Goal: Contribute content: Contribute content

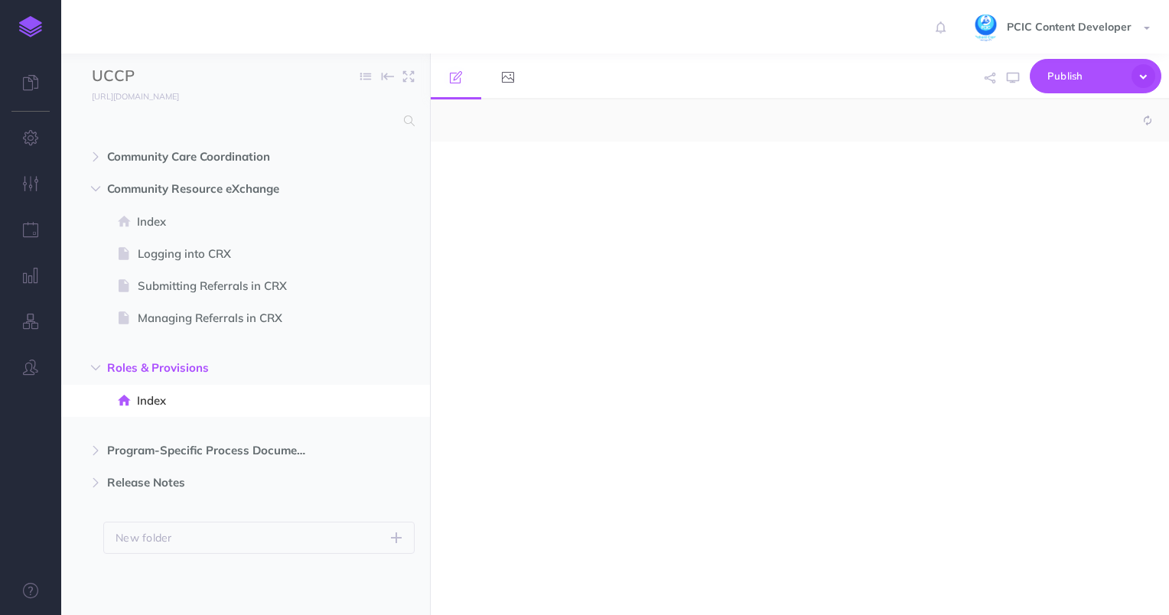
select select "null"
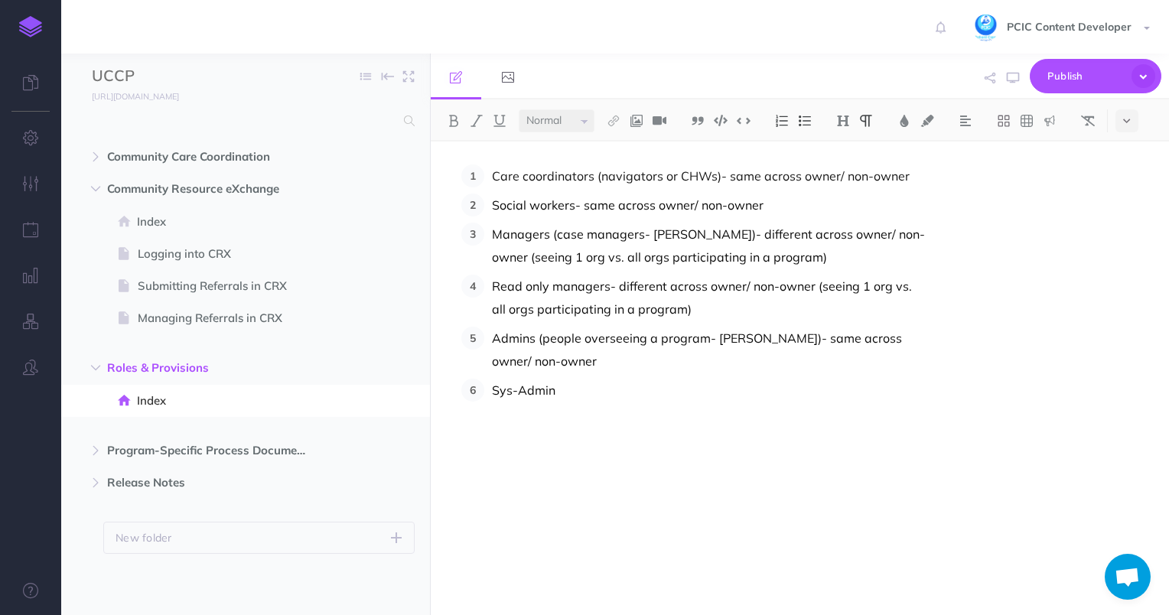
click at [34, 38] on link at bounding box center [30, 27] width 61 height 54
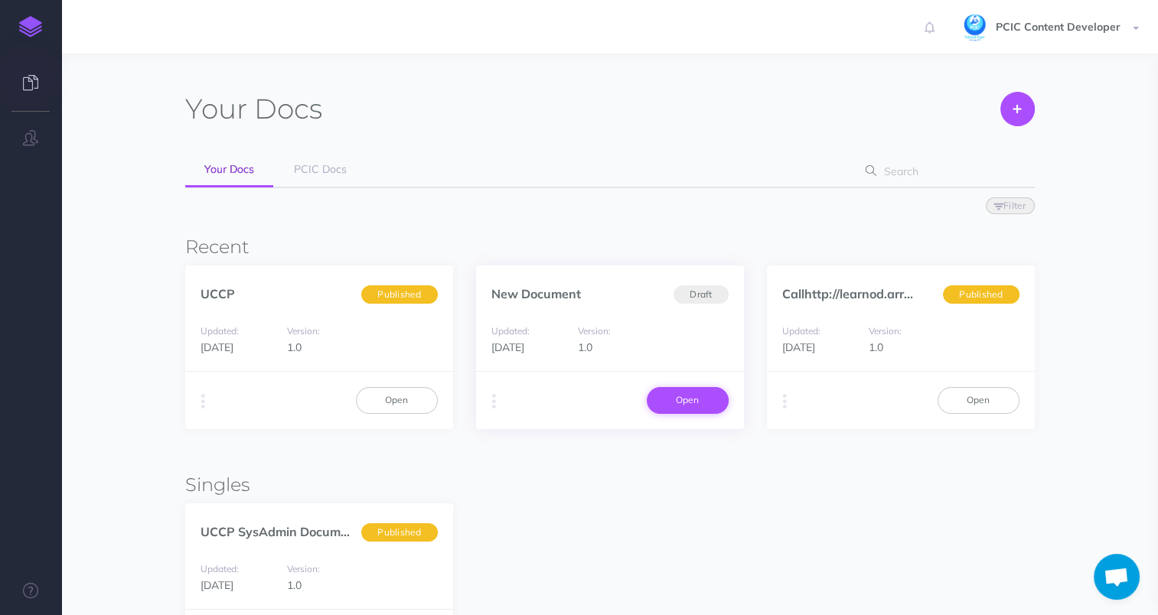
click at [680, 401] on link "Open" at bounding box center [687, 400] width 82 height 26
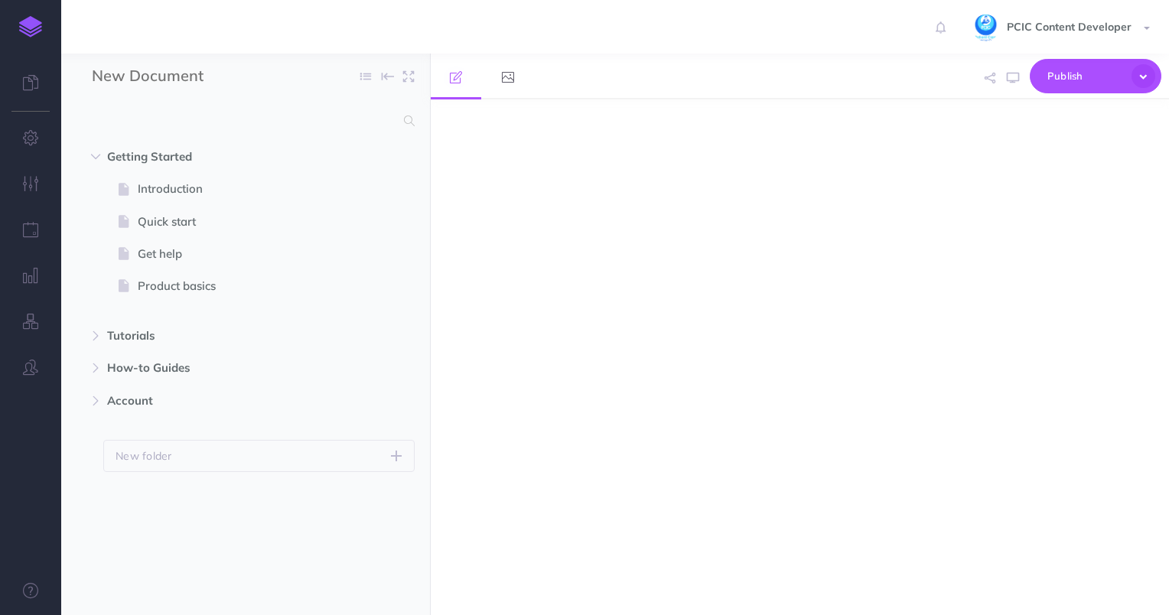
select select "null"
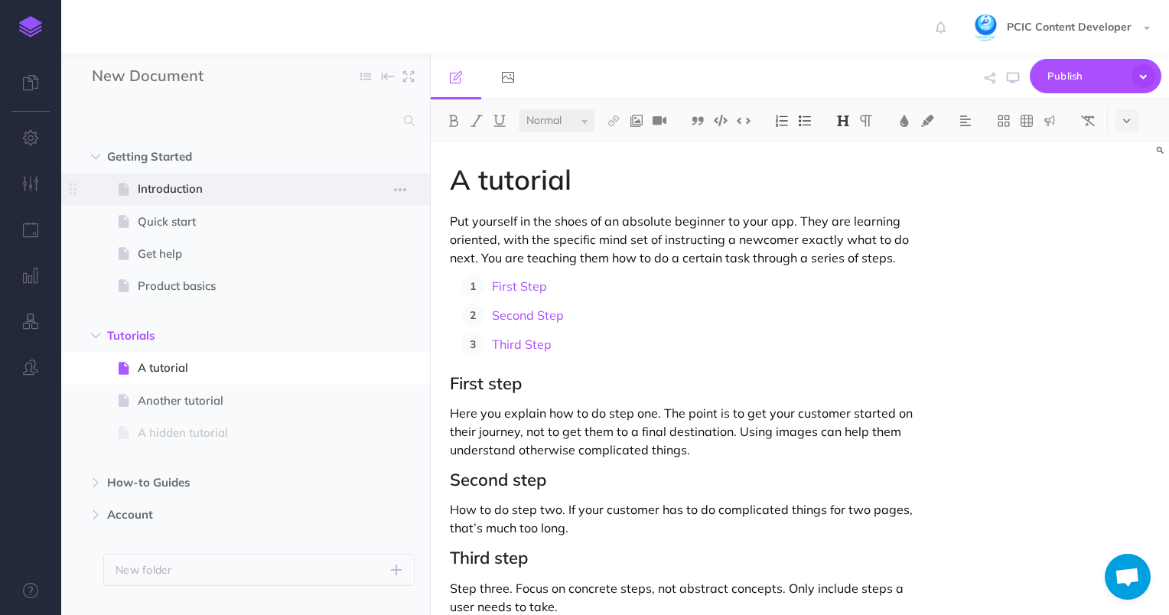
click at [282, 192] on span "Introduction" at bounding box center [238, 189] width 200 height 18
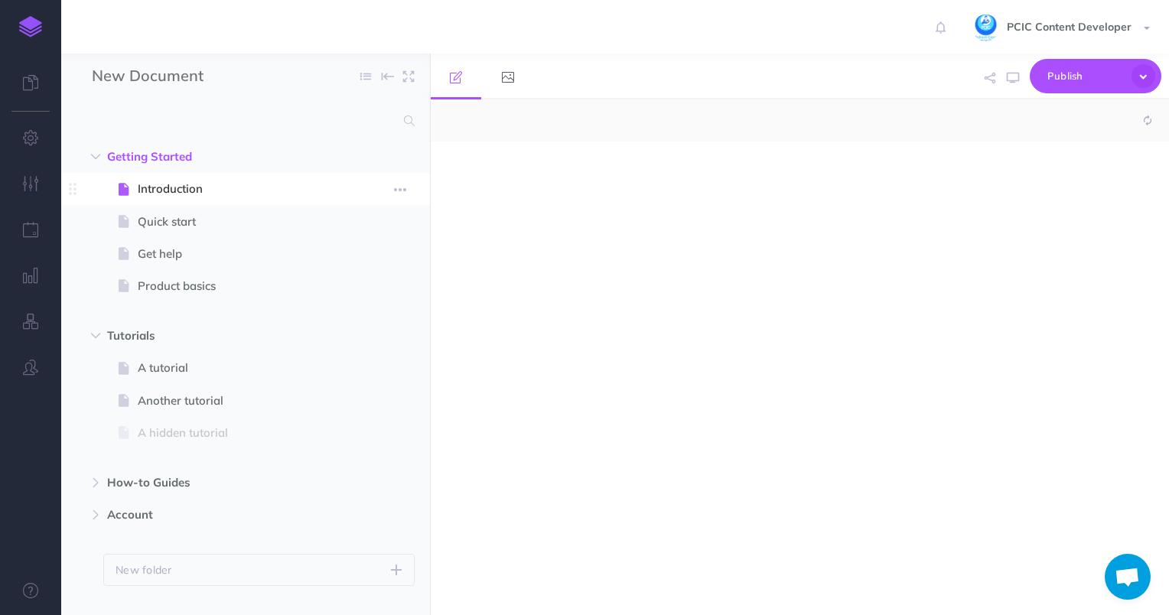
select select "null"
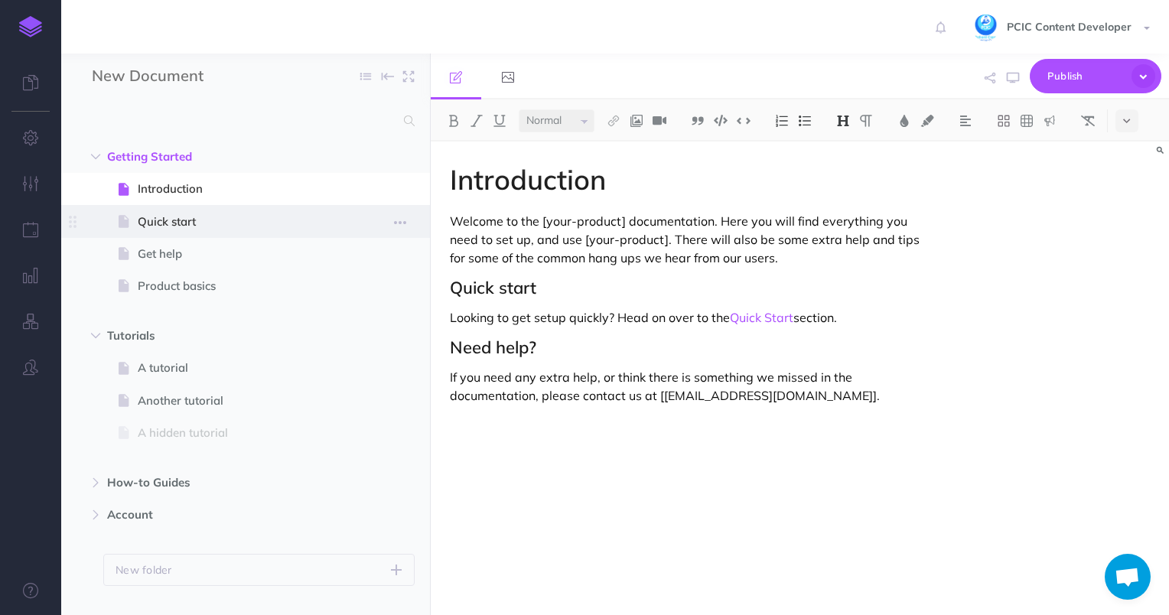
click at [248, 225] on span "Quick start" at bounding box center [238, 222] width 200 height 18
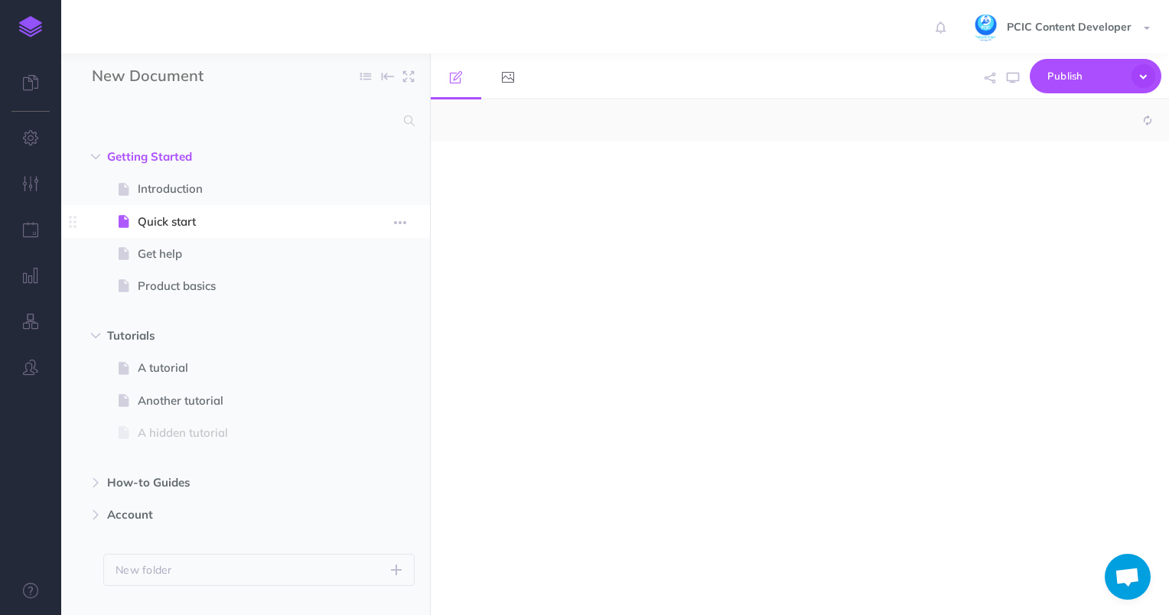
select select "null"
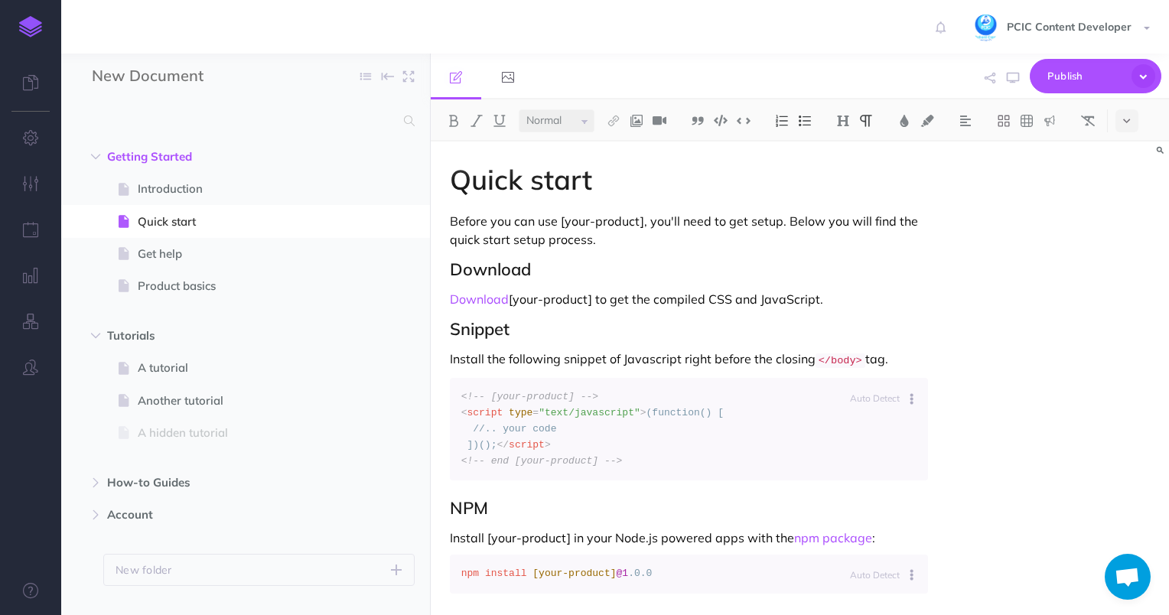
click at [738, 229] on p "Before you can use [your-product], you'll need to get setup. Below you will fin…" at bounding box center [689, 230] width 479 height 37
click at [602, 250] on div "Quick start Before you can use [your-product], you'll need to get setup. Below …" at bounding box center [689, 401] width 517 height 519
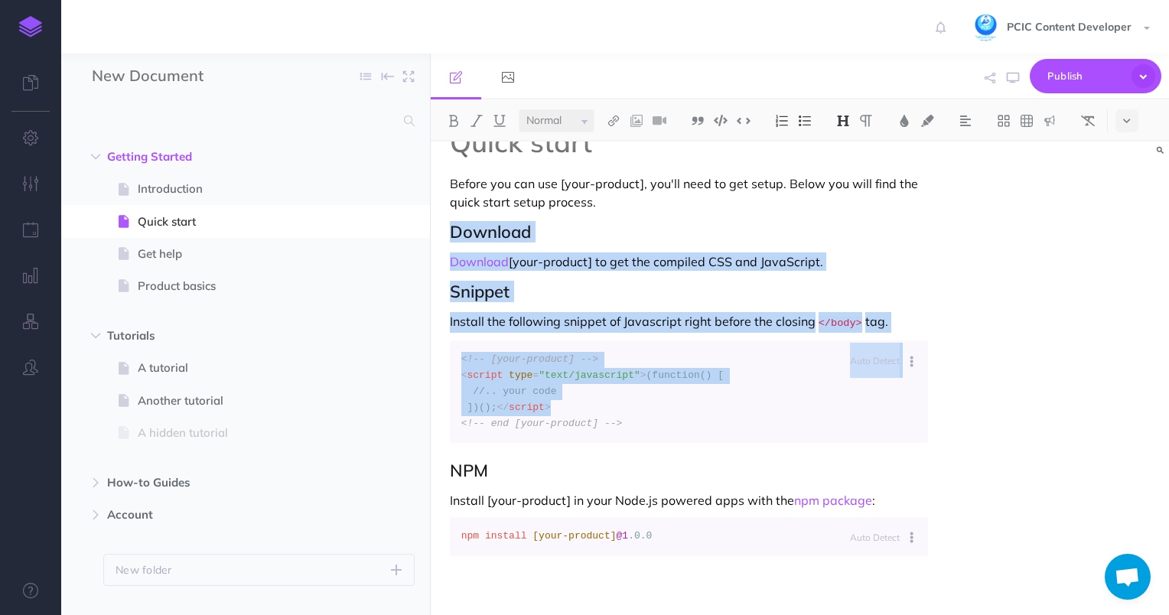
scroll to position [75, 0]
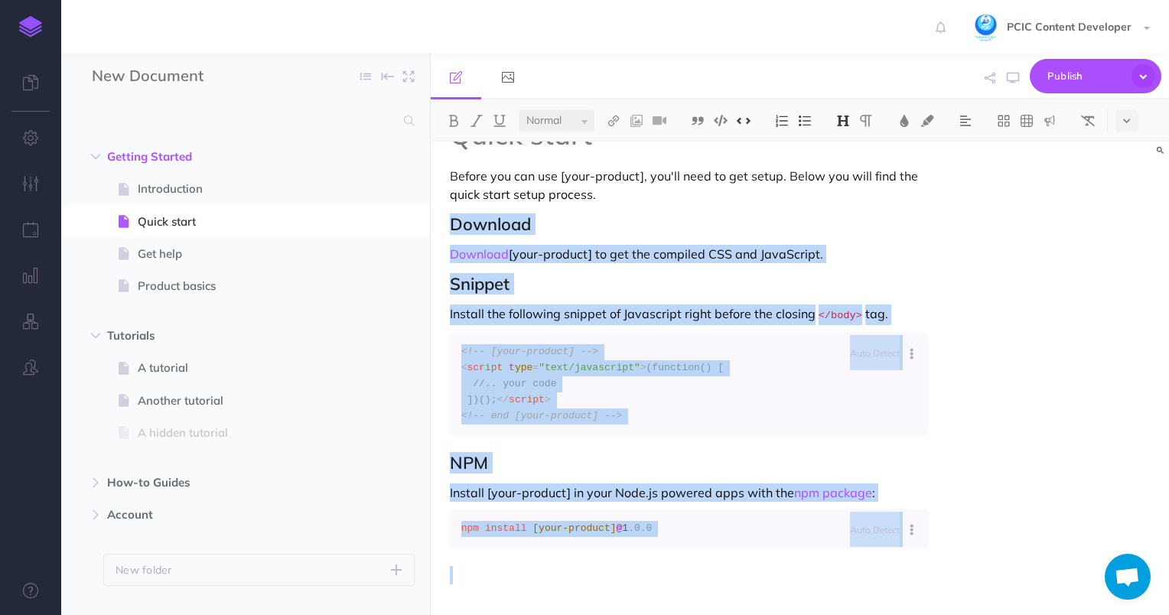
drag, startPoint x: 451, startPoint y: 268, endPoint x: 1138, endPoint y: 575, distance: 751.7
click at [1138, 575] on body "Toggle Navigation PCIC Content Developer Settings Account Settings Teams PCIC S…" at bounding box center [584, 307] width 1169 height 615
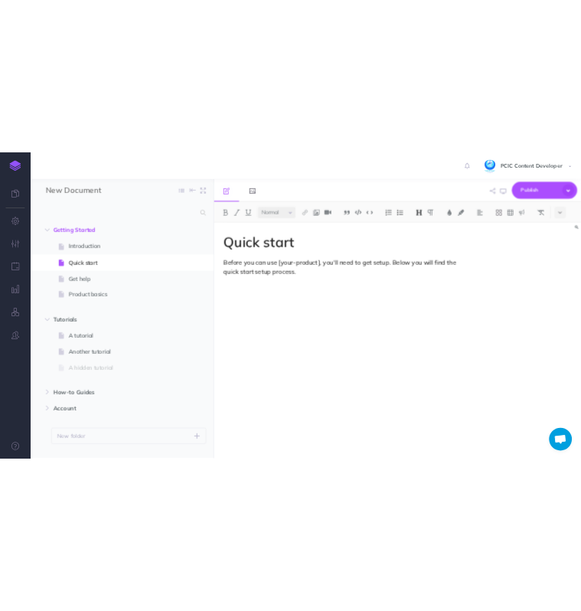
scroll to position [0, 0]
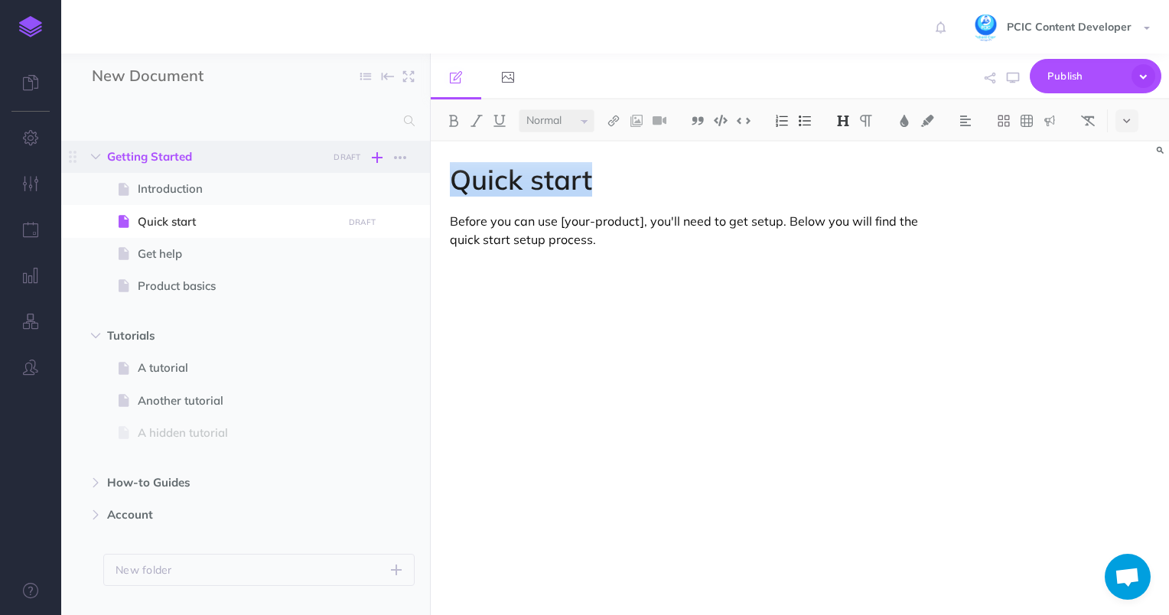
drag, startPoint x: 588, startPoint y: 179, endPoint x: 377, endPoint y: 165, distance: 210.8
click at [377, 165] on div "New Document Collapse all Expand all Expand to root folders Getting Started DRA…" at bounding box center [615, 335] width 1108 height 562
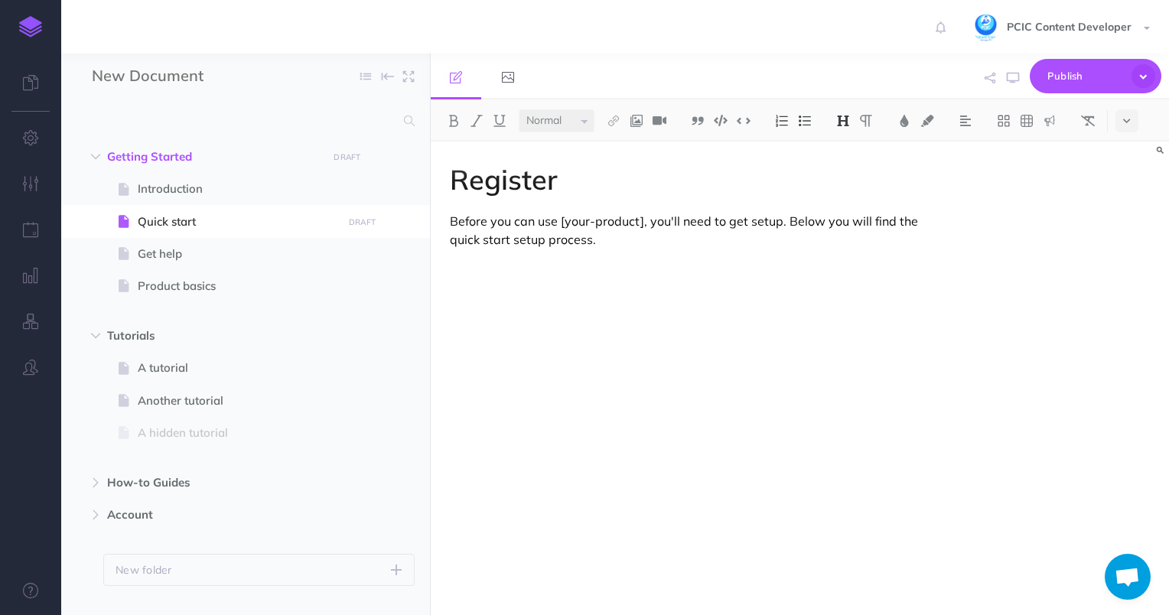
click at [494, 187] on h1 "Register" at bounding box center [689, 179] width 479 height 31
drag, startPoint x: 641, startPoint y: 219, endPoint x: 560, endPoint y: 217, distance: 81.1
click at [560, 217] on p "Before you can use [your-product], you'll need to get setup. Below you will fin…" at bounding box center [689, 230] width 479 height 37
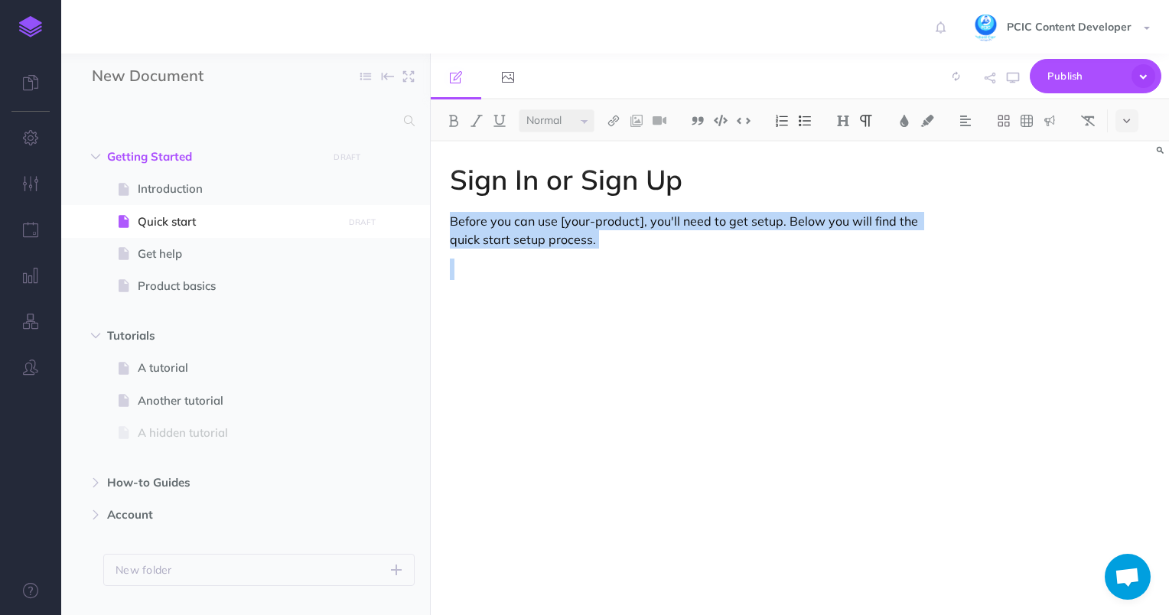
drag, startPoint x: 640, startPoint y: 261, endPoint x: 441, endPoint y: 224, distance: 203.0
click at [441, 224] on div "Sign In or Sign Up Before you can use [your-product], you'll need to get setup.…" at bounding box center [689, 371] width 517 height 458
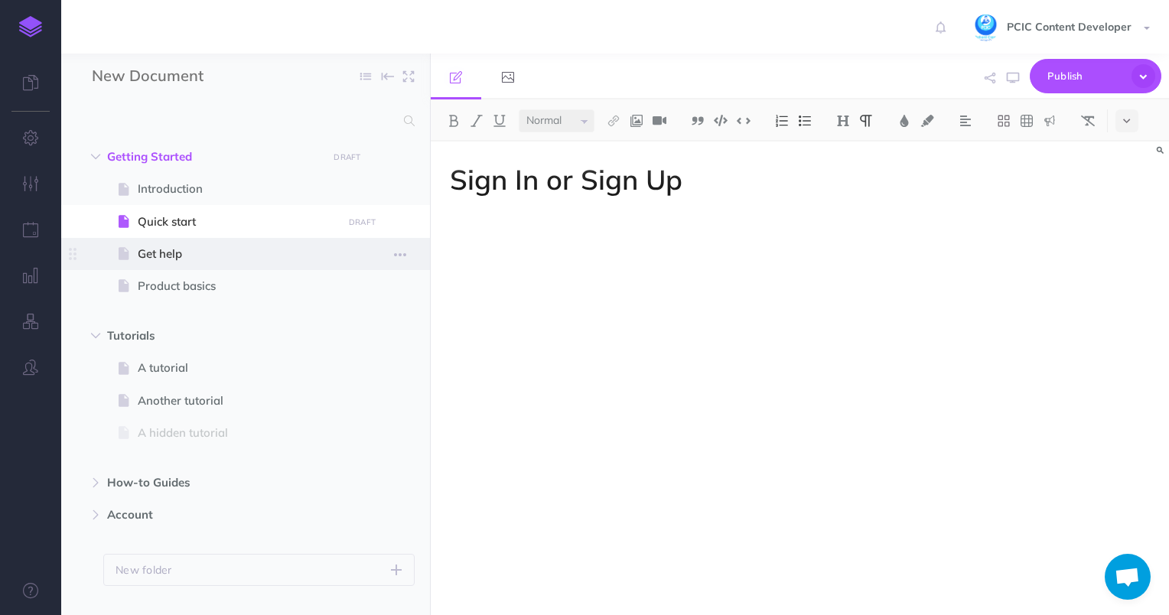
click at [407, 223] on button "button" at bounding box center [400, 222] width 28 height 20
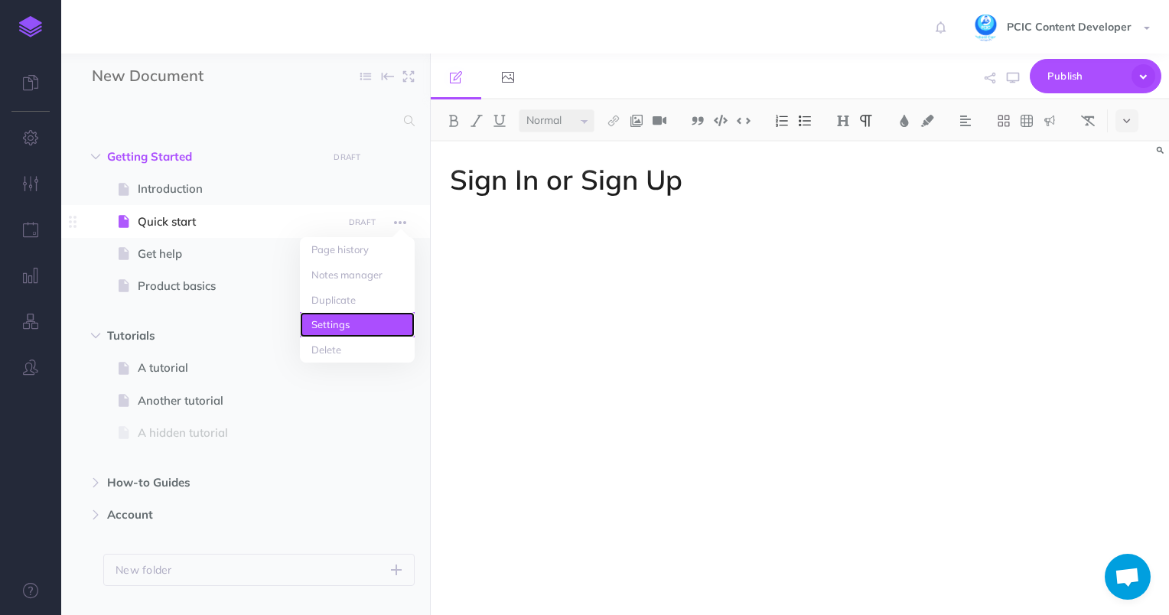
click at [389, 321] on link "Settings" at bounding box center [357, 324] width 115 height 25
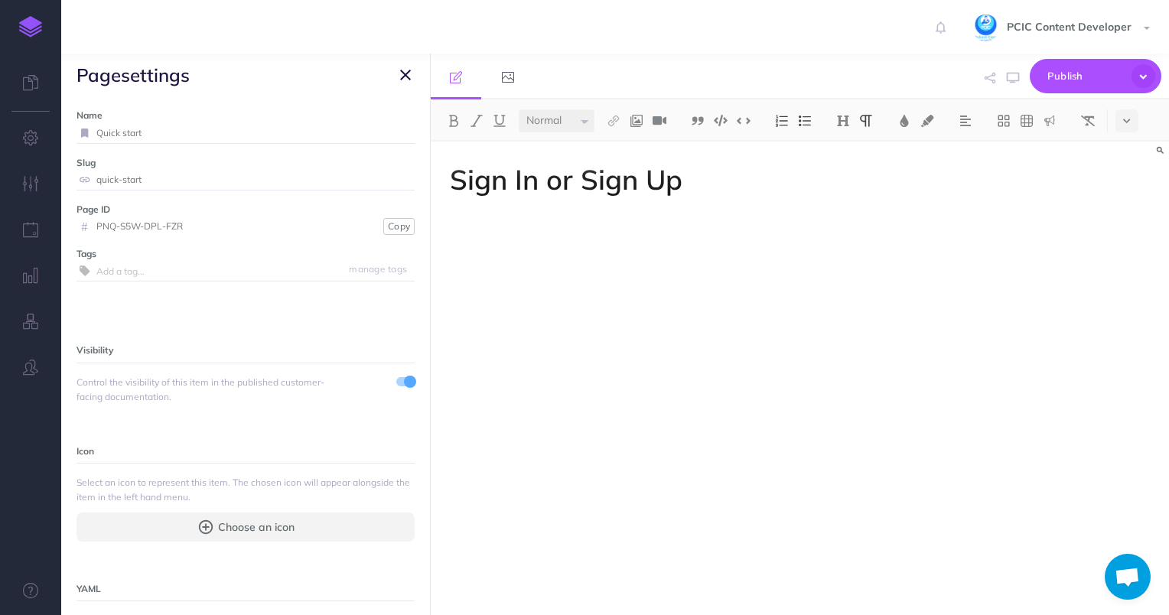
click at [173, 127] on input "Quick start" at bounding box center [255, 133] width 318 height 20
type input "Logging In"
click at [386, 128] on small "Save" at bounding box center [396, 132] width 20 height 11
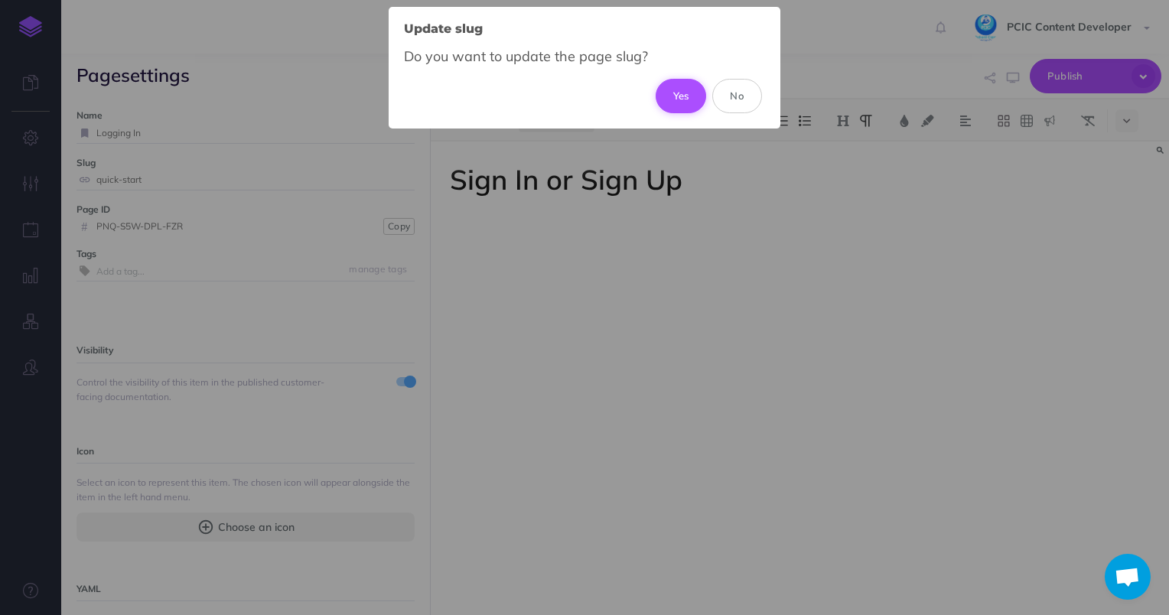
click at [674, 94] on button "Yes" at bounding box center [681, 96] width 51 height 34
type input "logging-in"
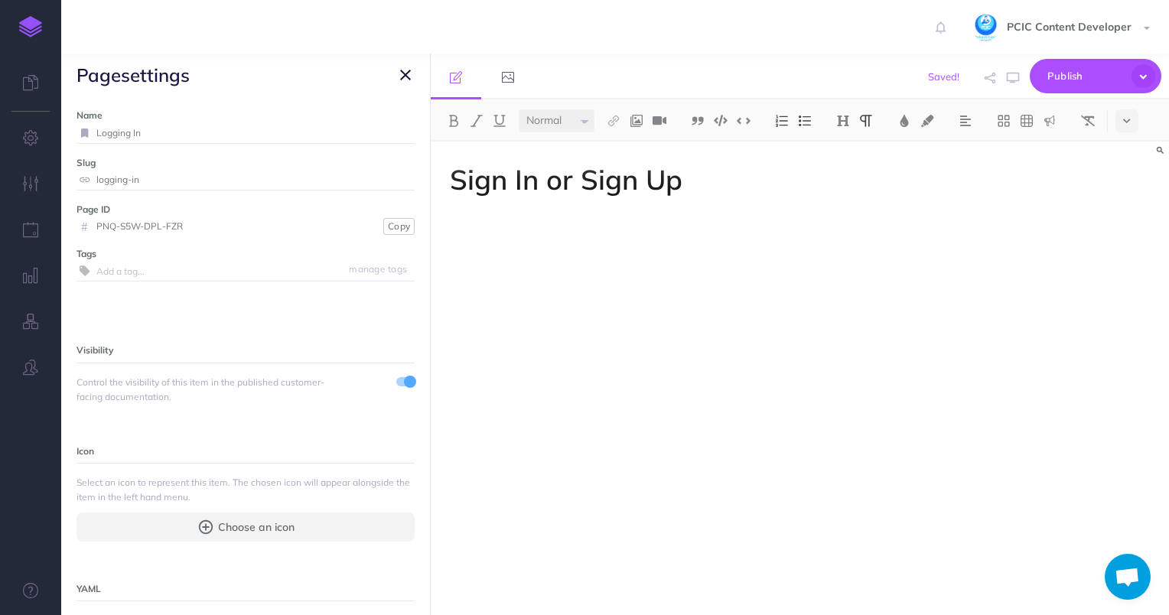
drag, startPoint x: 403, startPoint y: 74, endPoint x: 454, endPoint y: 88, distance: 52.3
click at [403, 74] on icon "button" at bounding box center [405, 75] width 11 height 18
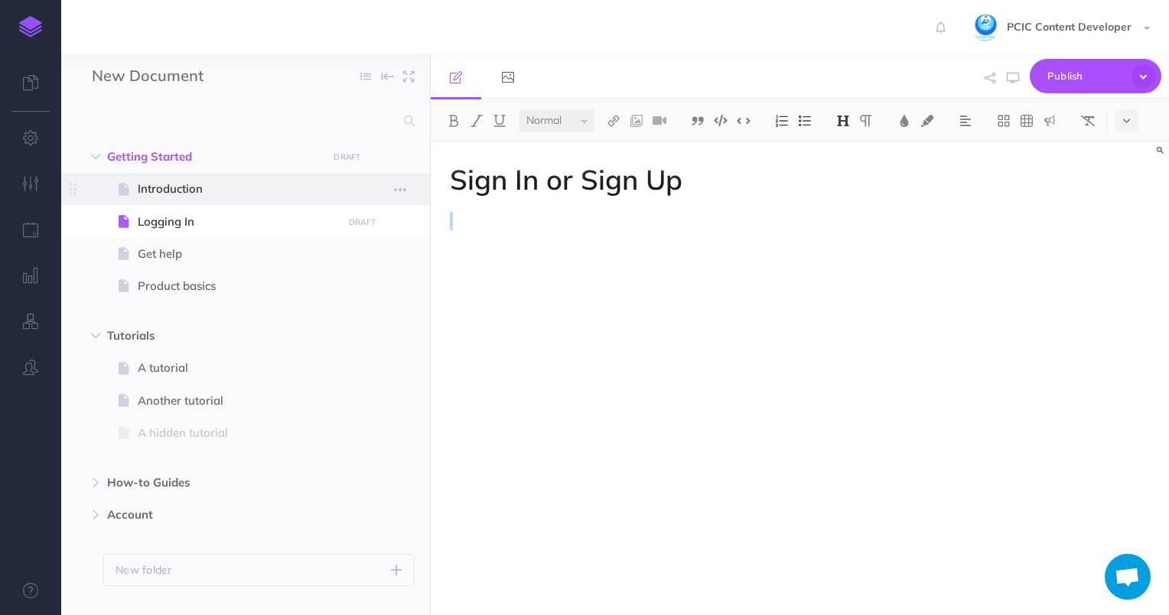
drag, startPoint x: 670, startPoint y: 190, endPoint x: 357, endPoint y: 199, distance: 313.8
click at [358, 199] on div "New Document Collapse all Expand all Expand to root folders Getting Started DRA…" at bounding box center [615, 335] width 1108 height 562
click at [537, 165] on h1 "Sign In or Sign Up" at bounding box center [689, 179] width 479 height 31
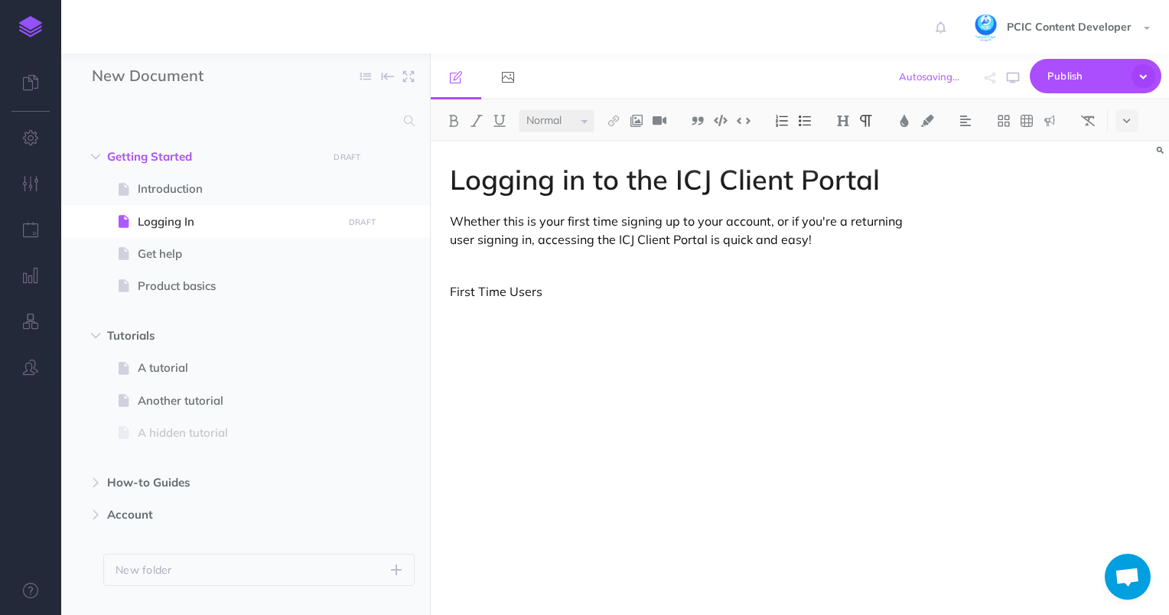
click at [497, 291] on p "First Time Users" at bounding box center [689, 291] width 479 height 18
click at [499, 327] on div "Logging in to the ICJ Client Portal Whether this is your first time signing up …" at bounding box center [689, 371] width 517 height 458
click at [477, 285] on p "First Time Users" at bounding box center [689, 291] width 479 height 18
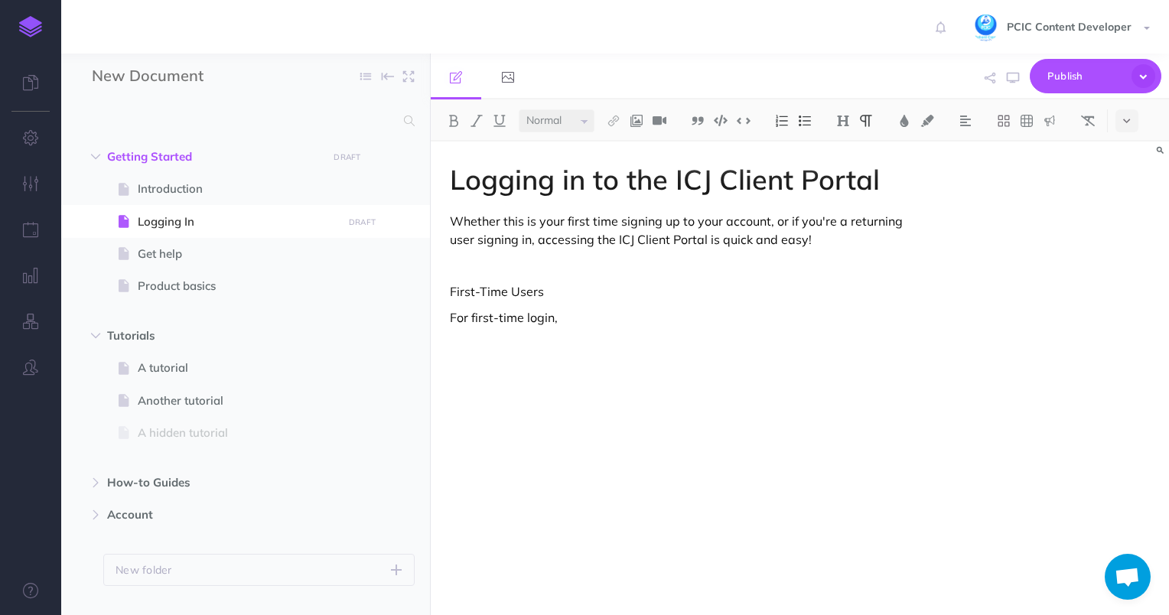
click at [545, 314] on p "For first-time login," at bounding box center [689, 317] width 479 height 18
click at [584, 331] on div "Logging in to the ICJ Client Portal Whether this is your first time signing up …" at bounding box center [689, 371] width 517 height 458
click at [581, 321] on p "For first-time login," at bounding box center [689, 317] width 479 height 18
click at [813, 230] on p "Whether this is your first time signing up to your account, or if you're a retu…" at bounding box center [689, 230] width 479 height 37
click at [840, 243] on p "Whether this is your first time signing up to your account, or if you're a retu…" at bounding box center [689, 230] width 479 height 37
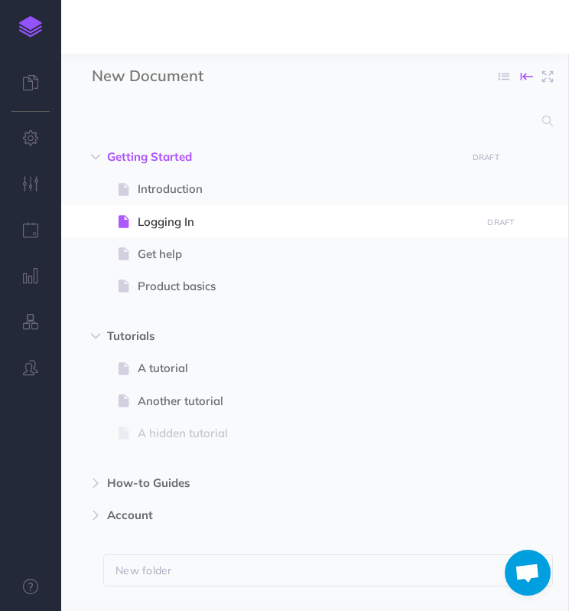
click at [522, 72] on icon "button" at bounding box center [527, 76] width 12 height 23
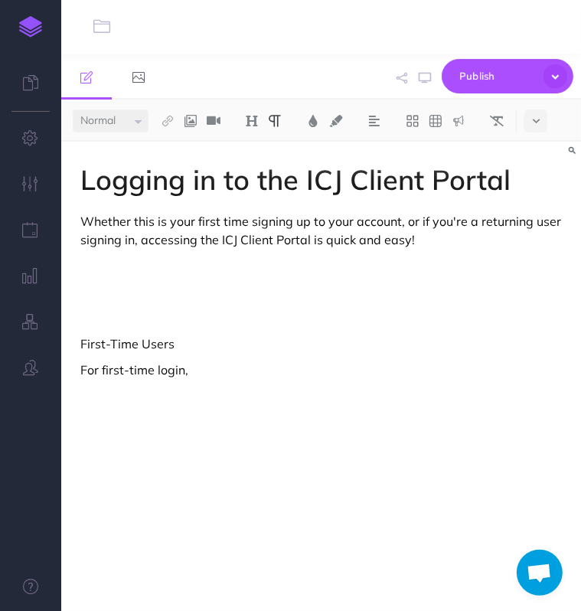
click at [159, 291] on p at bounding box center [320, 291] width 481 height 18
click at [138, 279] on div "Logging in to the ICJ Client Portal Whether this is your first time signing up …" at bounding box center [320, 369] width 519 height 454
click at [163, 295] on p "To get started, type your email address or phone number into the" at bounding box center [320, 291] width 481 height 18
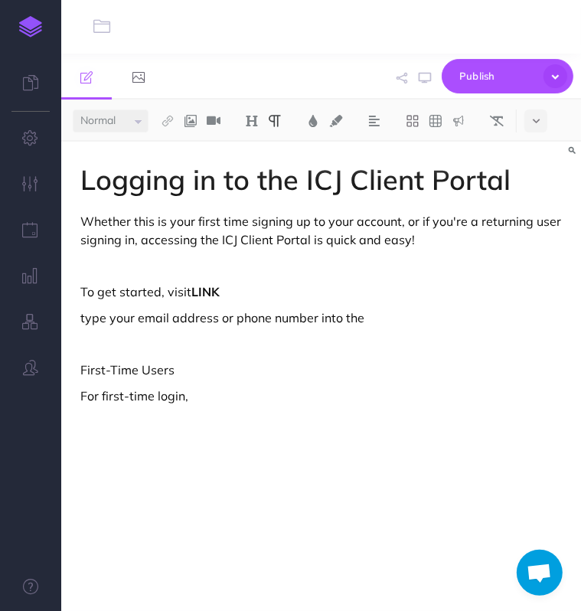
click at [202, 299] on p "To get started, visit LINK" at bounding box center [320, 291] width 481 height 18
click at [314, 120] on img at bounding box center [313, 121] width 14 height 12
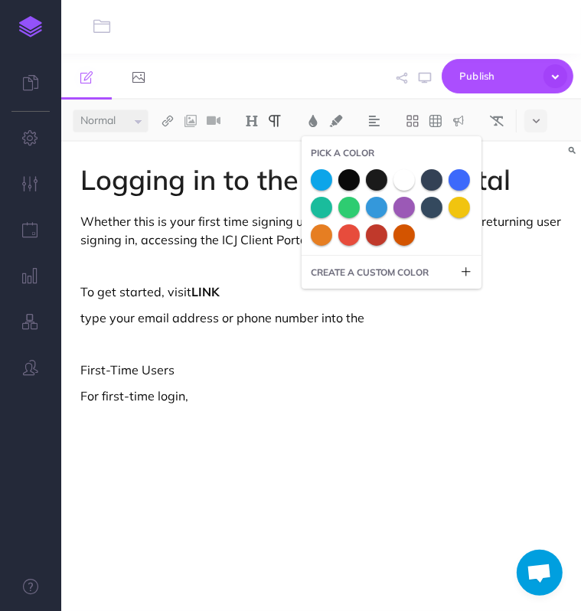
click at [465, 211] on span at bounding box center [458, 207] width 21 height 21
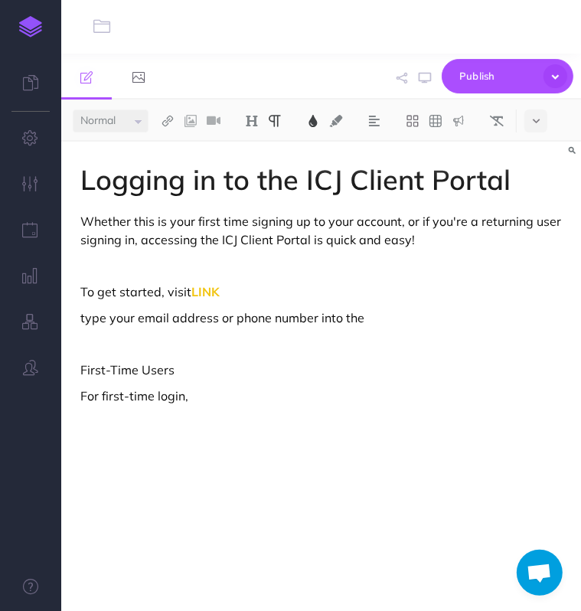
click at [116, 341] on p at bounding box center [320, 343] width 481 height 18
click at [315, 125] on img at bounding box center [313, 121] width 14 height 12
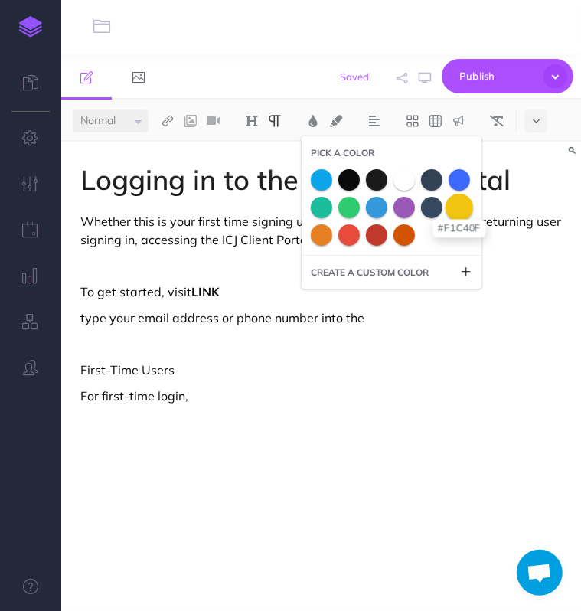
click at [459, 207] on span at bounding box center [459, 207] width 28 height 28
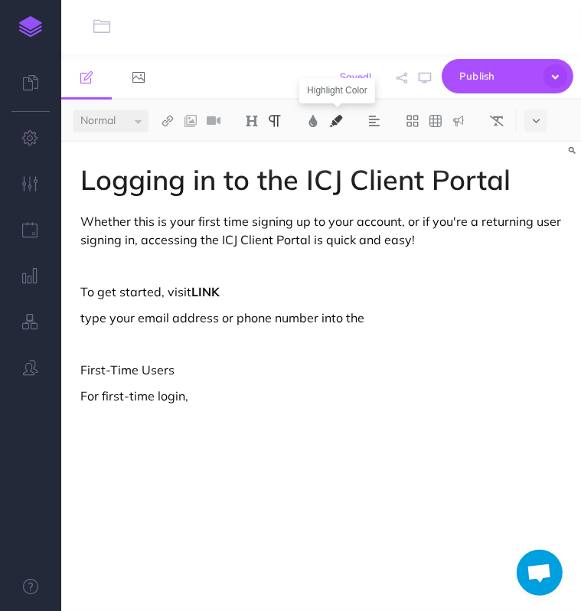
click at [342, 123] on img at bounding box center [336, 121] width 14 height 12
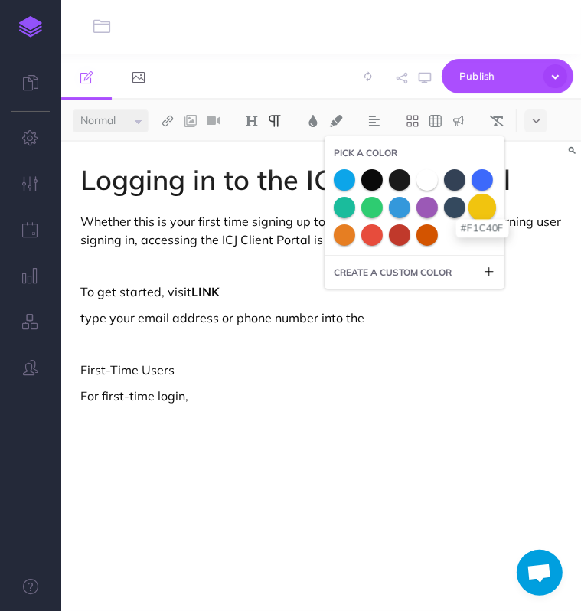
click at [484, 207] on span at bounding box center [482, 207] width 28 height 28
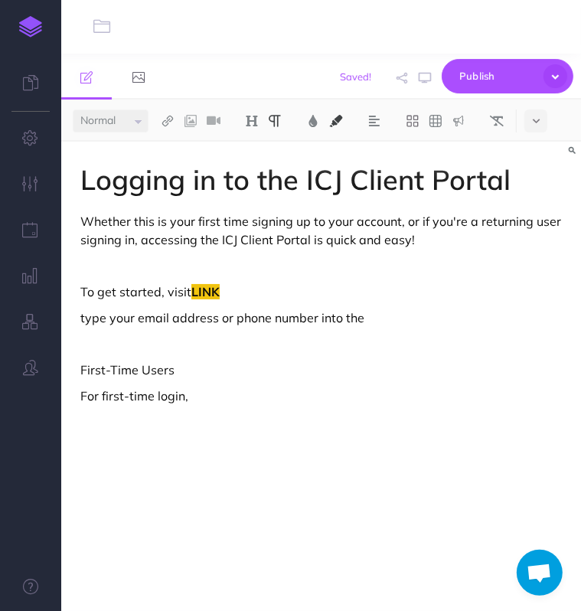
drag, startPoint x: 180, startPoint y: 291, endPoint x: 155, endPoint y: 318, distance: 36.3
click at [180, 293] on p "To get started, visit LINK" at bounding box center [320, 291] width 481 height 18
click at [82, 311] on p "type your email address or phone number into the" at bounding box center [320, 317] width 481 height 18
click at [170, 289] on p "To get started, visit LINK" at bounding box center [320, 291] width 481 height 18
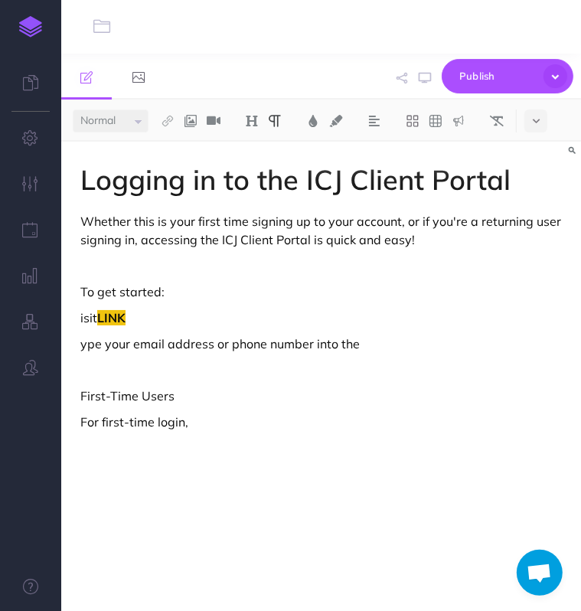
click at [173, 275] on div "Logging in to the ICJ Client Portal Whether this is your first time signing up …" at bounding box center [320, 369] width 519 height 454
click at [145, 324] on p "isit LINK" at bounding box center [320, 317] width 481 height 18
click at [75, 313] on div "Logging in to the ICJ Client Portal Whether this is your first time signing up …" at bounding box center [320, 369] width 519 height 454
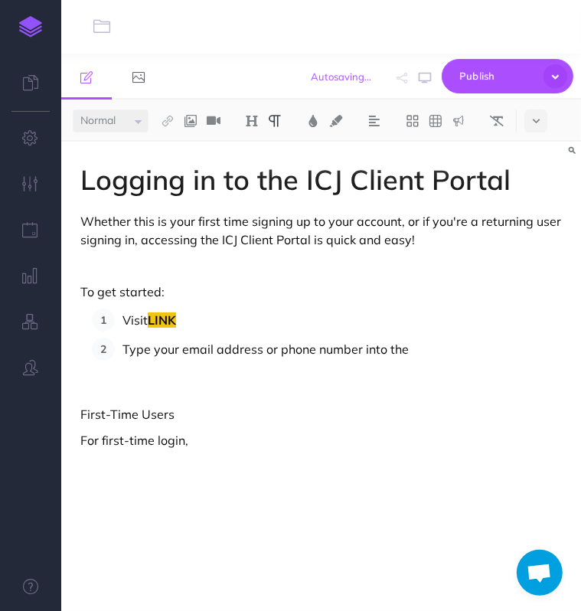
click at [432, 337] on ol "Visit LINK Type your email address or phone number into the" at bounding box center [327, 334] width 470 height 52
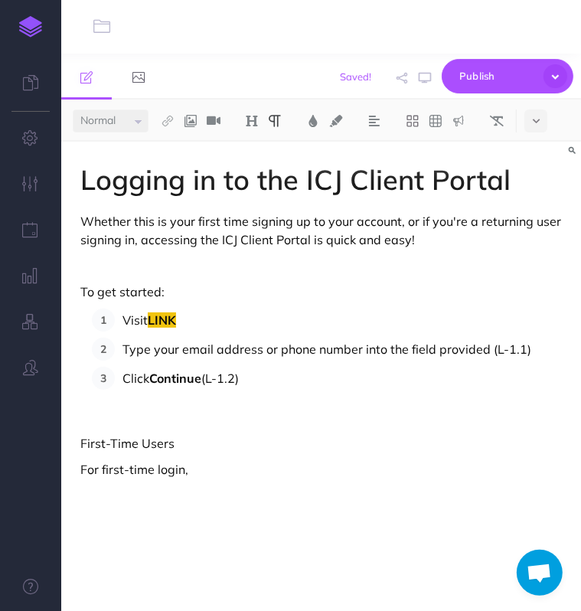
click at [177, 412] on p at bounding box center [320, 417] width 481 height 18
click at [199, 429] on div "Logging in to the ICJ Client Portal Whether this is your first time signing up …" at bounding box center [320, 369] width 519 height 454
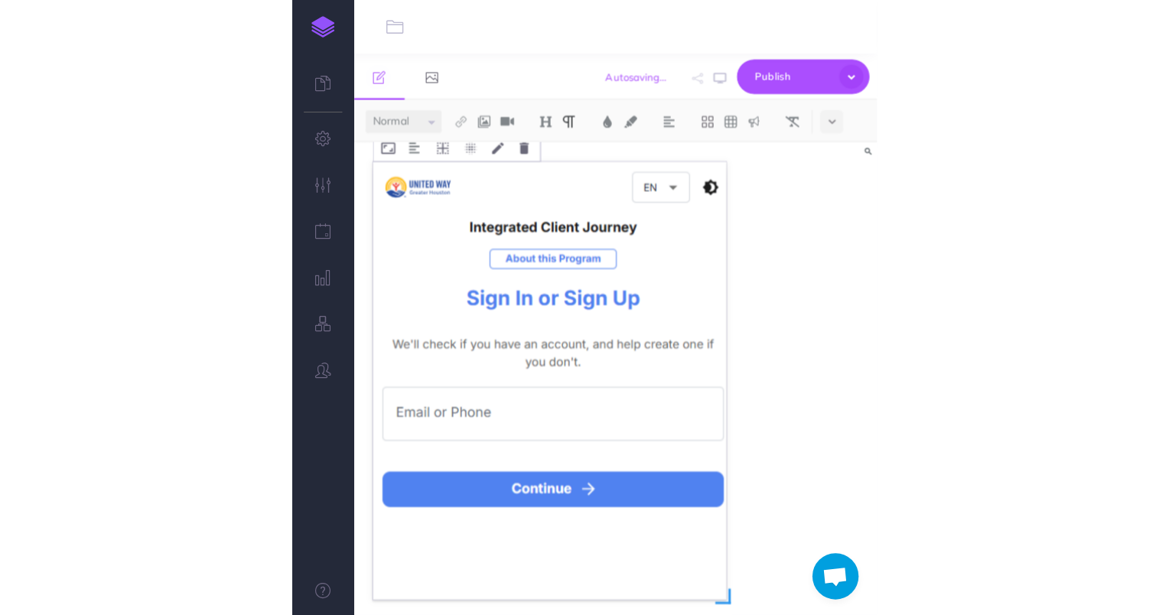
scroll to position [77, 0]
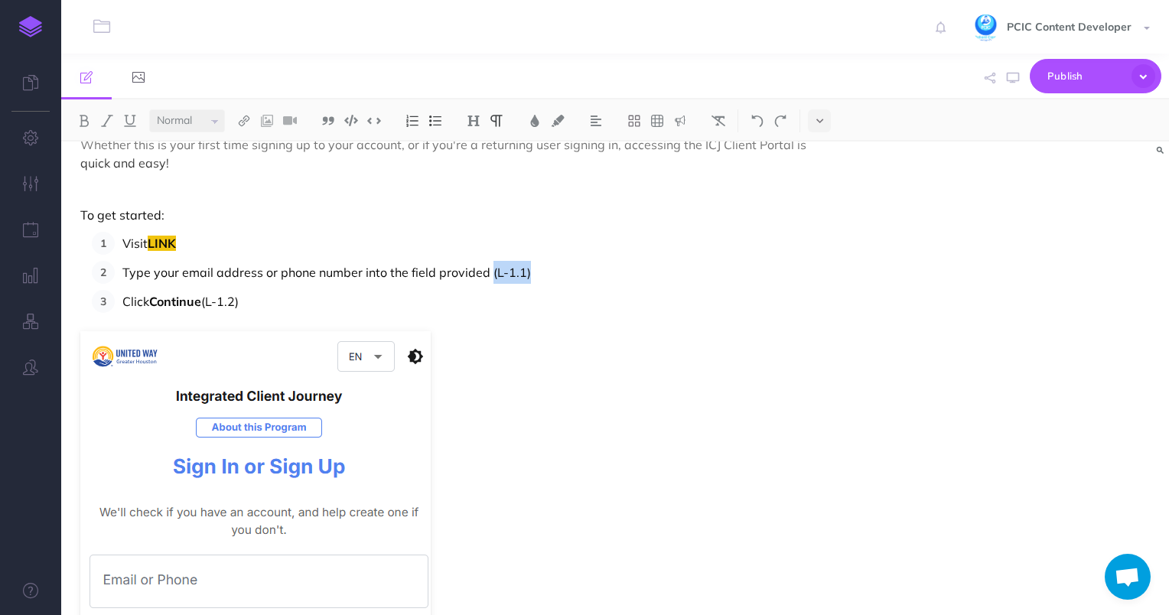
drag, startPoint x: 536, startPoint y: 275, endPoint x: 487, endPoint y: 272, distance: 49.1
click at [487, 272] on p "Type your email address or phone number into the field provided (L-1.1)" at bounding box center [469, 272] width 695 height 23
drag, startPoint x: 544, startPoint y: 119, endPoint x: 540, endPoint y: 125, distance: 7.9
click at [544, 118] on button at bounding box center [534, 120] width 23 height 23
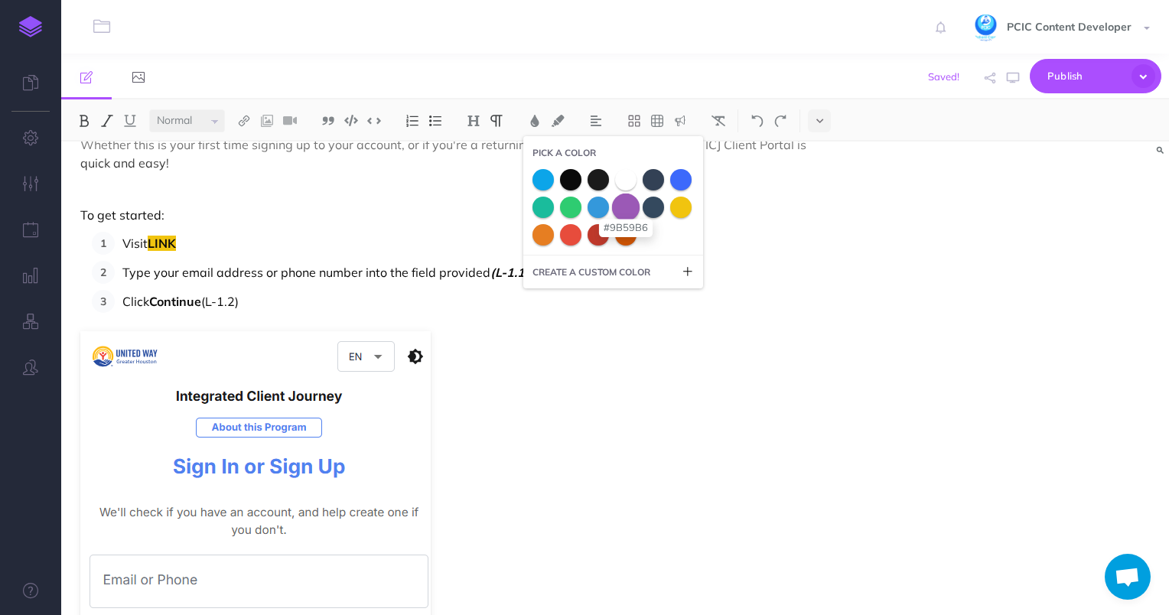
click at [632, 210] on span at bounding box center [626, 207] width 28 height 28
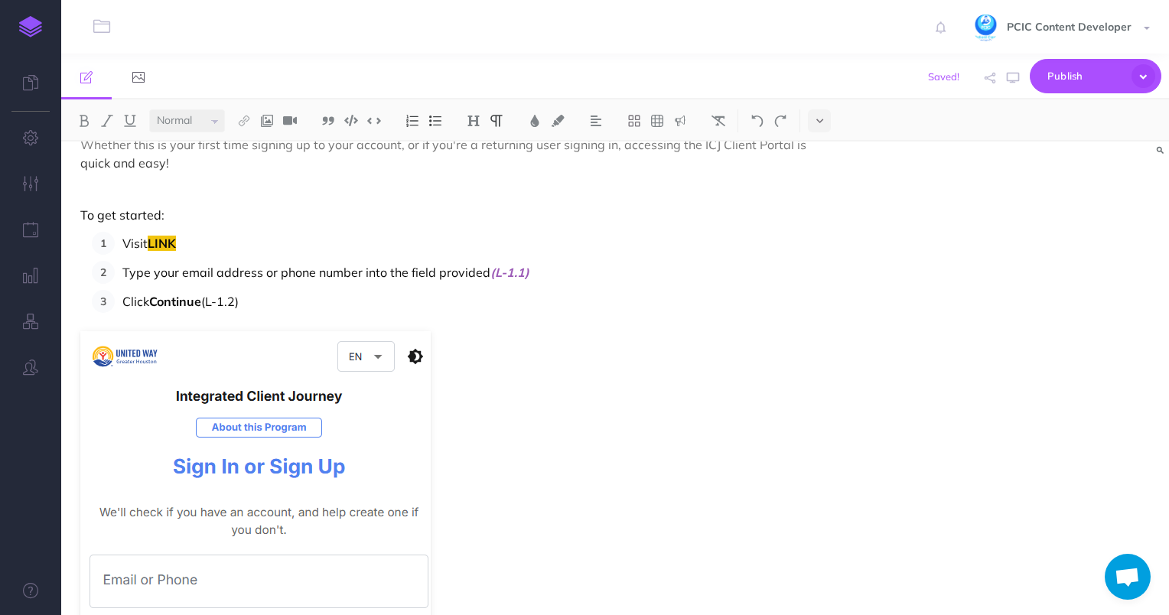
click at [351, 300] on p "Click Continue (L-1.2)" at bounding box center [469, 301] width 695 height 23
drag, startPoint x: 253, startPoint y: 305, endPoint x: 207, endPoint y: 306, distance: 46.7
click at [207, 306] on p "Click Continue (L-1.2)" at bounding box center [469, 301] width 695 height 23
click at [534, 113] on button at bounding box center [534, 120] width 23 height 23
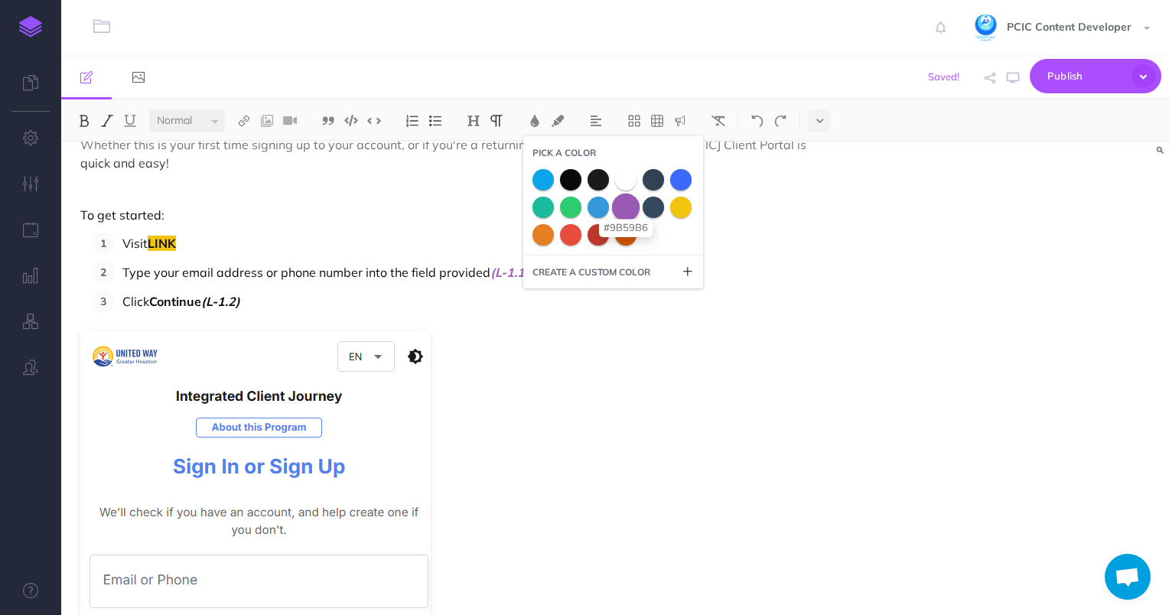
click at [635, 208] on span at bounding box center [626, 207] width 28 height 28
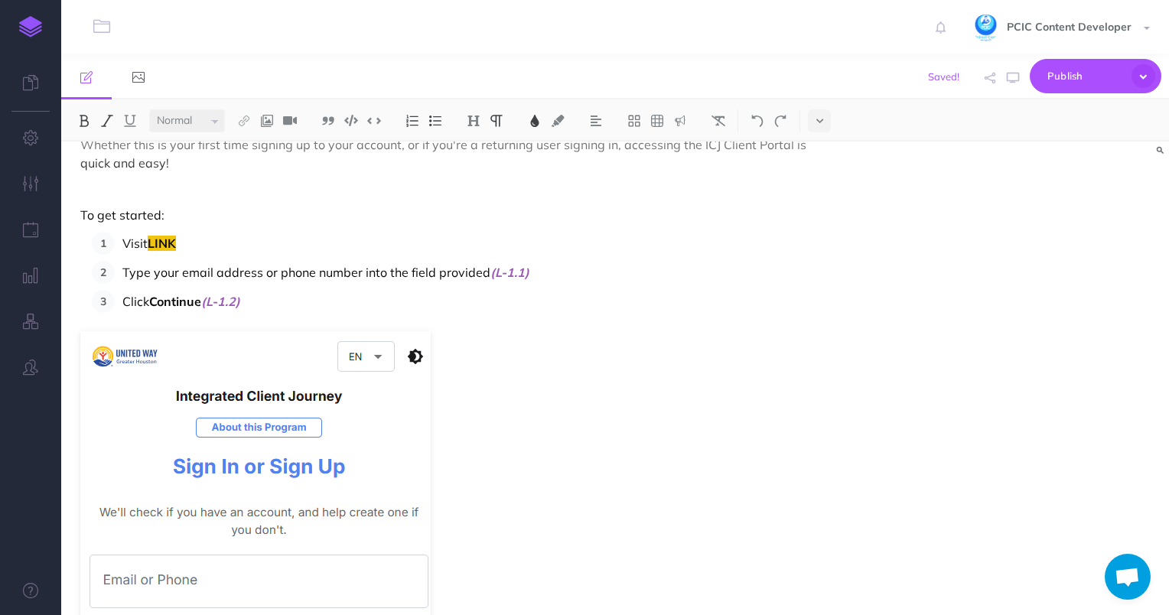
click at [616, 265] on p "Type your email address or phone number into the field provided (L-1.1)" at bounding box center [469, 272] width 695 height 23
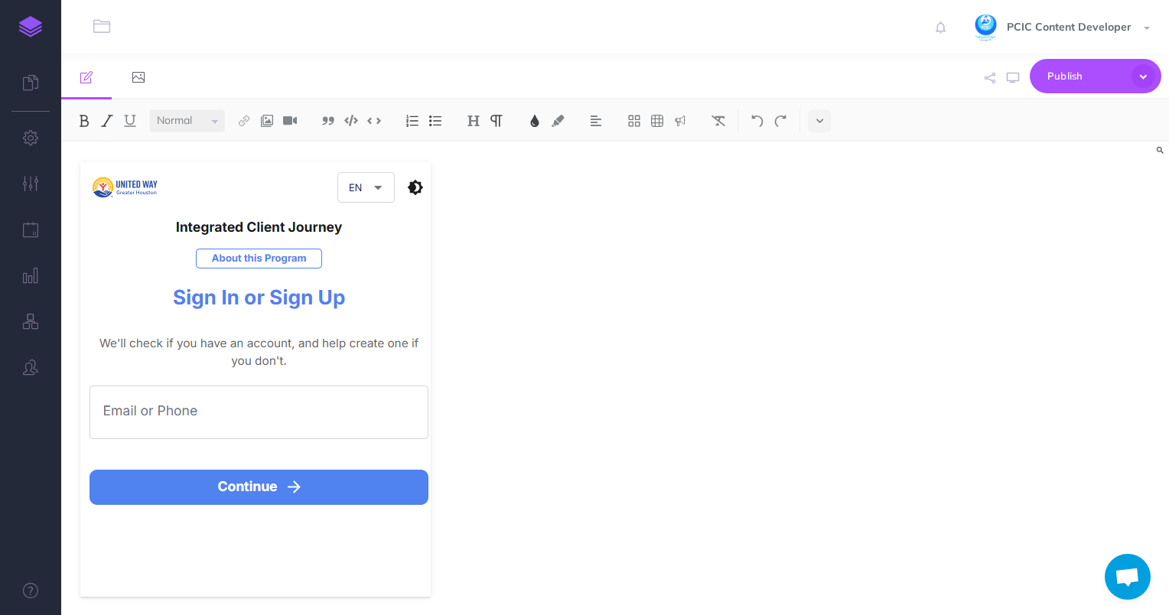
scroll to position [383, 0]
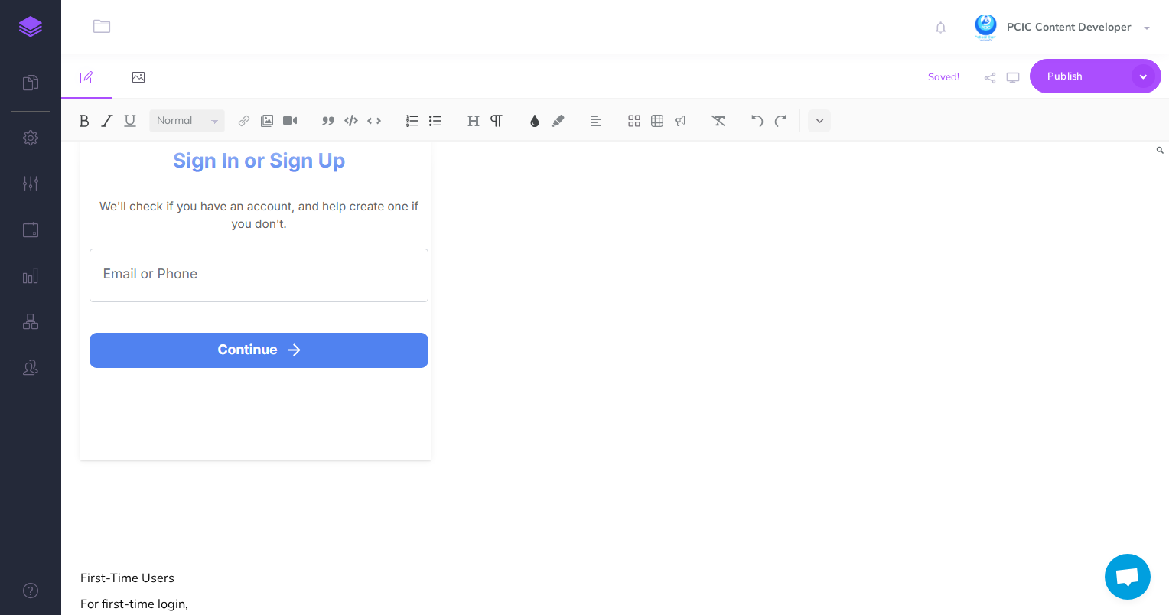
click at [238, 482] on div "Logging in to the ICJ Client Portal Whether this is your first time signing up …" at bounding box center [449, 214] width 776 height 910
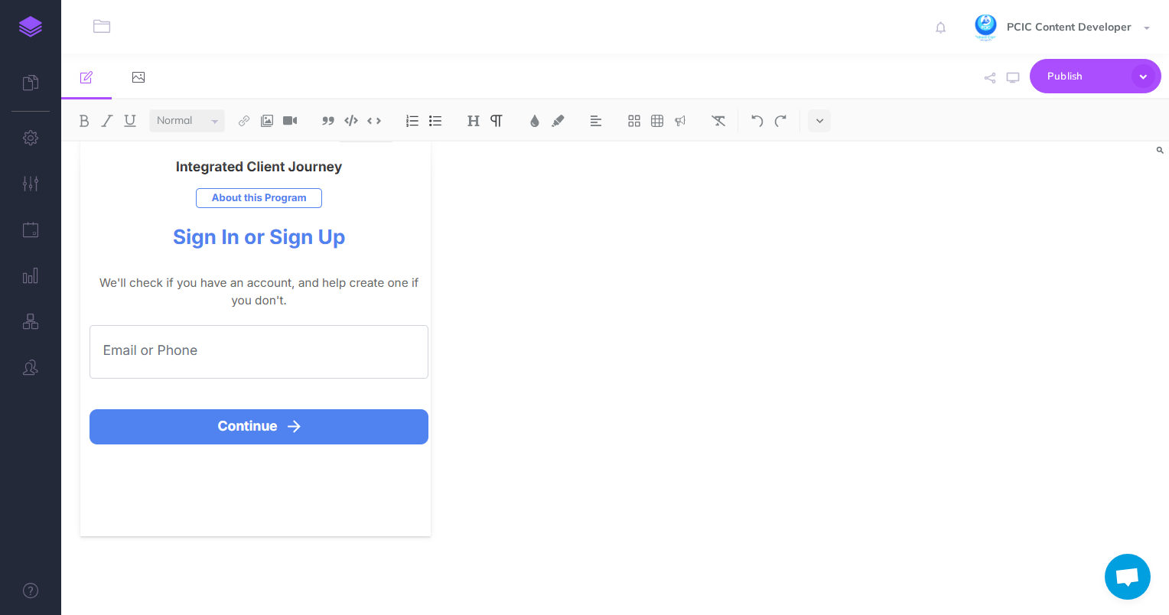
scroll to position [0, 0]
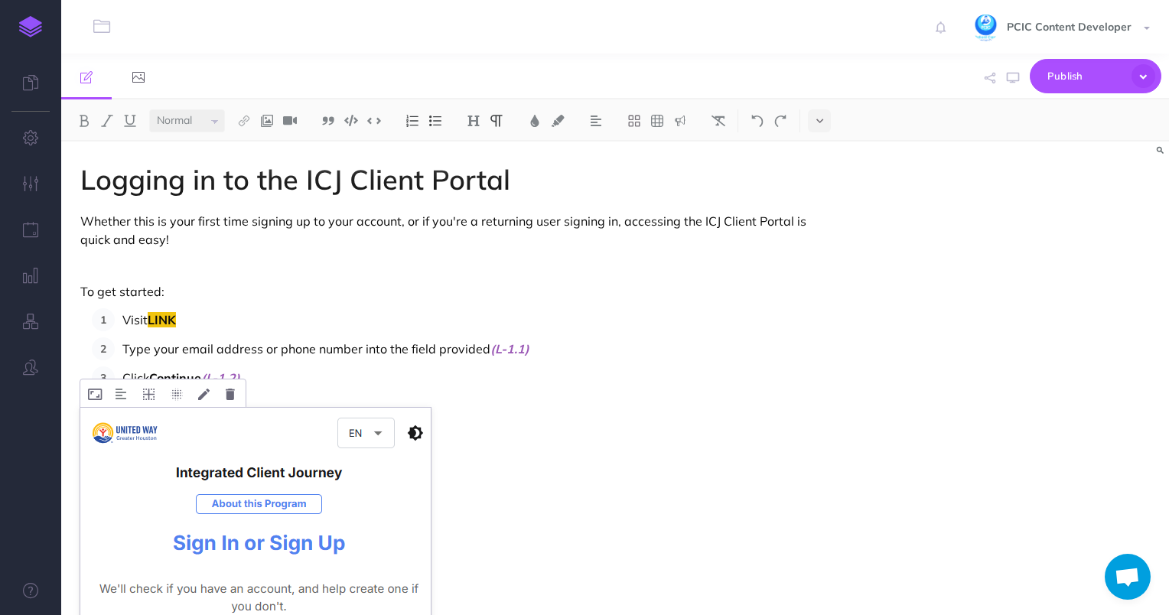
click at [309, 467] on img at bounding box center [255, 625] width 350 height 435
click at [594, 122] on img at bounding box center [596, 121] width 14 height 12
click at [603, 168] on img at bounding box center [596, 170] width 14 height 12
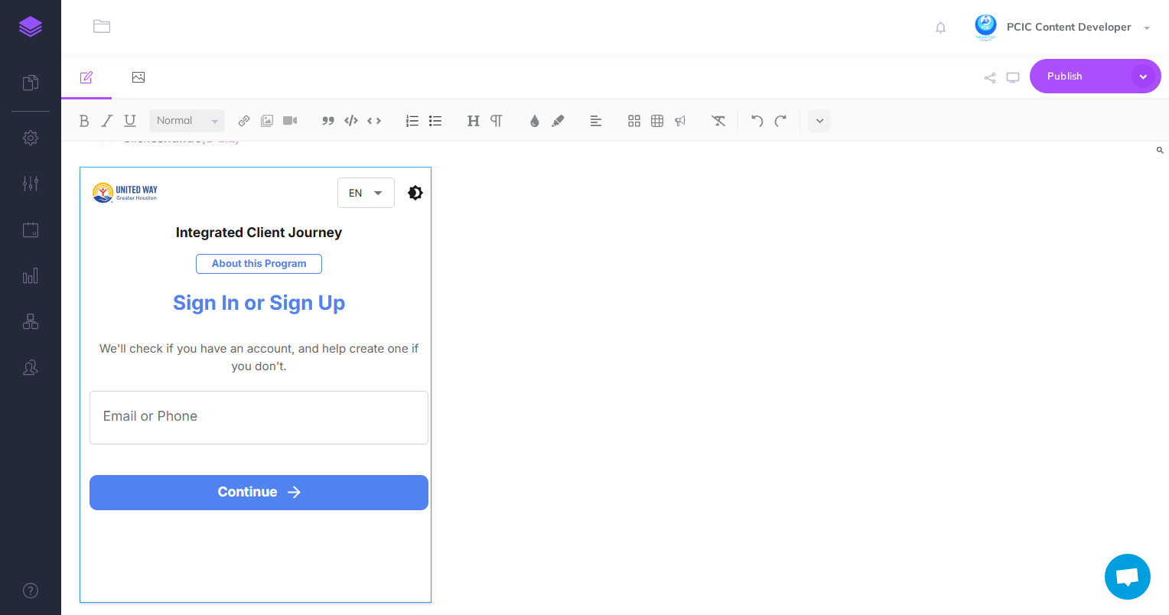
scroll to position [383, 0]
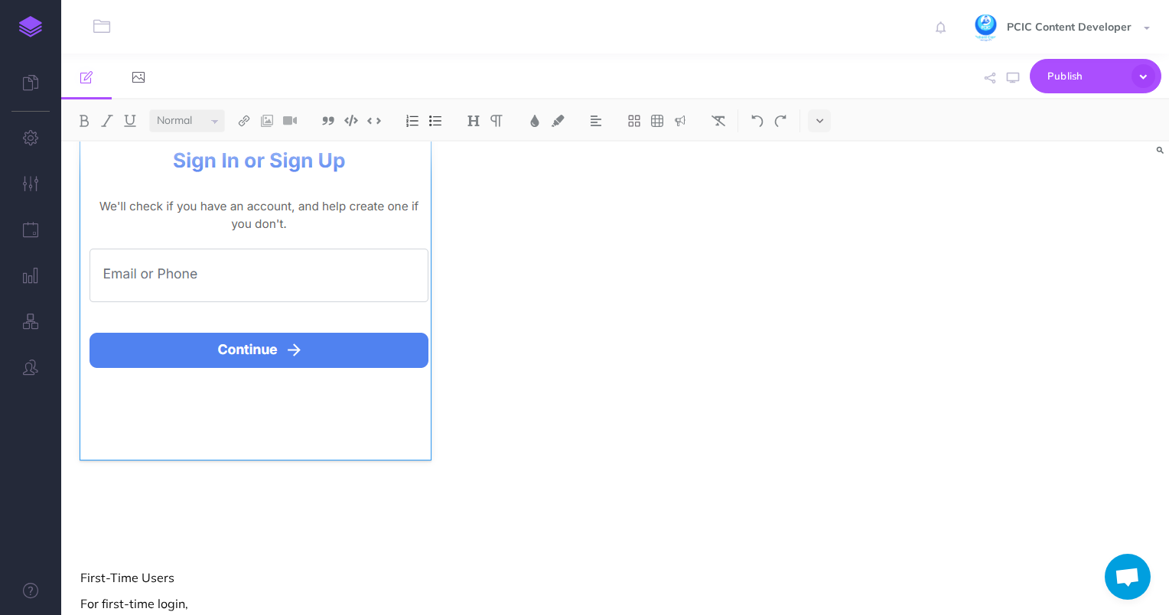
click at [537, 343] on figure at bounding box center [449, 242] width 738 height 435
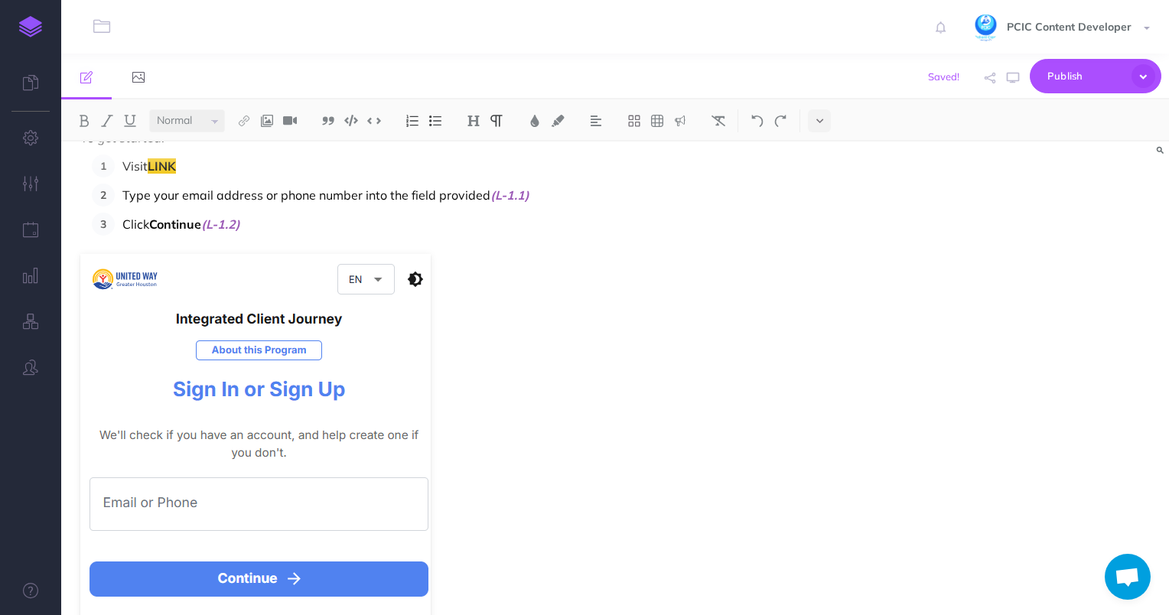
scroll to position [153, 0]
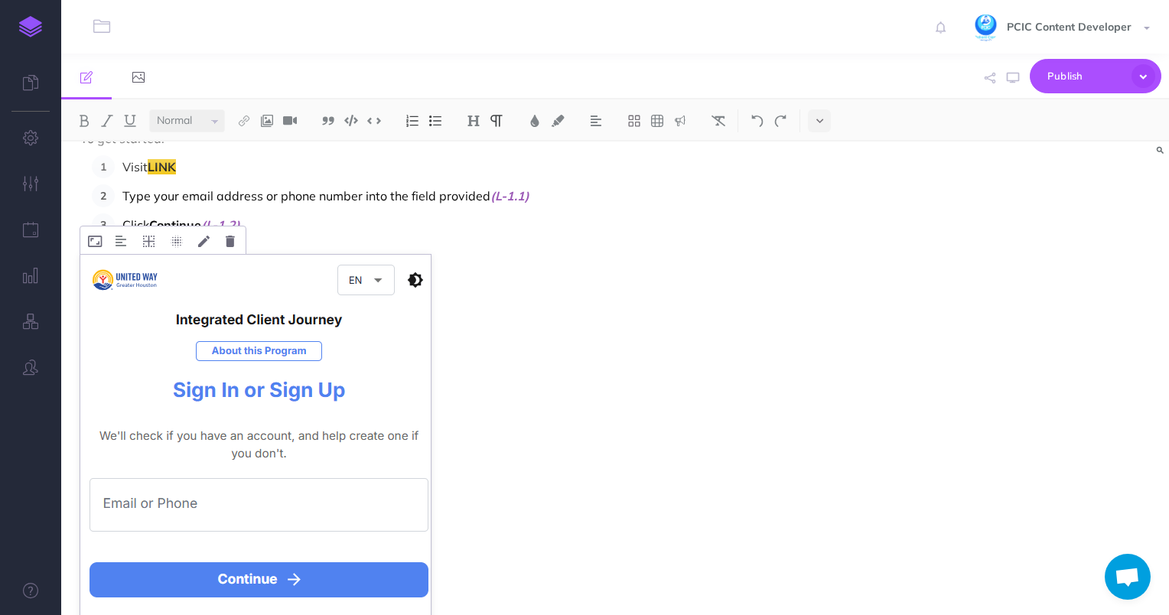
click at [305, 407] on img at bounding box center [255, 472] width 350 height 435
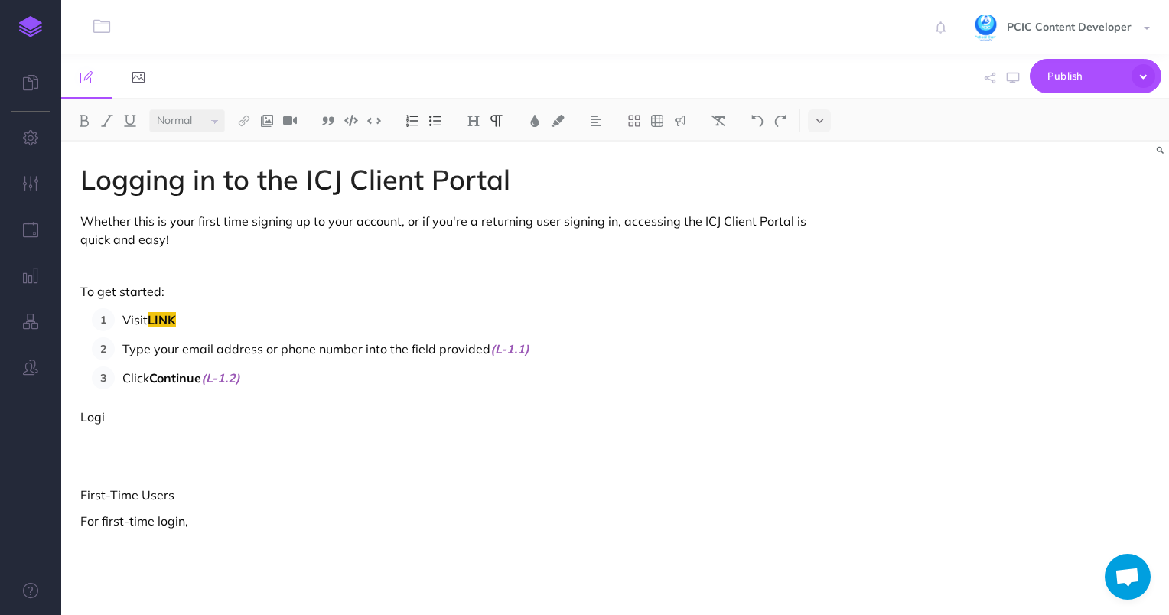
scroll to position [0, 0]
click at [271, 119] on img at bounding box center [267, 121] width 14 height 12
click at [268, 144] on icon at bounding box center [267, 147] width 12 height 11
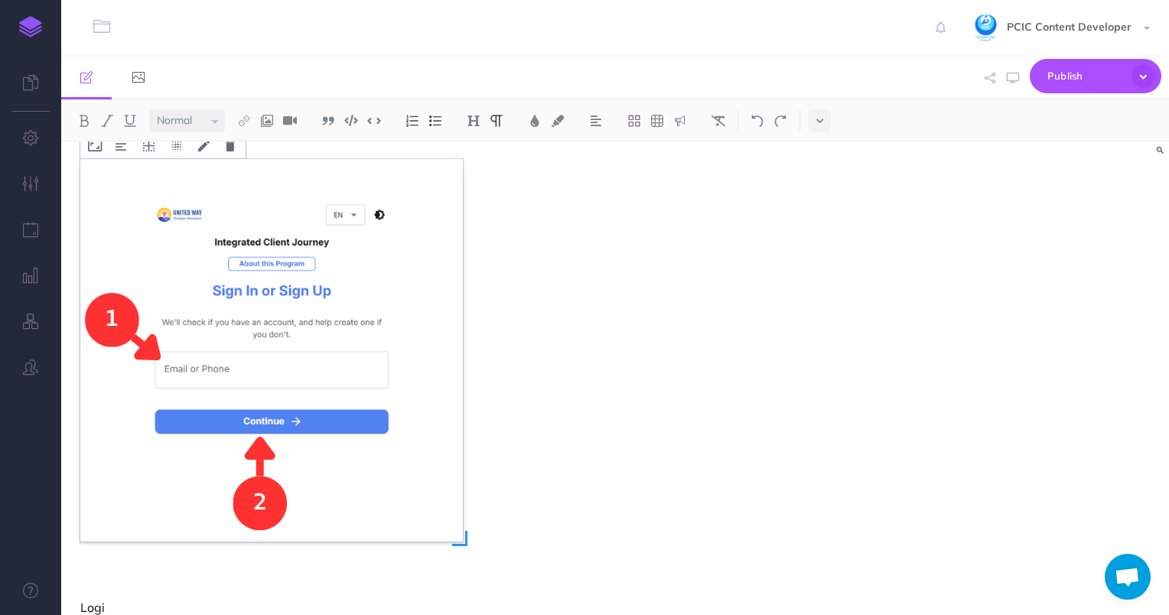
scroll to position [306, 0]
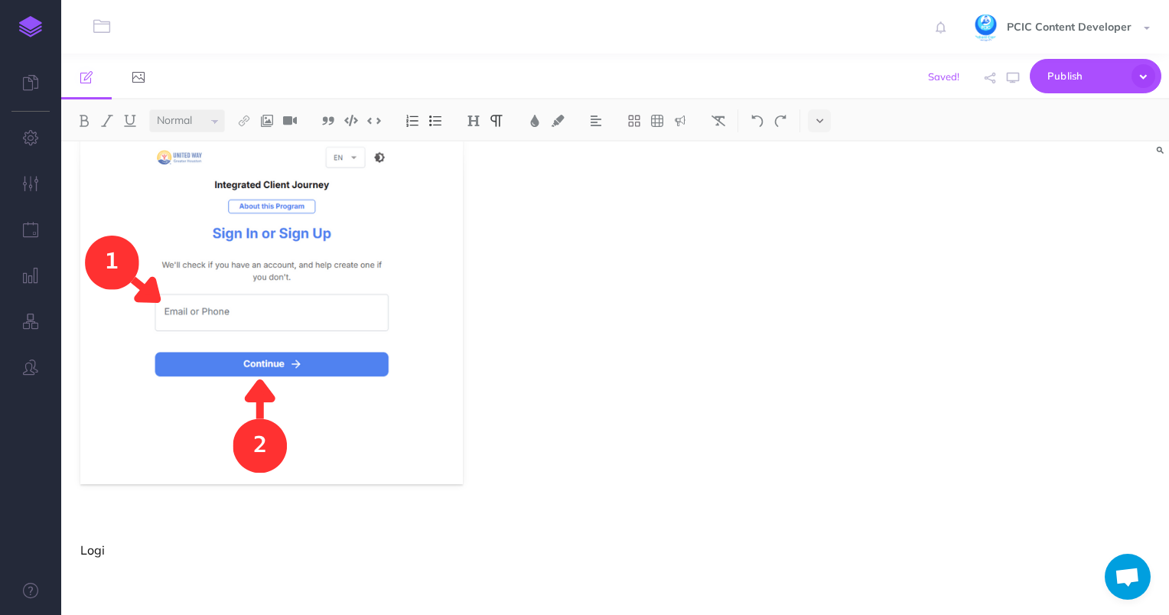
click at [97, 548] on p "Logi" at bounding box center [449, 550] width 738 height 18
click at [95, 519] on p at bounding box center [449, 524] width 738 height 18
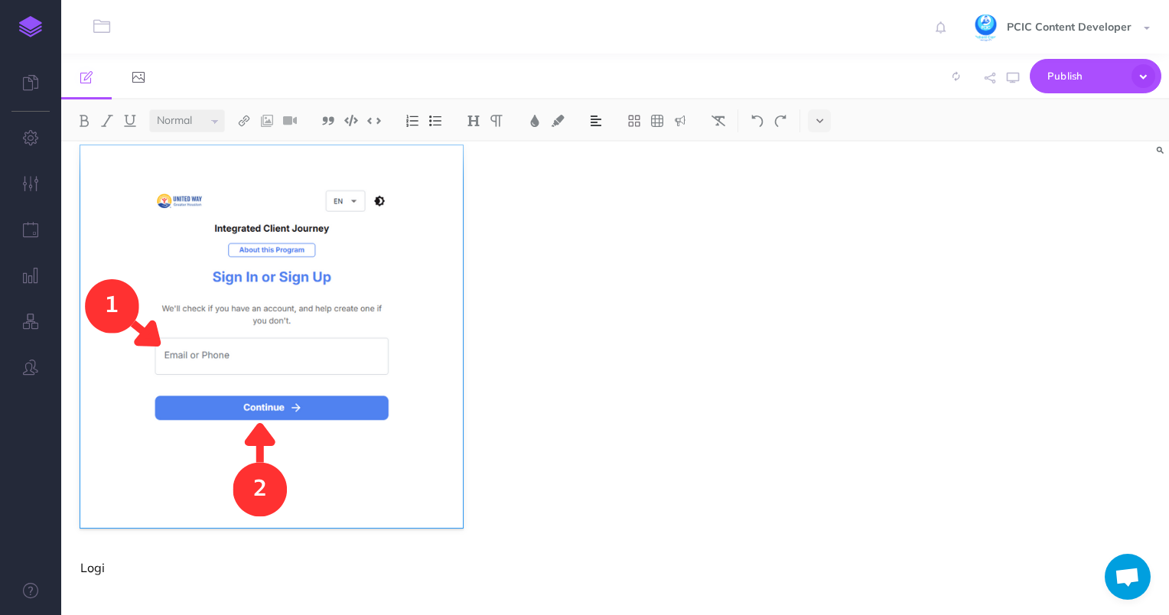
click at [601, 120] on img at bounding box center [596, 121] width 14 height 12
click at [597, 171] on img at bounding box center [596, 170] width 14 height 12
click at [90, 561] on p "Logi" at bounding box center [449, 568] width 738 height 18
click at [119, 565] on p "Logi" at bounding box center [449, 568] width 738 height 18
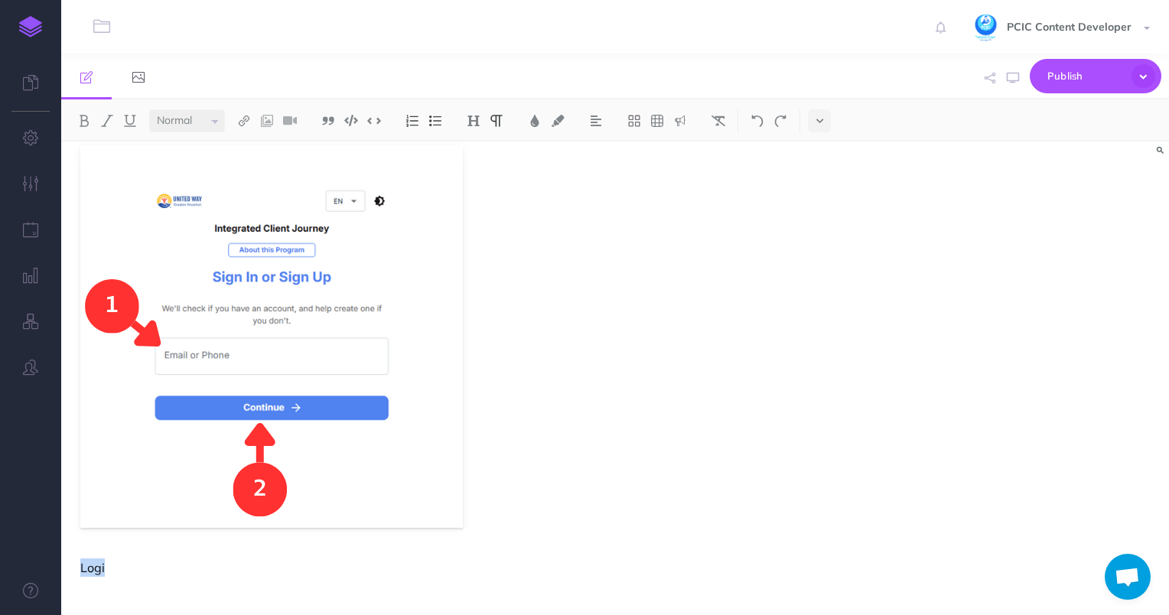
click at [125, 565] on p "Logi" at bounding box center [449, 568] width 738 height 18
click at [125, 565] on p "L-1: Login Page" at bounding box center [449, 568] width 738 height 18
click at [128, 559] on p "L-1: Login Page" at bounding box center [449, 568] width 738 height 18
click at [129, 559] on p "L-1: Login Page" at bounding box center [449, 568] width 738 height 18
click at [529, 119] on img at bounding box center [535, 121] width 14 height 12
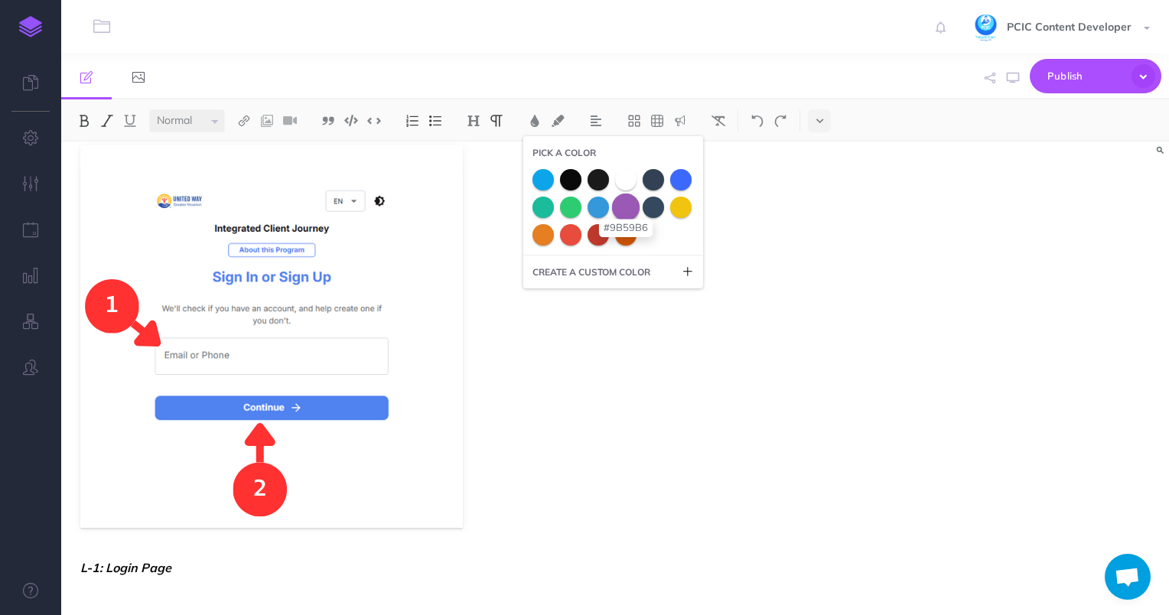
click at [627, 208] on span at bounding box center [626, 207] width 28 height 28
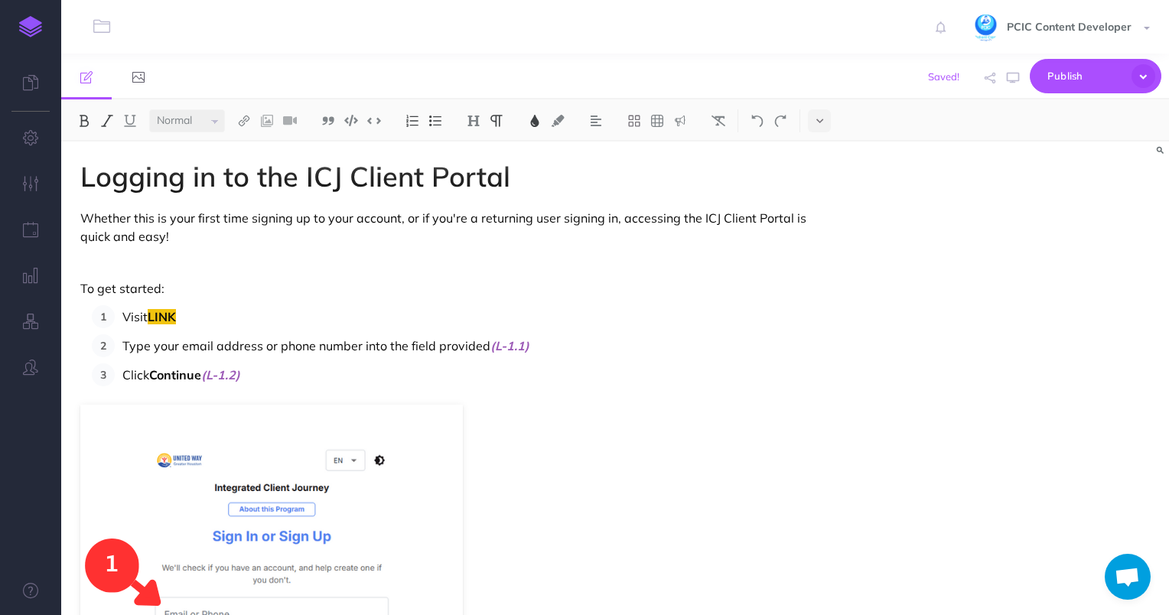
scroll to position [0, 0]
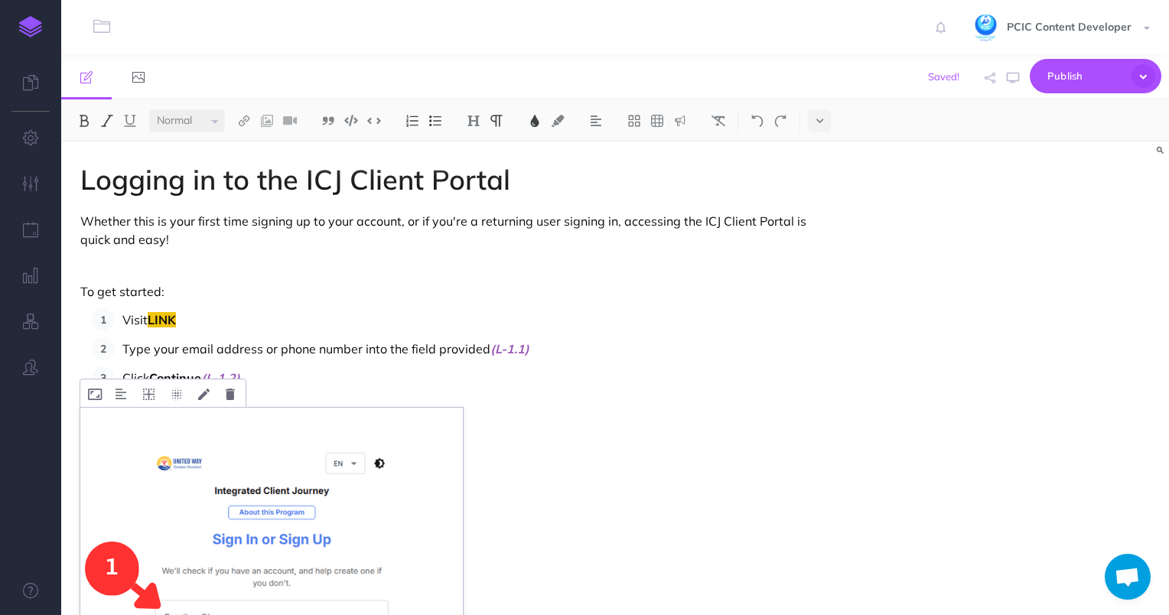
click at [217, 415] on img at bounding box center [271, 599] width 383 height 383
click at [367, 387] on p "Click Continue (L-1.2)" at bounding box center [469, 377] width 695 height 23
click at [343, 475] on img at bounding box center [271, 599] width 383 height 383
click at [122, 425] on img at bounding box center [271, 599] width 383 height 383
click at [122, 398] on img at bounding box center [121, 394] width 11 height 12
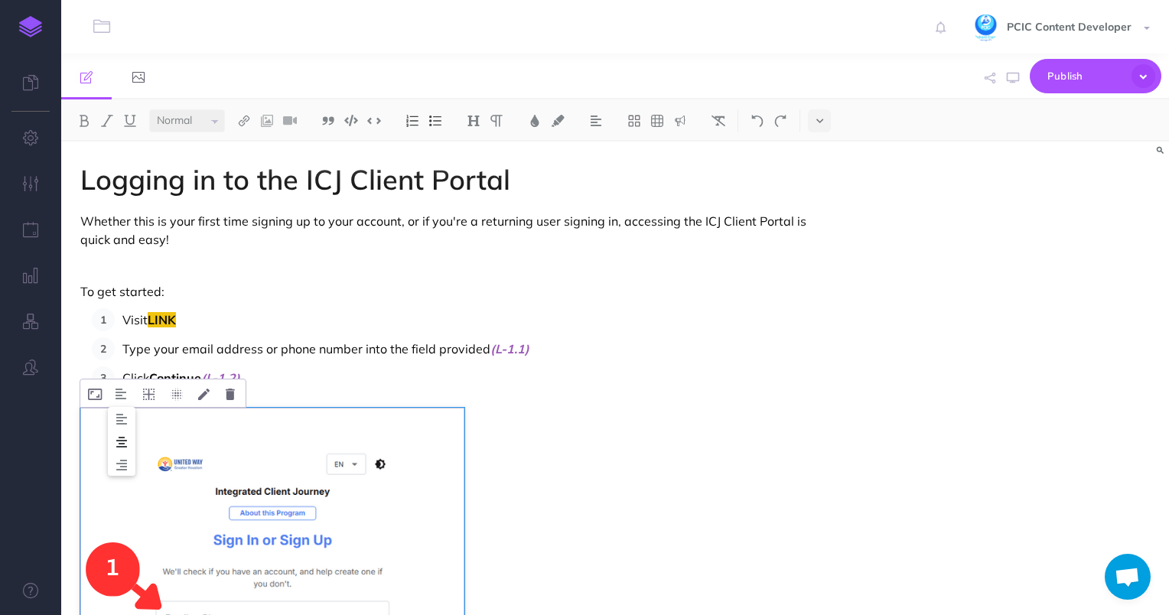
click at [123, 444] on img at bounding box center [122, 442] width 28 height 12
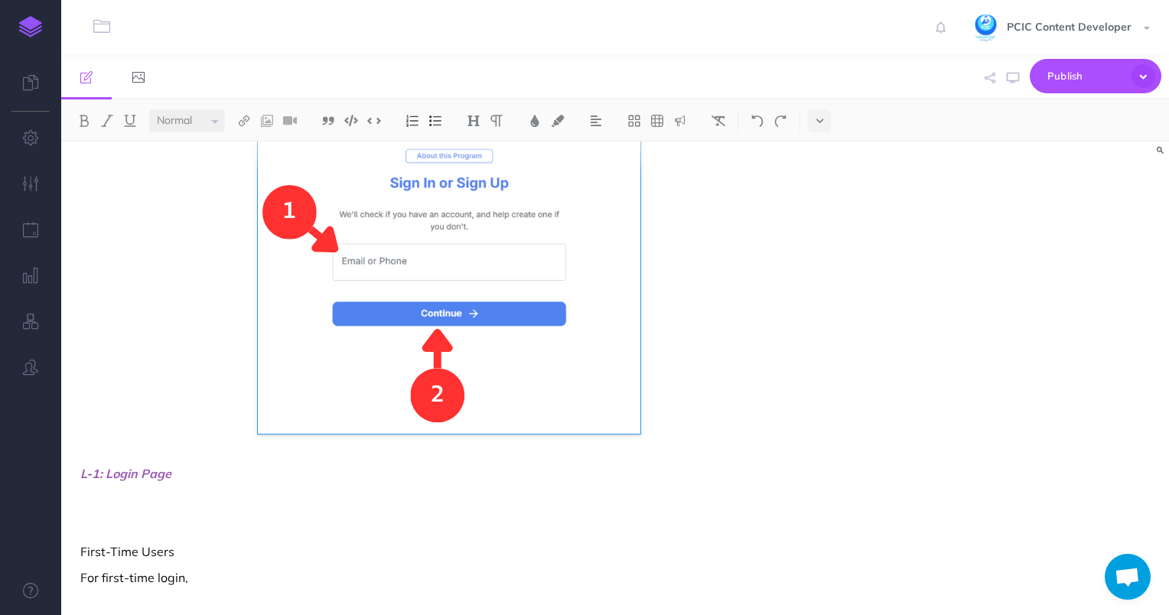
scroll to position [383, 0]
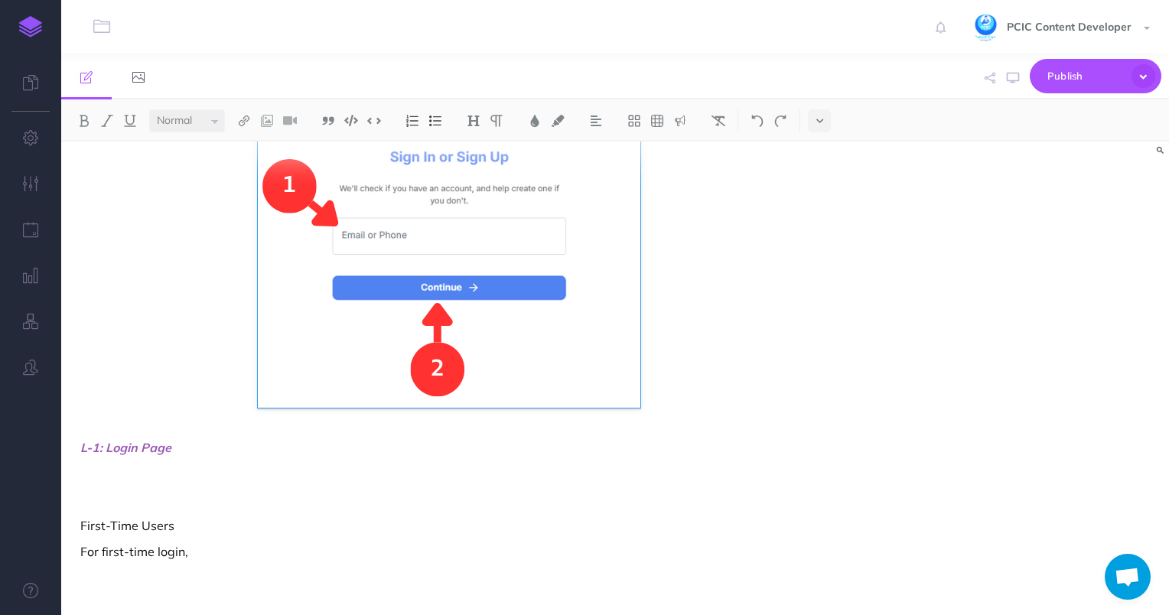
click at [144, 437] on div "Logging in to the ICJ Client Portal Whether this is your first time signing up …" at bounding box center [449, 188] width 776 height 858
click at [145, 438] on div "Logging in to the ICJ Client Portal Whether this is your first time signing up …" at bounding box center [449, 188] width 776 height 858
click at [598, 118] on img at bounding box center [596, 121] width 14 height 12
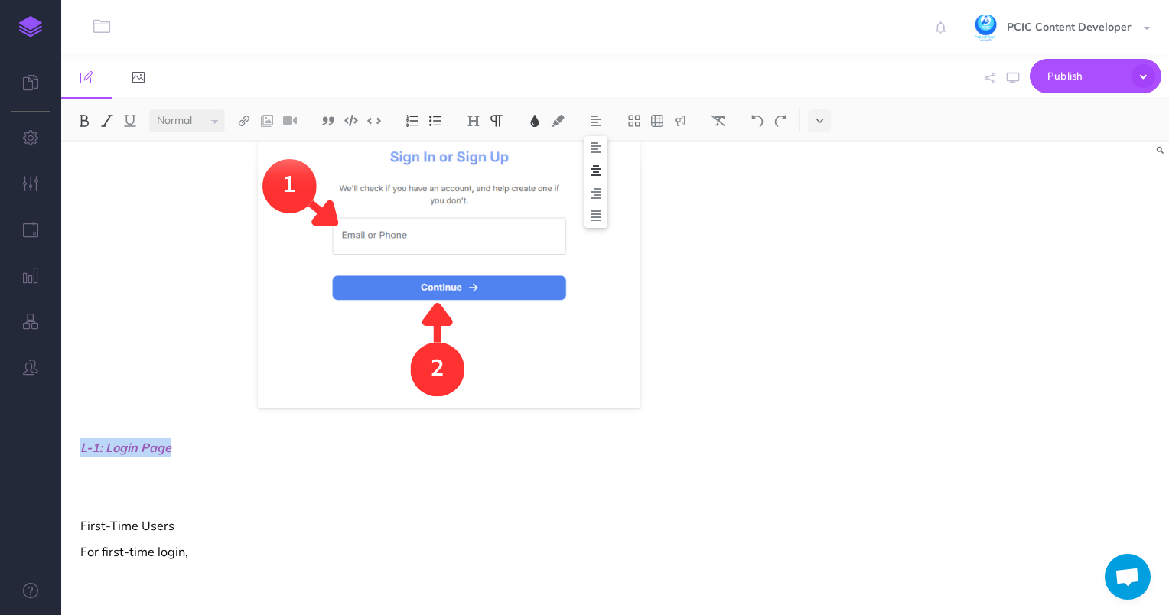
click at [600, 171] on img at bounding box center [596, 170] width 14 height 12
click at [555, 443] on span "L-1: Login Page" at bounding box center [449, 447] width 738 height 18
drag, startPoint x: 346, startPoint y: 471, endPoint x: 363, endPoint y: 474, distance: 17.1
click at [346, 471] on p at bounding box center [449, 473] width 738 height 18
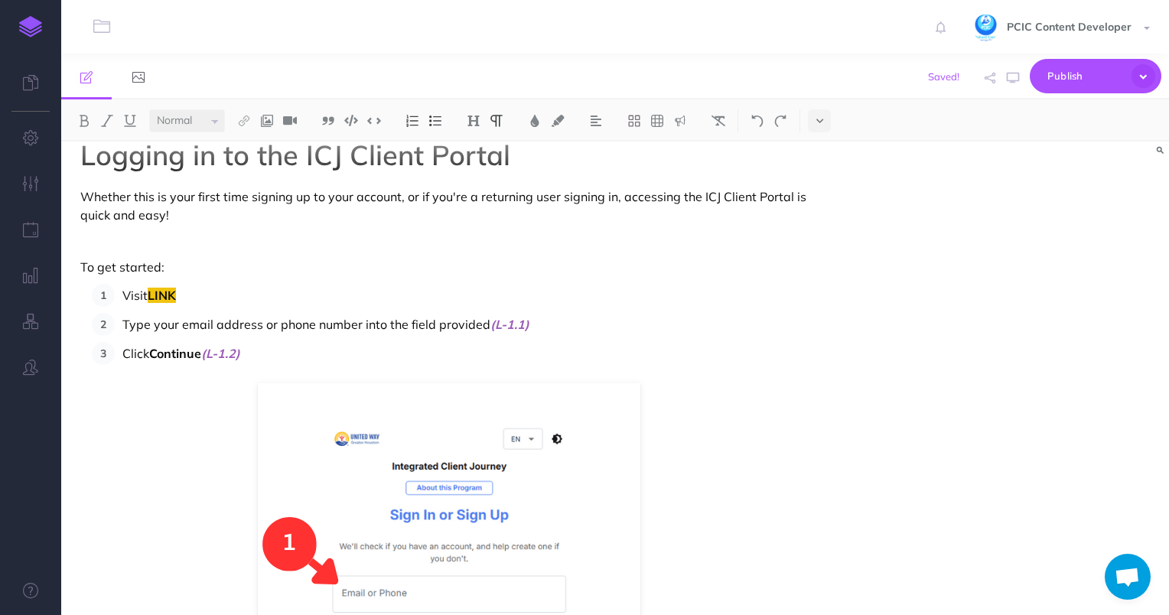
scroll to position [0, 0]
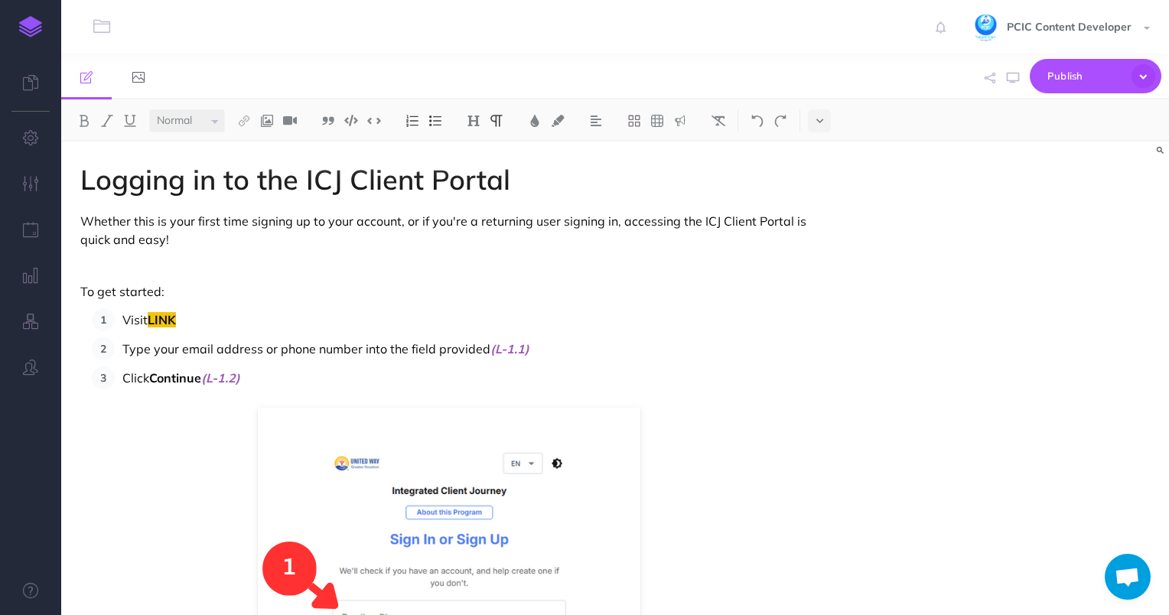
click at [122, 287] on p "To get started:" at bounding box center [449, 291] width 738 height 18
click at [122, 286] on p "To get started:" at bounding box center [449, 291] width 738 height 18
click at [123, 287] on p "To get started:" at bounding box center [449, 291] width 738 height 18
click at [214, 125] on select "Small Normal Large" at bounding box center [187, 120] width 76 height 23
click at [474, 119] on img at bounding box center [474, 121] width 14 height 12
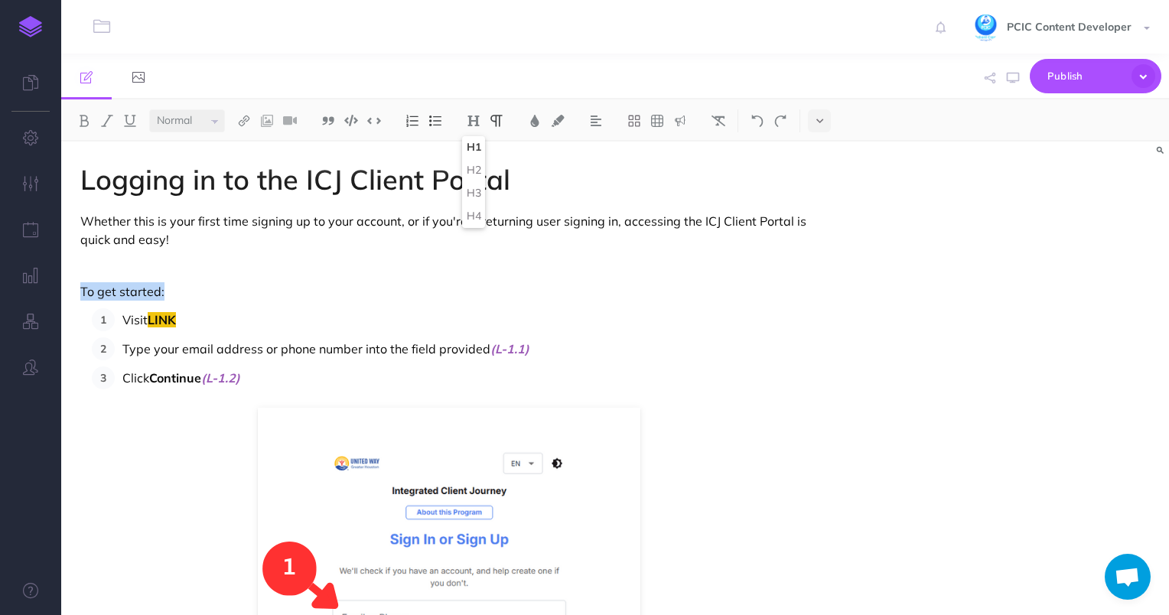
click at [480, 150] on button "H1" at bounding box center [473, 147] width 23 height 23
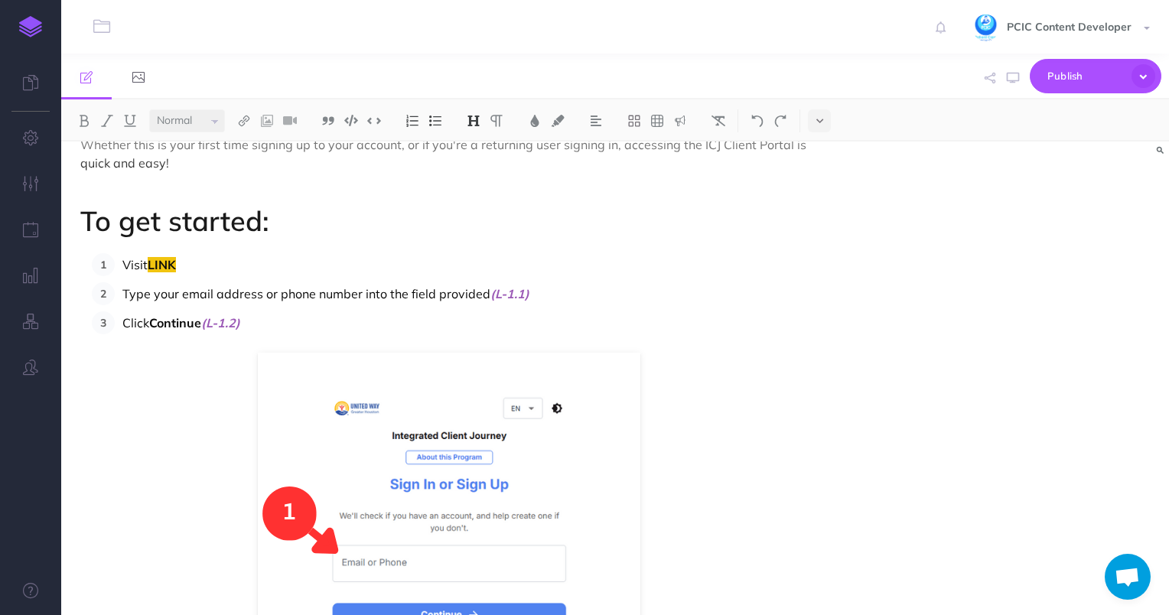
click at [373, 266] on p "Visit LINK" at bounding box center [469, 264] width 695 height 23
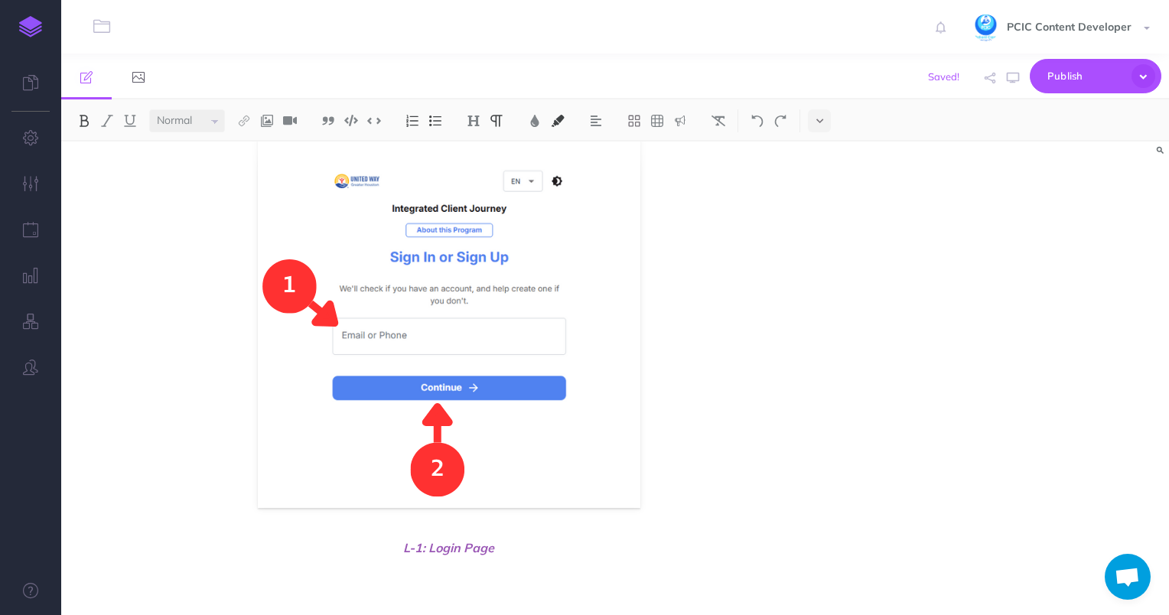
scroll to position [406, 0]
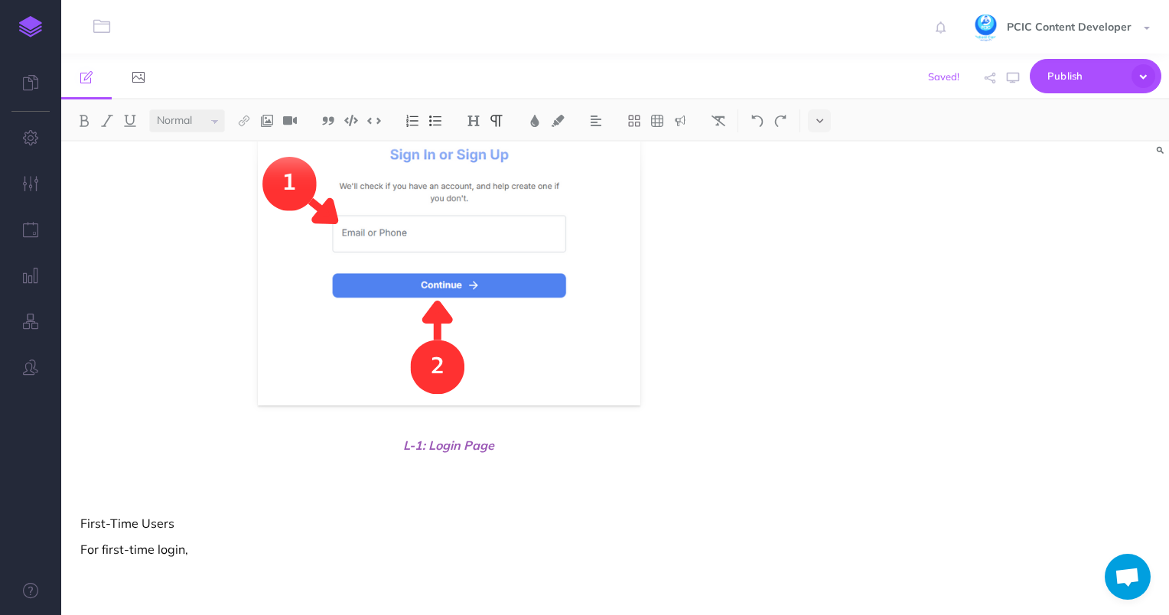
click at [156, 521] on p "First-Time Users" at bounding box center [449, 523] width 738 height 18
click at [468, 116] on img at bounding box center [474, 121] width 14 height 12
click at [483, 138] on button "H1" at bounding box center [473, 147] width 23 height 23
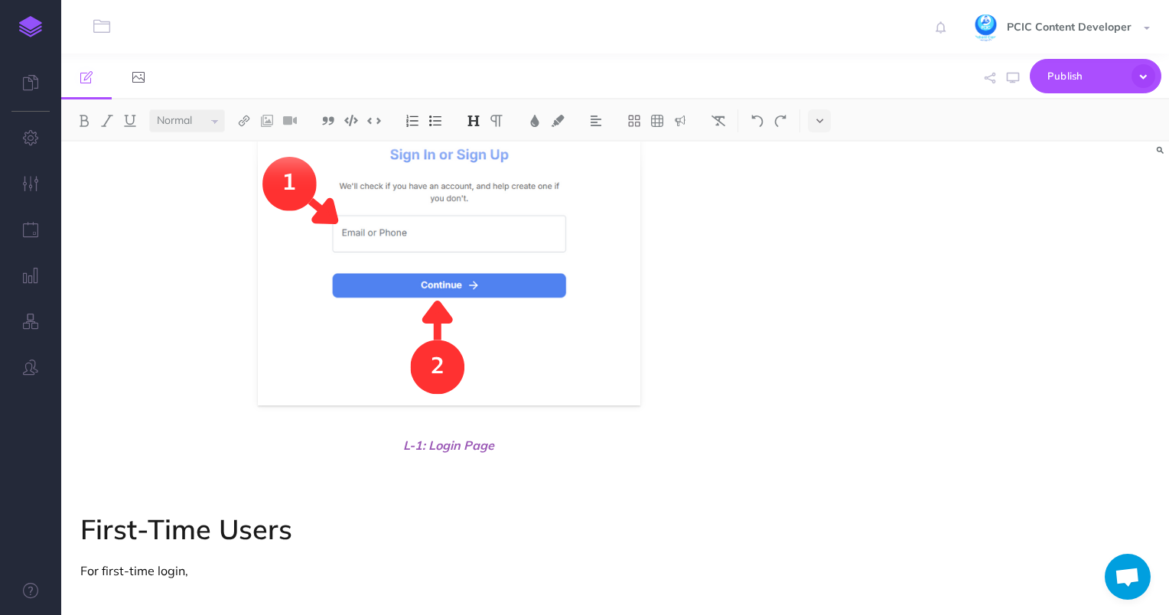
scroll to position [428, 0]
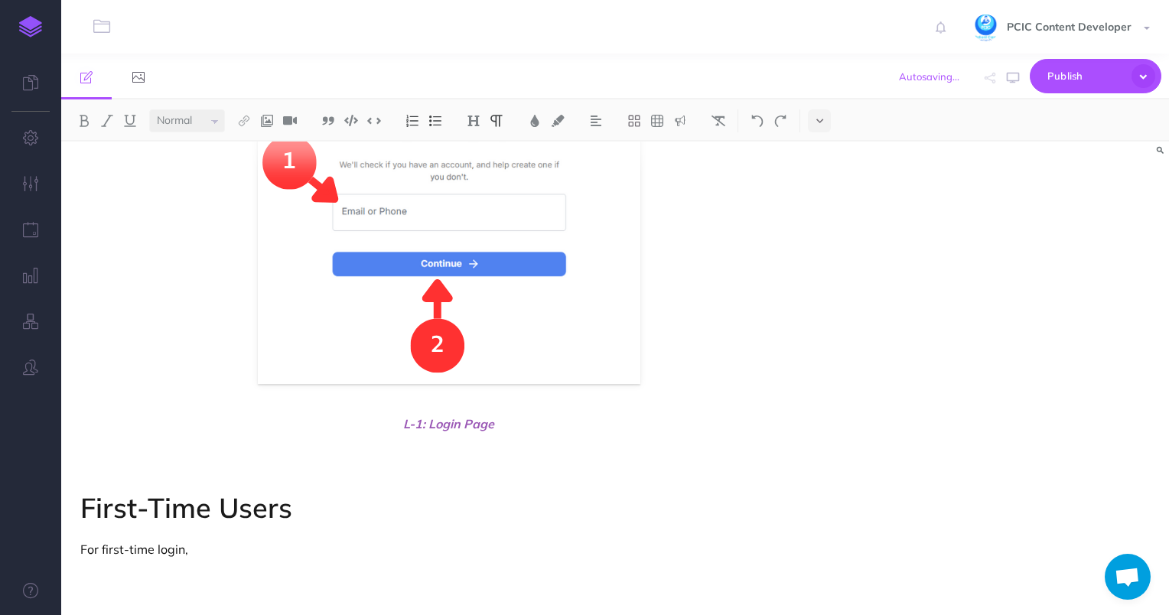
click at [266, 559] on div "Logging in to the ICJ Client Portal Whether this is your first time signing up …" at bounding box center [449, 164] width 776 height 901
click at [250, 542] on p "For first-time login," at bounding box center [449, 549] width 738 height 18
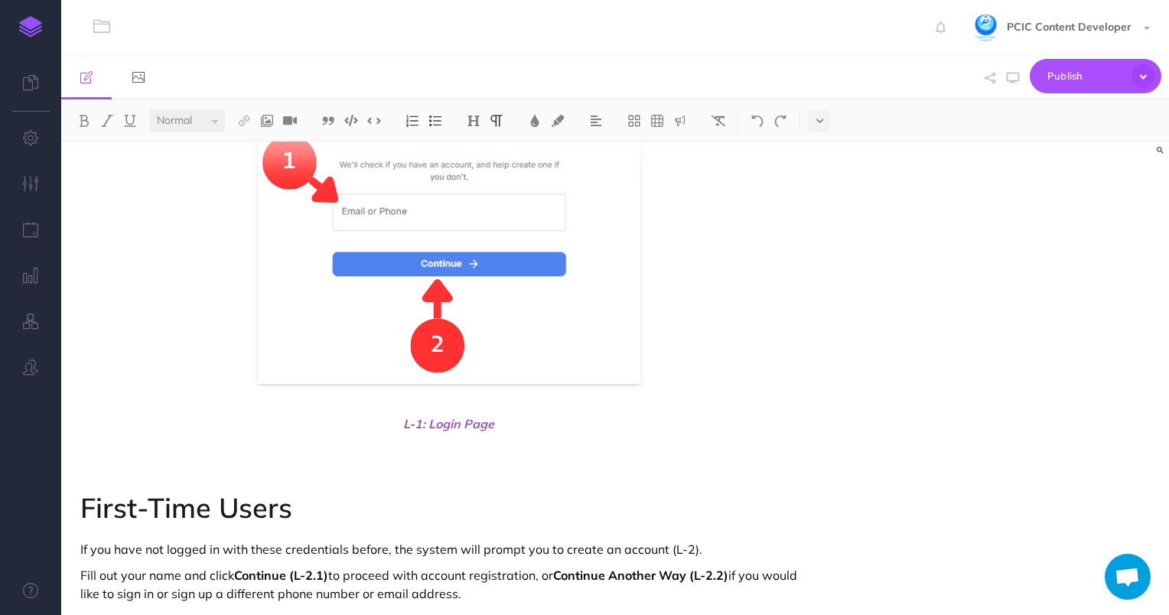
scroll to position [471, 0]
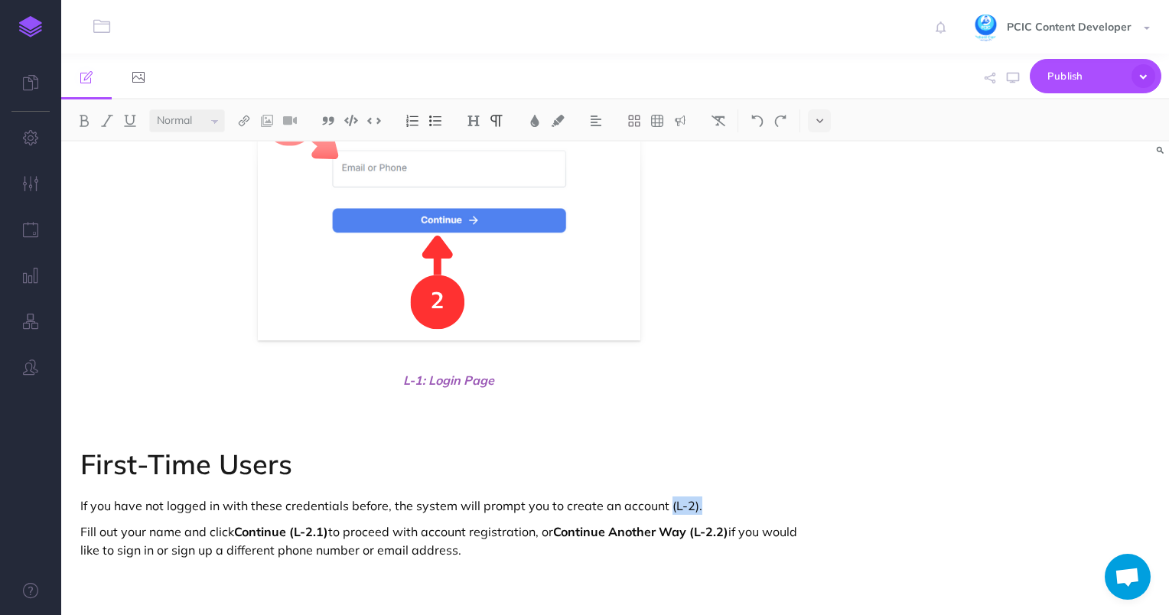
drag, startPoint x: 690, startPoint y: 505, endPoint x: 664, endPoint y: 503, distance: 26.1
click at [664, 503] on p "If you have not logged in with these credentials before, the system will prompt…" at bounding box center [449, 506] width 738 height 18
click at [689, 507] on p "If you have not logged in with these credentials before, the system will prompt…" at bounding box center [449, 506] width 738 height 18
click at [691, 505] on p "If you have not logged in with these credentials before, the system will prompt…" at bounding box center [449, 506] width 738 height 18
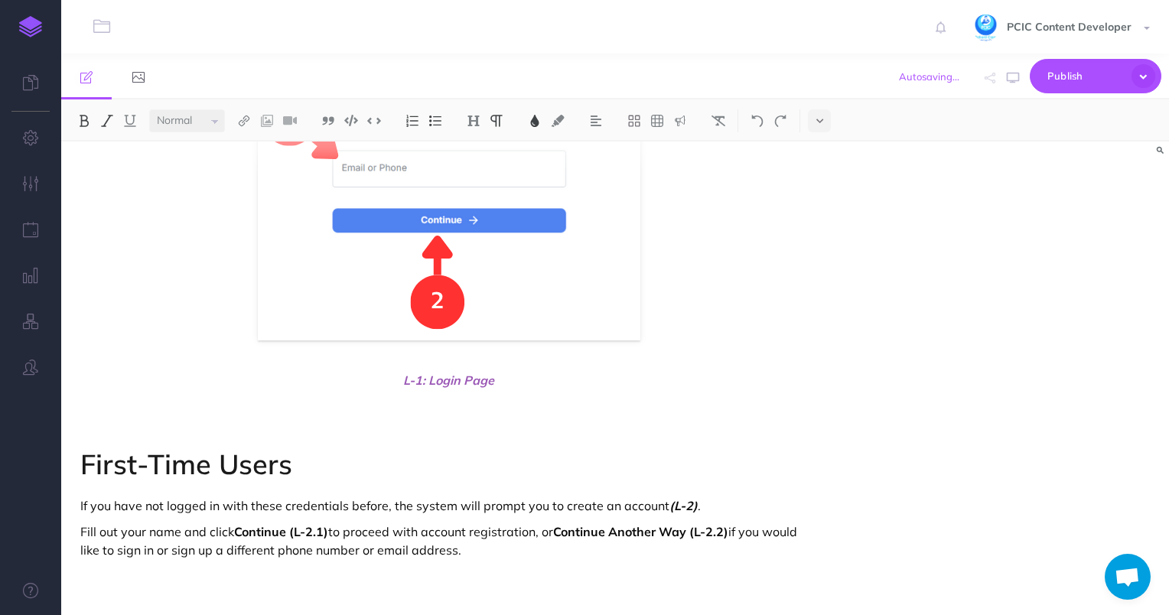
click at [533, 124] on img at bounding box center [535, 121] width 14 height 12
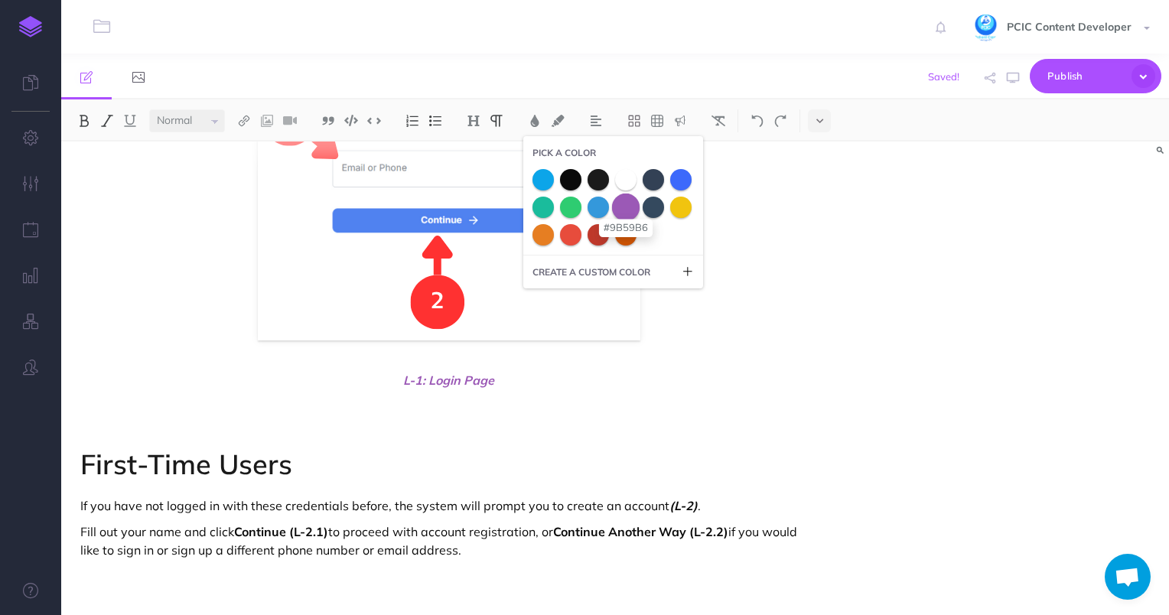
click at [624, 210] on span at bounding box center [626, 207] width 28 height 28
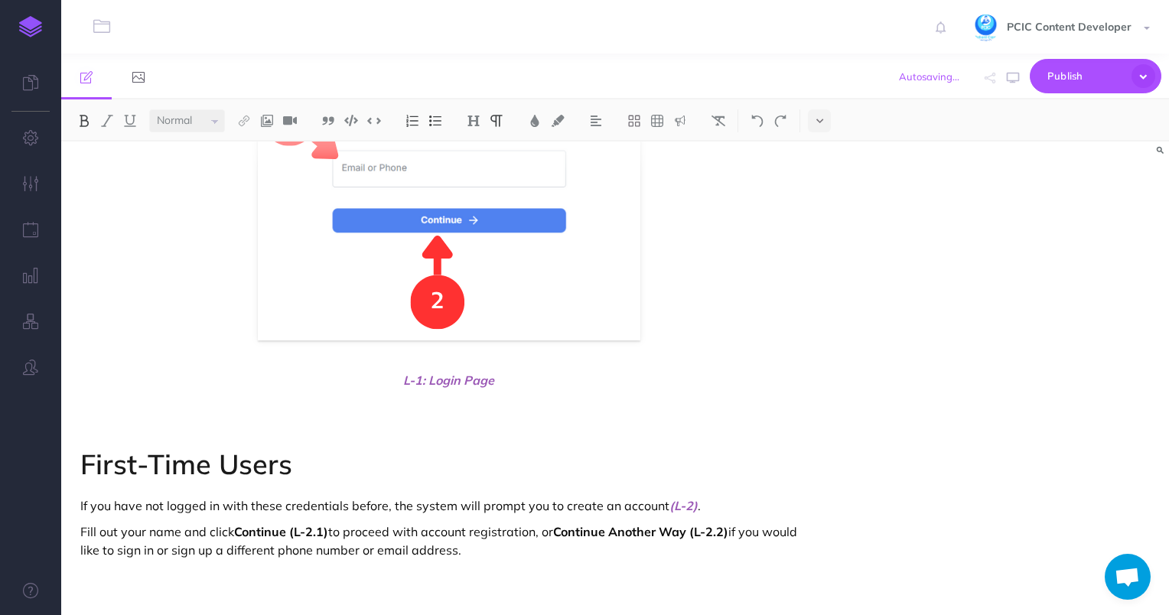
click at [692, 528] on strong "Continue Another Way (L-2.2)" at bounding box center [640, 531] width 175 height 15
drag, startPoint x: 731, startPoint y: 528, endPoint x: 695, endPoint y: 527, distance: 36.7
click at [695, 527] on strong "Continue Another Way (L-2.2)" at bounding box center [640, 531] width 175 height 15
click at [530, 119] on img at bounding box center [535, 121] width 14 height 12
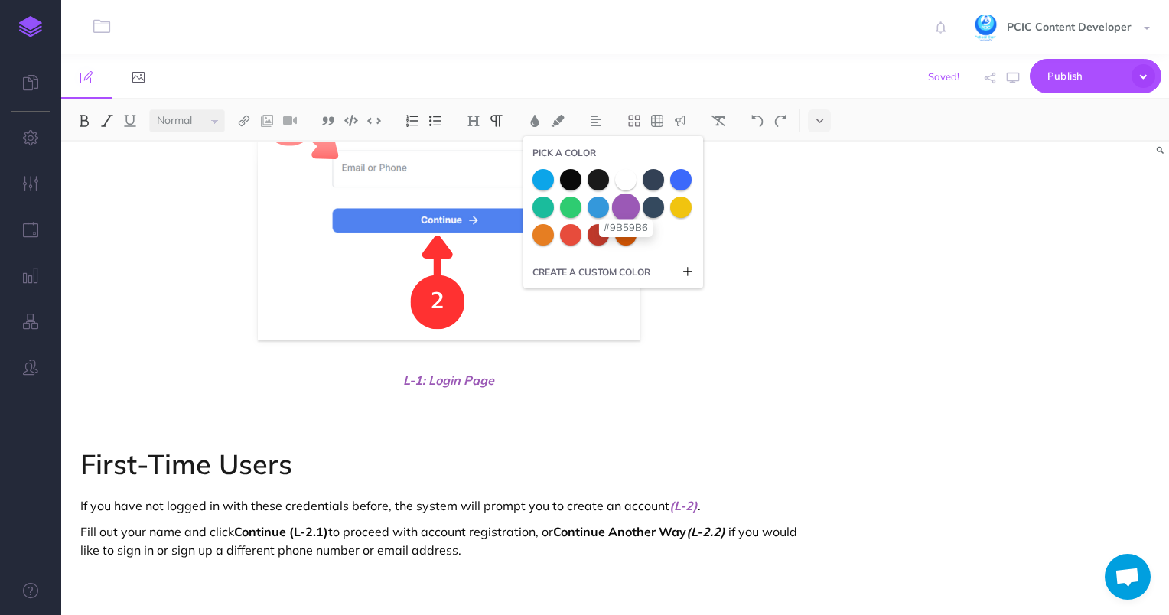
click at [627, 209] on span at bounding box center [626, 207] width 28 height 28
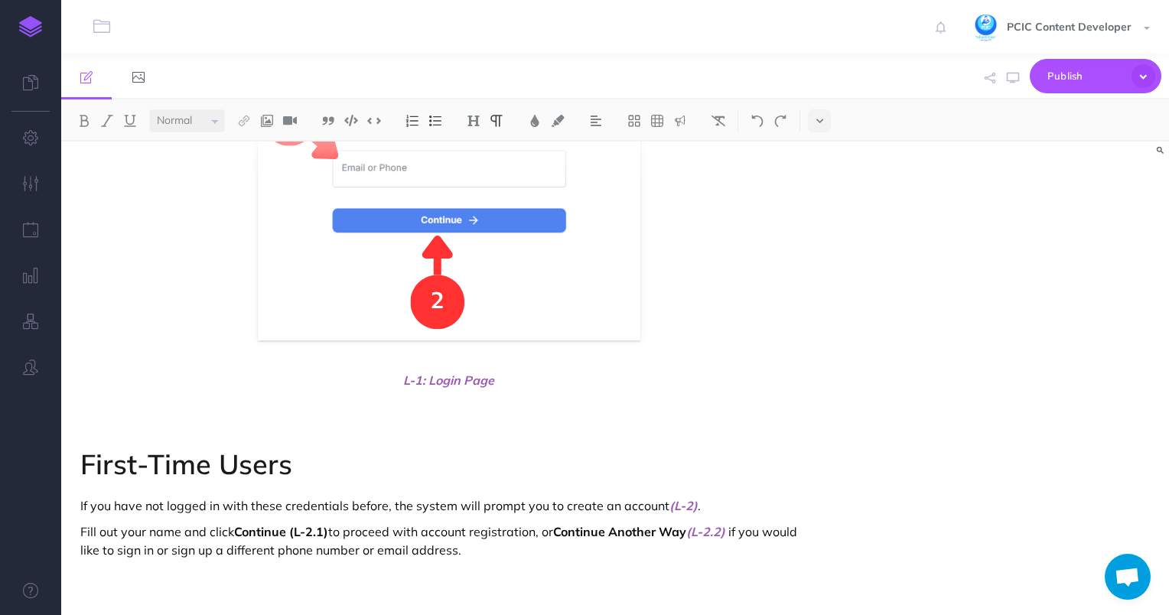
click at [383, 529] on p "Fill out your name and click Continue (L-2.1) to proceed with account registrat…" at bounding box center [449, 541] width 738 height 37
drag, startPoint x: 331, startPoint y: 529, endPoint x: 291, endPoint y: 523, distance: 40.1
click at [291, 524] on strong "Continue (L-2.1)" at bounding box center [281, 531] width 94 height 15
click at [539, 122] on img at bounding box center [535, 121] width 14 height 12
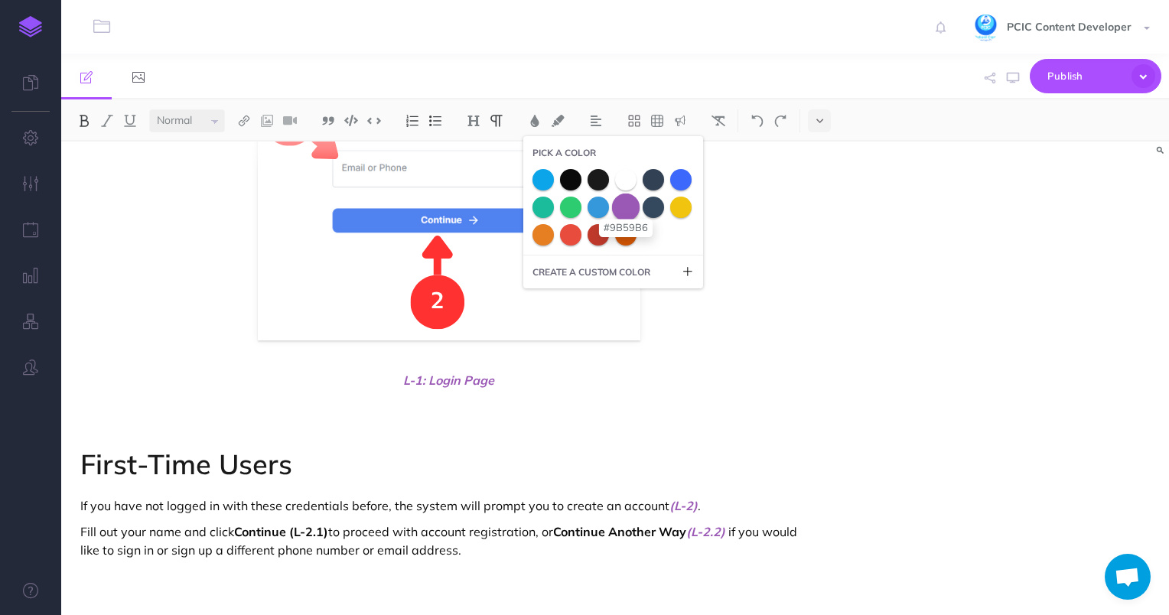
click at [622, 206] on span at bounding box center [626, 207] width 28 height 28
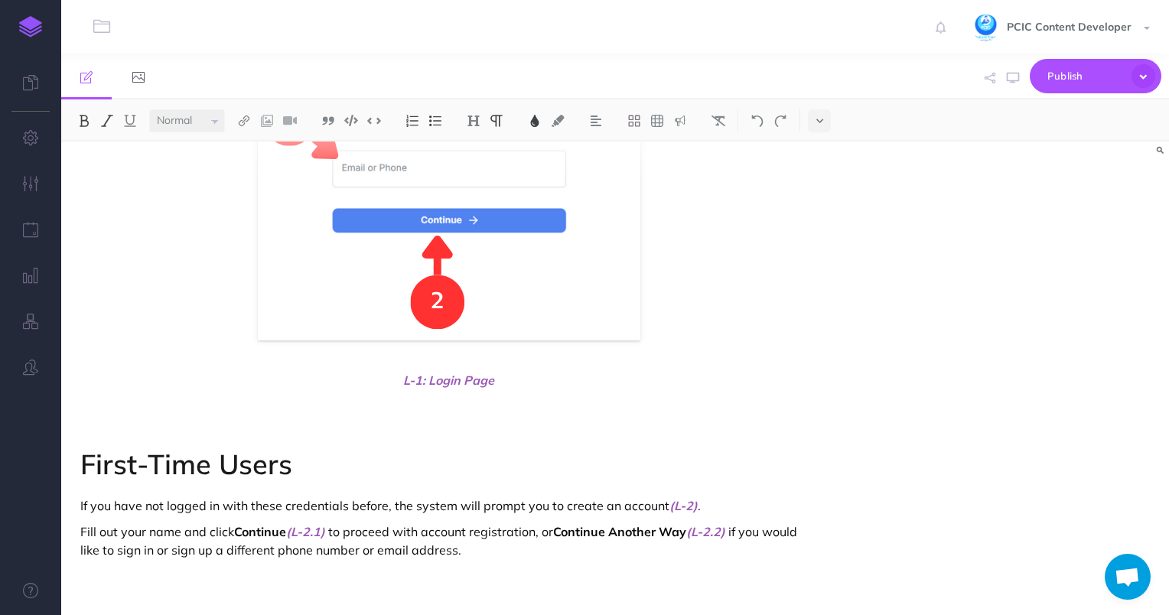
click at [364, 575] on p at bounding box center [449, 576] width 738 height 18
click at [503, 574] on p at bounding box center [449, 576] width 738 height 18
click at [414, 556] on div "Logging in to the ICJ Client Portal Whether this is your first time signing up …" at bounding box center [449, 143] width 776 height 946
click at [428, 551] on p "Fill out your name and click Continue (L-2.1) to proceed with account registrat…" at bounding box center [449, 541] width 738 height 37
click at [560, 542] on p "Fill out your name and click Continue (L-2.1) to proceed with account registrat…" at bounding box center [449, 541] width 738 height 37
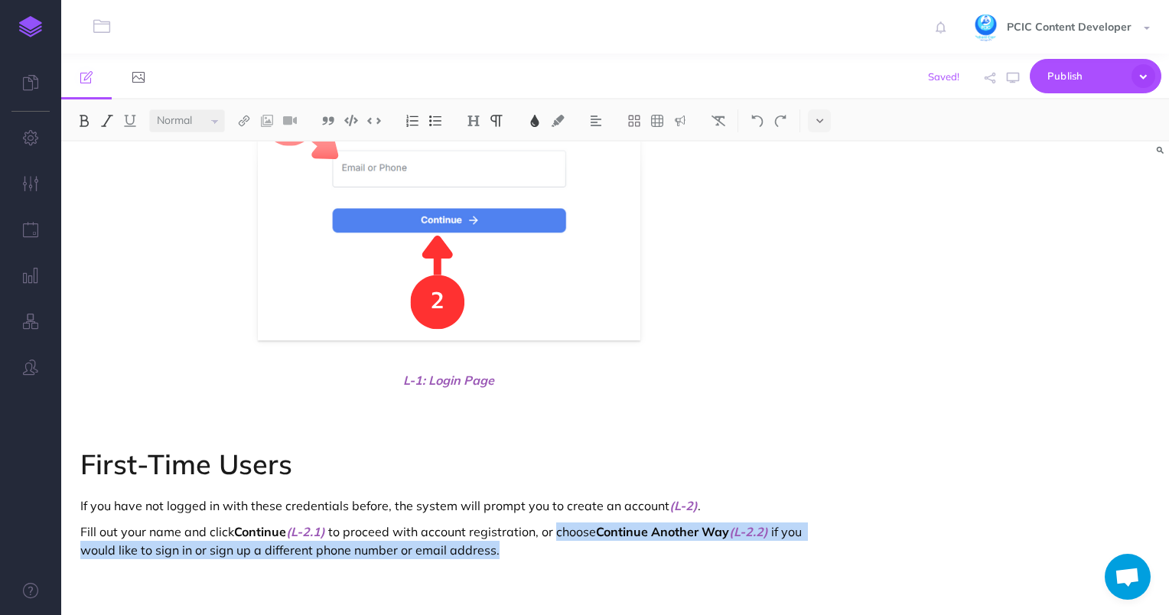
click at [575, 531] on p "Fill out your name and click Continue (L-2.1) to proceed with account registrat…" at bounding box center [449, 541] width 738 height 37
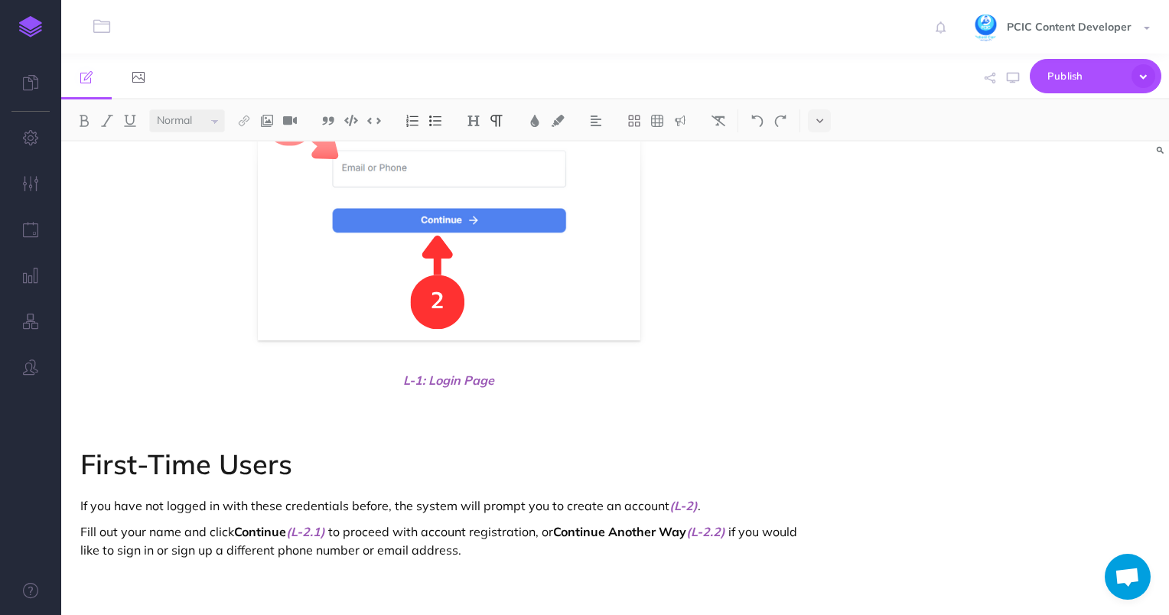
click at [454, 592] on div "Logging in to the ICJ Client Portal Whether this is your first time signing up …" at bounding box center [449, 143] width 776 height 946
click at [274, 118] on img at bounding box center [267, 121] width 14 height 12
click at [276, 142] on button at bounding box center [267, 147] width 23 height 23
click at [122, 560] on img at bounding box center [121, 559] width 11 height 12
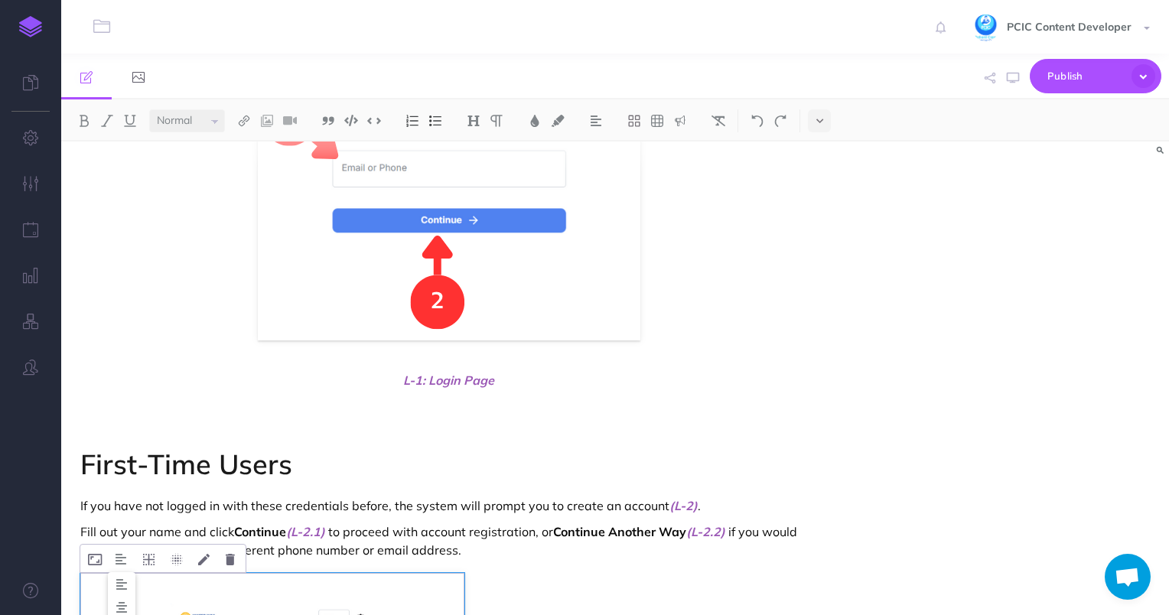
click at [132, 589] on button at bounding box center [122, 583] width 28 height 23
click at [119, 560] on img at bounding box center [121, 559] width 11 height 12
click at [125, 601] on img at bounding box center [122, 607] width 28 height 12
click at [444, 384] on span "L-1: Login Page" at bounding box center [449, 380] width 738 height 18
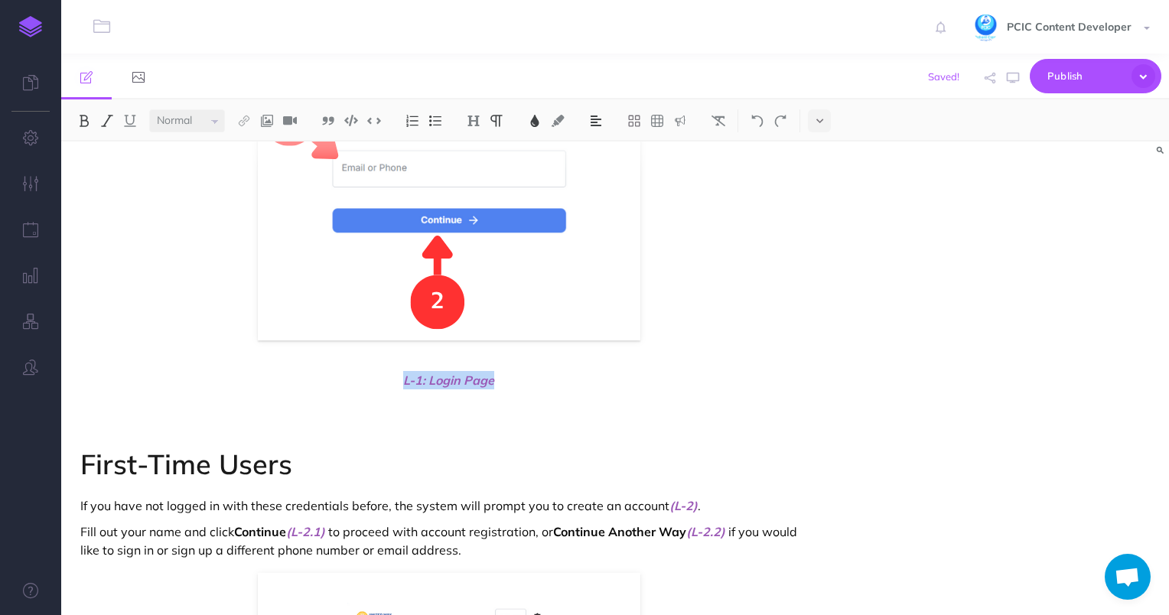
click at [444, 384] on span "L-1: Login Page" at bounding box center [449, 380] width 738 height 18
copy span "L-1: Login Page"
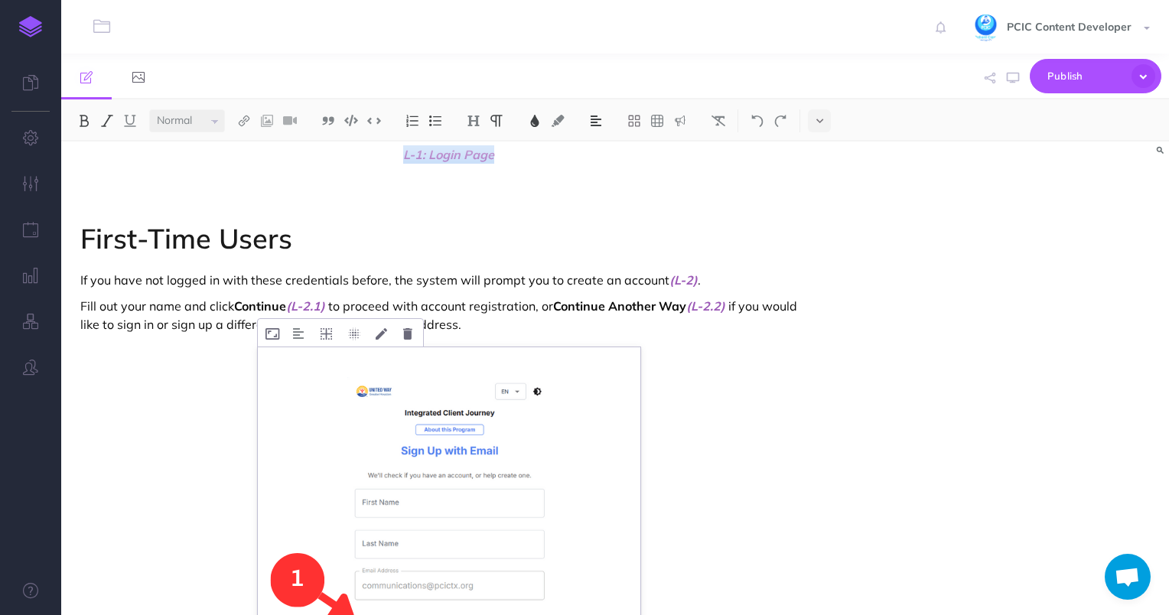
scroll to position [891, 0]
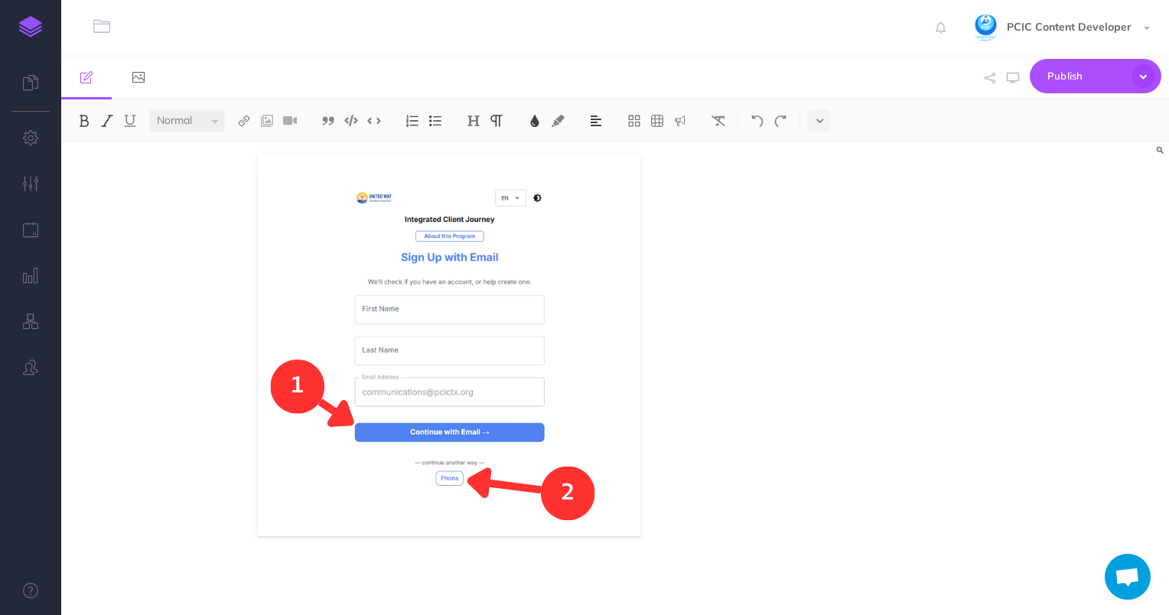
click at [696, 487] on figure at bounding box center [449, 345] width 738 height 383
click at [424, 572] on span "L-1: Login Page" at bounding box center [449, 576] width 738 height 18
click at [423, 571] on span "L-1: Login Page" at bounding box center [449, 576] width 738 height 18
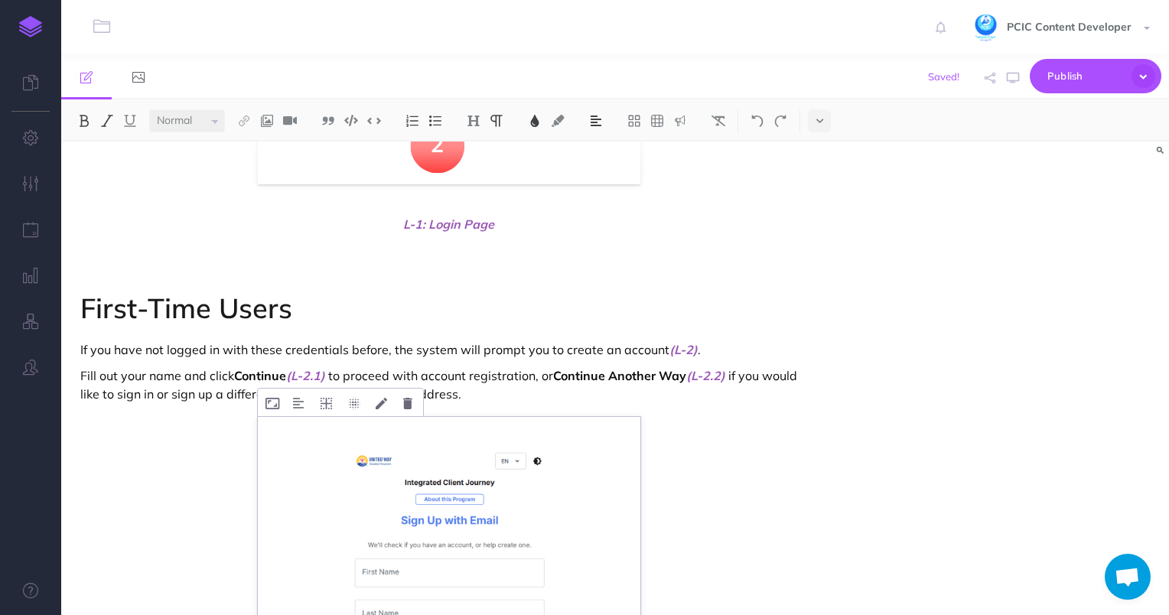
scroll to position [814, 0]
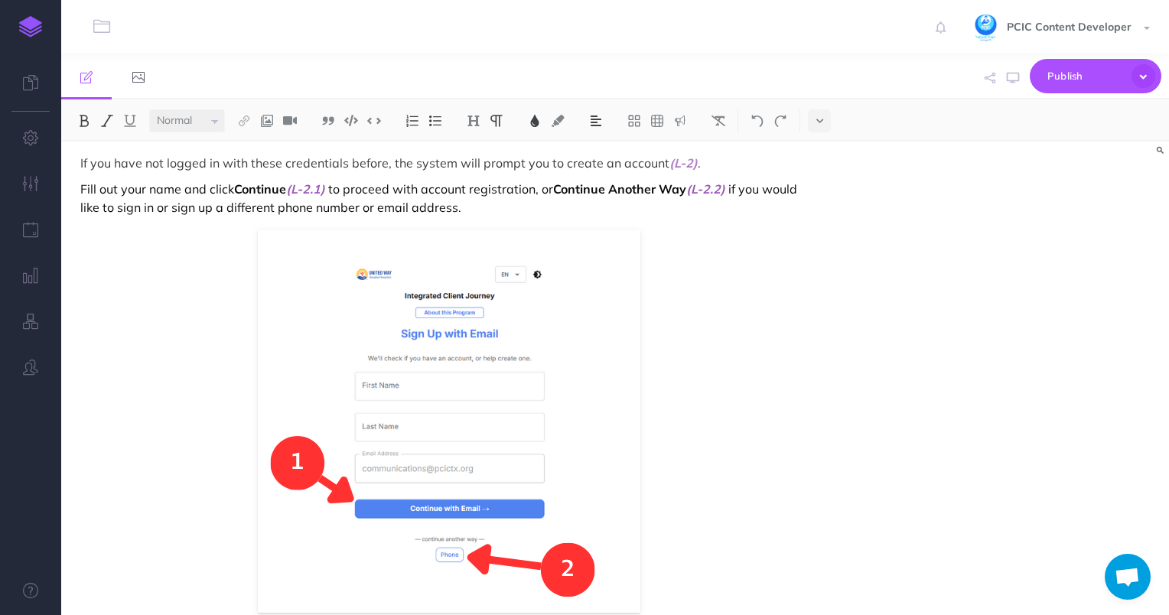
click at [702, 326] on figure at bounding box center [449, 421] width 738 height 383
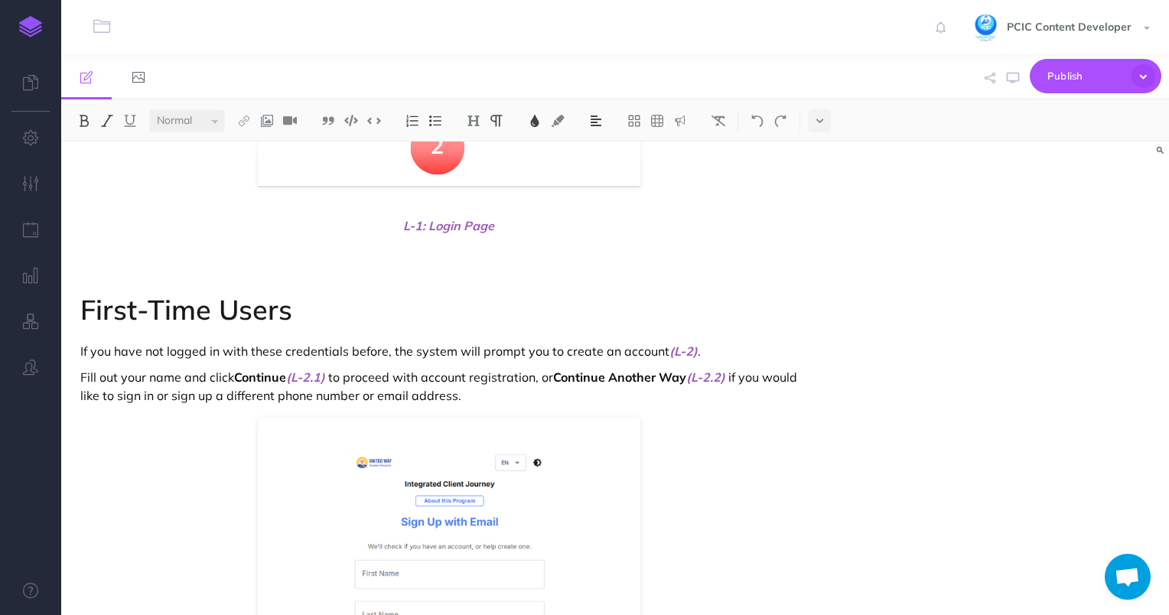
scroll to position [738, 0]
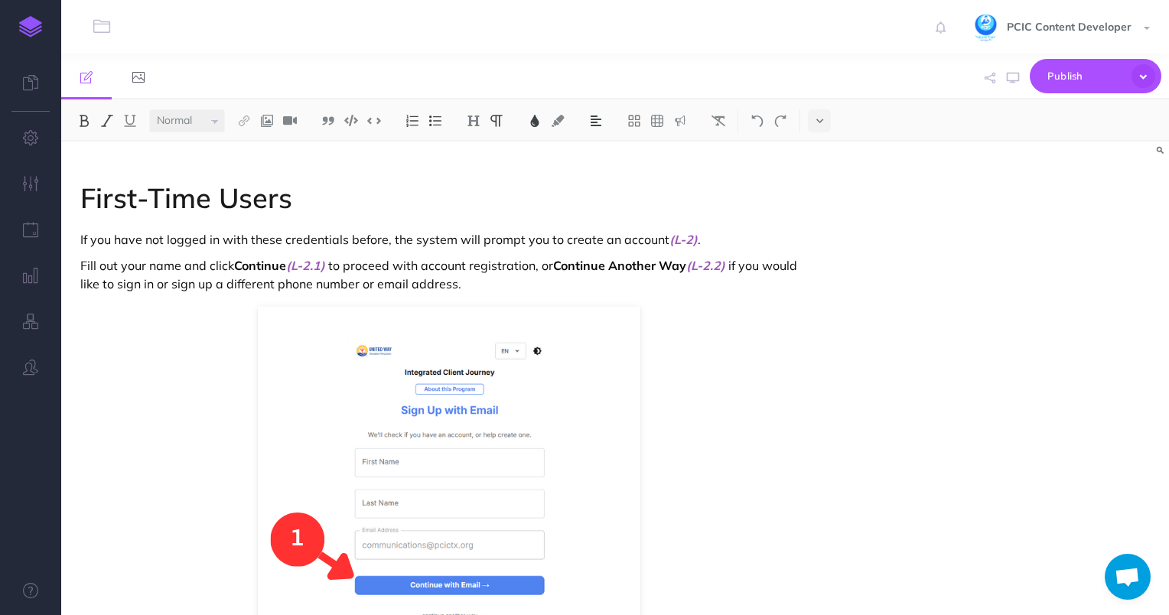
click at [158, 263] on p "Fill out your name and click Continue (L-2.1) to proceed with account registrat…" at bounding box center [449, 274] width 738 height 37
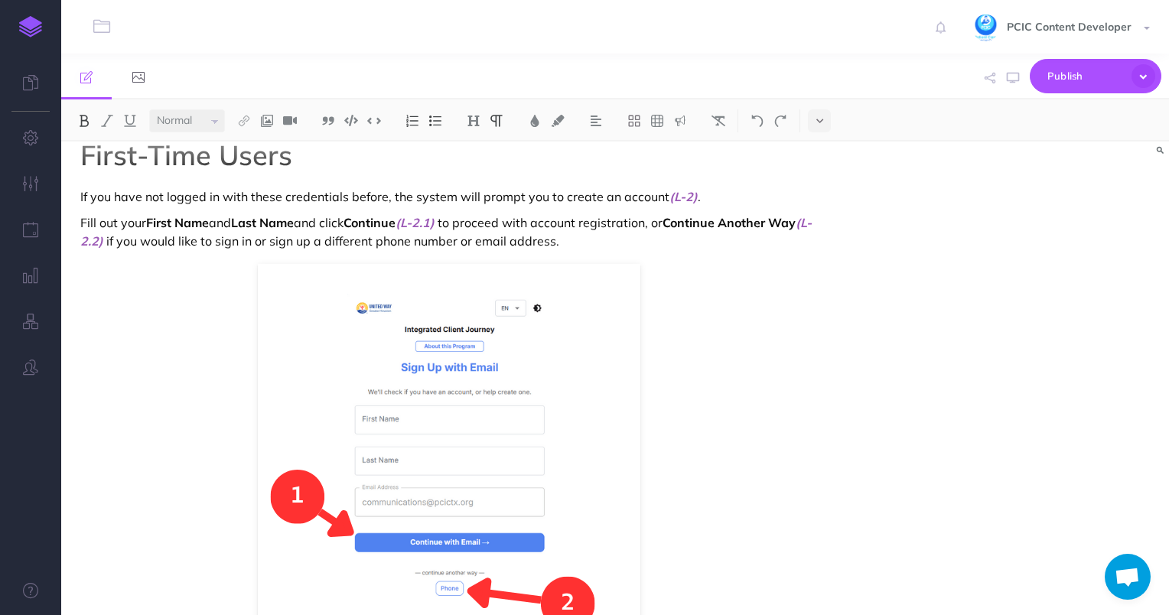
scroll to position [891, 0]
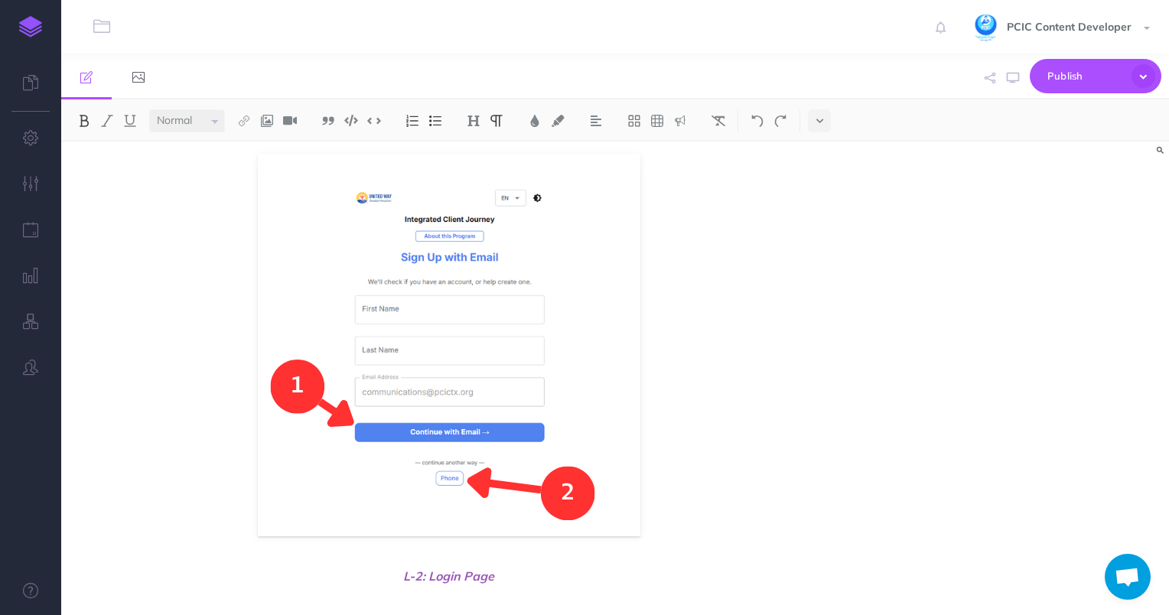
click at [701, 571] on span "L-2: Login Page" at bounding box center [449, 576] width 738 height 18
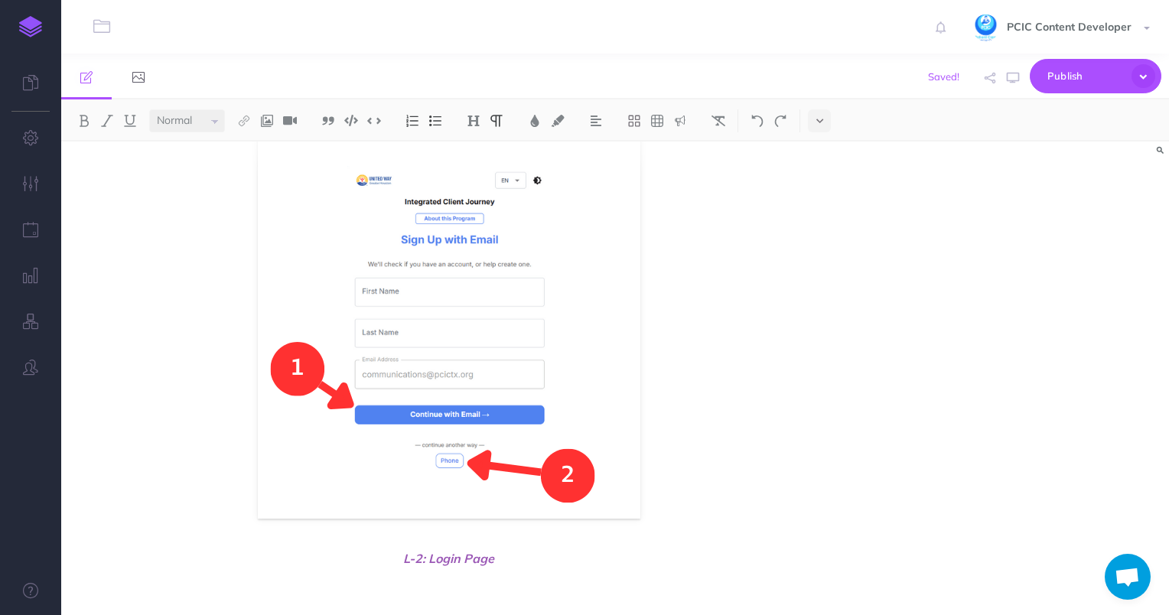
scroll to position [917, 0]
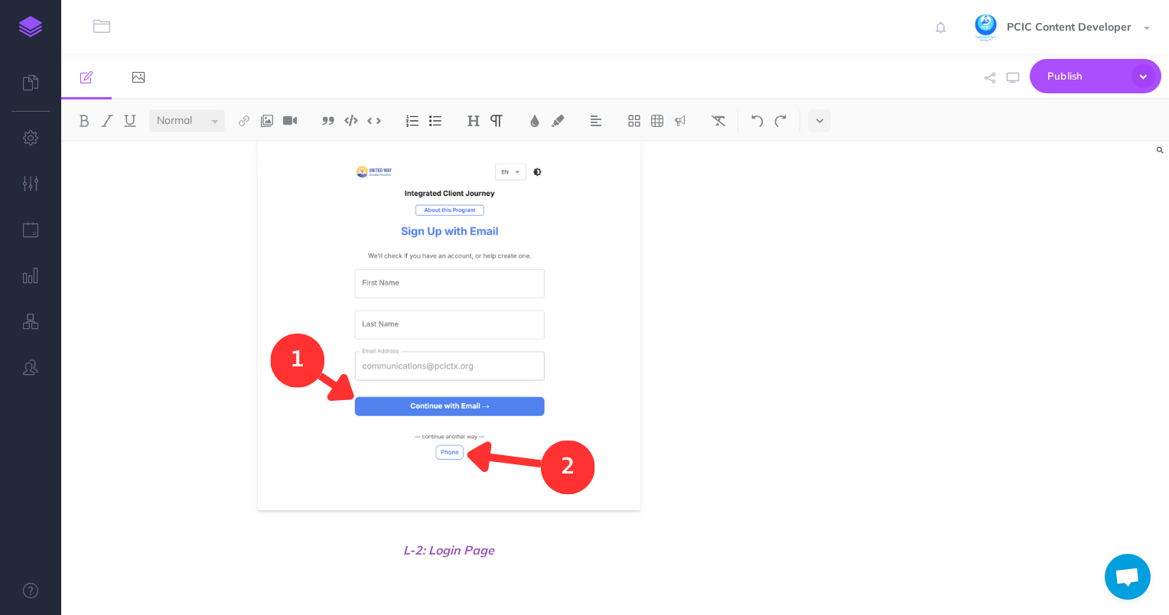
click at [204, 275] on figure at bounding box center [449, 319] width 738 height 383
click at [474, 122] on img at bounding box center [474, 121] width 14 height 12
click at [480, 168] on button "H2" at bounding box center [473, 170] width 23 height 23
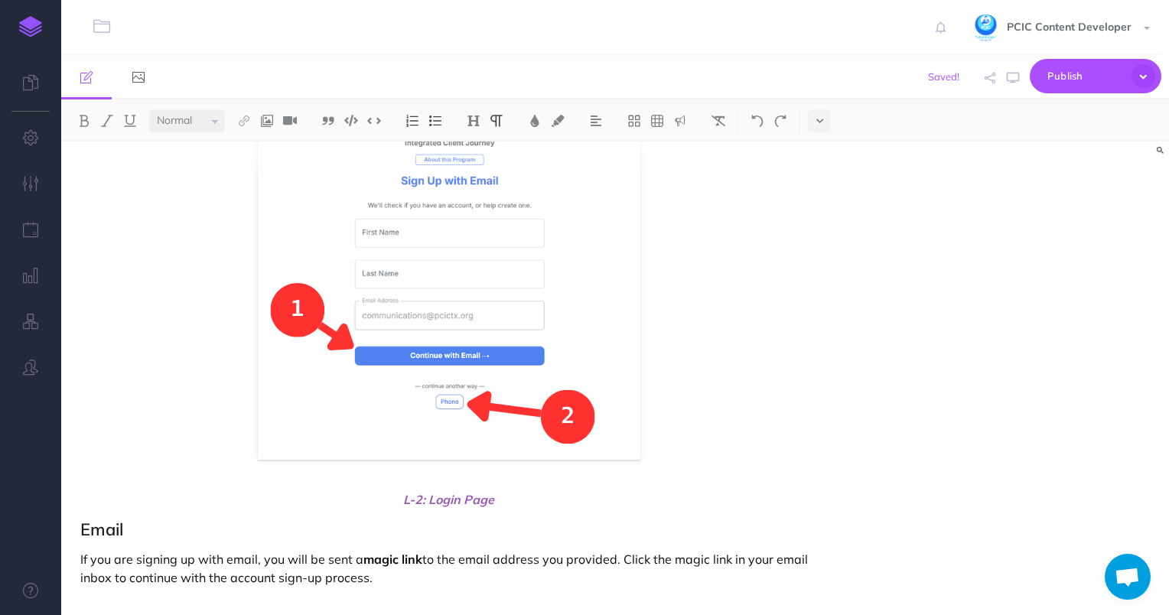
scroll to position [992, 0]
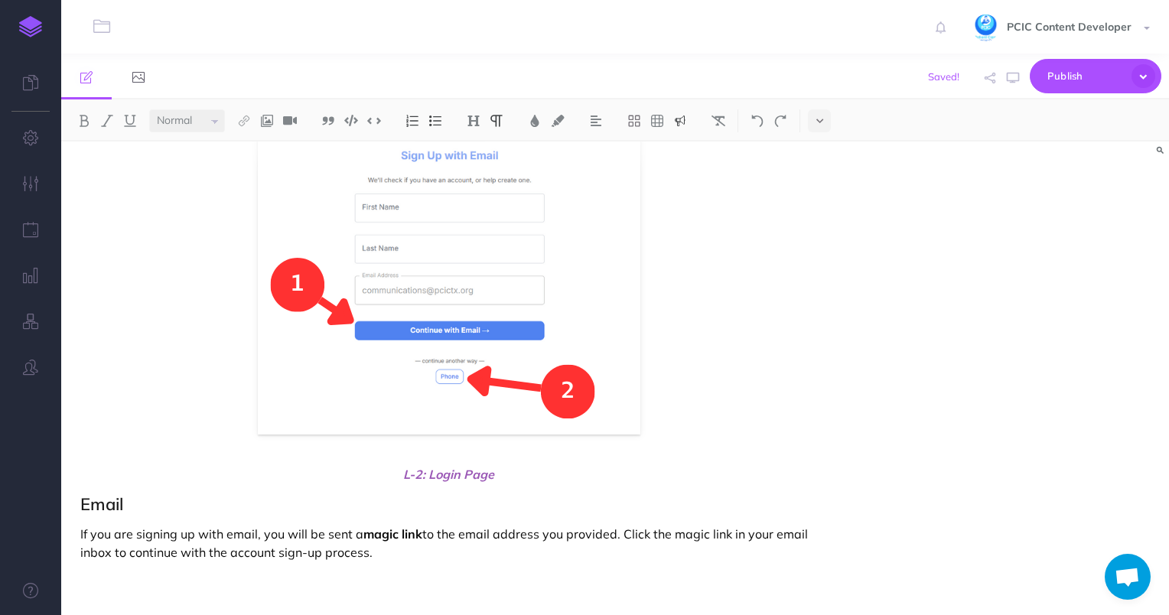
click at [672, 121] on button at bounding box center [680, 120] width 23 height 23
click at [684, 217] on img at bounding box center [680, 216] width 14 height 12
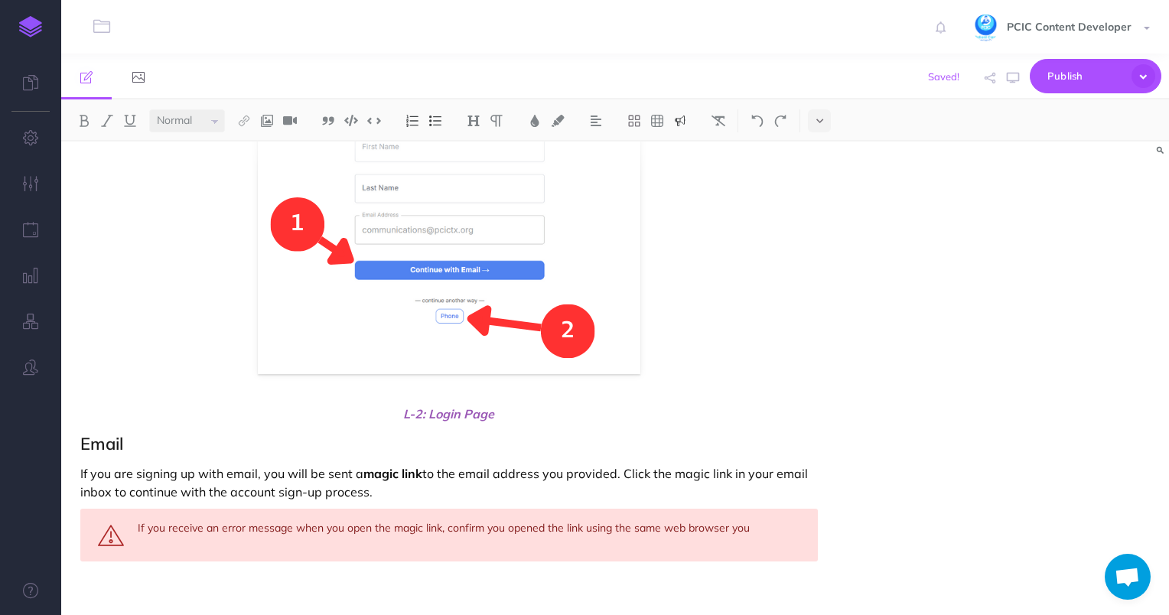
scroll to position [1069, 0]
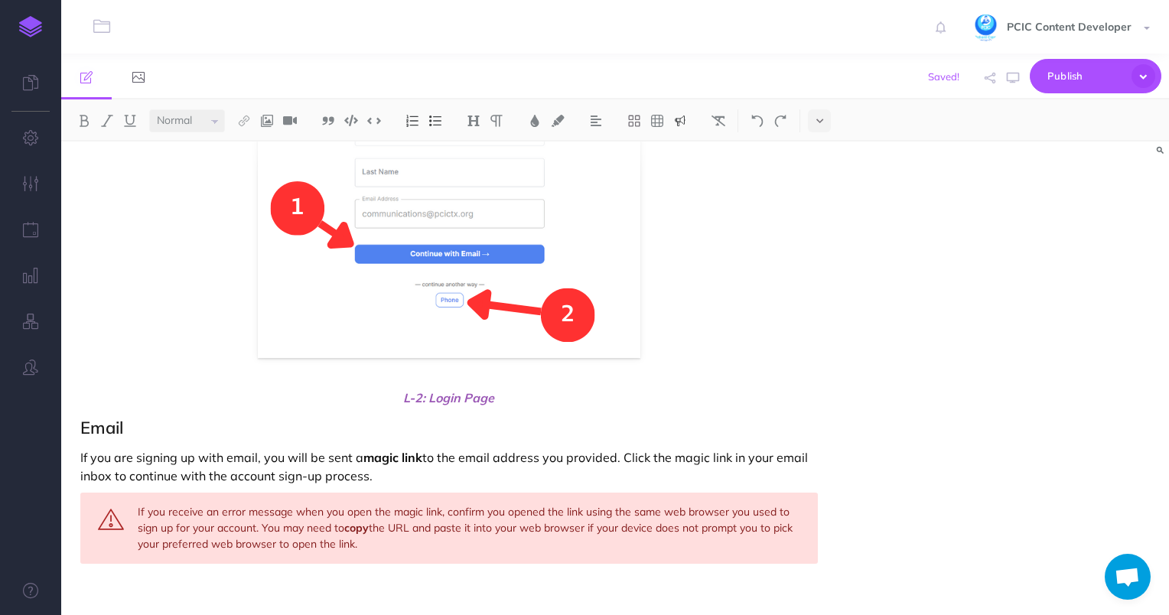
click at [453, 527] on div "If you receive an error message when you open the magic link, confirm you opene…" at bounding box center [449, 528] width 738 height 71
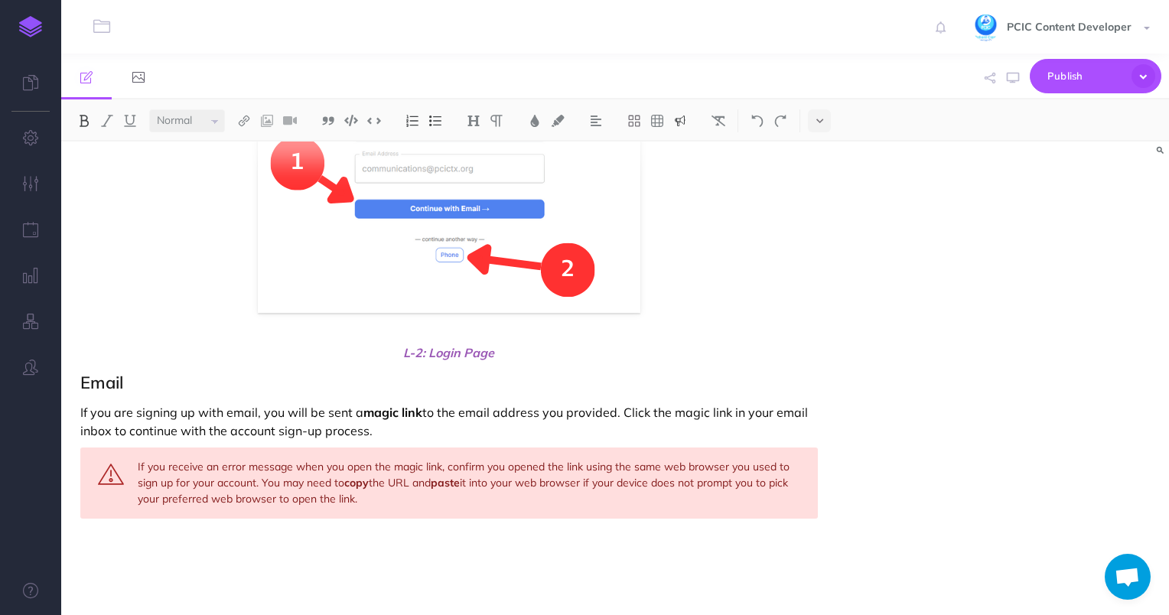
click at [484, 567] on p at bounding box center [449, 575] width 738 height 18
click at [247, 547] on p "If you did not receive the link, check your junk mail folder" at bounding box center [449, 549] width 738 height 18
click at [572, 556] on p "If you did not receive the link, refresh your inbox and check your junk mail fo…" at bounding box center [449, 549] width 738 height 18
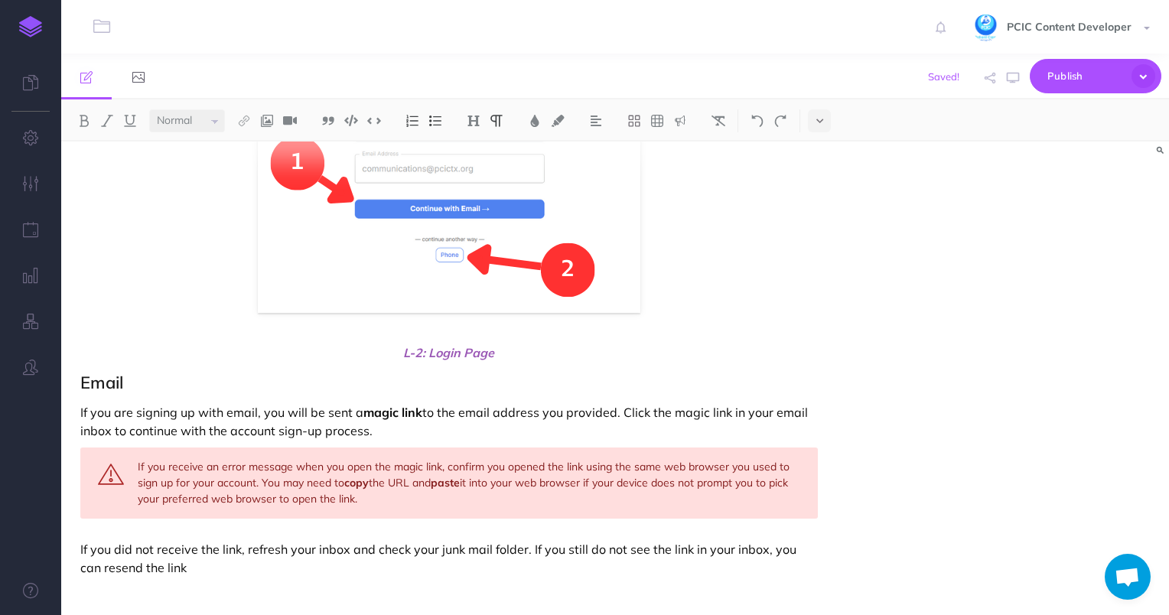
click at [85, 570] on p "If you did not receive the link, refresh your inbox and check your junk mail fo…" at bounding box center [449, 558] width 738 height 37
click at [148, 569] on p "If you did not receive the link, refresh your inbox and check your junk mail fo…" at bounding box center [449, 558] width 738 height 37
click at [191, 566] on p "If you did not receive the link, refresh your inbox and check your junk mail fo…" at bounding box center [449, 558] width 738 height 37
click at [762, 546] on p "If you did not receive the link, refresh your inbox and check your junk mail fo…" at bounding box center [449, 558] width 738 height 37
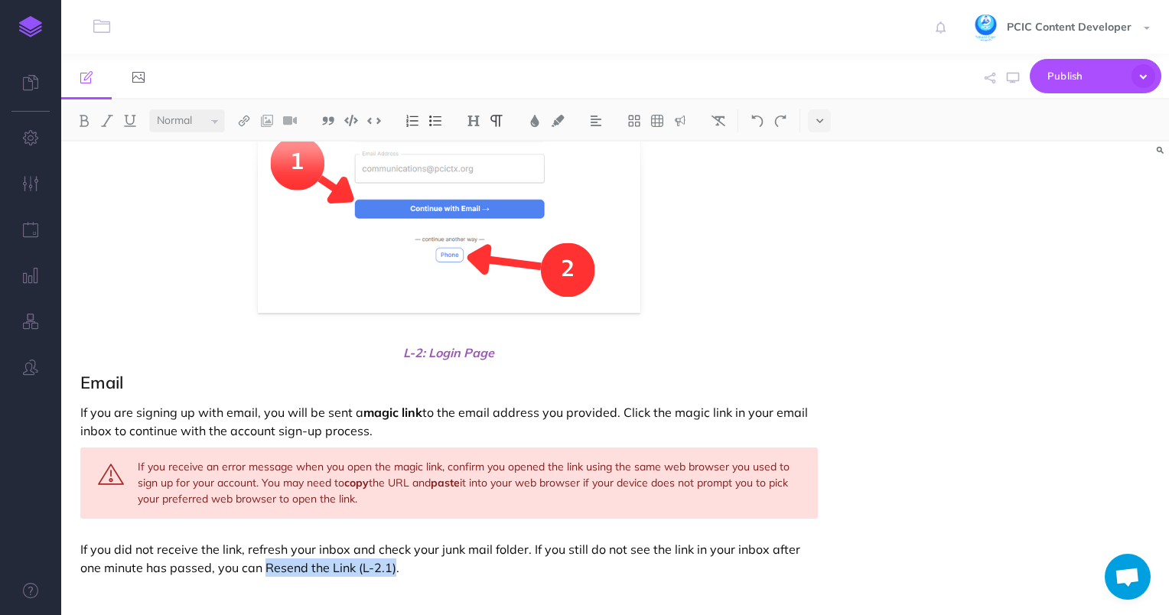
drag, startPoint x: 267, startPoint y: 567, endPoint x: 393, endPoint y: 568, distance: 126.2
click at [393, 568] on p "If you did not receive the link, refresh your inbox and check your junk mail fo…" at bounding box center [449, 558] width 738 height 37
click at [539, 113] on button at bounding box center [534, 120] width 23 height 23
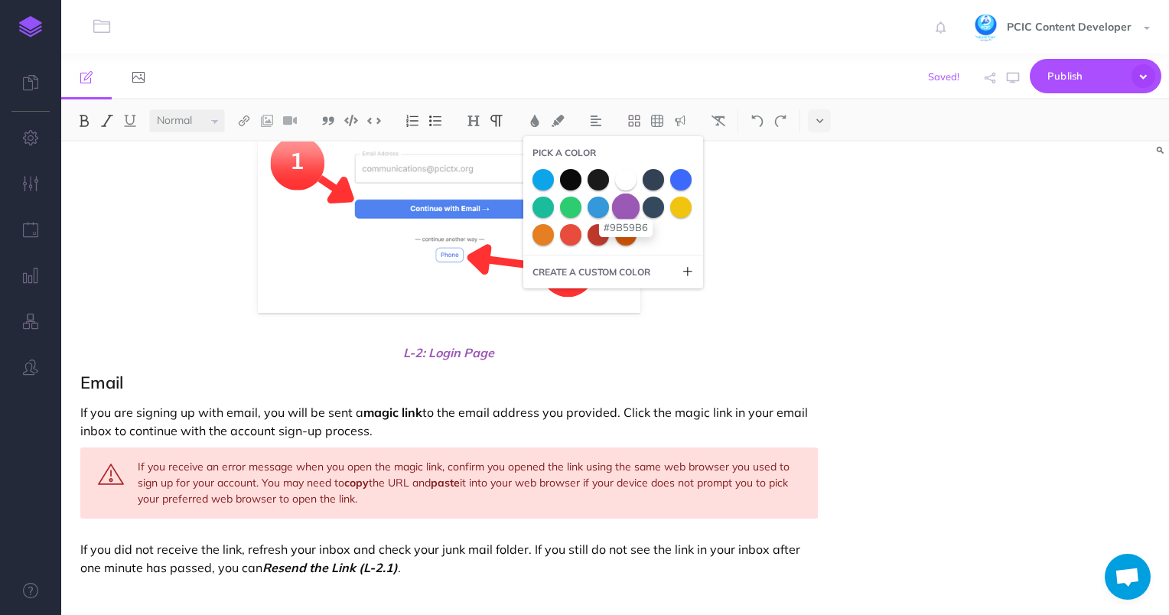
click at [631, 210] on span at bounding box center [626, 207] width 28 height 28
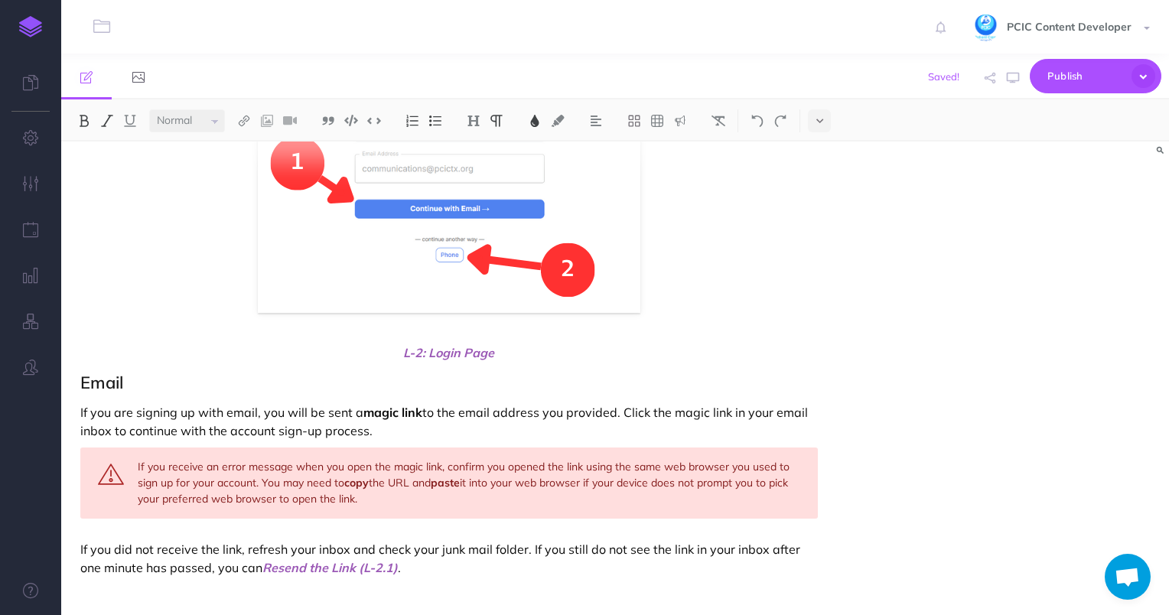
scroll to position [1132, 0]
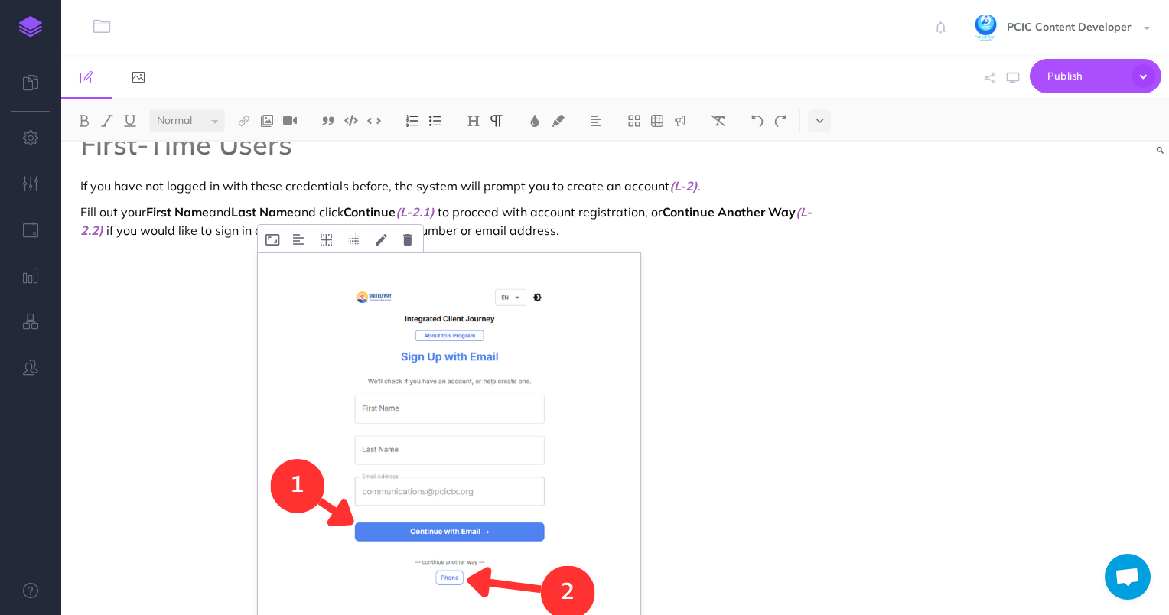
scroll to position [903, 0]
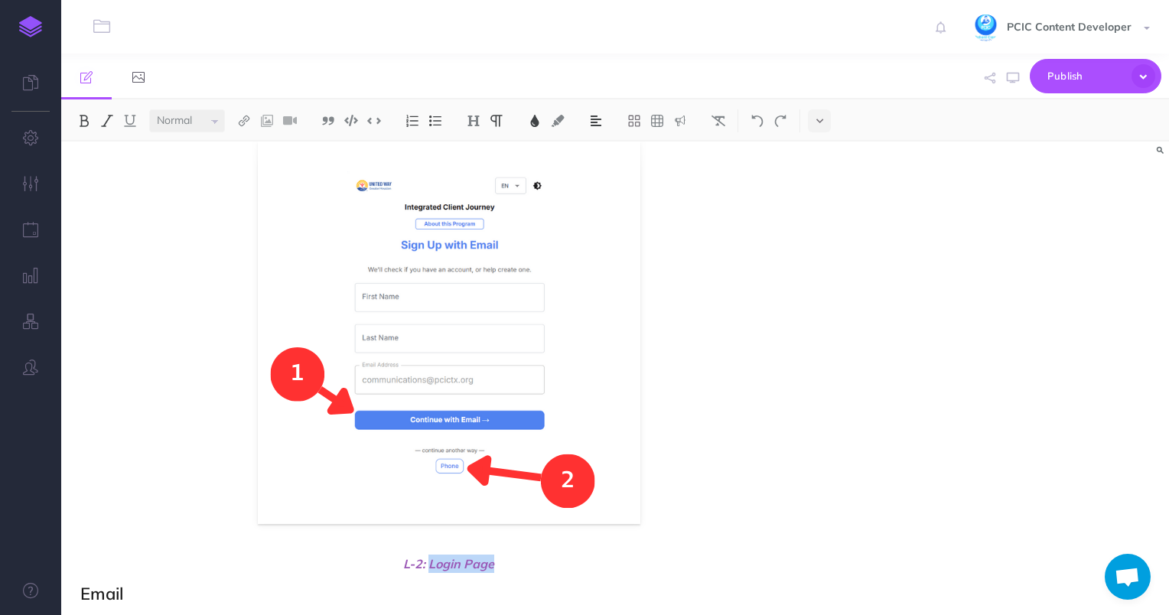
drag, startPoint x: 498, startPoint y: 569, endPoint x: 429, endPoint y: 565, distance: 69.0
click at [429, 565] on span "L-2: Login Page" at bounding box center [449, 564] width 738 height 18
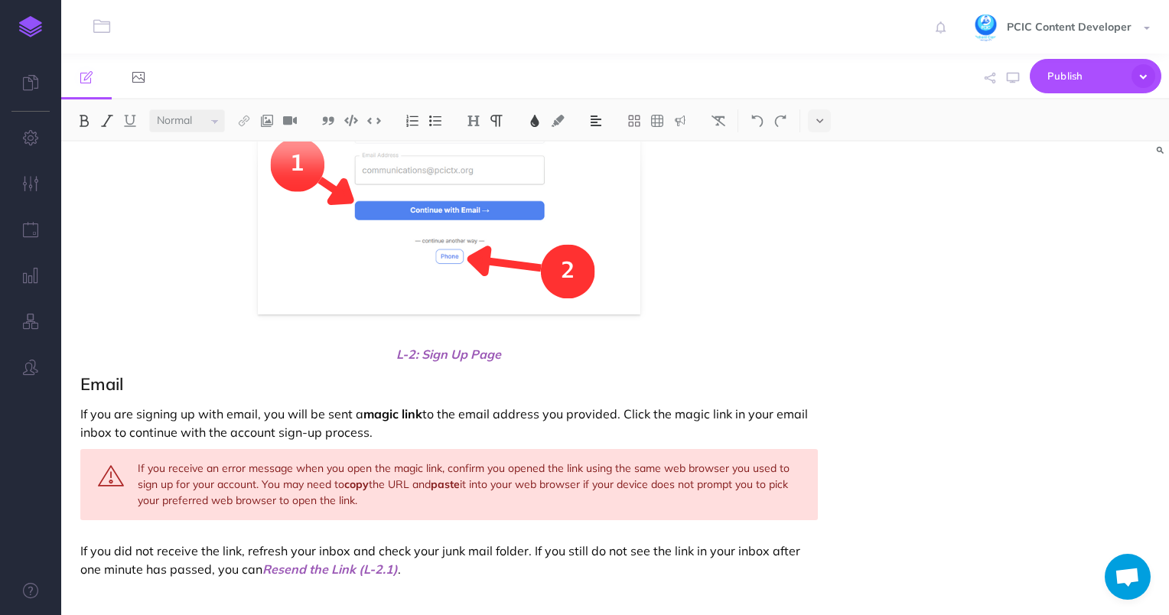
scroll to position [1132, 0]
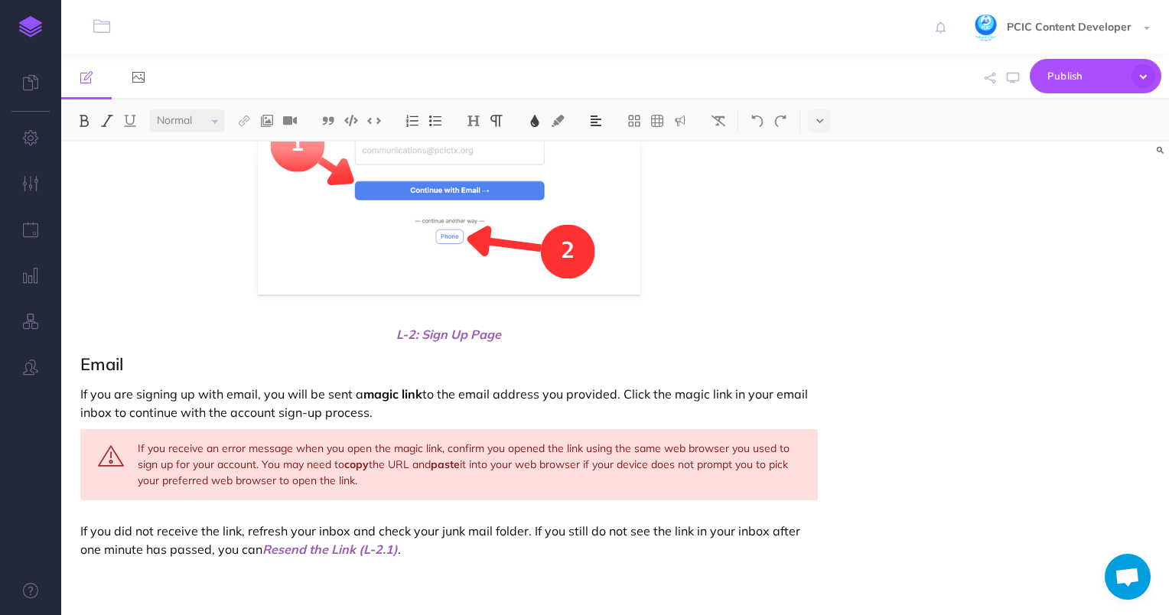
click at [266, 116] on img at bounding box center [267, 121] width 14 height 12
click at [269, 142] on icon at bounding box center [267, 147] width 12 height 11
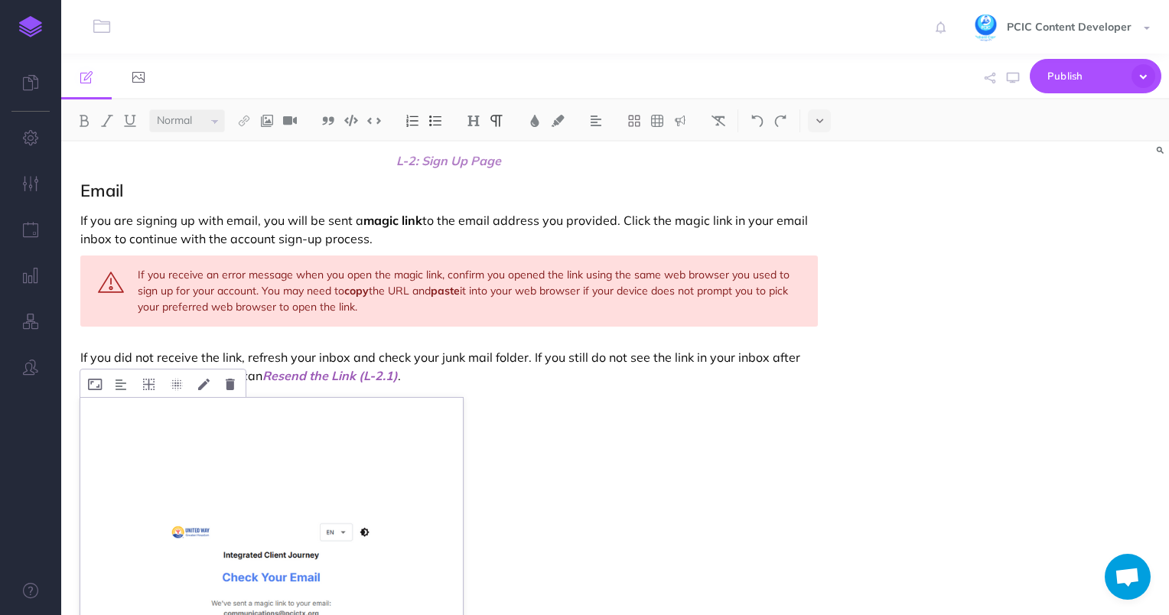
scroll to position [1515, 0]
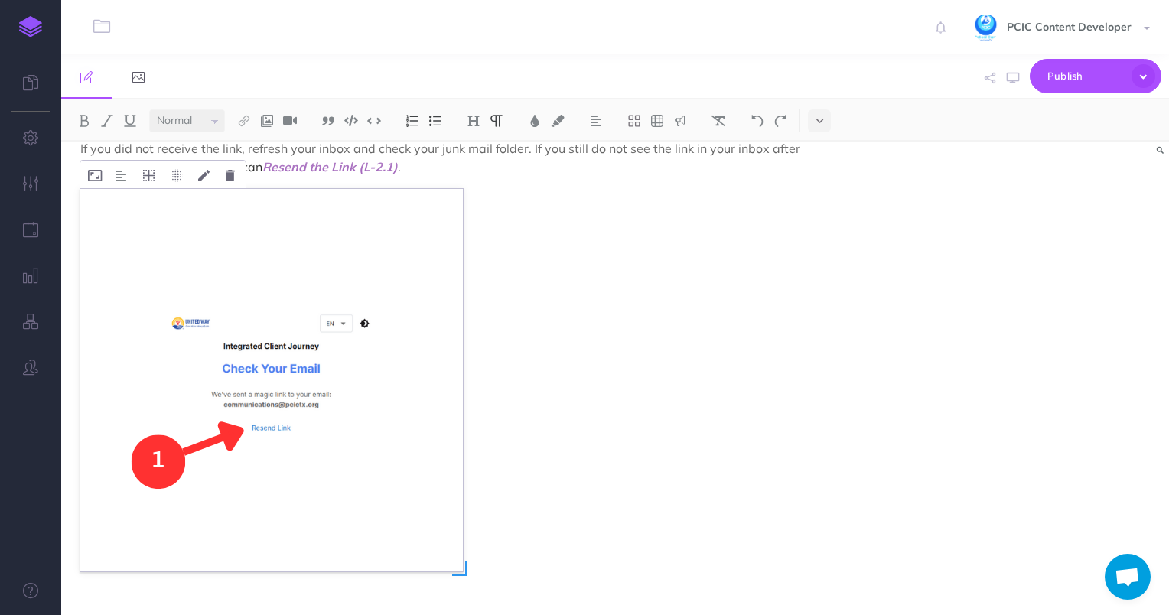
click at [357, 446] on img at bounding box center [271, 380] width 383 height 383
click at [588, 122] on button at bounding box center [596, 120] width 23 height 23
click at [597, 169] on img at bounding box center [596, 170] width 14 height 12
click at [592, 122] on img at bounding box center [596, 121] width 14 height 12
click at [603, 171] on img at bounding box center [596, 170] width 14 height 12
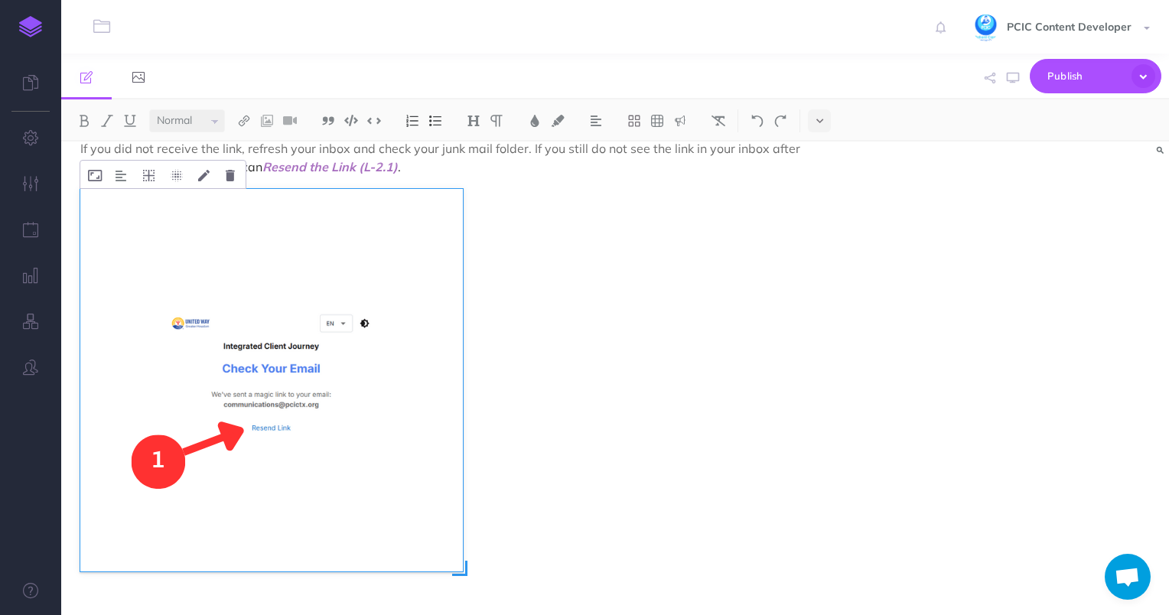
click at [254, 253] on img at bounding box center [271, 380] width 383 height 383
click at [120, 174] on img at bounding box center [121, 176] width 11 height 12
click at [122, 222] on img at bounding box center [122, 223] width 28 height 12
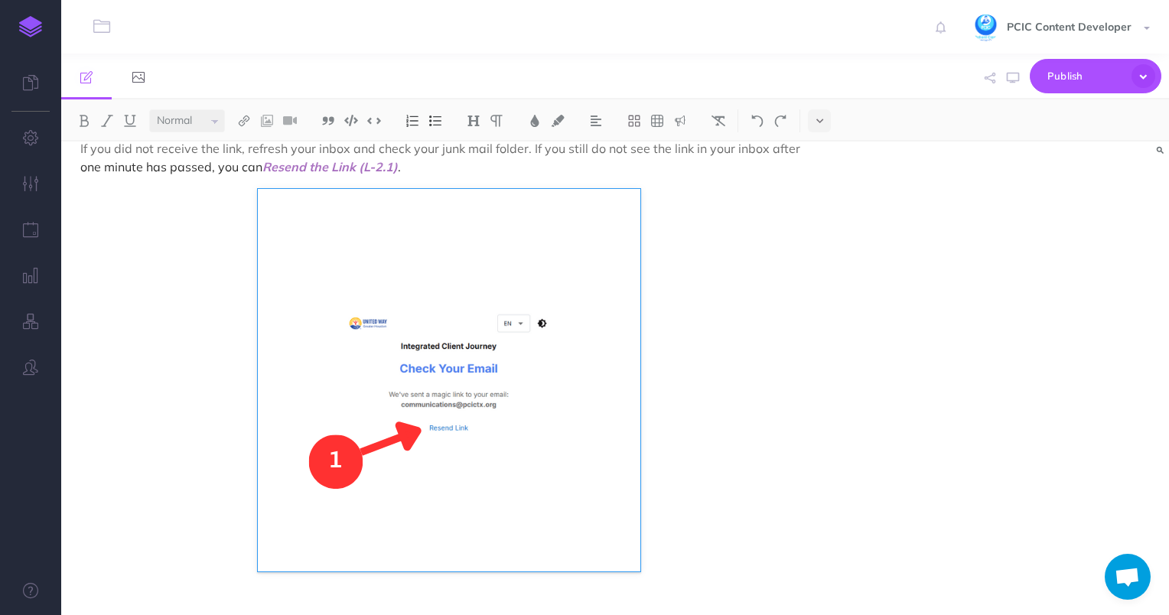
click at [703, 513] on figure at bounding box center [449, 380] width 738 height 383
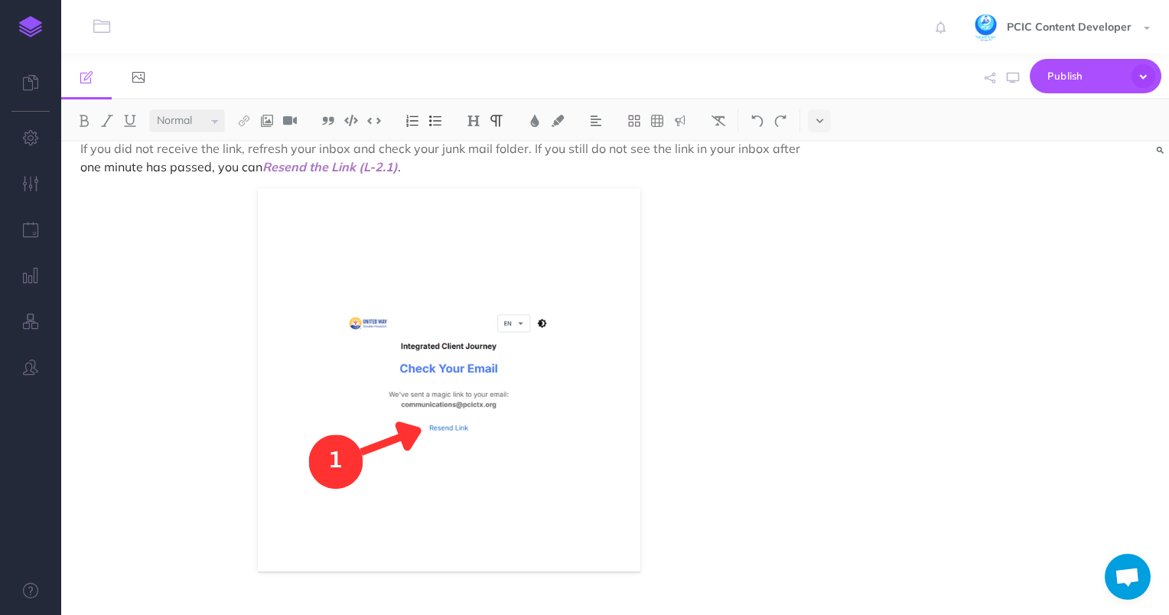
scroll to position [1549, 0]
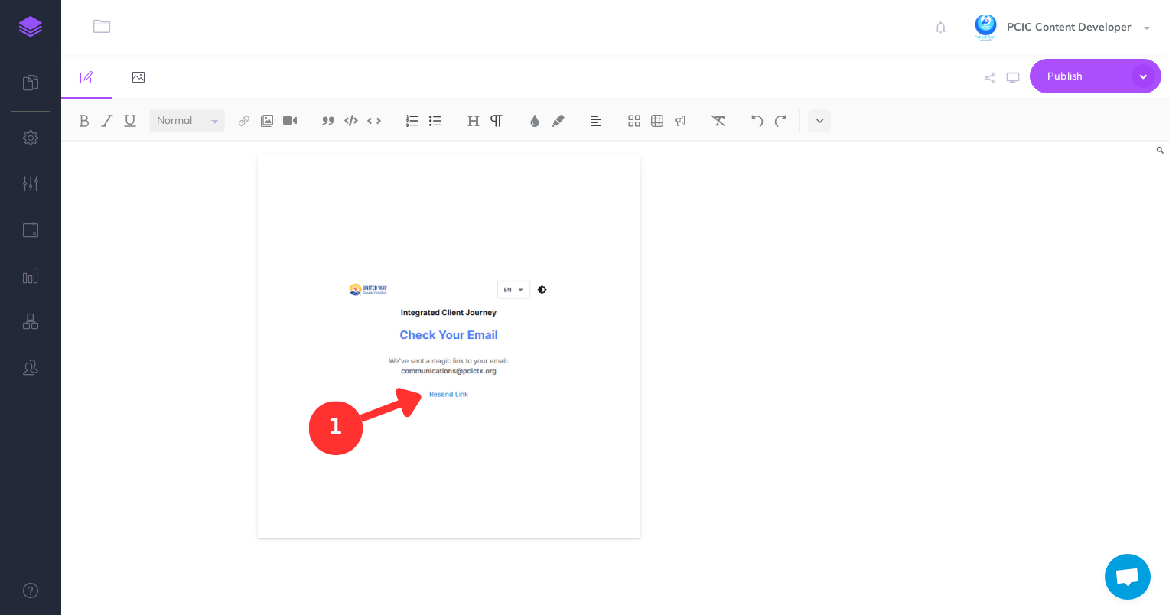
click at [598, 117] on img at bounding box center [596, 121] width 14 height 12
click at [600, 166] on img at bounding box center [596, 170] width 14 height 12
click at [532, 116] on img at bounding box center [535, 121] width 14 height 12
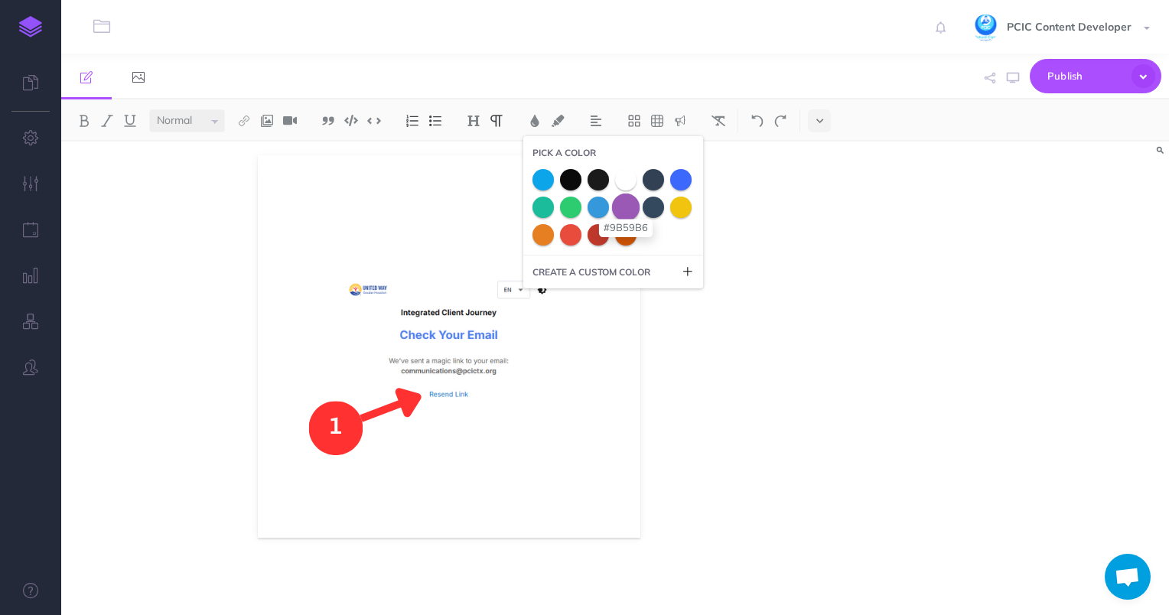
click at [627, 207] on span at bounding box center [626, 207] width 28 height 28
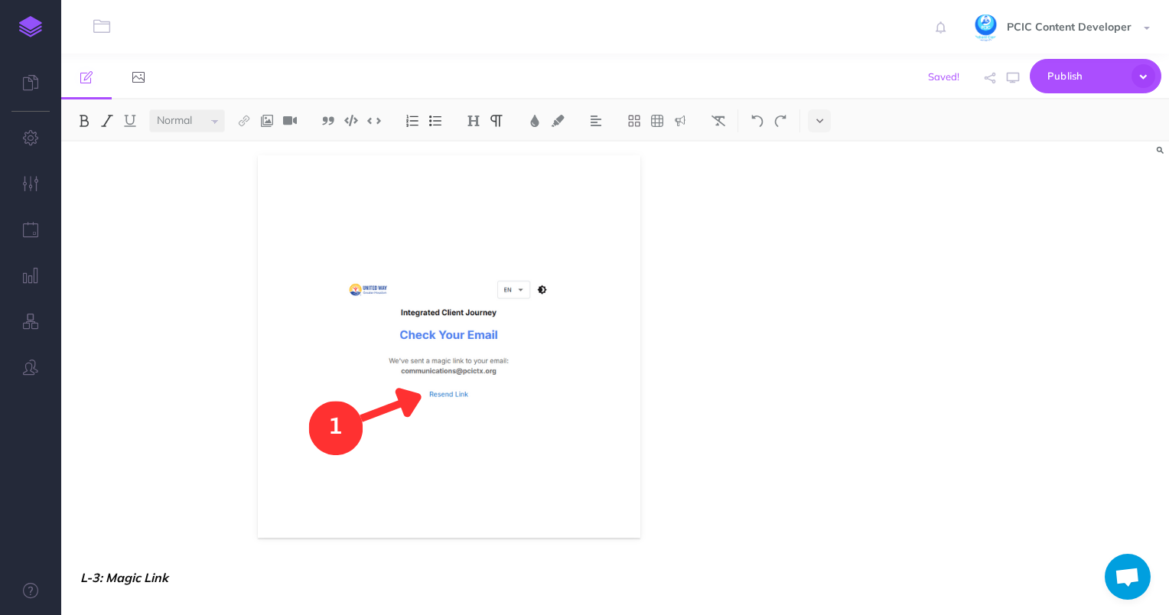
click at [166, 578] on em "L-3: Magic Link" at bounding box center [124, 577] width 88 height 15
click at [539, 122] on img at bounding box center [535, 121] width 14 height 12
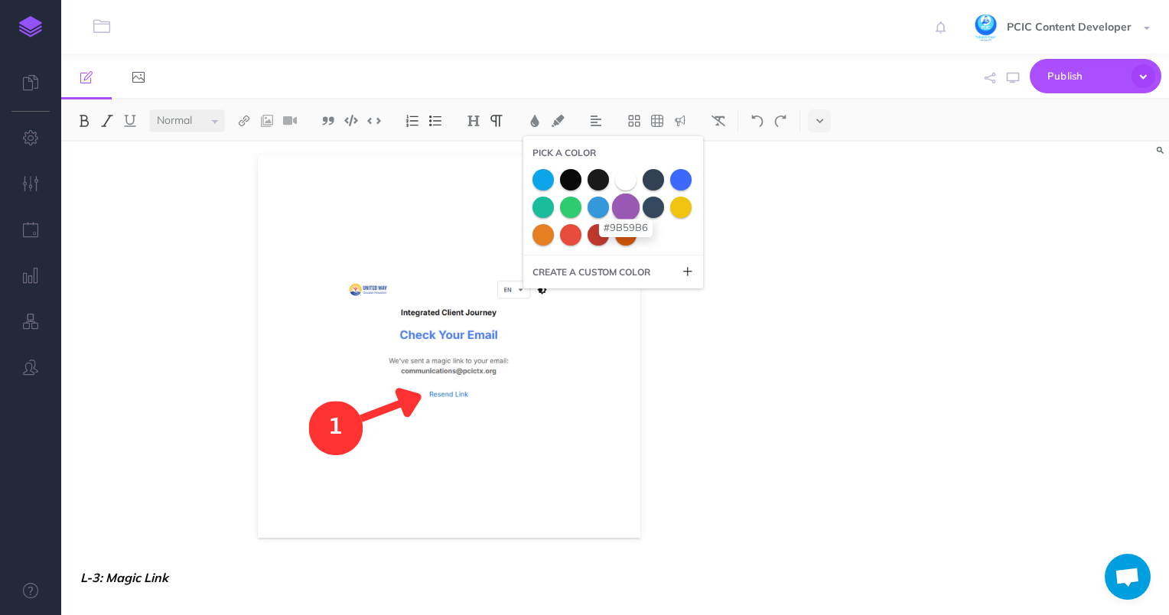
click at [626, 208] on span at bounding box center [626, 207] width 28 height 28
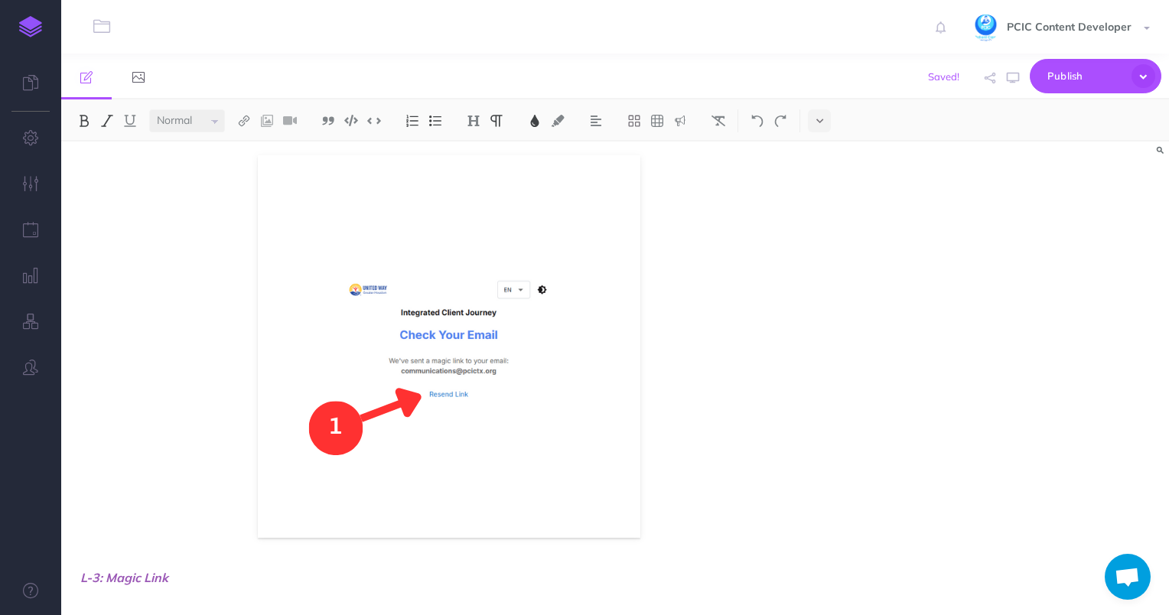
click at [594, 125] on img at bounding box center [596, 121] width 14 height 12
click at [597, 174] on img at bounding box center [596, 170] width 14 height 12
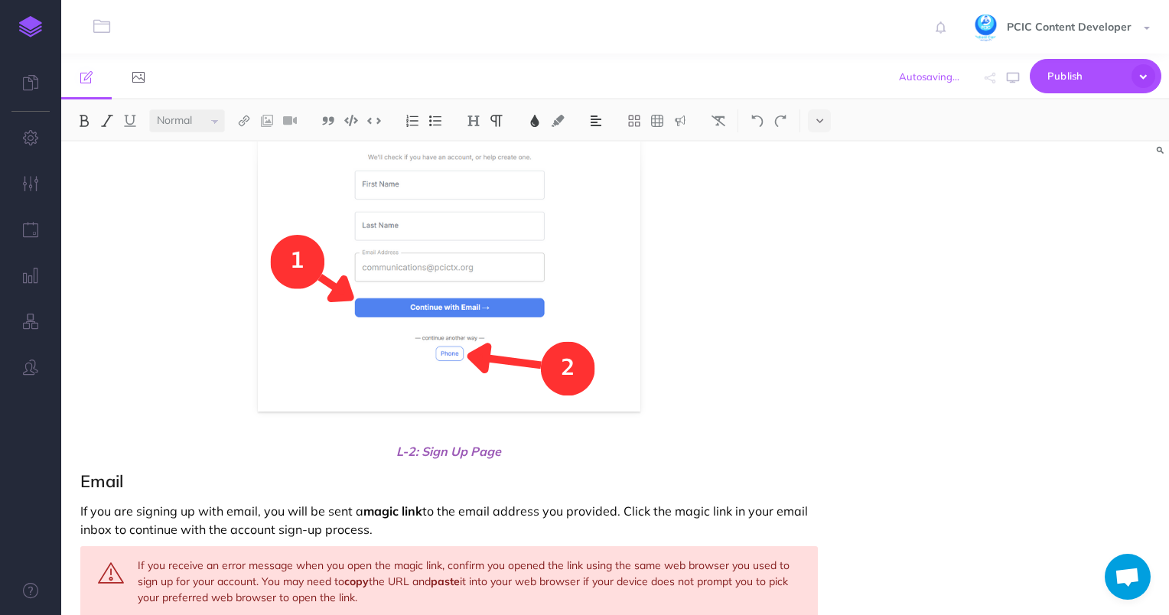
click at [705, 531] on p "If you are signing up with email, you will be sent a magic link to the email ad…" at bounding box center [449, 520] width 738 height 37
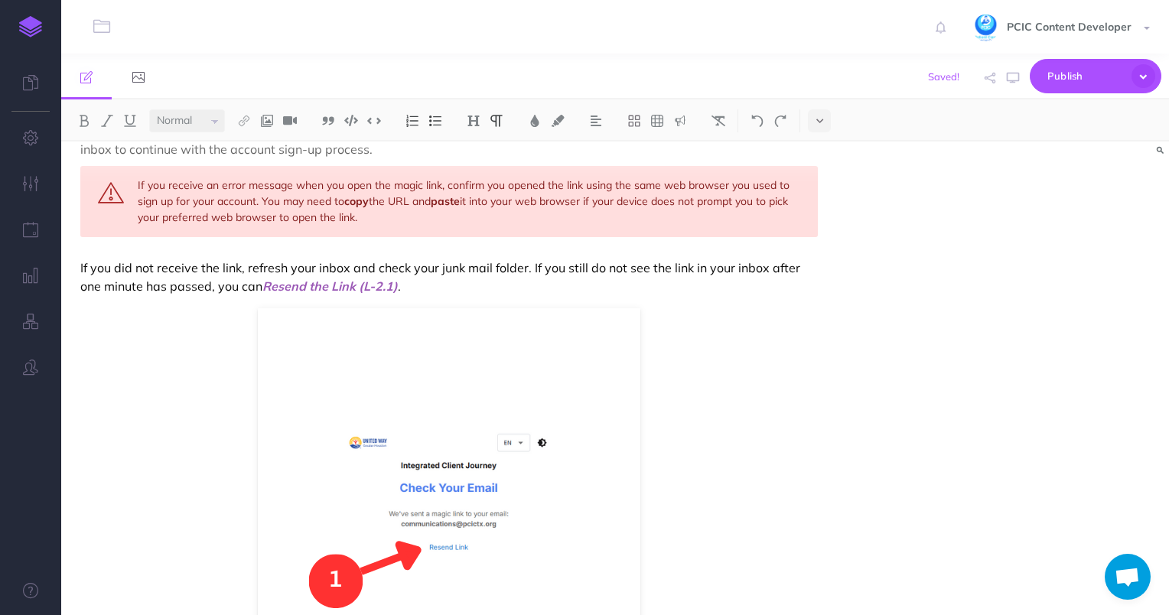
click at [690, 539] on figure at bounding box center [449, 499] width 738 height 383
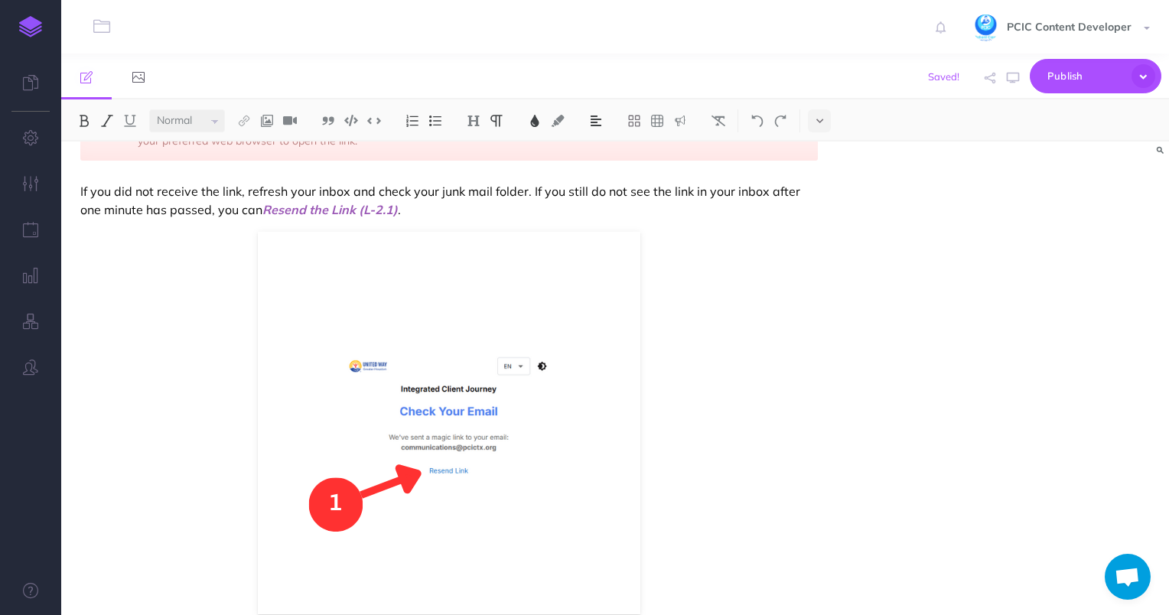
scroll to position [1551, 0]
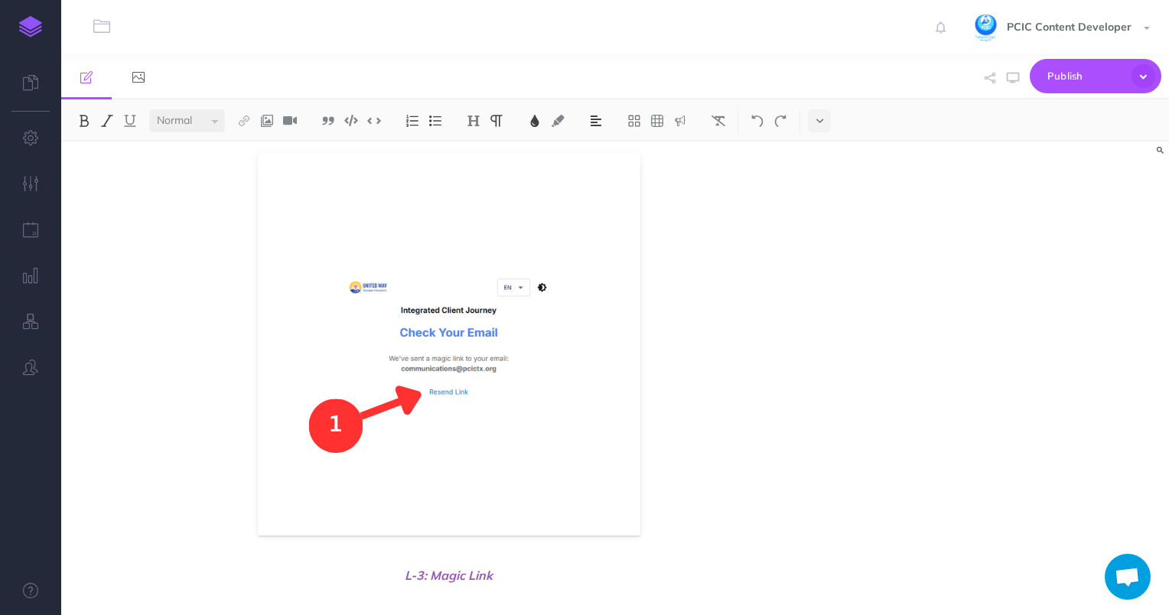
click at [551, 574] on span "L-3: Magic Link" at bounding box center [449, 575] width 738 height 18
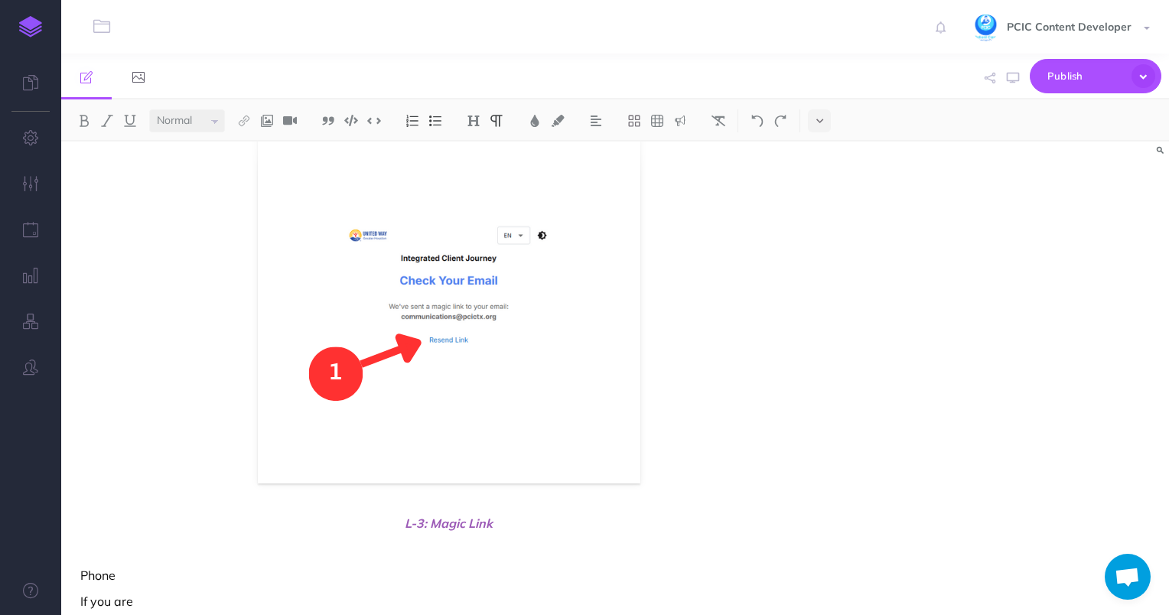
scroll to position [1629, 0]
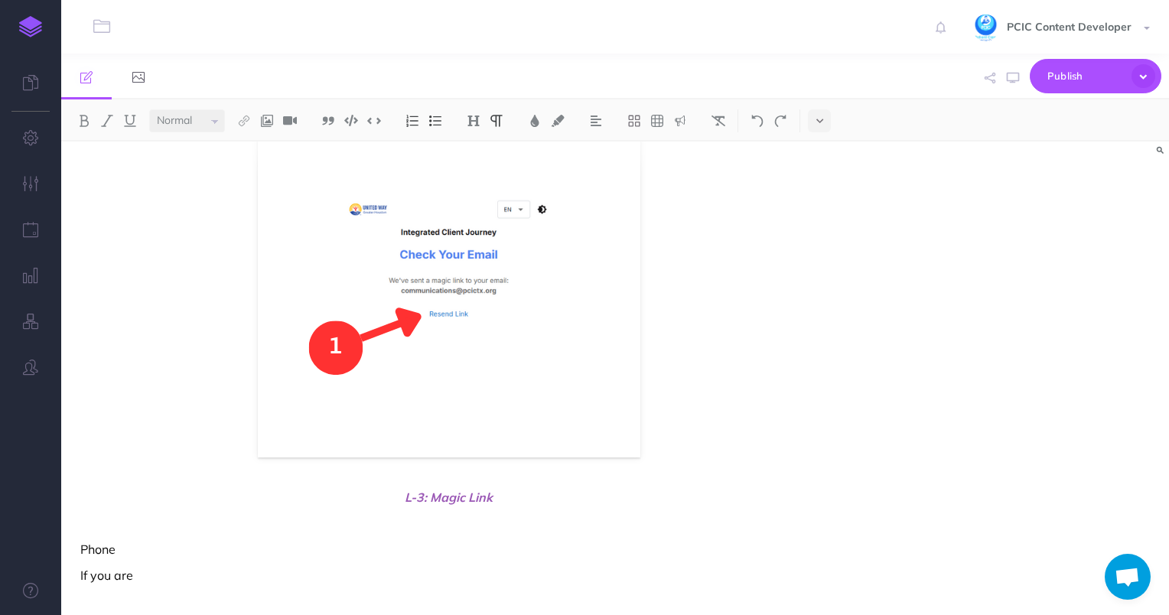
click at [81, 542] on p "Phone" at bounding box center [449, 549] width 738 height 18
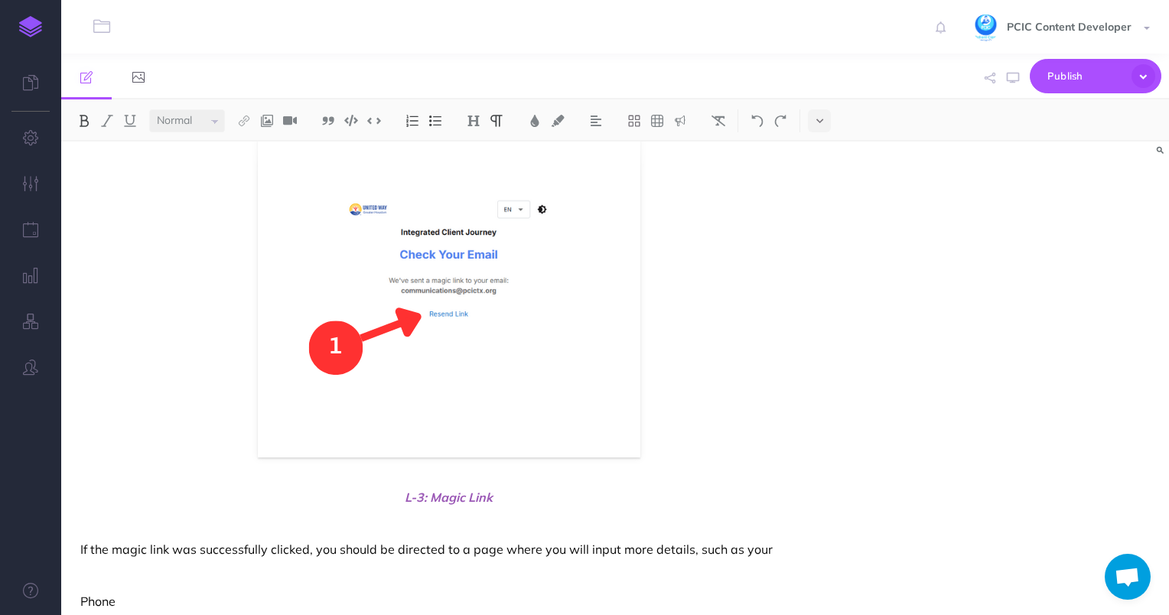
click at [686, 548] on p "If the magic link was successfully clicked, you should be directed to a page wh…" at bounding box center [449, 549] width 738 height 18
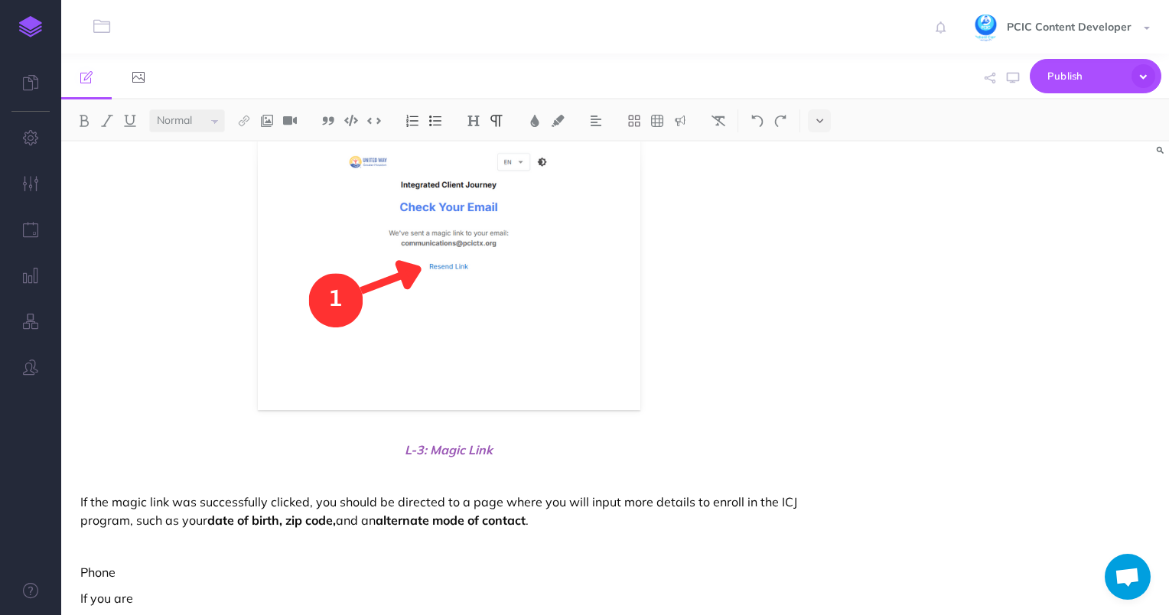
scroll to position [1699, 0]
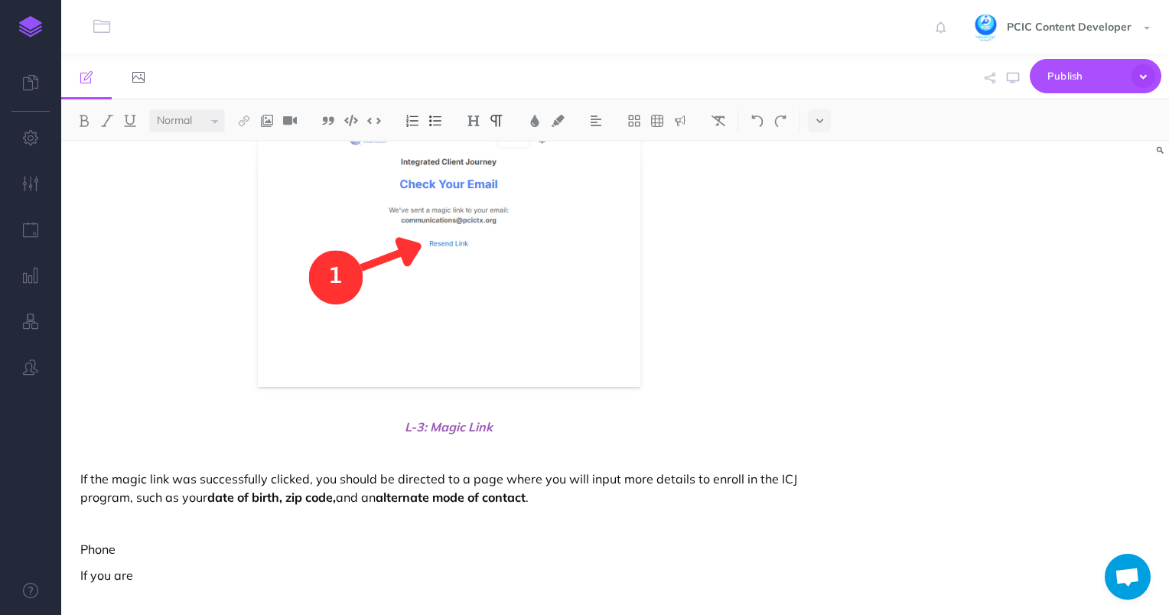
click at [579, 520] on p at bounding box center [449, 523] width 738 height 18
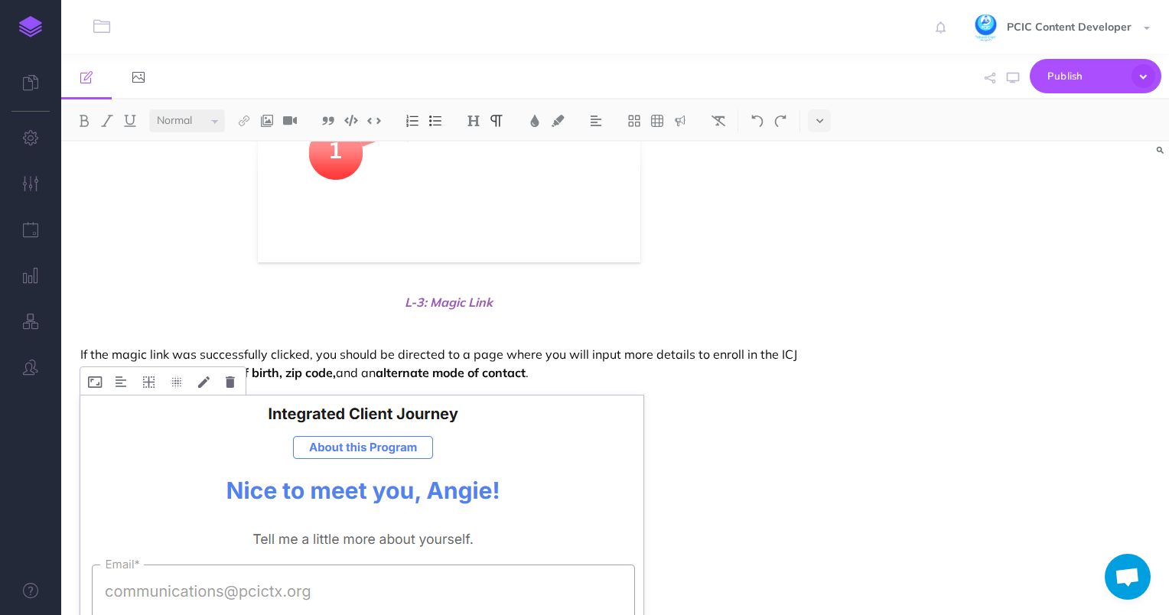
scroll to position [1907, 0]
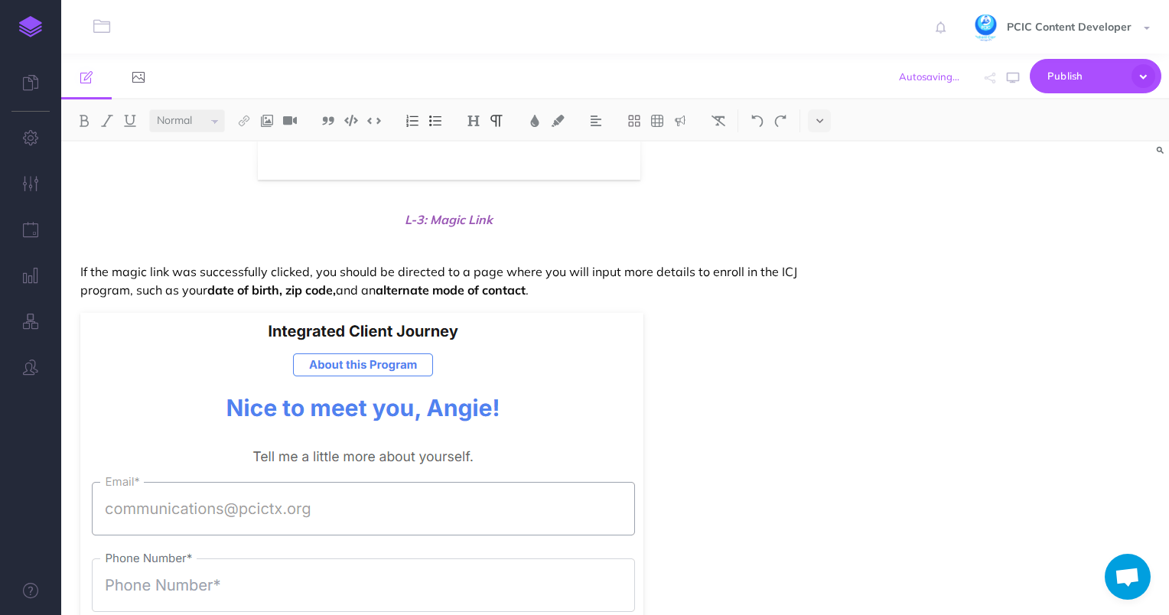
drag, startPoint x: 138, startPoint y: 288, endPoint x: 177, endPoint y: 289, distance: 39.8
click at [177, 289] on p "If the magic link was successfully clicked, you should be directed to a page wh…" at bounding box center [449, 280] width 738 height 37
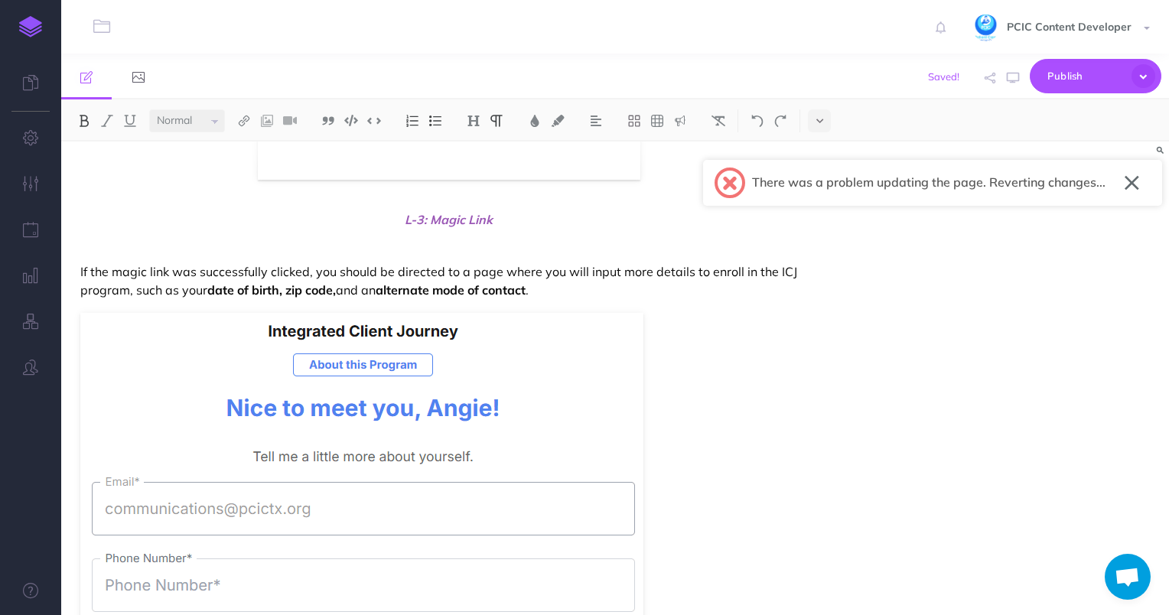
drag, startPoint x: 381, startPoint y: 288, endPoint x: 536, endPoint y: 292, distance: 154.6
click at [536, 292] on p "If the magic link was successfully clicked, you should be directed to a page wh…" at bounding box center [449, 280] width 738 height 37
drag, startPoint x: 137, startPoint y: 290, endPoint x: 179, endPoint y: 289, distance: 42.1
click at [179, 289] on p "If the magic link was successfully clicked, you should be directed to a page wh…" at bounding box center [449, 280] width 738 height 37
click at [204, 291] on p "If the magic link was successfully clicked, you should be directed to a page wh…" at bounding box center [449, 280] width 738 height 37
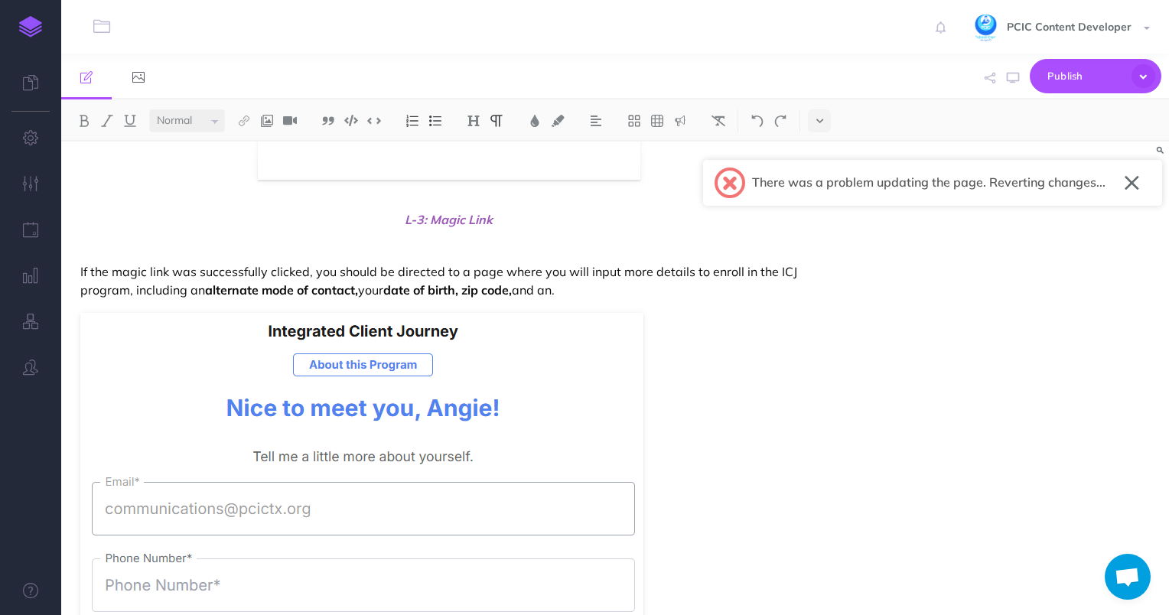
click at [618, 287] on p "If the magic link was successfully clicked, you should be directed to a page wh…" at bounding box center [449, 280] width 738 height 37
drag, startPoint x: 585, startPoint y: 291, endPoint x: 529, endPoint y: 286, distance: 55.3
click at [529, 286] on p "If the magic link was successfully clicked, you should be directed to a page wh…" at bounding box center [449, 280] width 738 height 37
drag, startPoint x: 210, startPoint y: 292, endPoint x: 186, endPoint y: 291, distance: 24.5
click at [186, 291] on p "If the magic link was successfully clicked, you should be directed to a page wh…" at bounding box center [449, 280] width 738 height 37
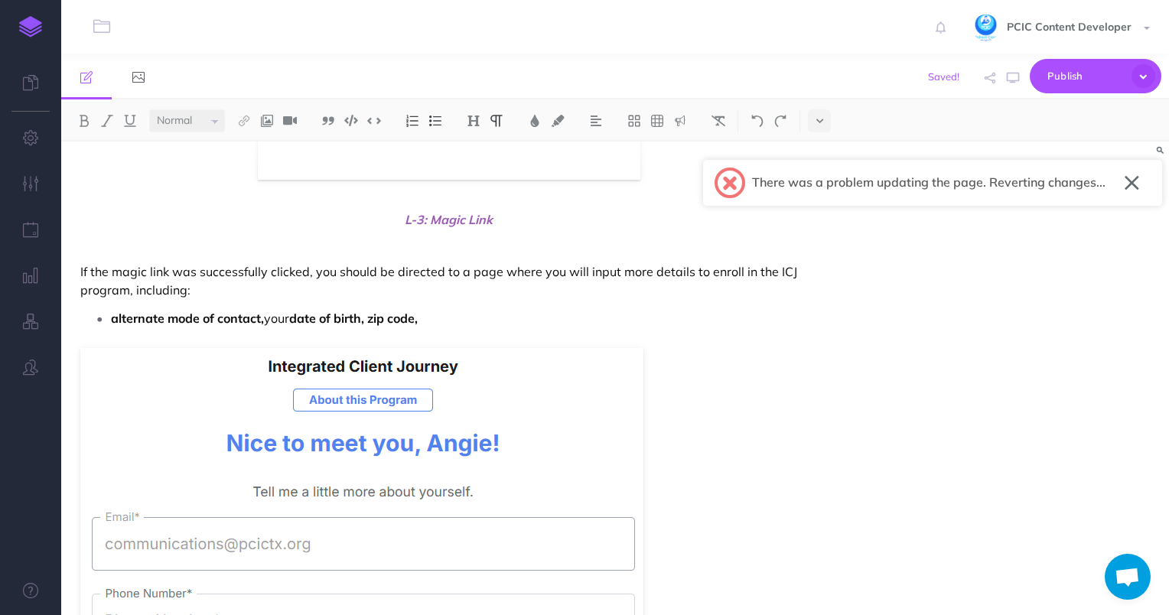
click at [272, 318] on p "alternate mode of contact, your date of birth, zip code," at bounding box center [464, 318] width 707 height 23
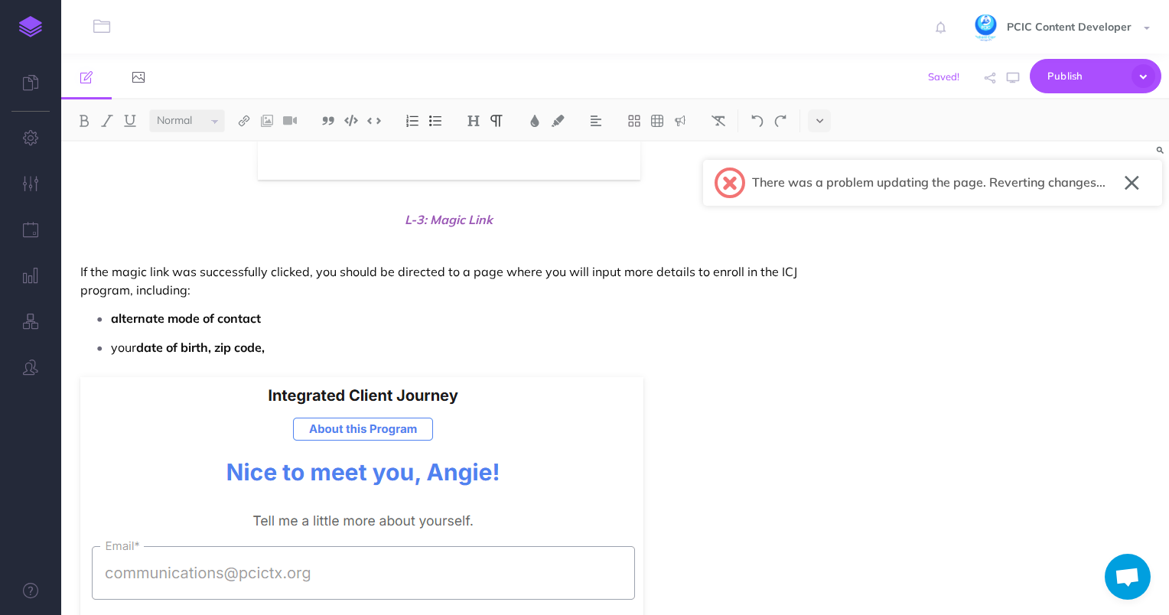
drag, startPoint x: 138, startPoint y: 344, endPoint x: 110, endPoint y: 346, distance: 28.3
click at [111, 346] on li "your date of birth, zip code," at bounding box center [464, 347] width 707 height 23
click at [129, 315] on strong "alternate mode of contact" at bounding box center [186, 318] width 150 height 15
click at [266, 309] on p "alternate mode of contact" at bounding box center [464, 318] width 707 height 23
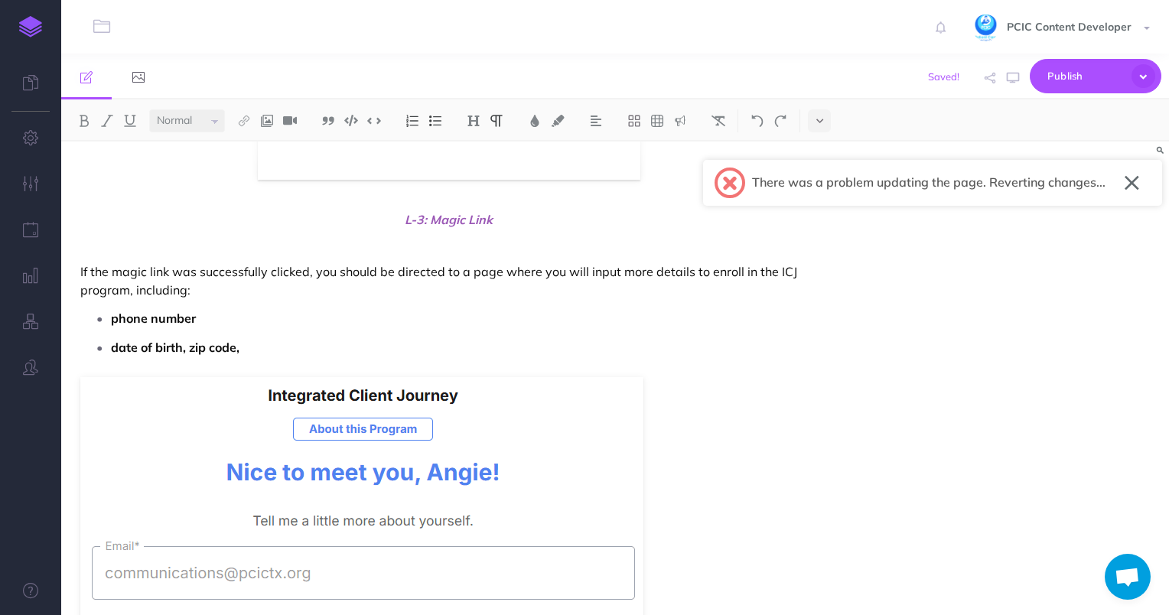
click at [185, 290] on p "If the magic link was successfully clicked, you should be directed to a page wh…" at bounding box center [449, 280] width 738 height 37
click at [189, 345] on strong "date of birth, zip code," at bounding box center [175, 347] width 129 height 15
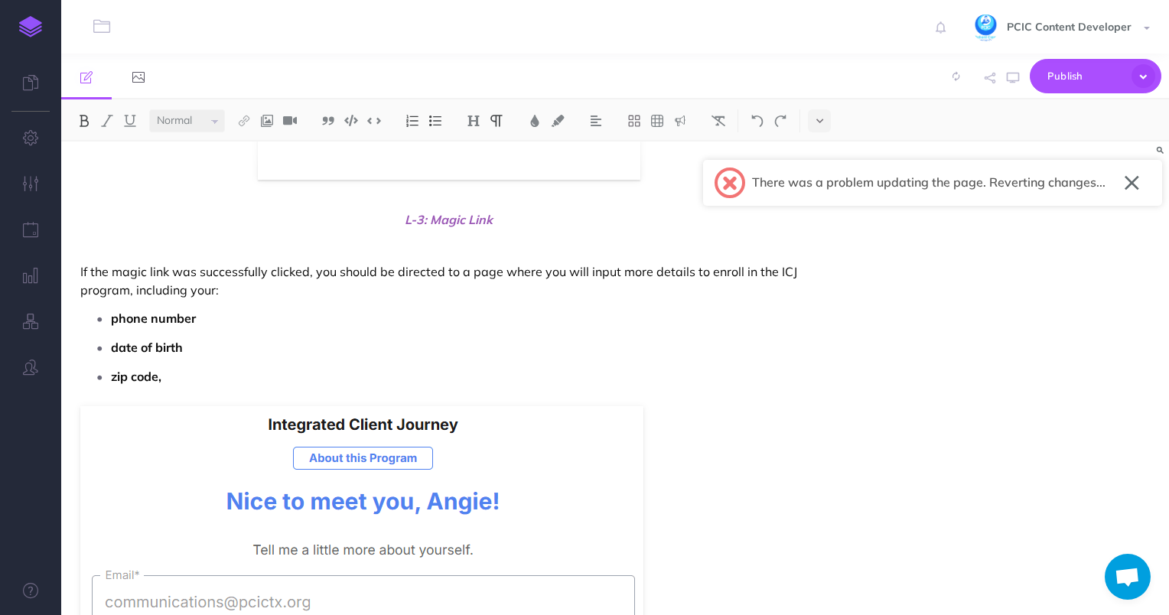
click at [187, 379] on p "zip code," at bounding box center [464, 376] width 707 height 23
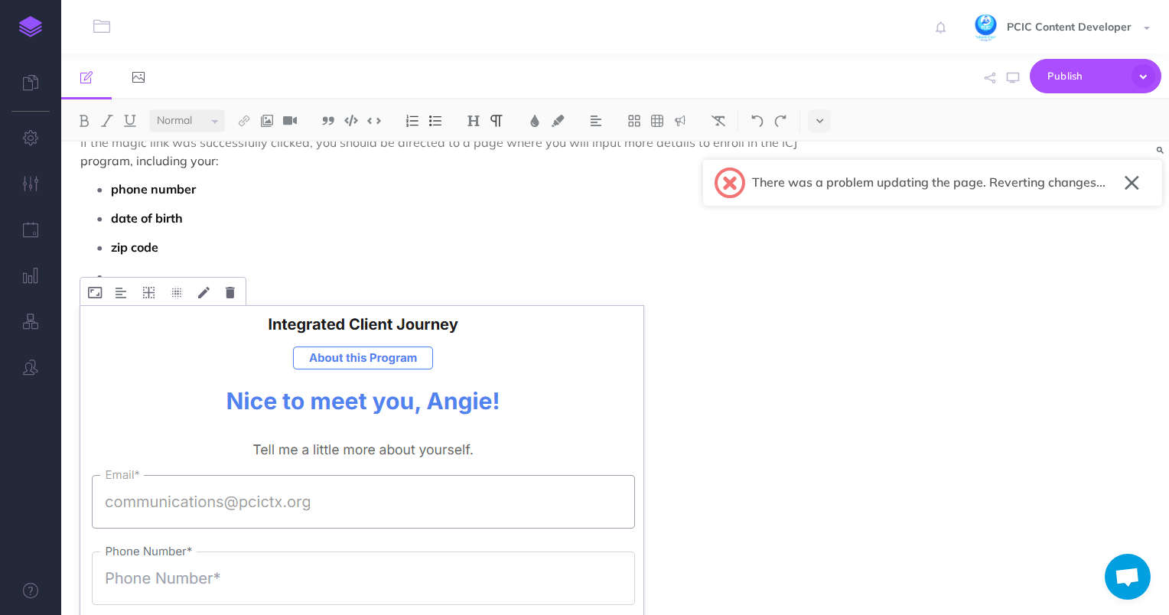
scroll to position [1928, 0]
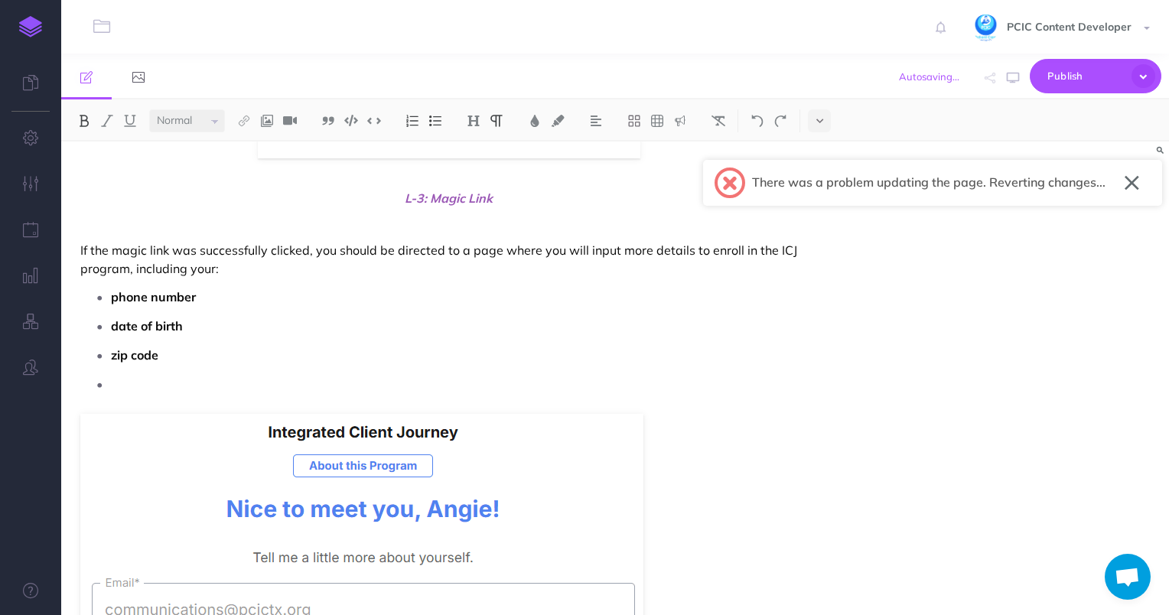
click at [202, 266] on p "If the magic link was successfully clicked, you should be directed to a page wh…" at bounding box center [449, 259] width 738 height 37
click at [689, 249] on p "If the magic link was successfully clicked, you should be directed to a page wh…" at bounding box center [449, 259] width 738 height 37
click at [187, 375] on p at bounding box center [464, 384] width 707 height 23
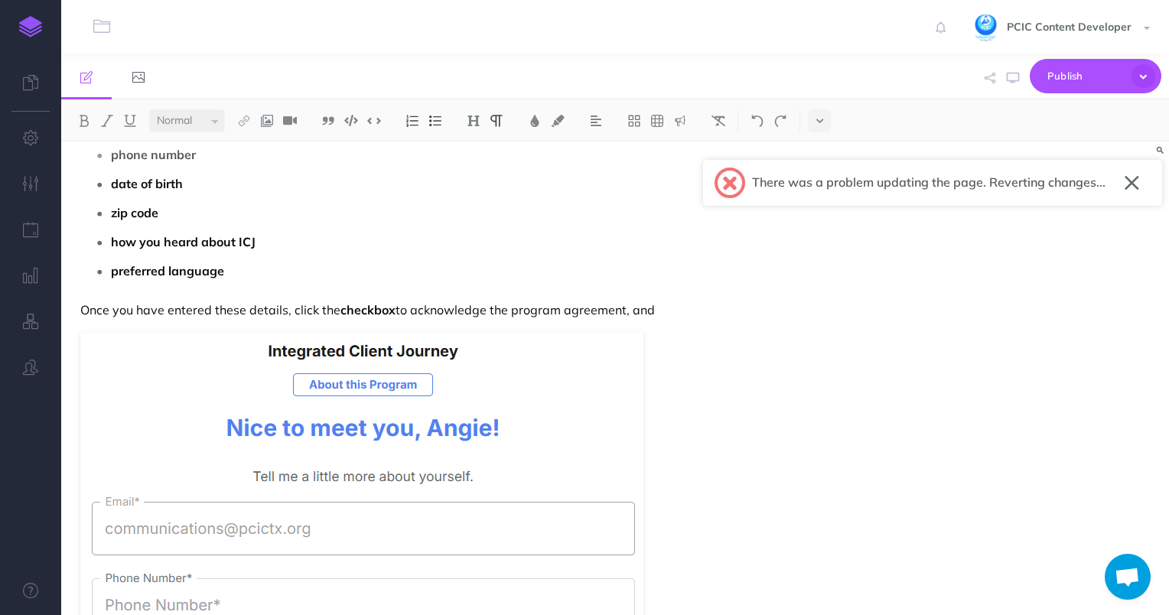
scroll to position [1989, 0]
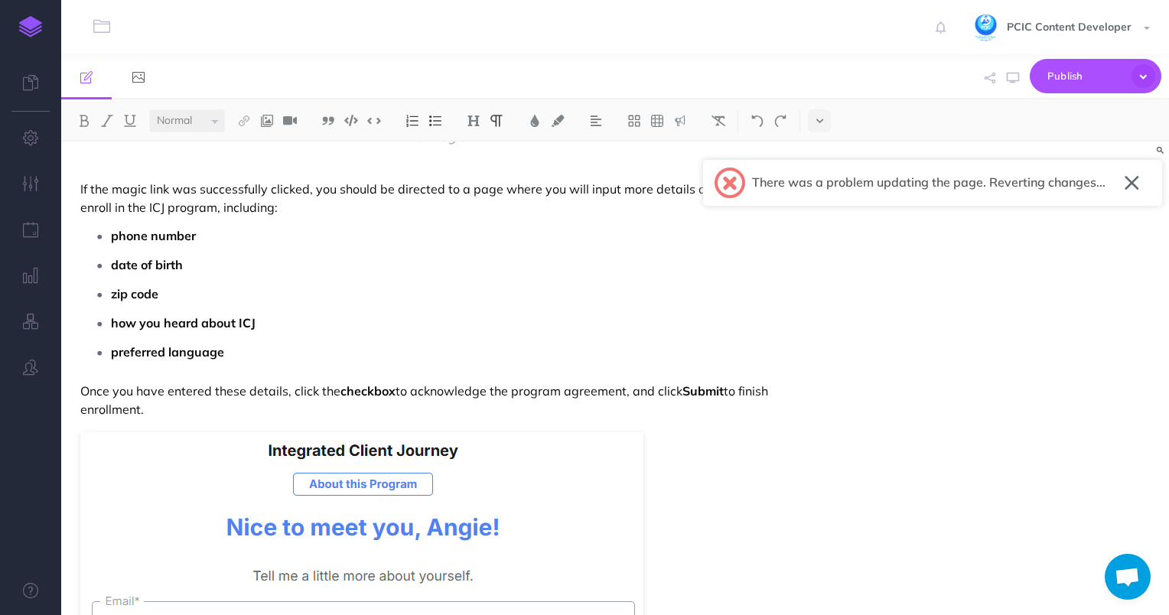
click at [743, 382] on p "Once you have entered these details, click the checkbox to acknowledge the prog…" at bounding box center [449, 400] width 738 height 37
click at [746, 382] on p "Once you have entered these details, click the checkbox to acknowledge the prog…" at bounding box center [449, 400] width 738 height 37
click at [751, 395] on p "Once you have entered these details, click the checkbox to acknowledge the prog…" at bounding box center [449, 400] width 738 height 37
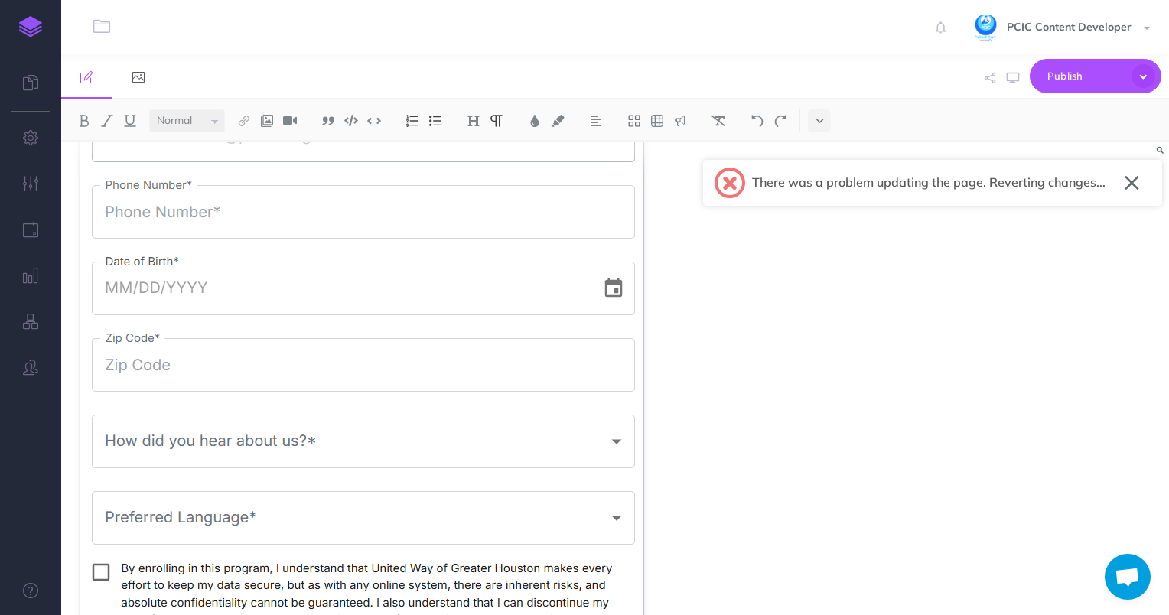
scroll to position [2601, 0]
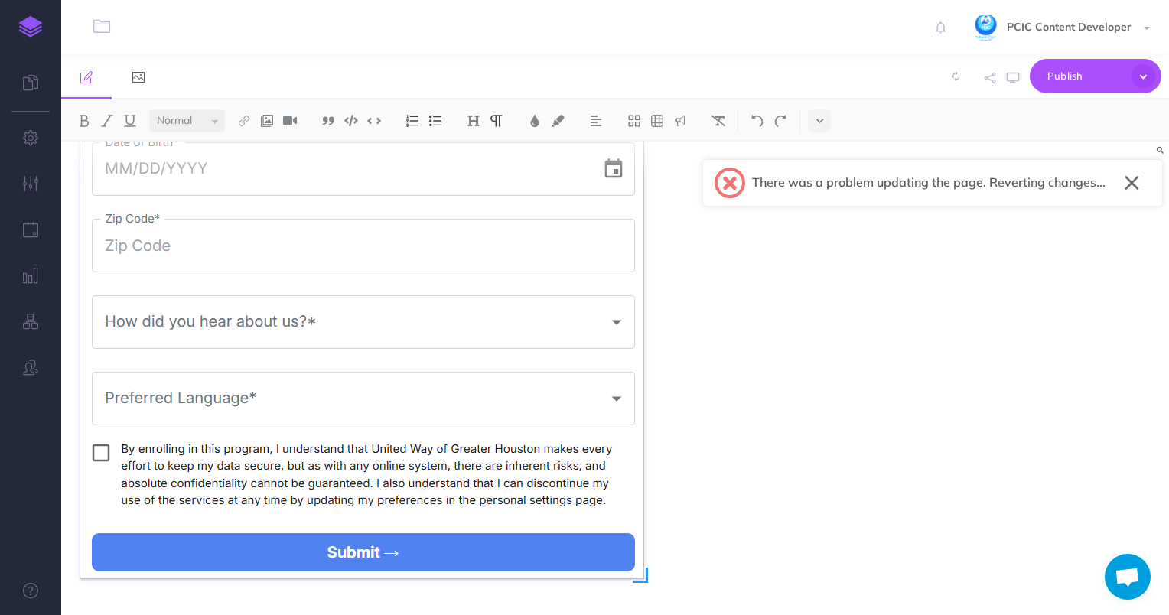
click at [441, 380] on img at bounding box center [361, 199] width 563 height 758
click at [602, 119] on img at bounding box center [596, 121] width 14 height 12
click at [599, 165] on img at bounding box center [596, 170] width 14 height 12
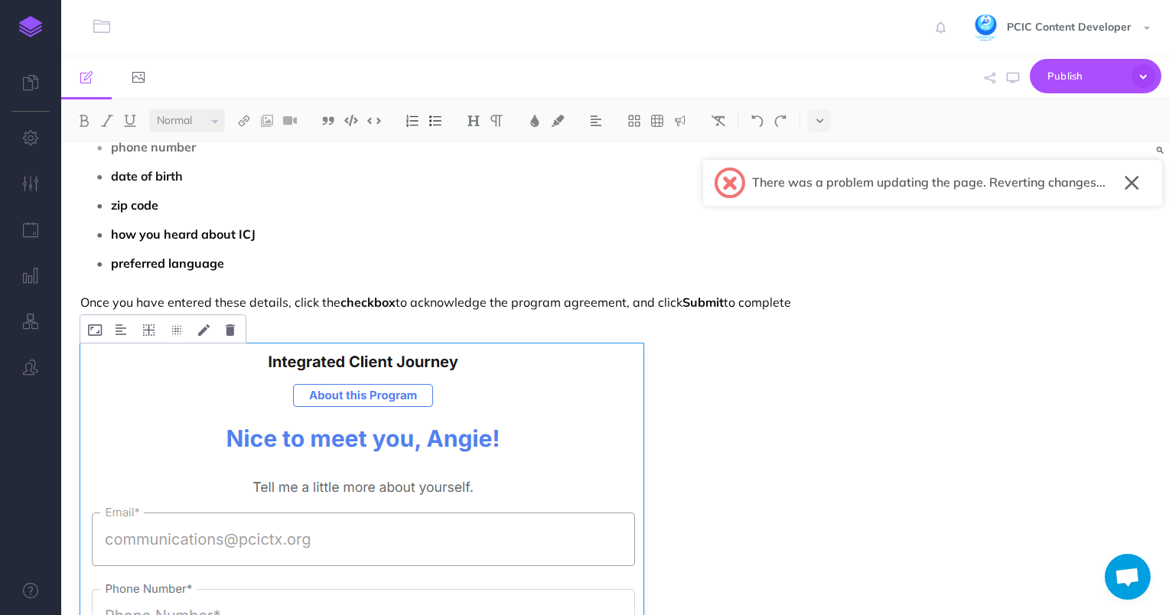
scroll to position [1989, 0]
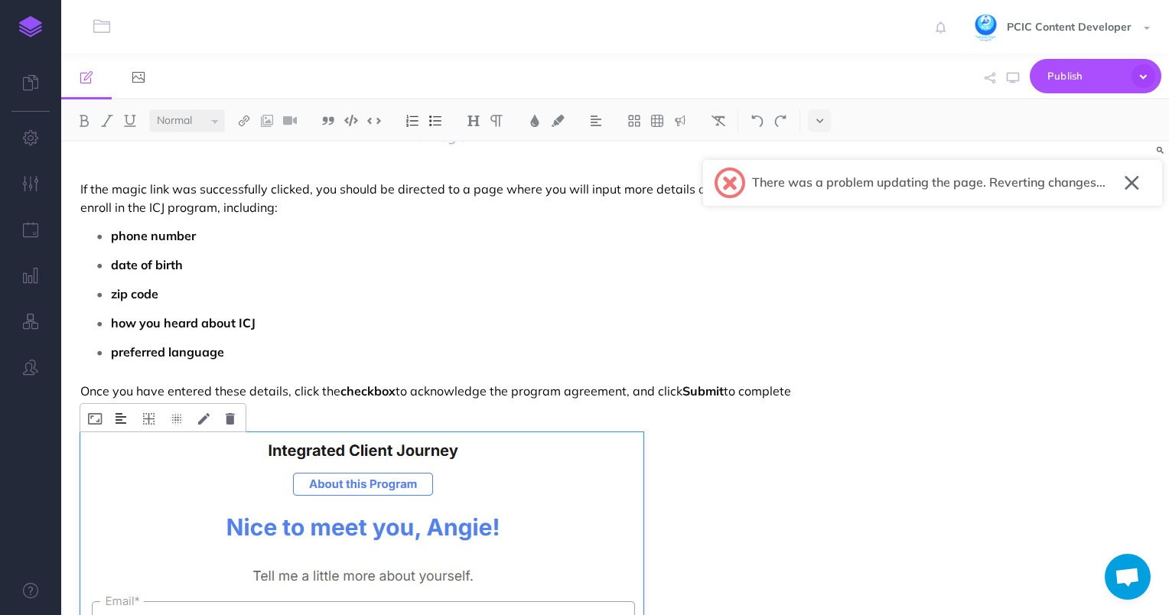
click at [122, 418] on img at bounding box center [121, 418] width 11 height 12
click at [125, 461] on img at bounding box center [122, 467] width 28 height 12
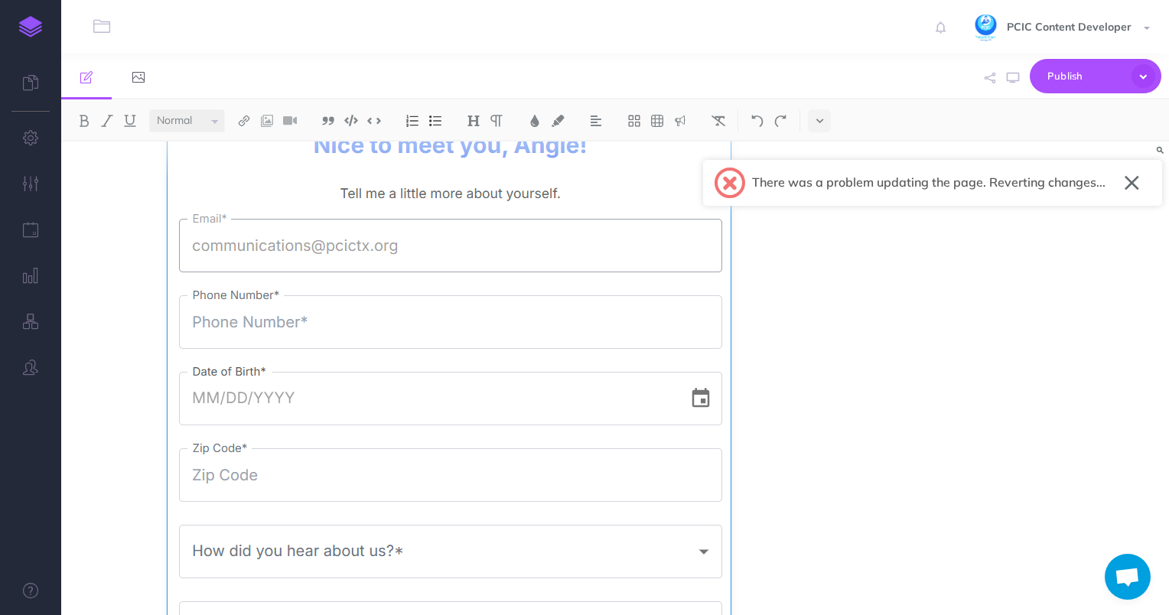
click at [760, 522] on figure at bounding box center [449, 429] width 738 height 758
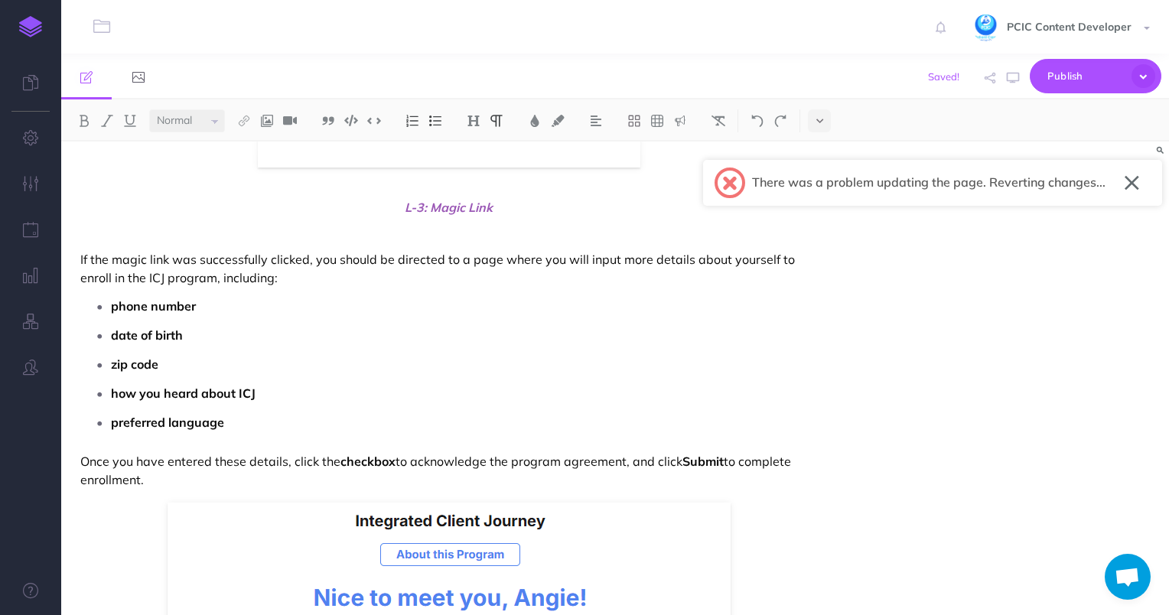
scroll to position [1913, 0]
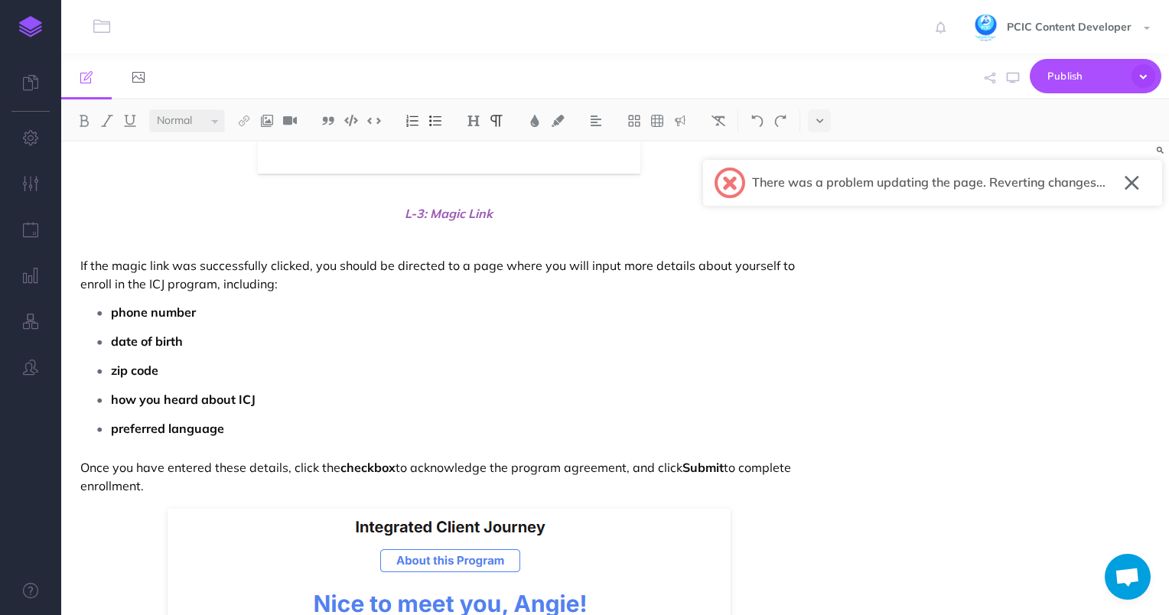
click at [500, 264] on p "If the magic link was successfully clicked, you should be directed to a page wh…" at bounding box center [449, 274] width 738 height 37
click at [502, 263] on p "If the magic link was successfully clicked, you should be directed to a page (L…" at bounding box center [449, 274] width 738 height 37
click at [532, 124] on img at bounding box center [535, 121] width 14 height 12
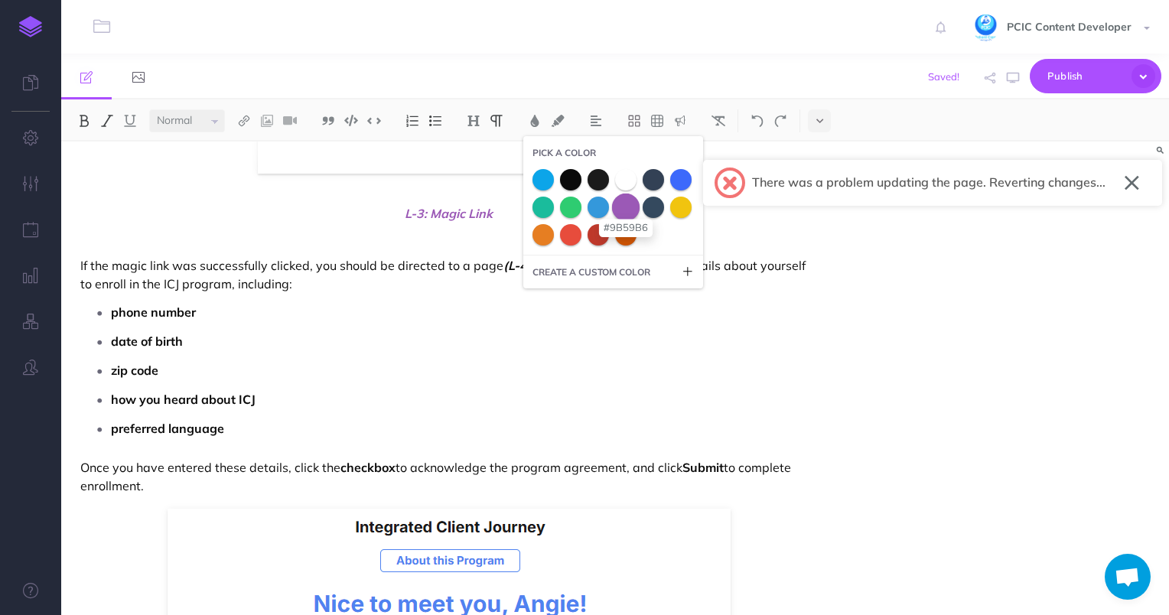
click at [630, 204] on span at bounding box center [626, 207] width 28 height 28
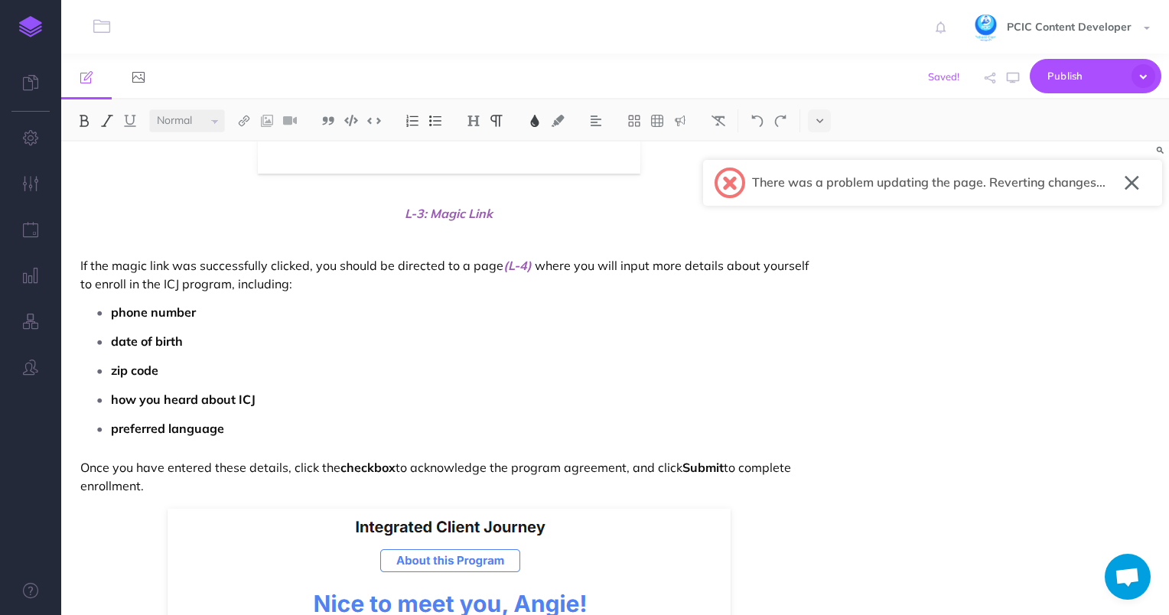
click at [620, 321] on p "phone number" at bounding box center [464, 312] width 707 height 23
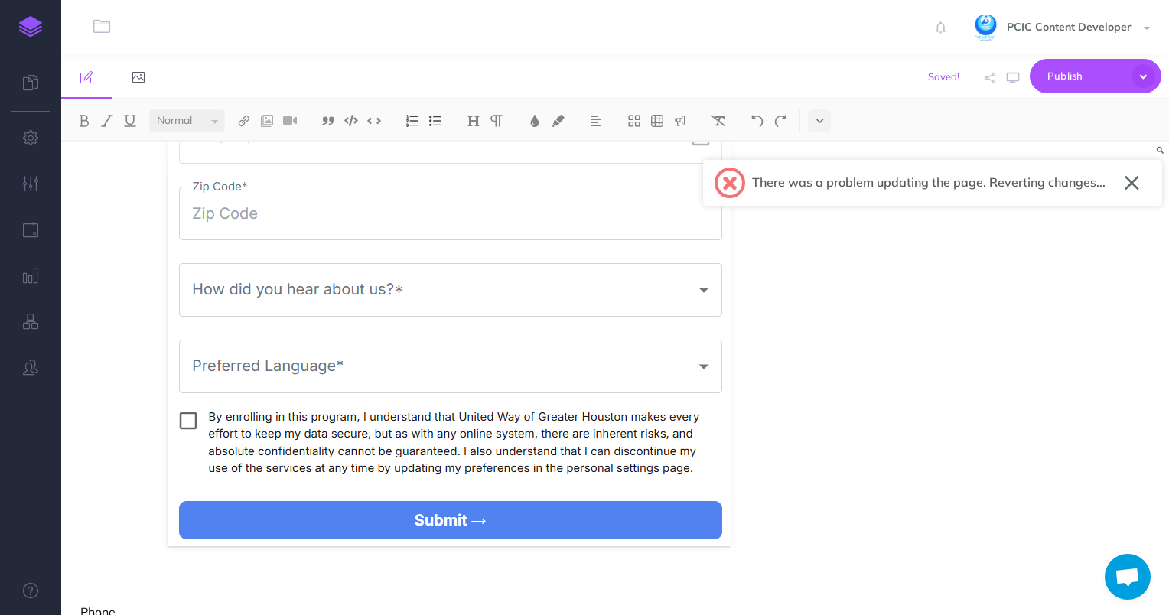
scroll to position [2696, 0]
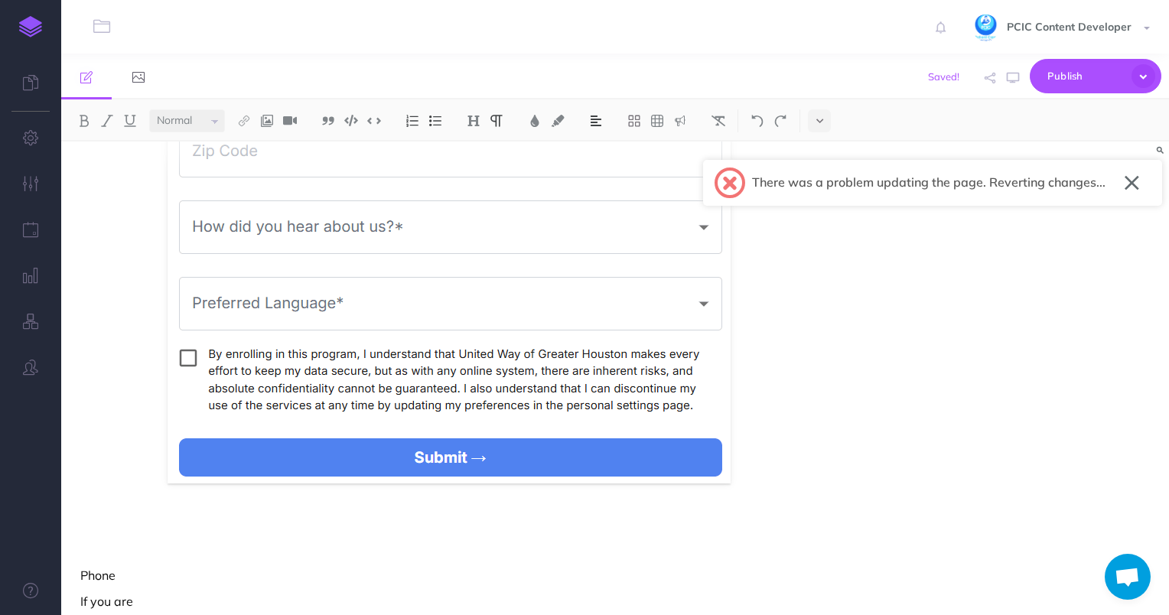
click at [603, 118] on img at bounding box center [596, 121] width 14 height 12
click at [602, 167] on img at bounding box center [596, 170] width 14 height 12
click at [158, 520] on p "L-4: Enrollment Details" at bounding box center [449, 523] width 738 height 18
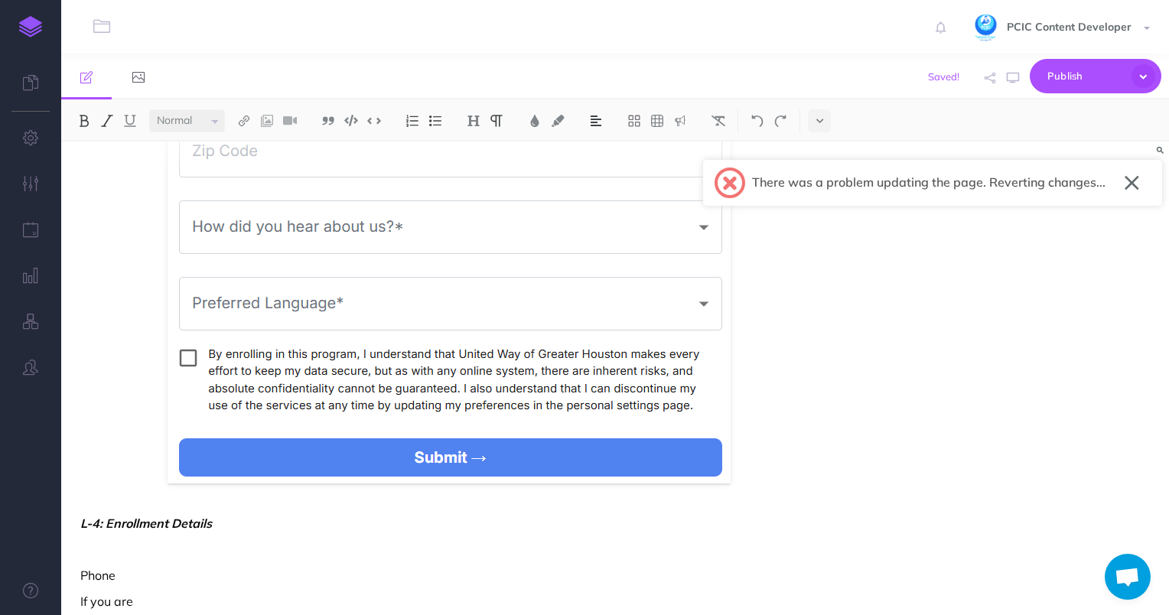
click at [585, 119] on button at bounding box center [596, 120] width 23 height 23
click at [598, 123] on img at bounding box center [596, 121] width 14 height 12
click at [598, 166] on img at bounding box center [596, 170] width 14 height 12
click at [539, 118] on img at bounding box center [535, 121] width 14 height 12
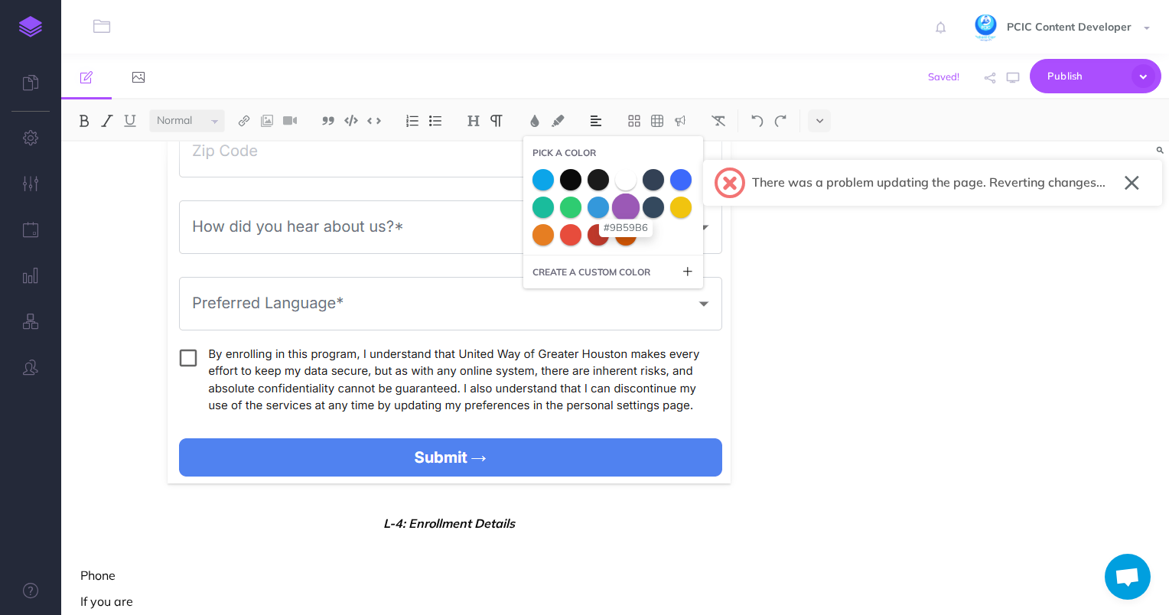
click at [635, 209] on span at bounding box center [626, 207] width 28 height 28
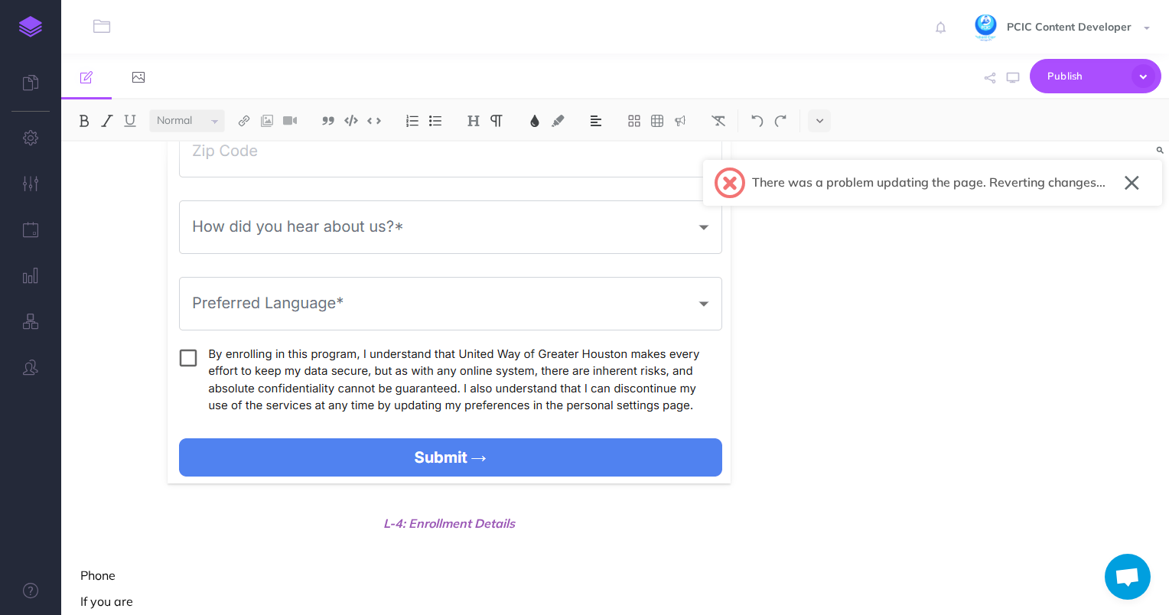
click at [170, 571] on p "Phone" at bounding box center [449, 575] width 738 height 18
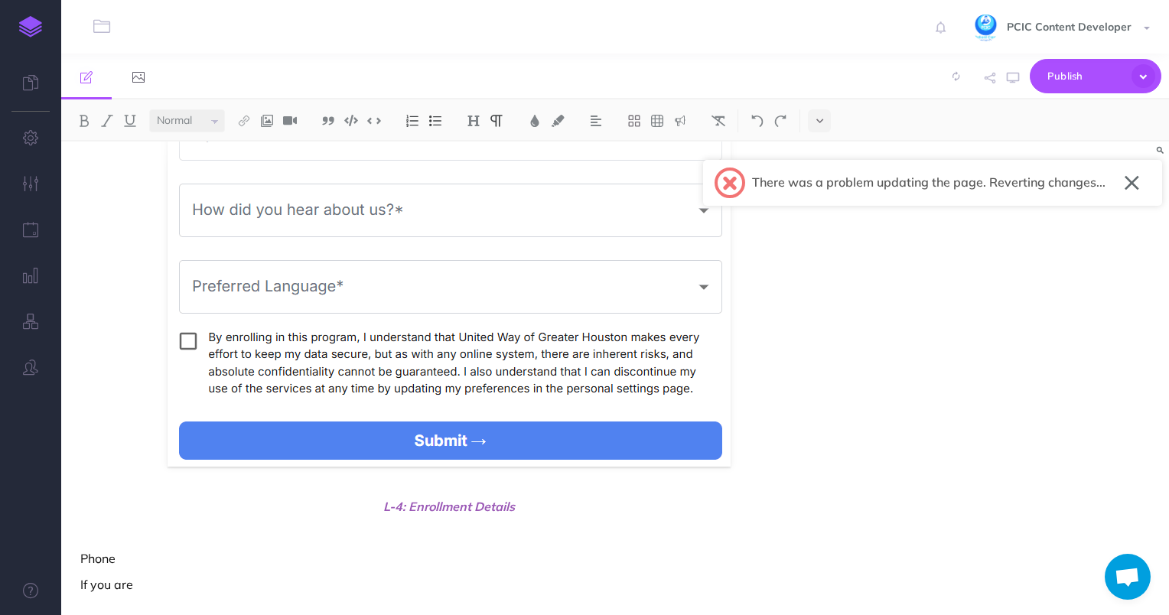
scroll to position [2721, 0]
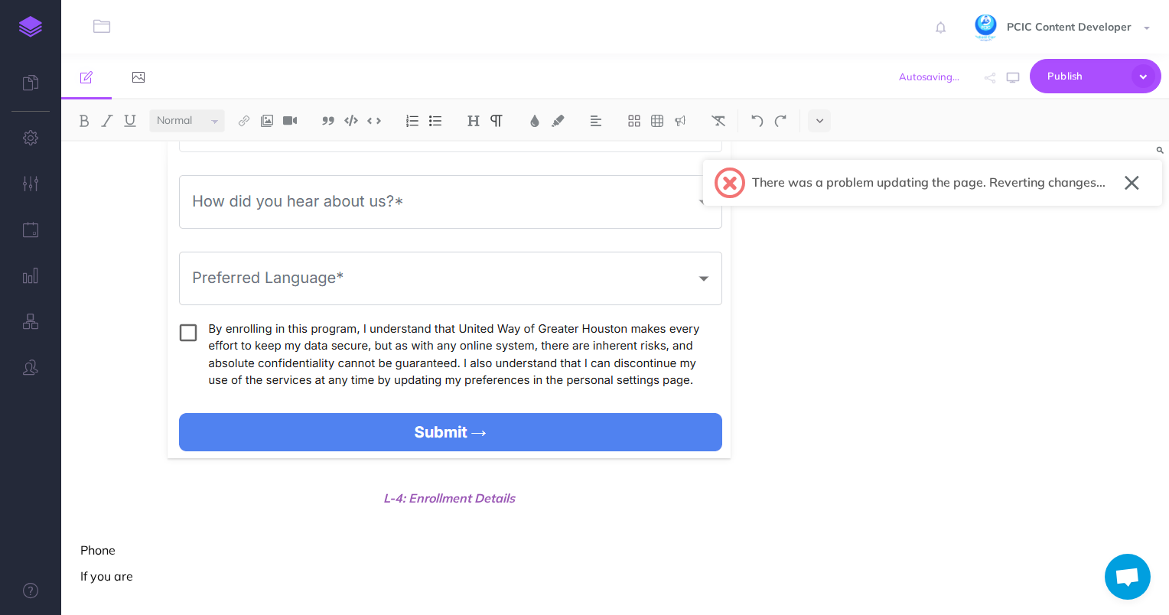
click at [185, 574] on p "If you are" at bounding box center [449, 576] width 738 height 18
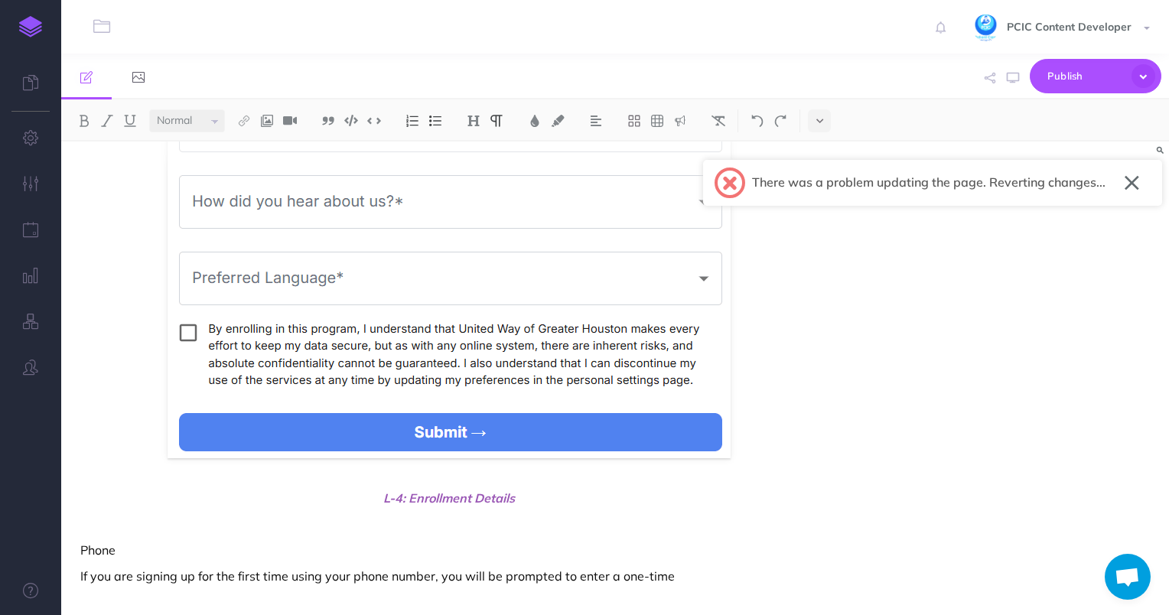
click at [692, 572] on p "If you are signing up for the first time using your phone number, you will be p…" at bounding box center [449, 576] width 738 height 18
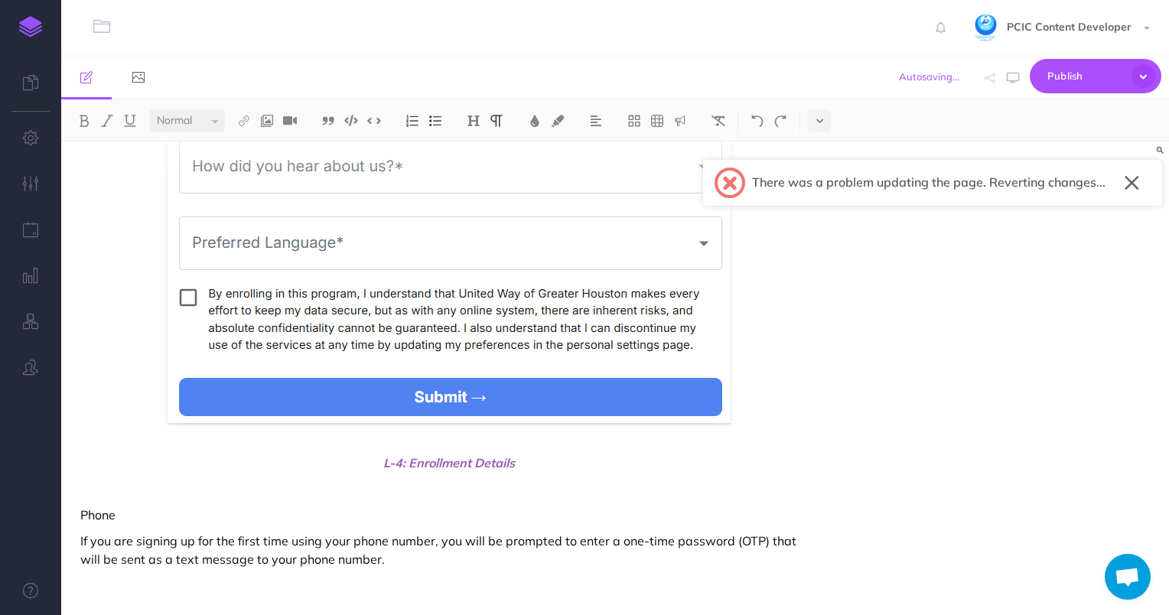
scroll to position [2767, 0]
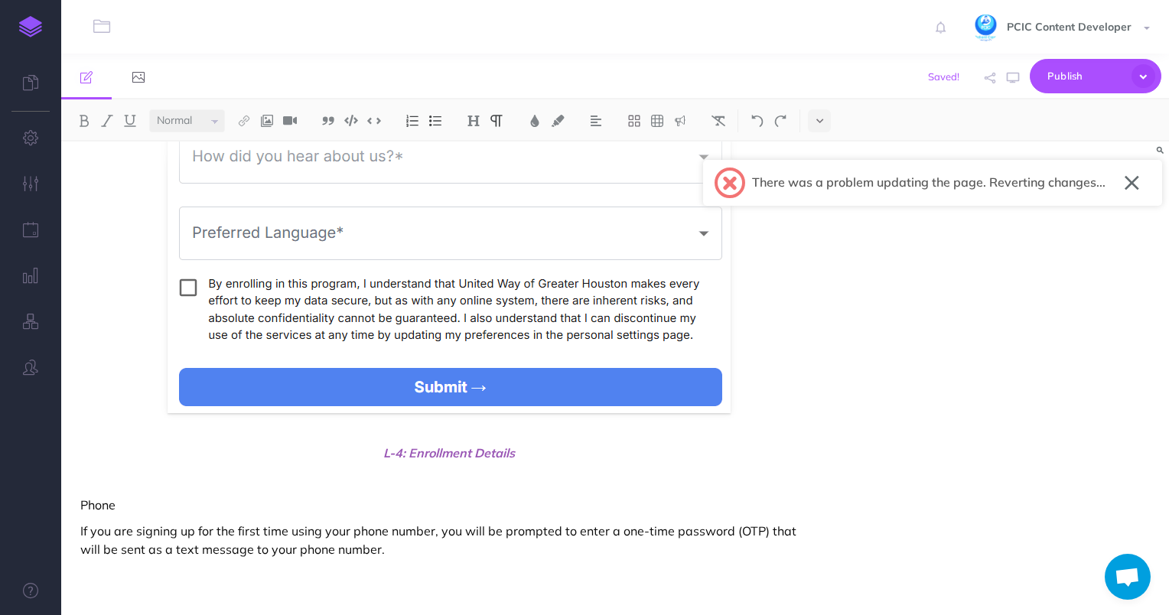
click at [101, 502] on p "Phone" at bounding box center [449, 505] width 738 height 18
click at [477, 130] on button at bounding box center [473, 120] width 23 height 23
click at [466, 151] on button "H1" at bounding box center [473, 147] width 23 height 23
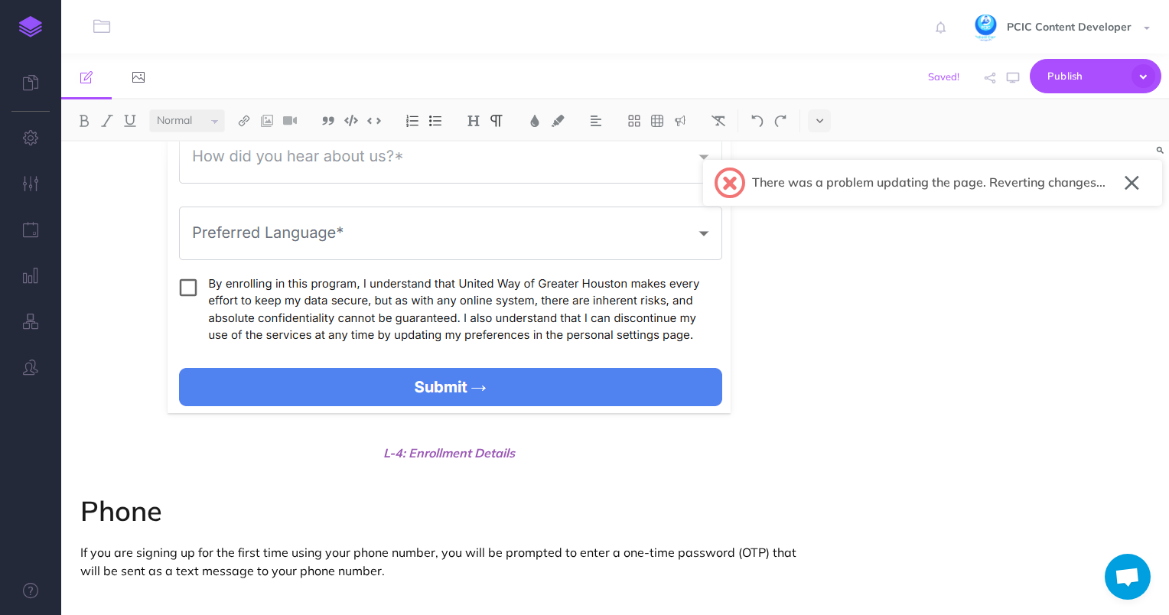
drag, startPoint x: 386, startPoint y: 569, endPoint x: 248, endPoint y: 568, distance: 137.7
click at [248, 568] on p "If you are signing up for the first time using your phone number, you will be p…" at bounding box center [449, 561] width 738 height 37
click at [273, 594] on p at bounding box center [449, 597] width 738 height 18
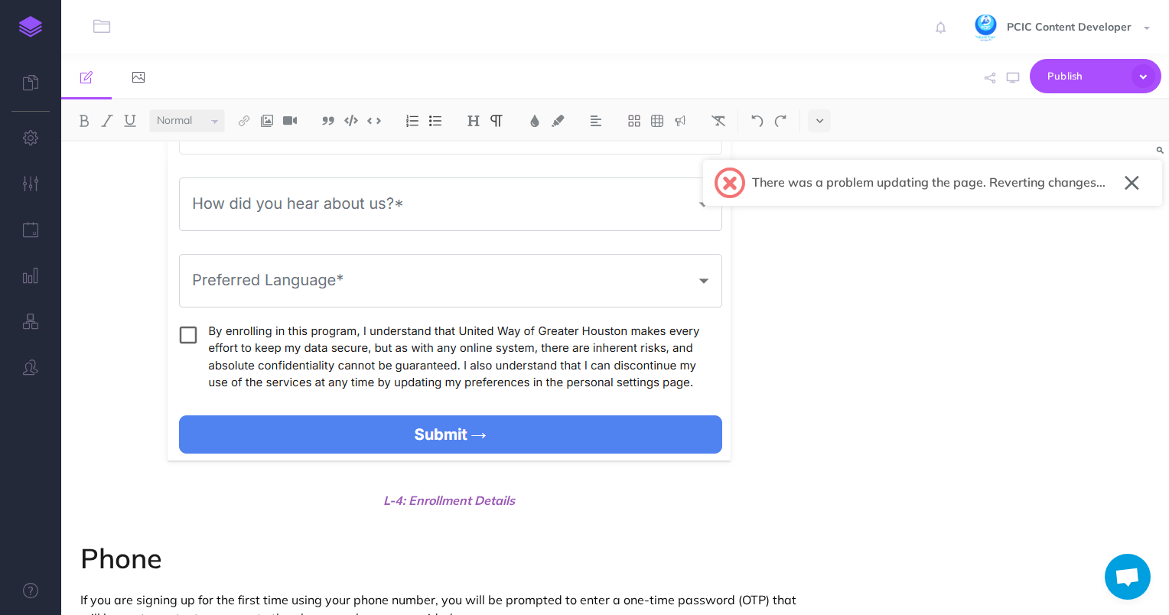
scroll to position [2788, 0]
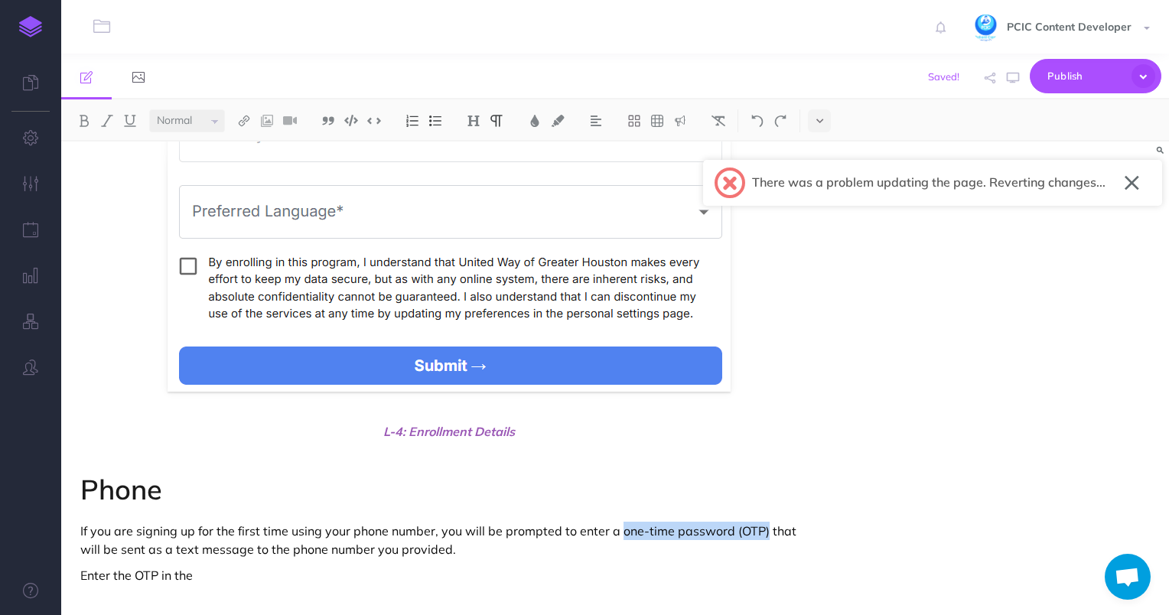
drag, startPoint x: 620, startPoint y: 531, endPoint x: 764, endPoint y: 523, distance: 144.8
click at [764, 523] on p "If you are signing up for the first time using your phone number, you will be p…" at bounding box center [449, 540] width 738 height 37
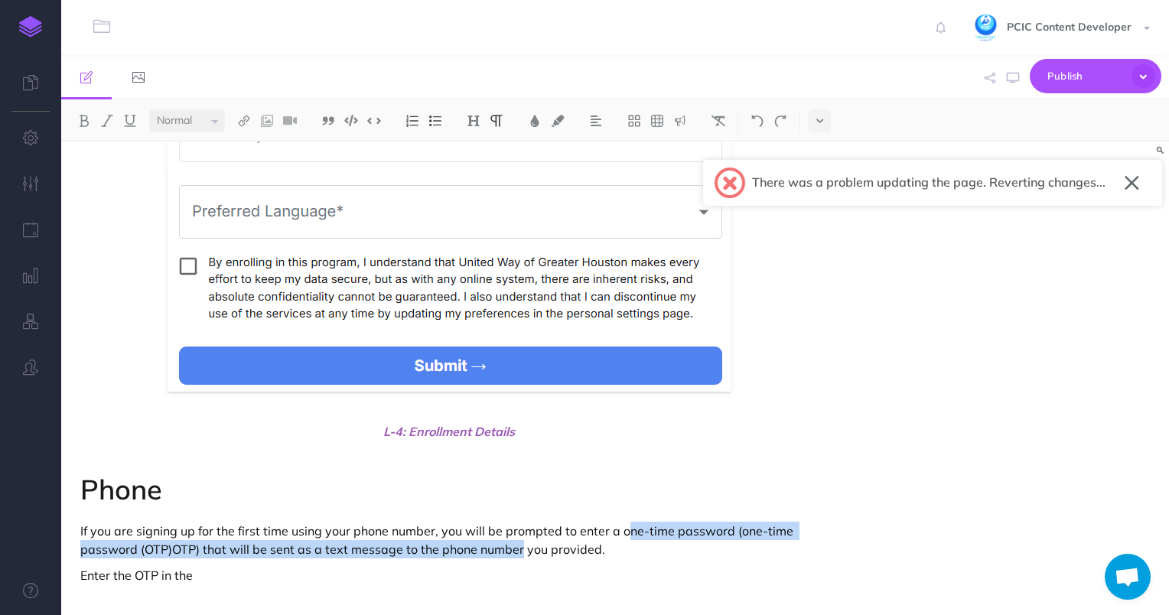
drag, startPoint x: 624, startPoint y: 537, endPoint x: 520, endPoint y: 550, distance: 104.9
click at [520, 550] on p "If you are signing up for the first time using your phone number, you will be p…" at bounding box center [449, 540] width 738 height 37
click at [520, 546] on p "If you are signing up for the first time using your phone number, you will be p…" at bounding box center [449, 540] width 738 height 37
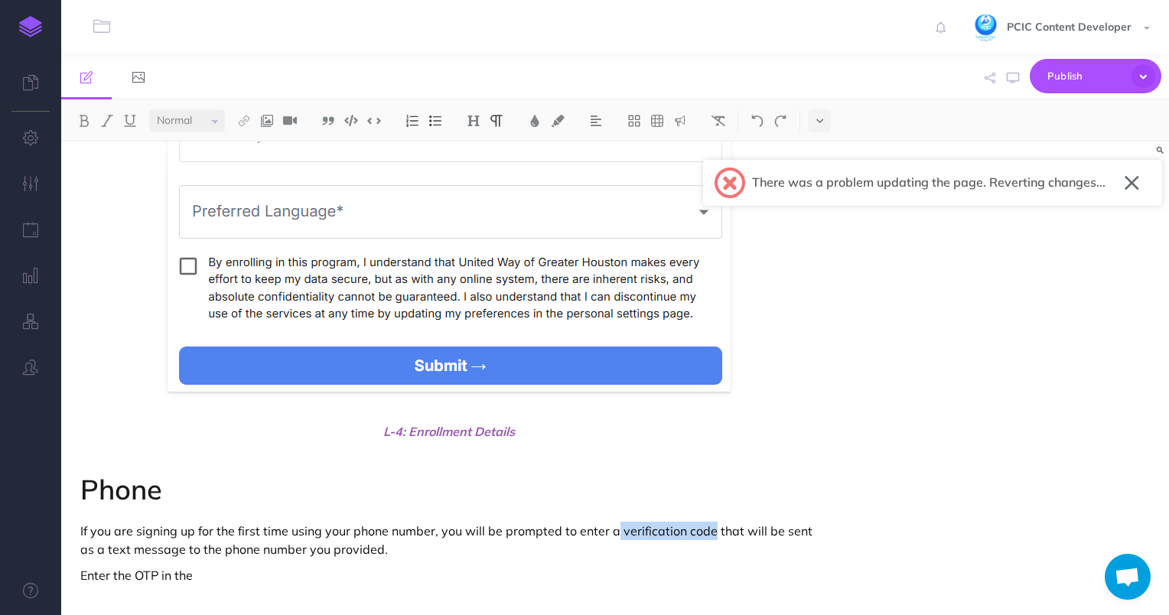
click at [616, 531] on p "If you are signing up for the first time using your phone number, you will be p…" at bounding box center [449, 540] width 738 height 37
click at [145, 576] on p "Enter the OTP in the" at bounding box center [449, 575] width 738 height 18
click at [136, 573] on p "Enter the verification code in the" at bounding box center [449, 575] width 738 height 18
click at [321, 555] on p "If you are signing up for the first time using your phone number, you will be p…" at bounding box center [449, 540] width 738 height 37
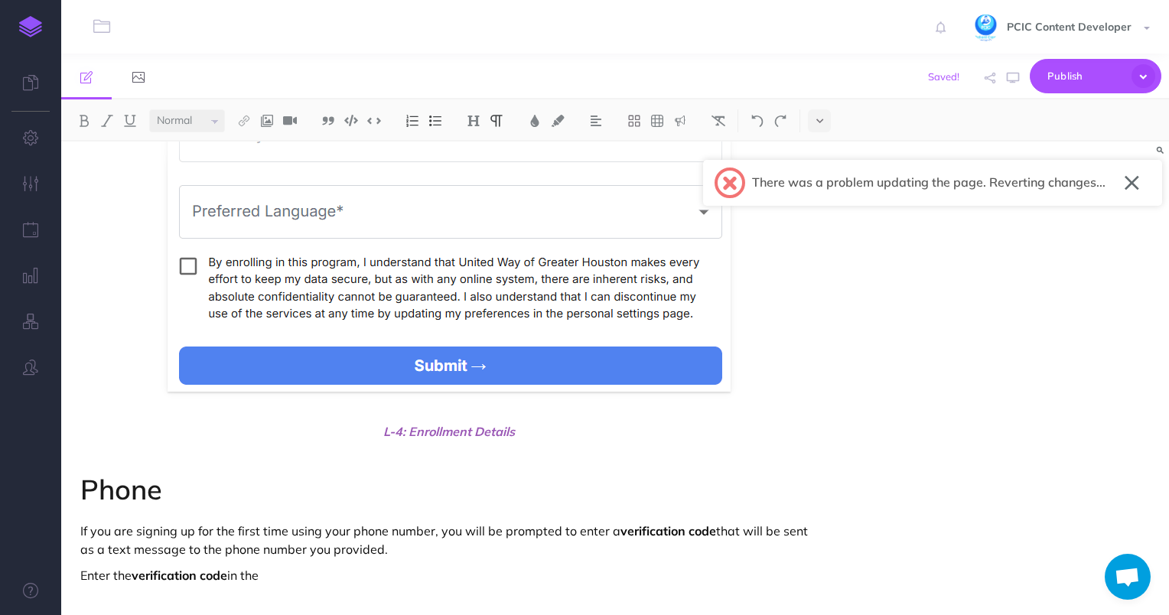
click at [321, 573] on p "Enter the verification code in the" at bounding box center [449, 575] width 738 height 18
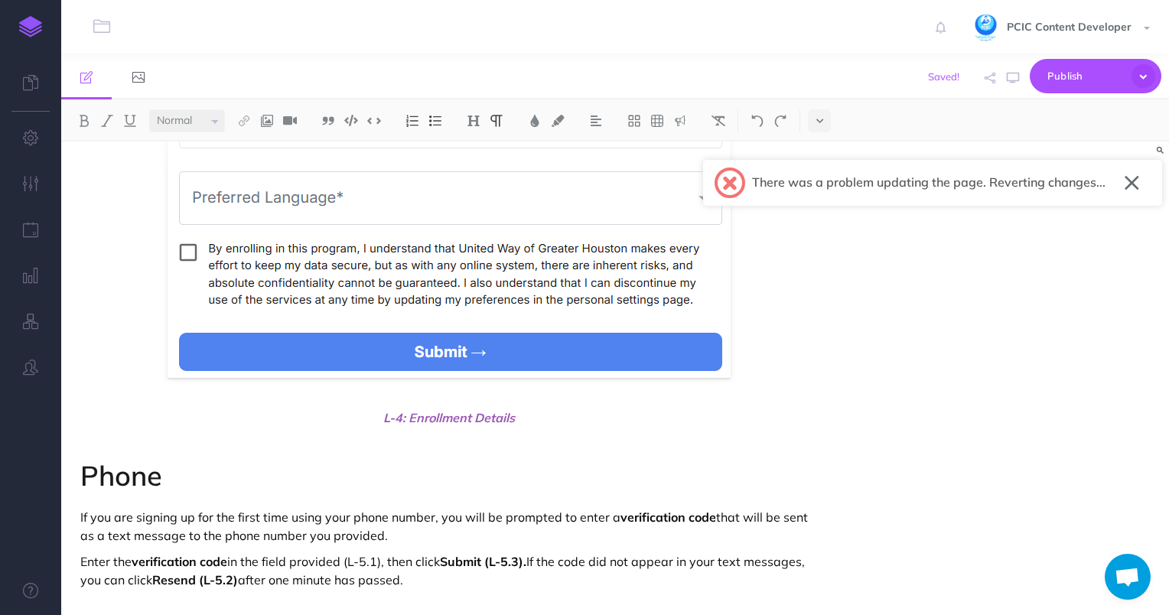
scroll to position [2806, 0]
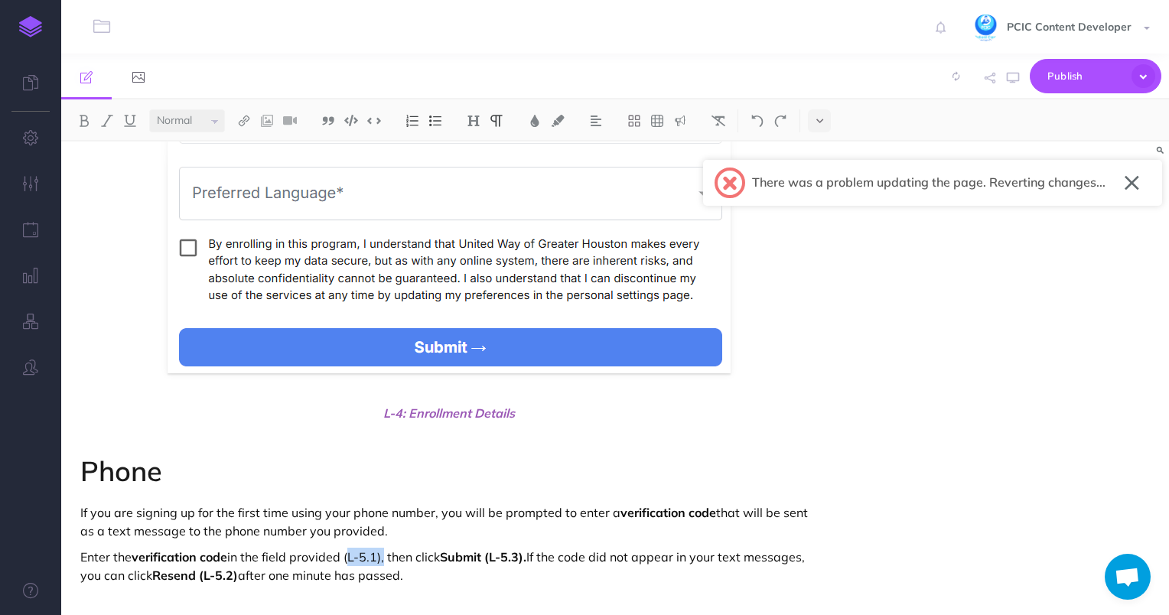
drag, startPoint x: 383, startPoint y: 554, endPoint x: 347, endPoint y: 555, distance: 36.0
click at [347, 555] on p "Enter the verification code in the field provided (L-5.1), then click Submit (L…" at bounding box center [449, 566] width 738 height 37
click at [539, 118] on img at bounding box center [535, 121] width 14 height 12
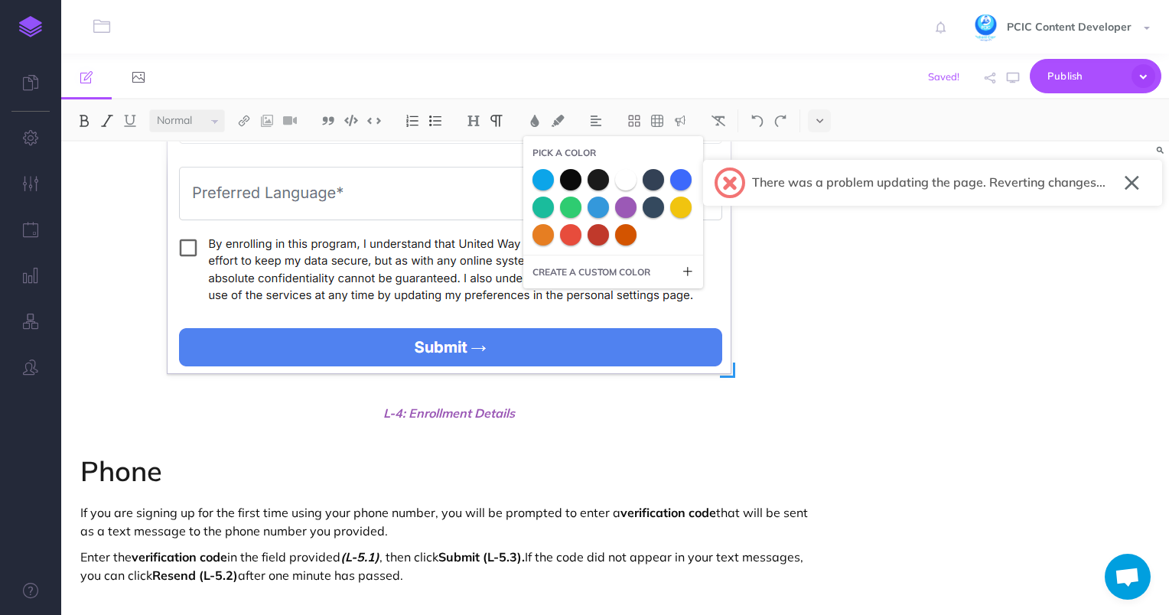
click at [627, 207] on span at bounding box center [625, 207] width 21 height 21
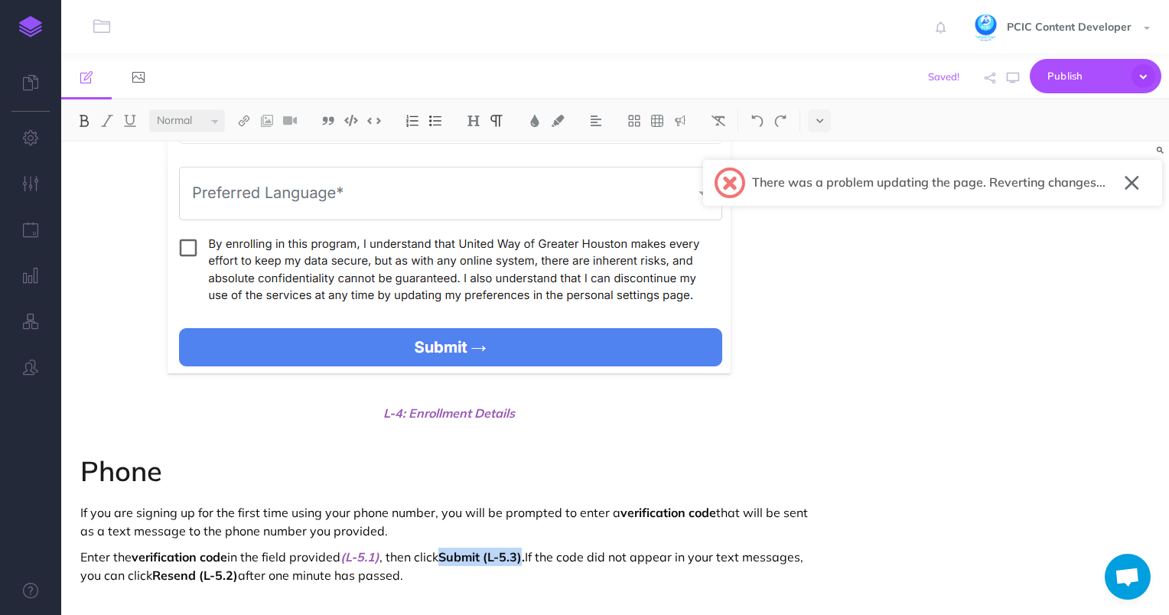
drag, startPoint x: 448, startPoint y: 557, endPoint x: 531, endPoint y: 555, distance: 82.6
click at [525, 555] on strong "Submit (L-5.3)." at bounding box center [481, 556] width 86 height 15
click at [535, 119] on img at bounding box center [535, 121] width 14 height 12
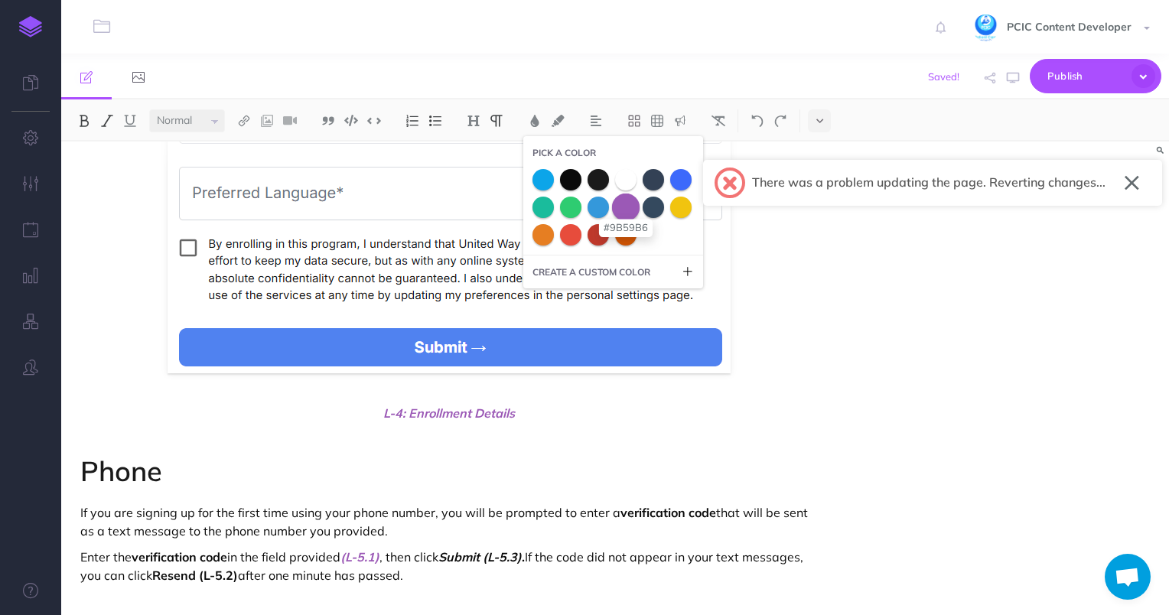
click at [627, 197] on span at bounding box center [626, 207] width 28 height 28
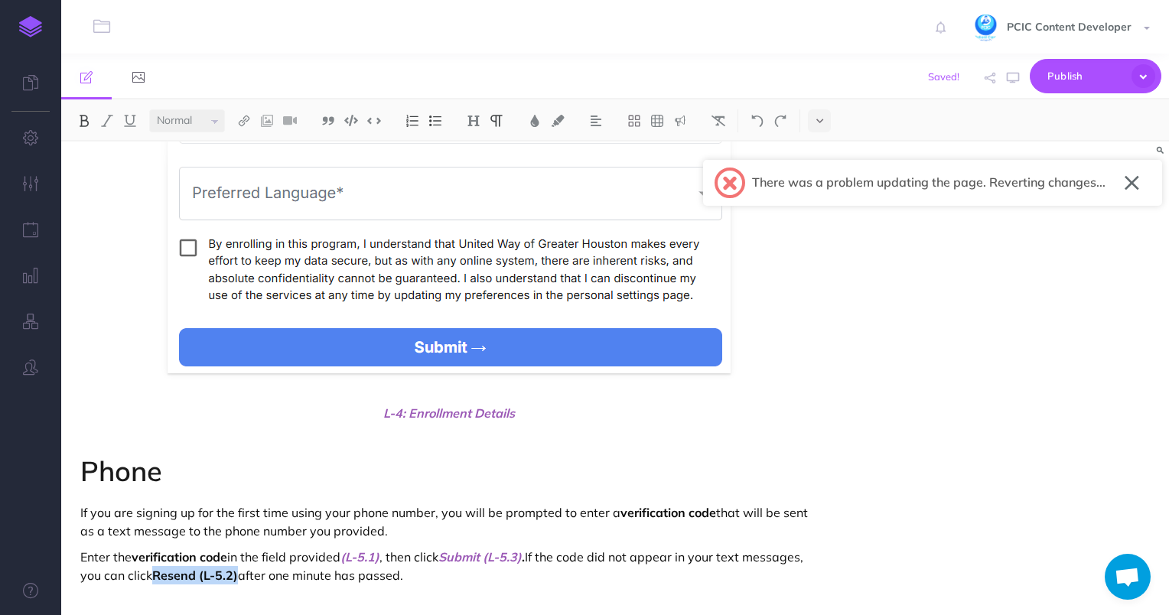
drag, startPoint x: 158, startPoint y: 578, endPoint x: 239, endPoint y: 581, distance: 81.9
click at [238, 581] on strong "Resend (L-5.2)" at bounding box center [195, 575] width 86 height 15
click at [534, 129] on button at bounding box center [534, 120] width 23 height 23
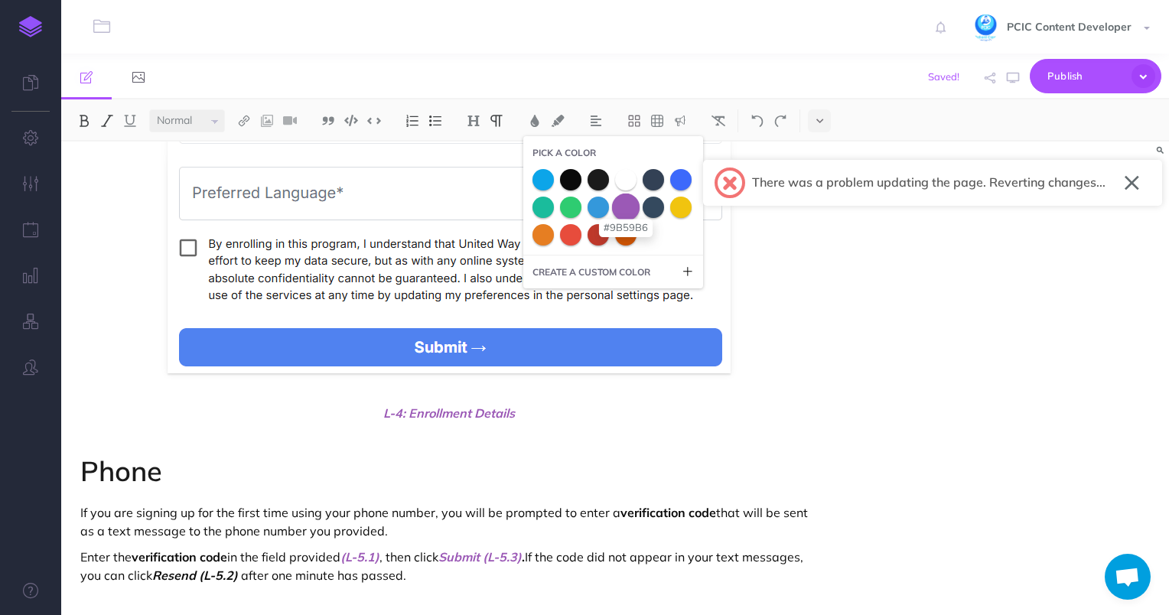
click at [627, 210] on span at bounding box center [626, 207] width 28 height 28
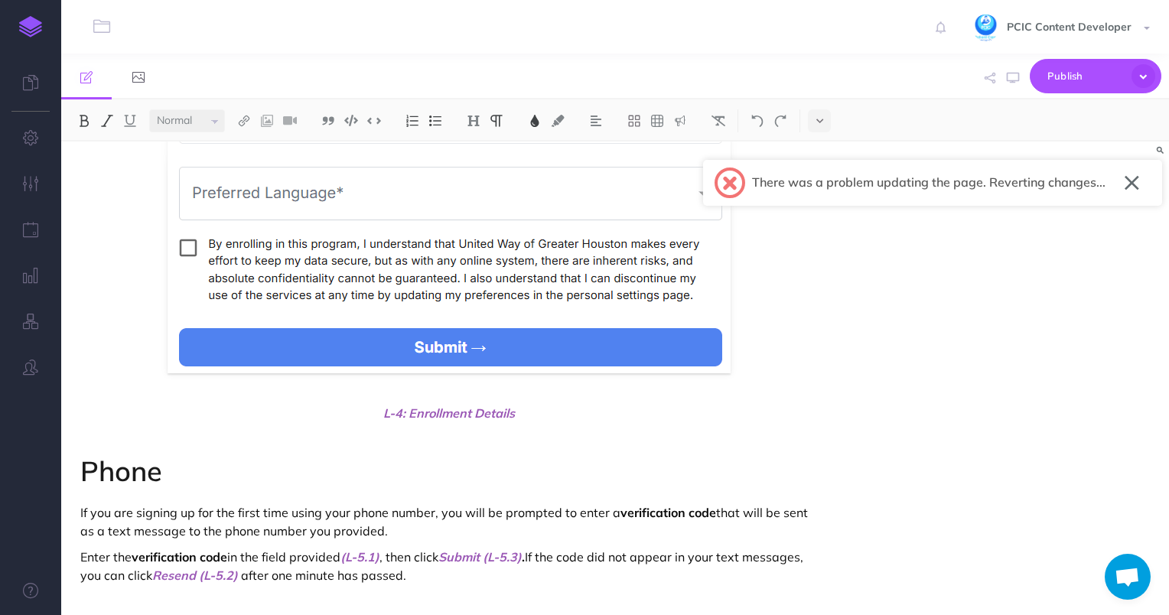
click at [438, 576] on p "Enter the verification code in the field provided (L-5.1) , then click Submit (…" at bounding box center [449, 566] width 738 height 37
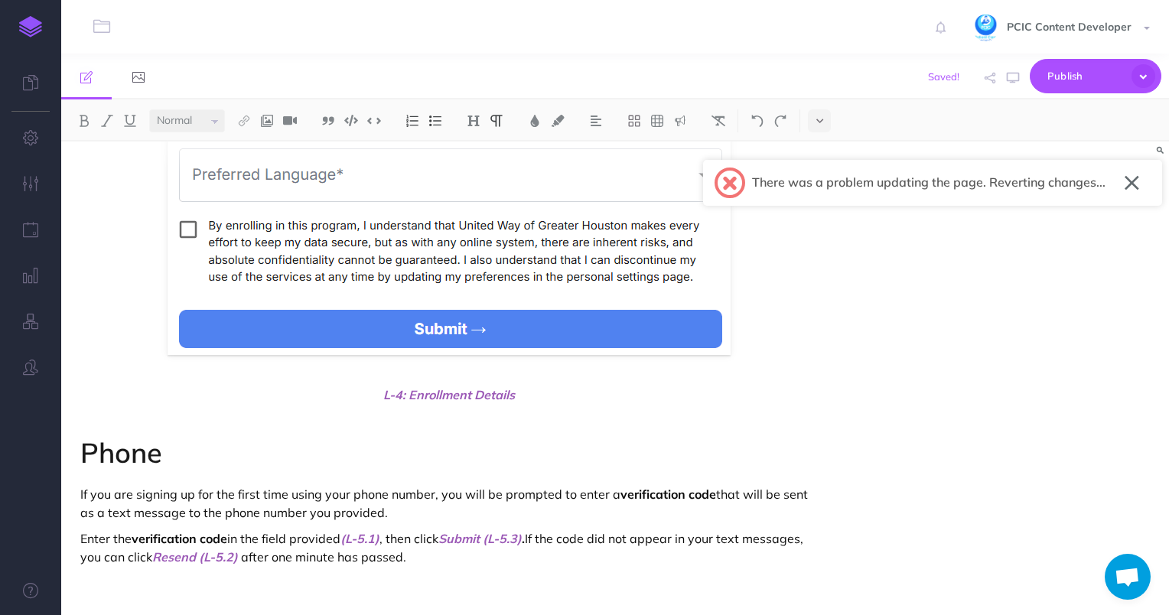
scroll to position [2832, 0]
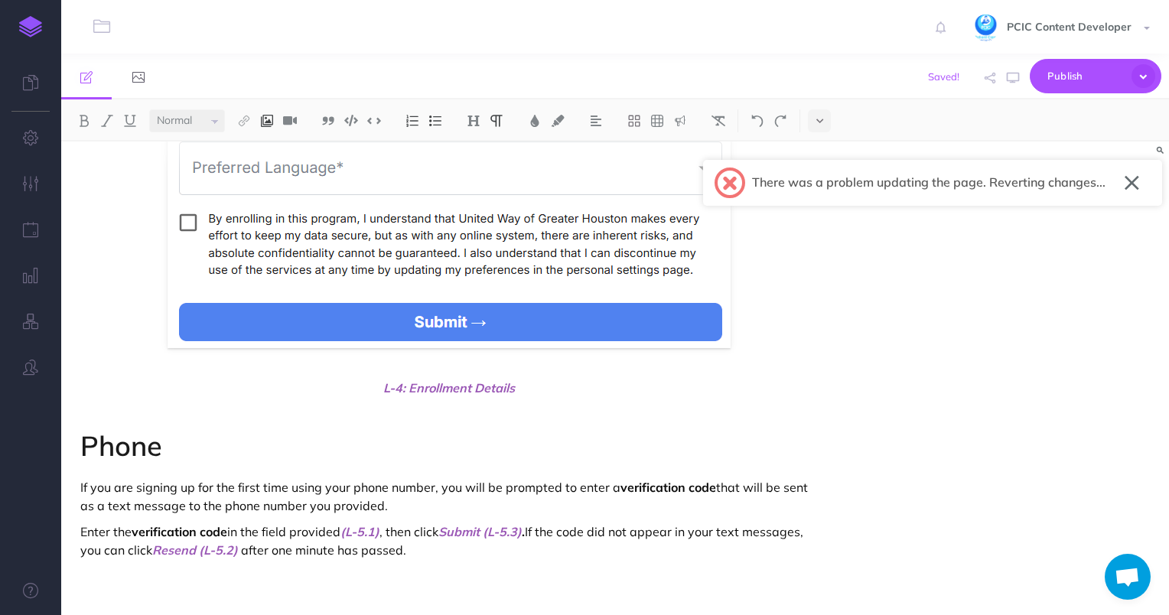
click at [272, 122] on img at bounding box center [267, 121] width 14 height 12
click at [270, 148] on icon at bounding box center [267, 147] width 12 height 11
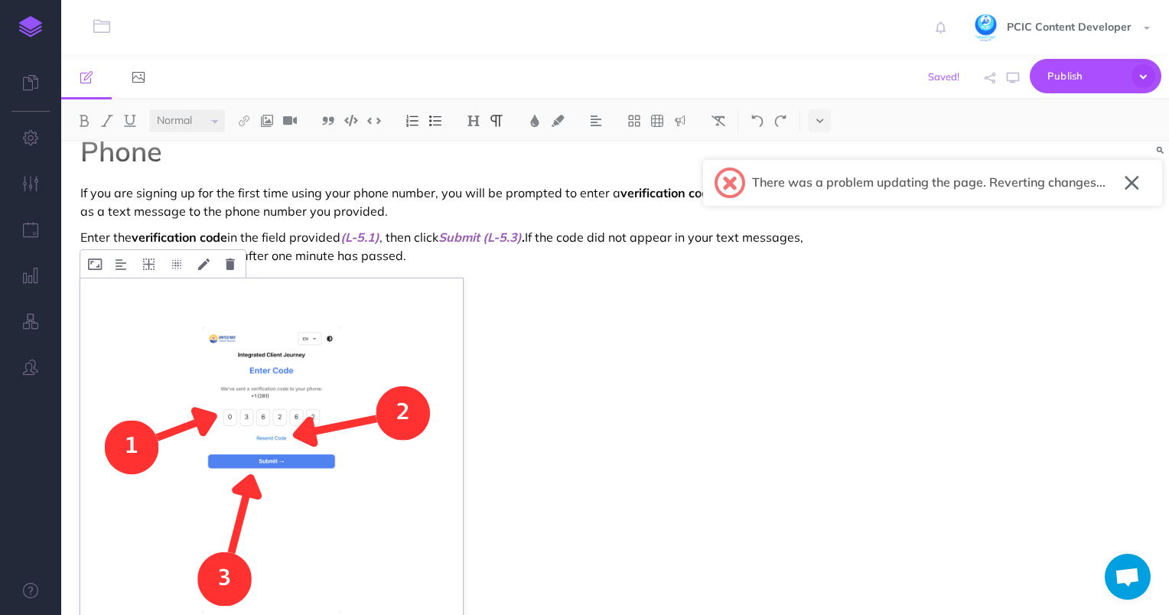
scroll to position [3021, 0]
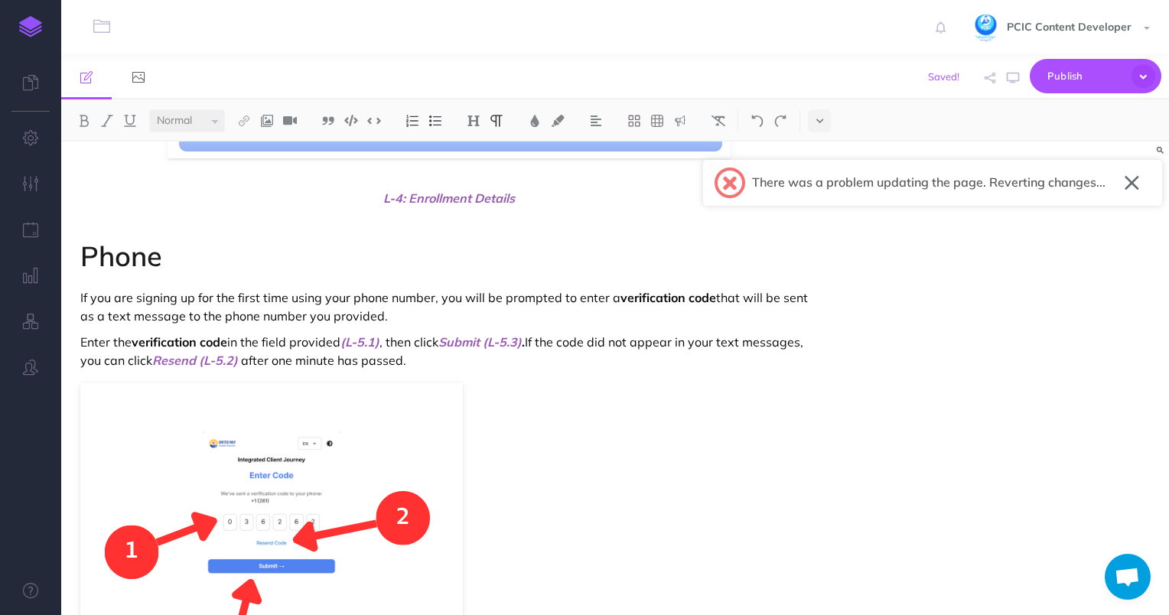
click at [200, 360] on span "Resend (L-5.2)" at bounding box center [195, 360] width 86 height 15
click at [334, 513] on img at bounding box center [271, 574] width 383 height 383
click at [585, 128] on div at bounding box center [596, 120] width 38 height 23
click at [598, 128] on button at bounding box center [596, 120] width 23 height 23
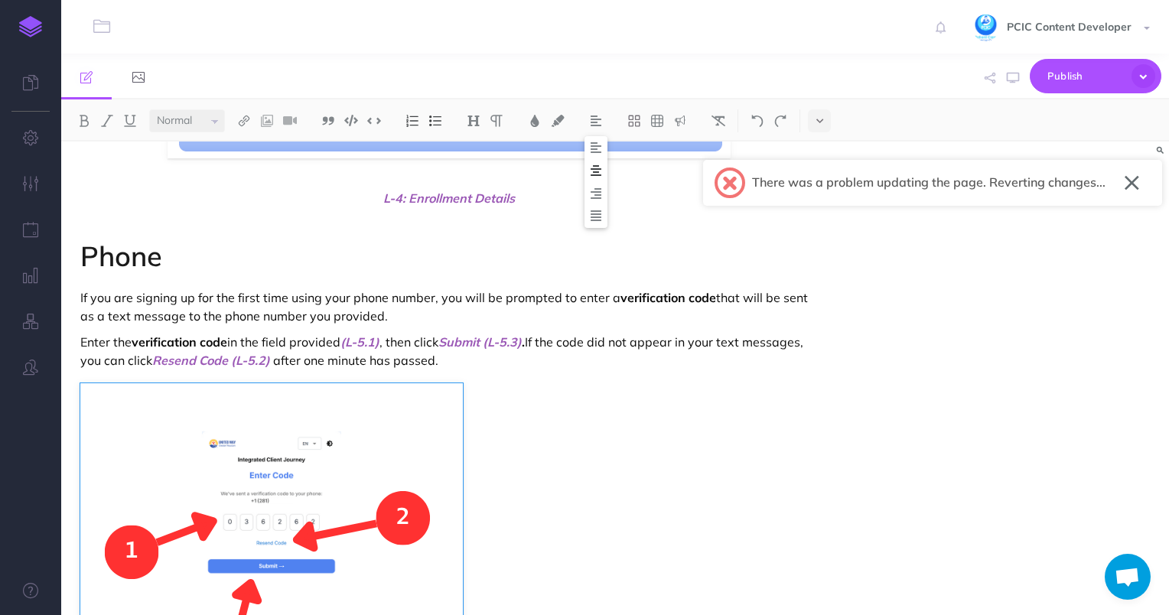
click at [600, 173] on img at bounding box center [596, 170] width 14 height 12
click at [353, 445] on img at bounding box center [271, 574] width 383 height 383
click at [598, 122] on img at bounding box center [596, 121] width 14 height 12
click at [207, 444] on img at bounding box center [271, 574] width 383 height 383
click at [119, 370] on img at bounding box center [121, 369] width 11 height 12
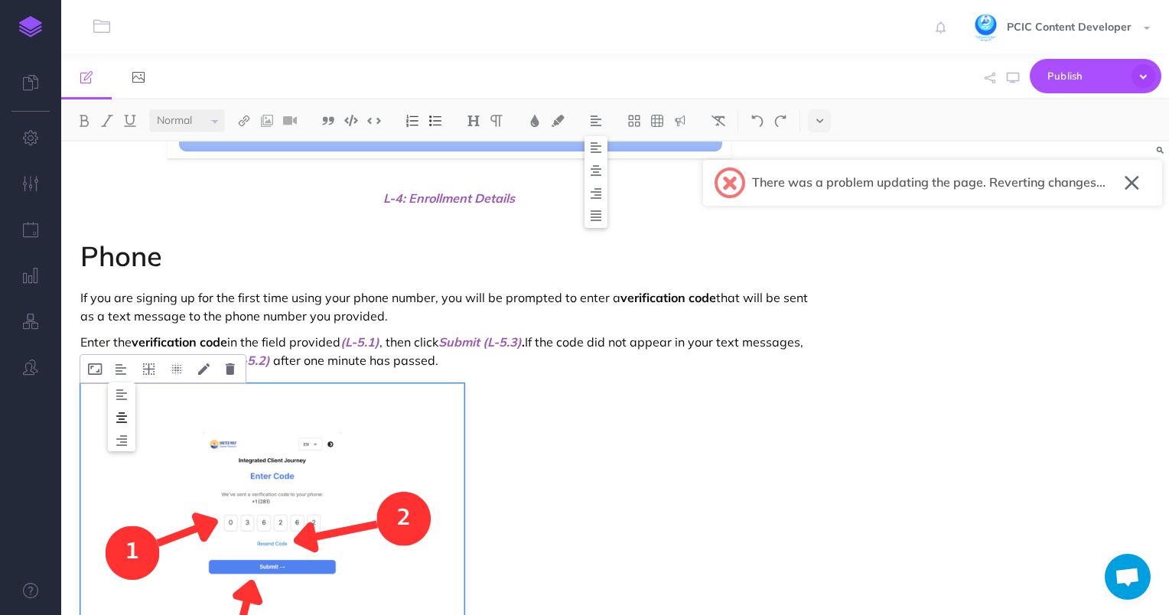
click at [126, 416] on img at bounding box center [122, 418] width 28 height 12
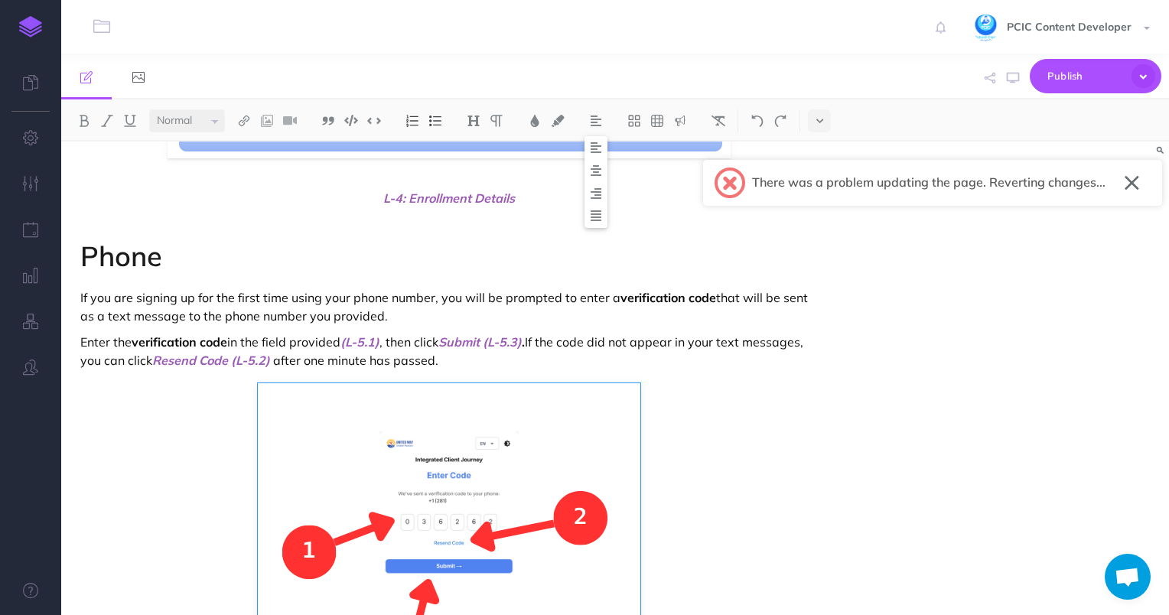
drag, startPoint x: 750, startPoint y: 525, endPoint x: 757, endPoint y: 524, distance: 7.7
click at [751, 525] on figure at bounding box center [449, 574] width 738 height 383
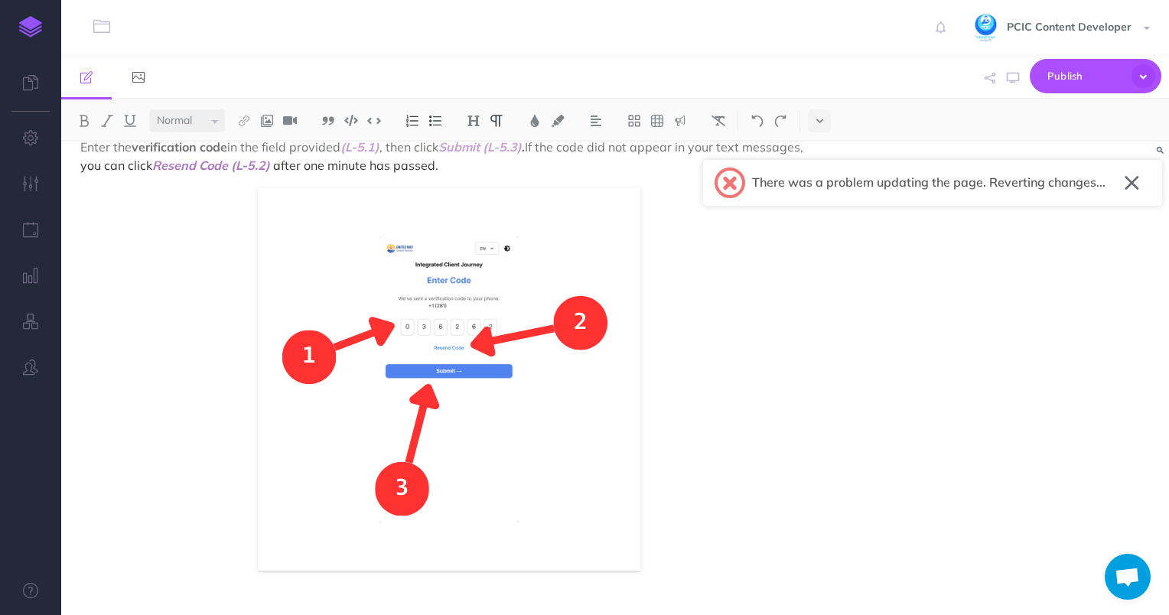
scroll to position [3251, 0]
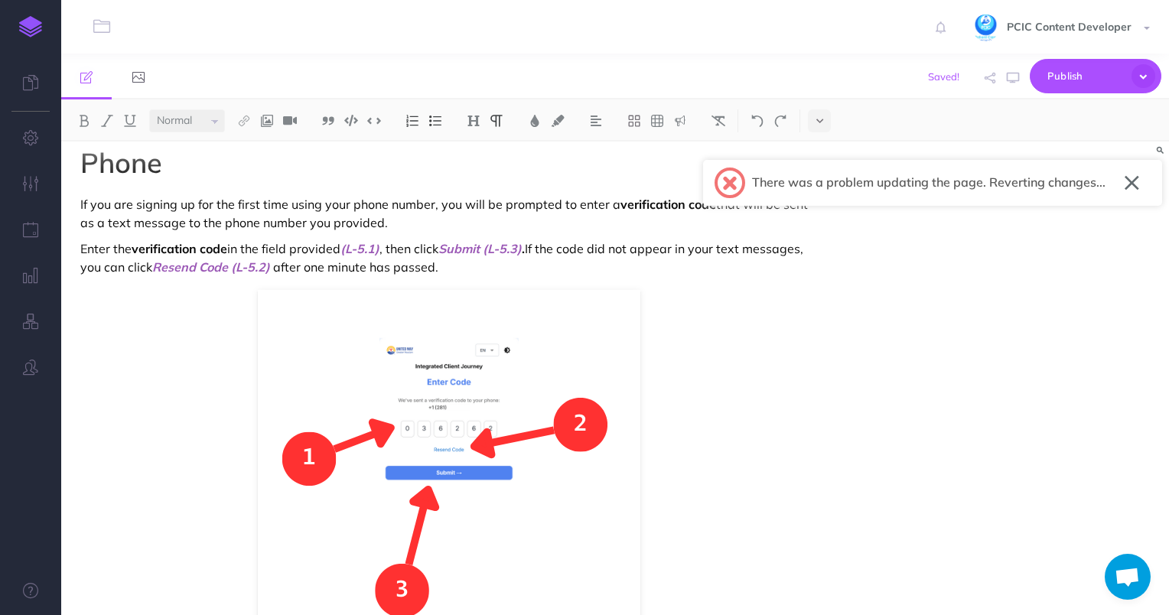
scroll to position [2945, 0]
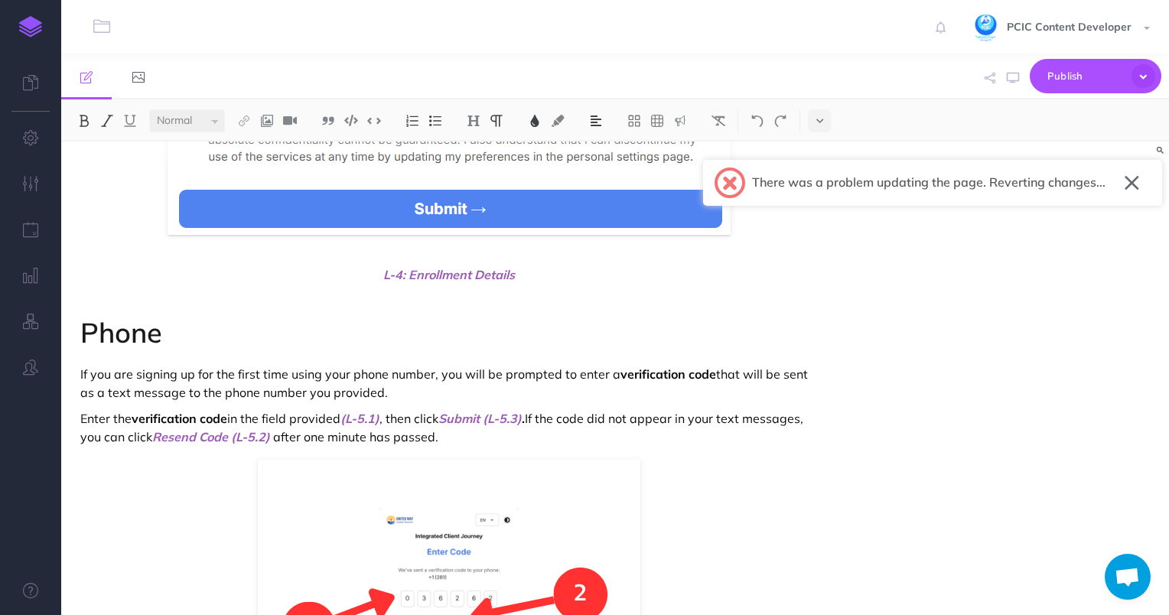
click at [462, 276] on span "L-4: Enrollment Details" at bounding box center [449, 274] width 738 height 18
copy span "L-4: Enrollment Details"
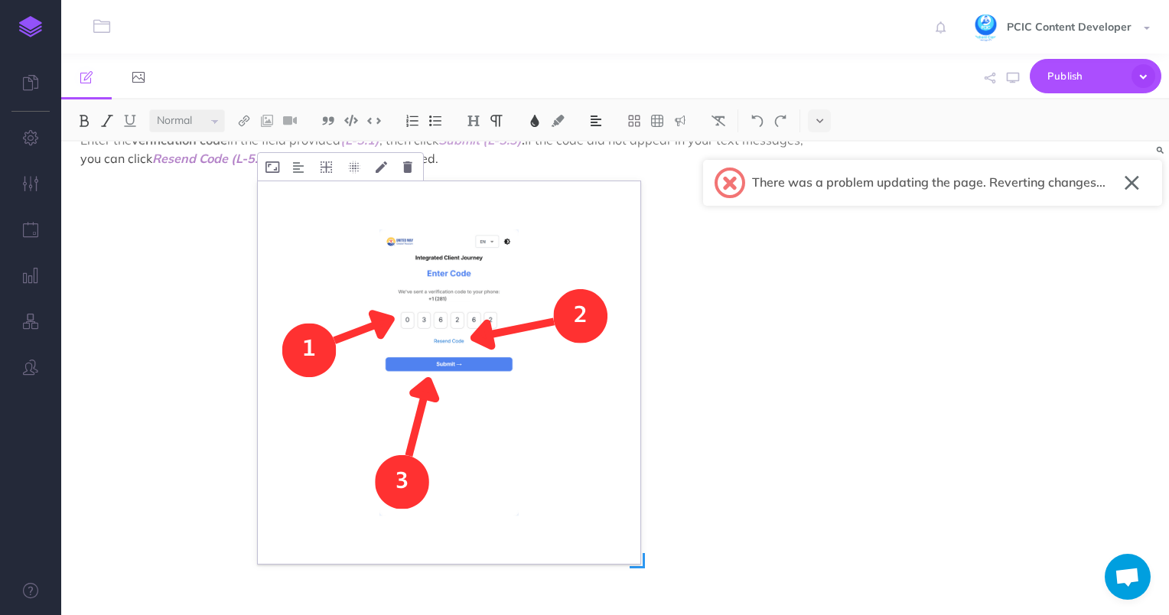
scroll to position [3251, 0]
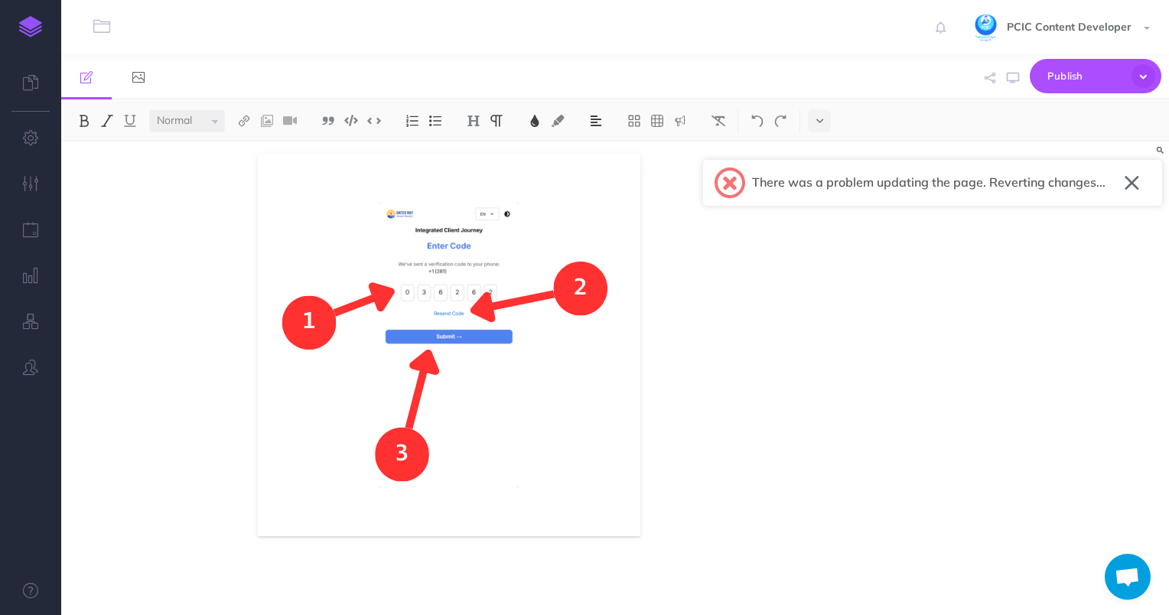
click at [496, 578] on p at bounding box center [449, 576] width 738 height 18
click at [404, 575] on span "L-4: Enrollment Details" at bounding box center [449, 576] width 738 height 18
drag, startPoint x: 527, startPoint y: 576, endPoint x: 410, endPoint y: 569, distance: 117.3
click at [410, 569] on span "L-4: Enrollment Details" at bounding box center [449, 576] width 738 height 18
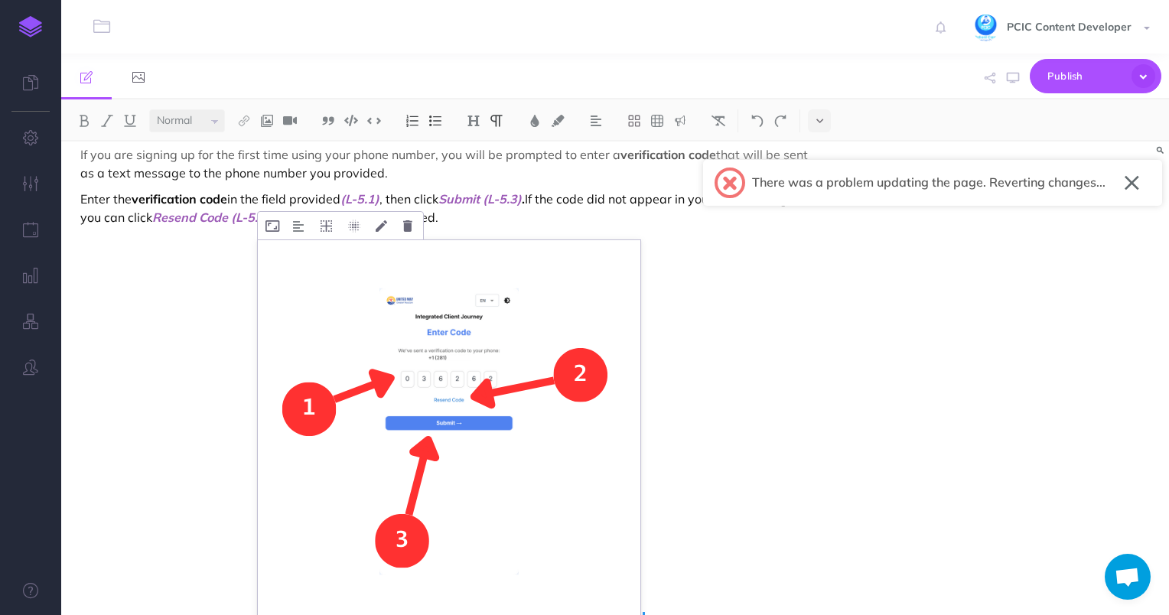
scroll to position [2997, 0]
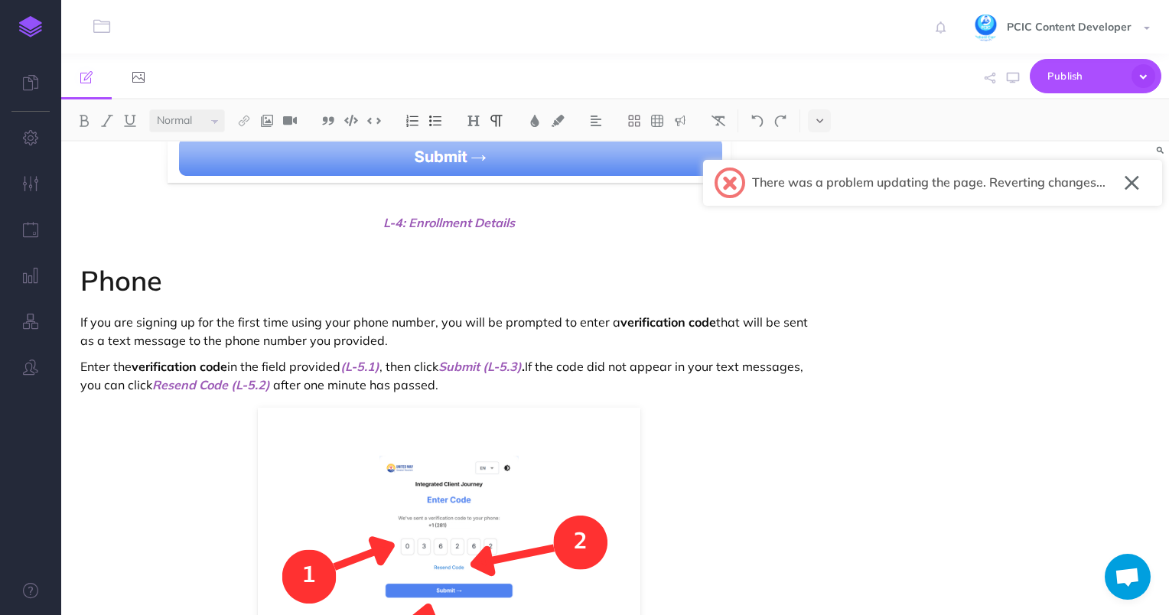
click at [412, 219] on span "L-4: Enrollment Details" at bounding box center [449, 222] width 738 height 18
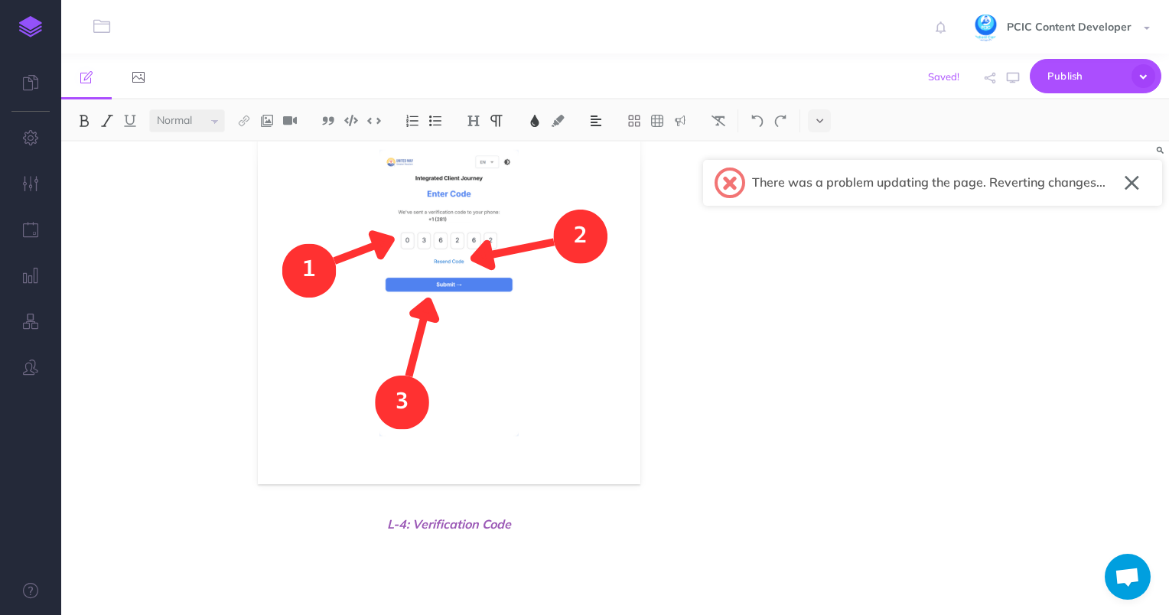
click at [407, 578] on p at bounding box center [449, 576] width 738 height 18
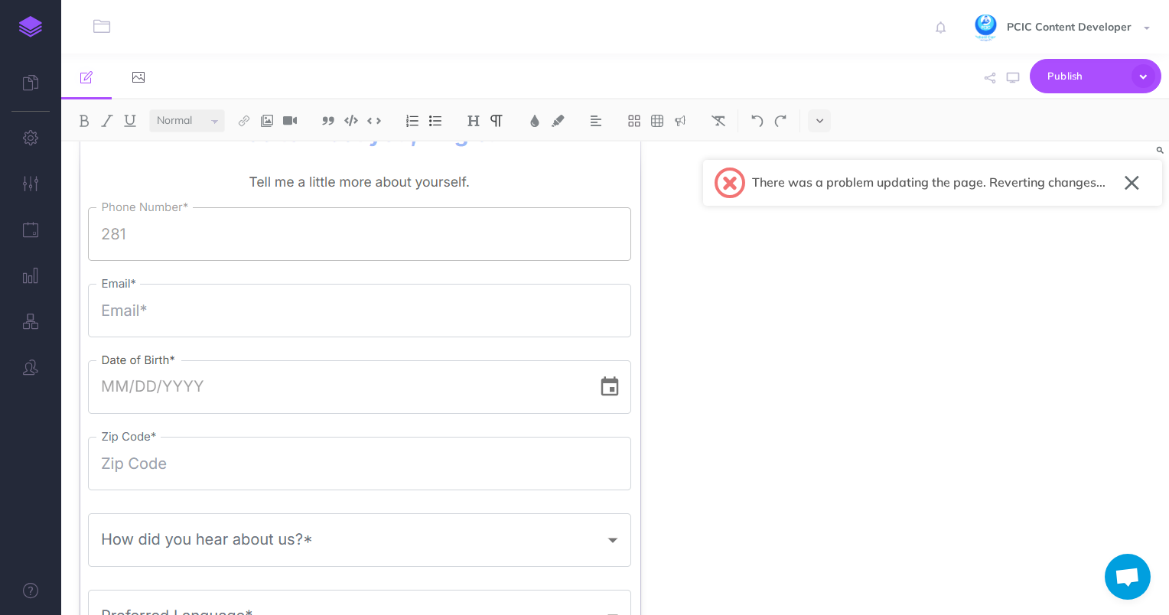
click at [409, 414] on img at bounding box center [360, 418] width 560 height 763
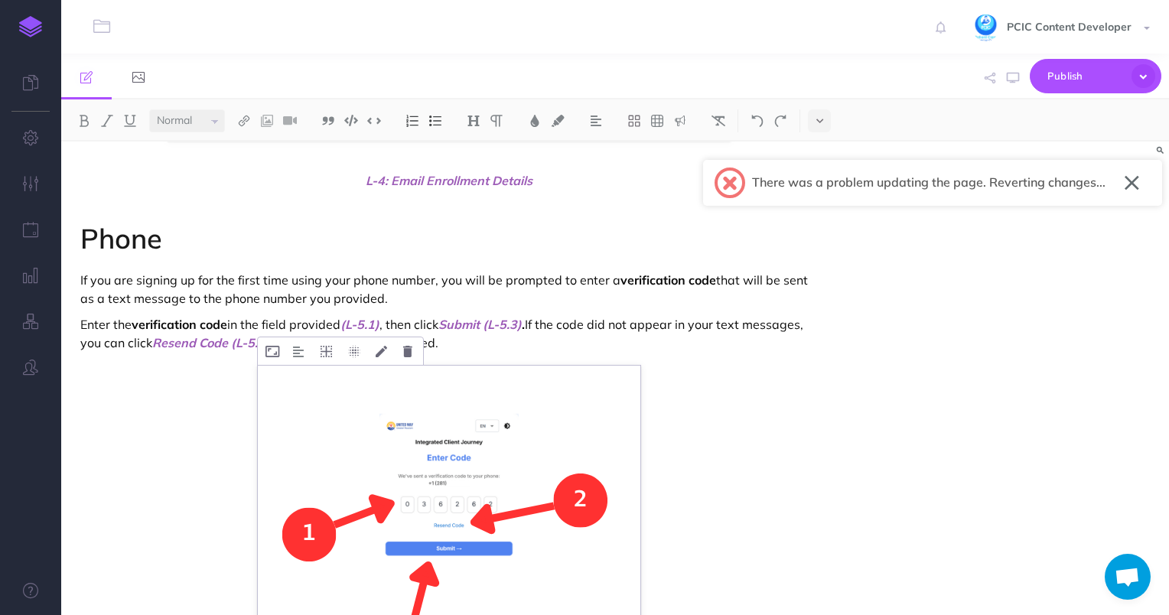
scroll to position [2877, 0]
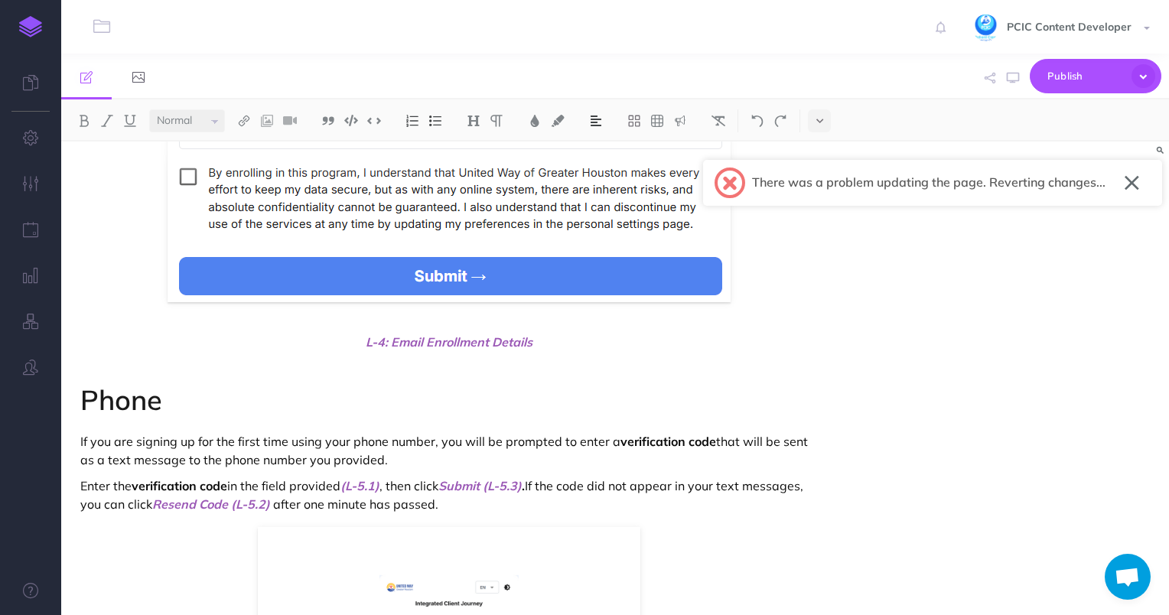
click at [597, 122] on img at bounding box center [596, 121] width 14 height 12
click at [594, 166] on img at bounding box center [596, 170] width 14 height 12
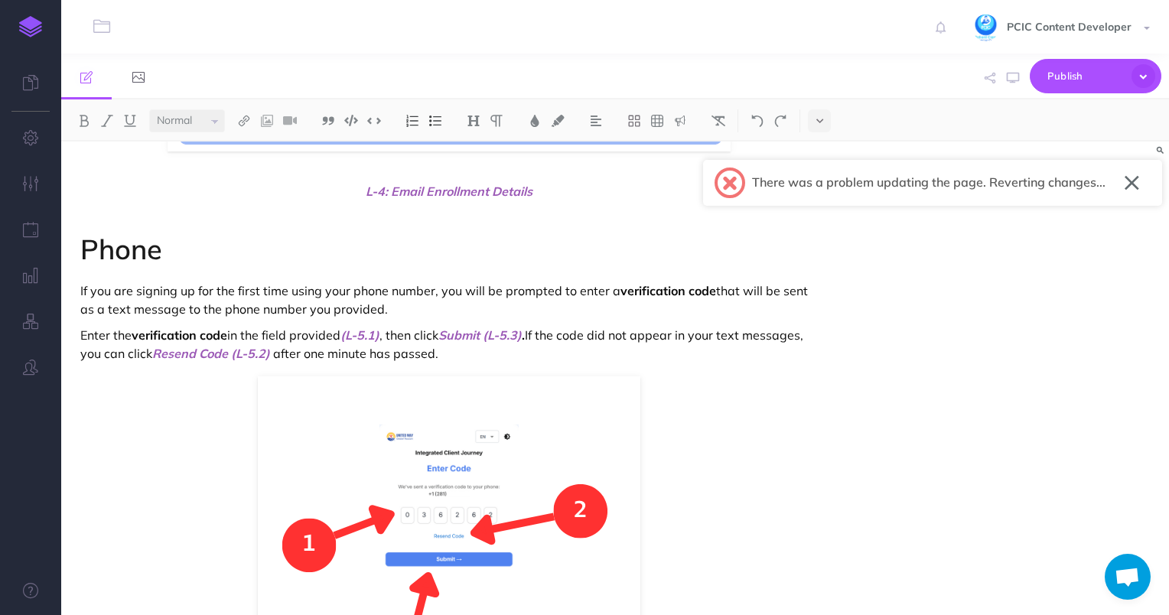
scroll to position [3030, 0]
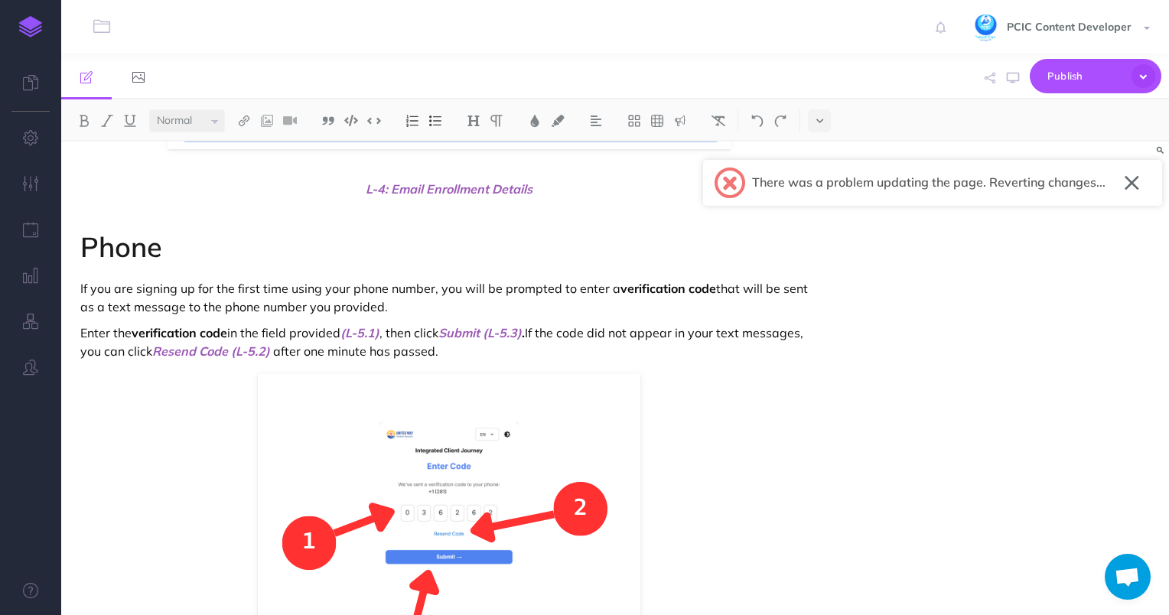
click at [439, 181] on span "L-4: Email Enrollment Details" at bounding box center [449, 189] width 738 height 18
copy span "L-4: Email Enrollment Details"
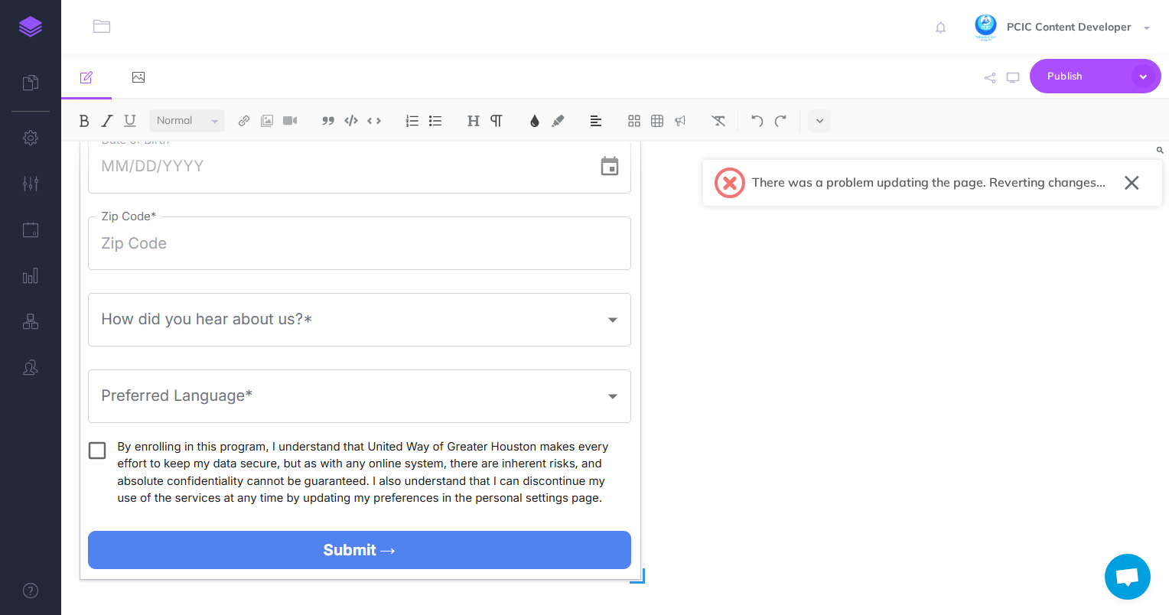
scroll to position [4102, 0]
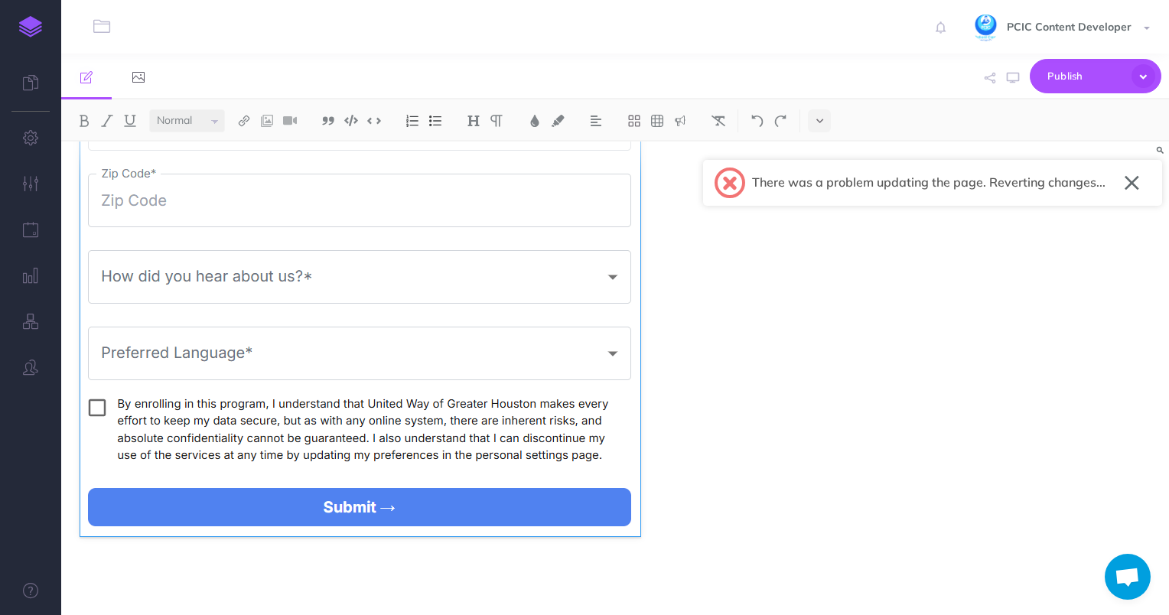
click at [672, 527] on figure at bounding box center [449, 155] width 738 height 763
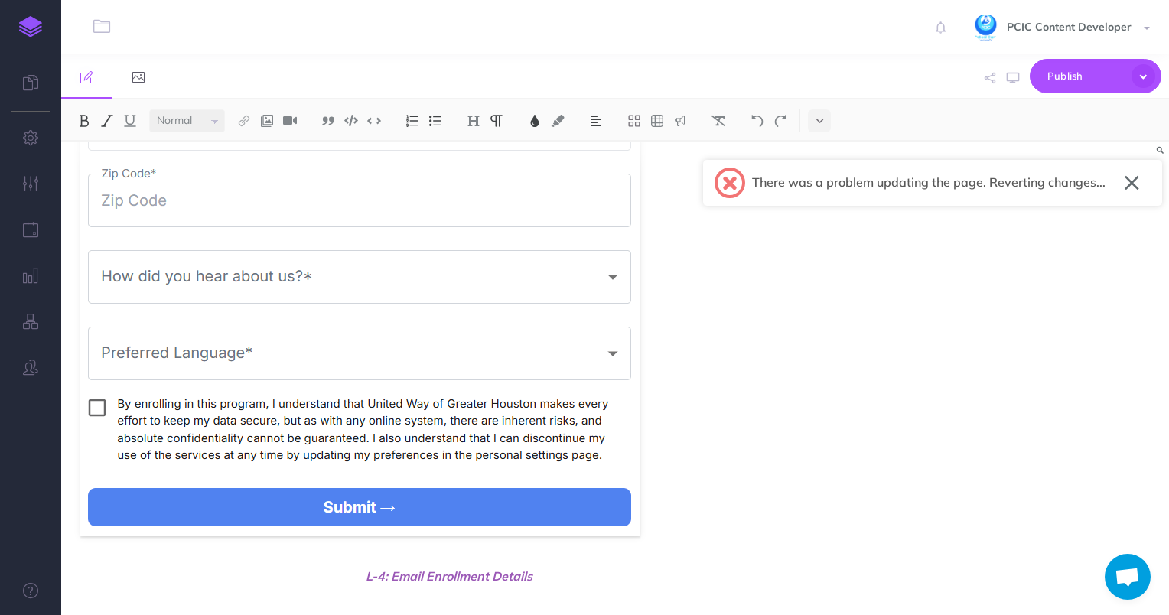
click at [381, 572] on span "L-4: Email Enrollment Details" at bounding box center [449, 576] width 738 height 18
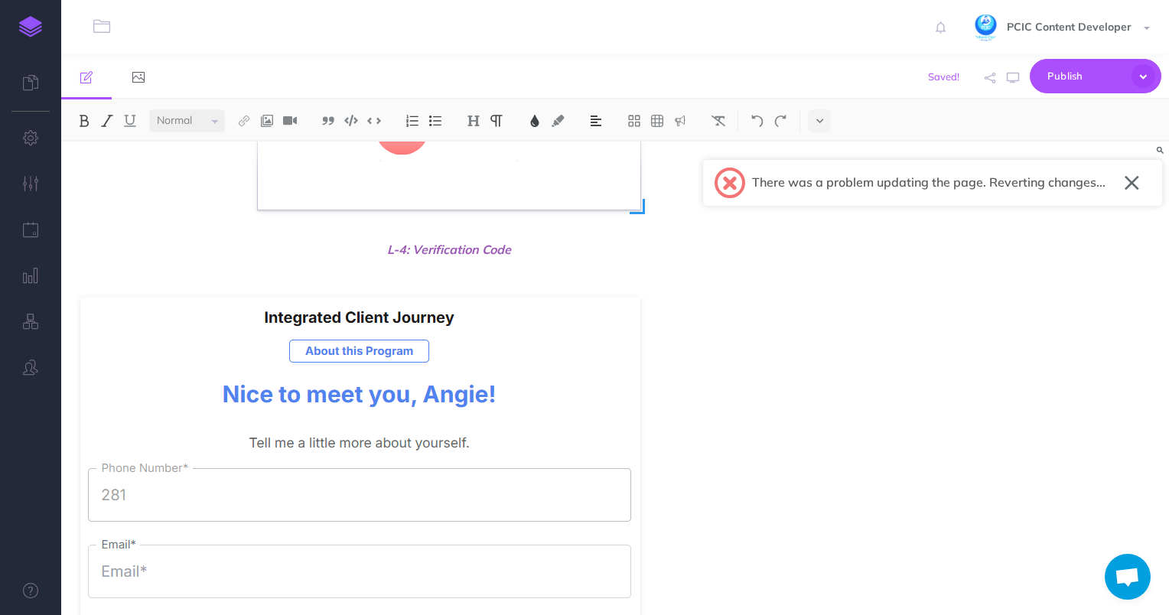
scroll to position [3385, 0]
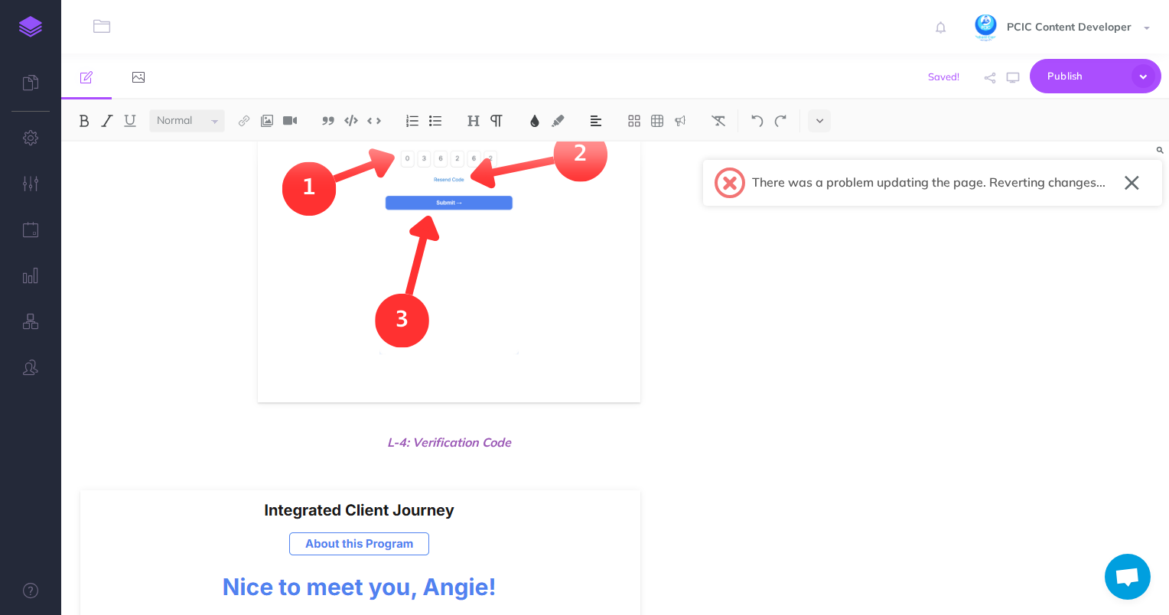
click at [404, 444] on span "L-4: Verification Code" at bounding box center [449, 442] width 738 height 18
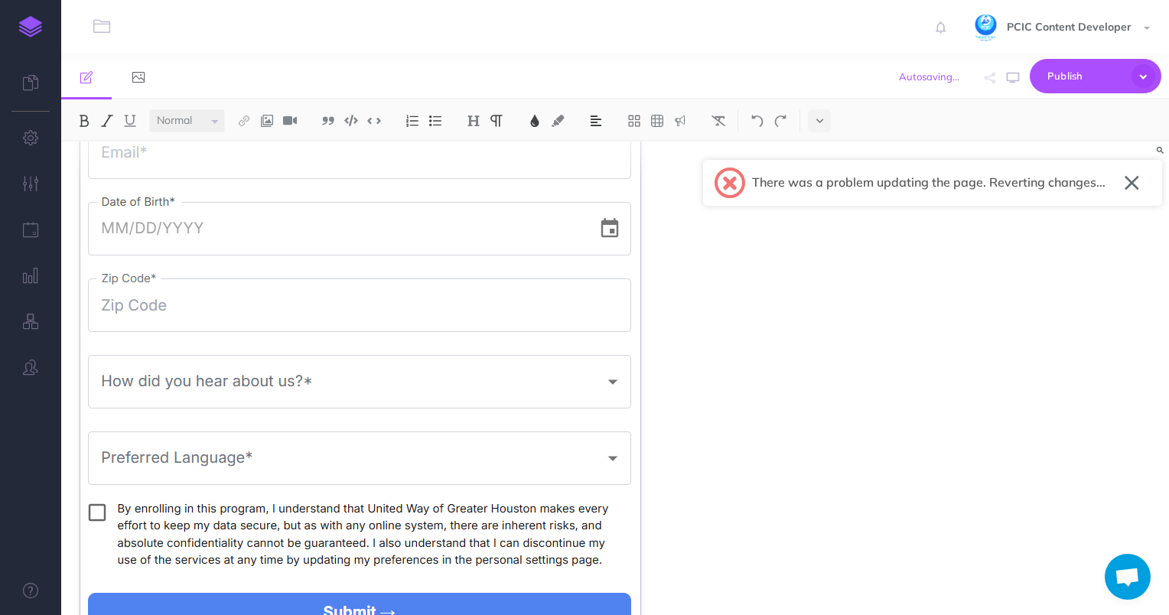
scroll to position [4102, 0]
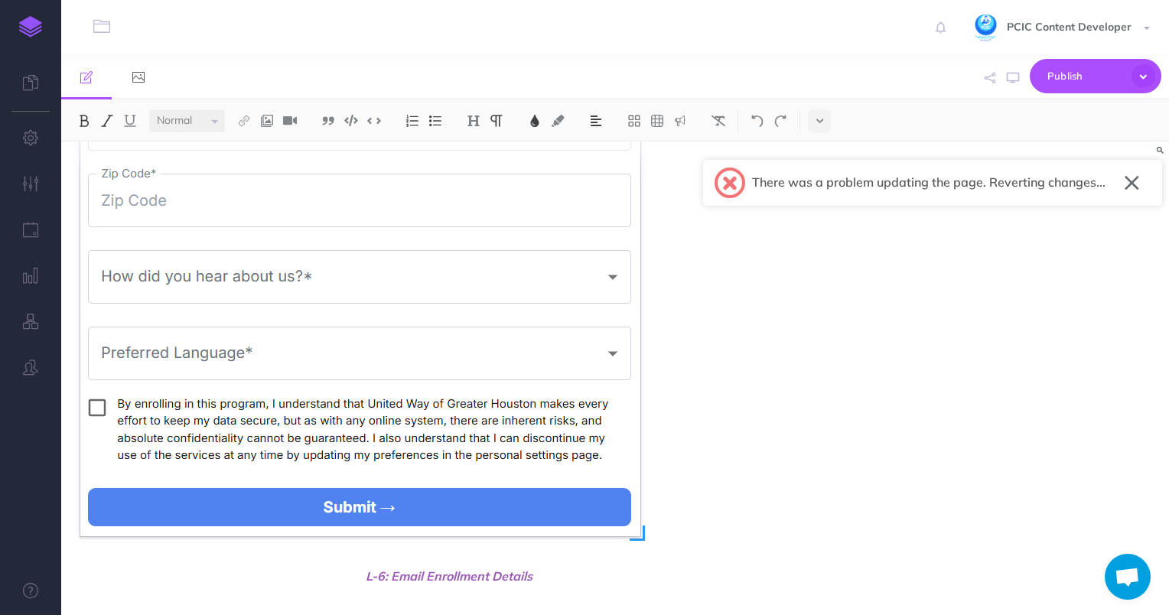
click at [383, 480] on img at bounding box center [360, 155] width 560 height 763
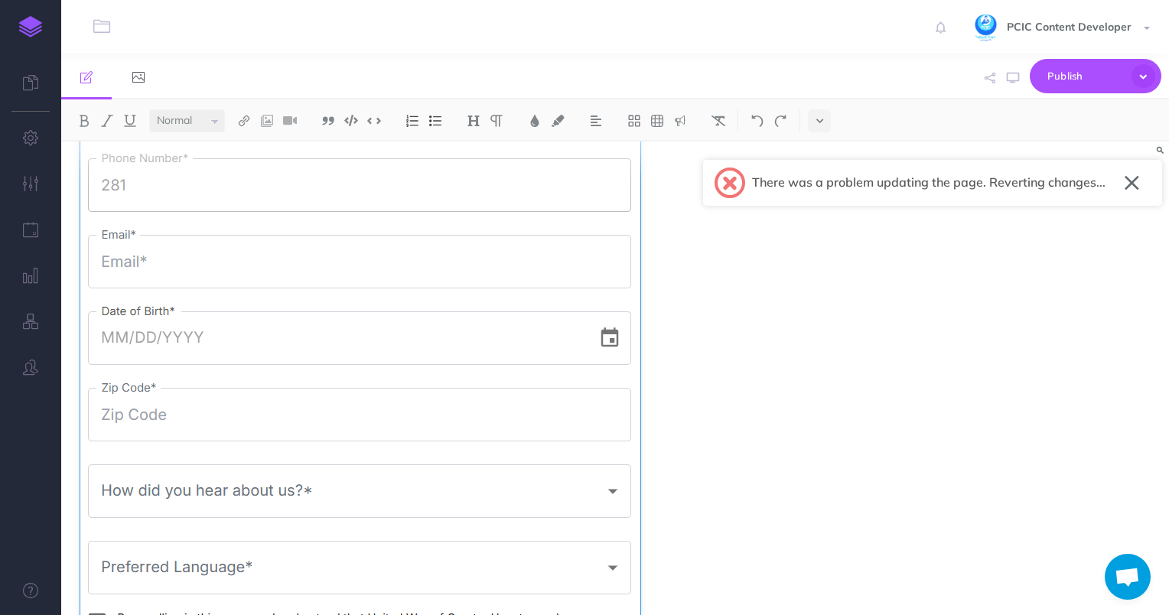
scroll to position [3719, 0]
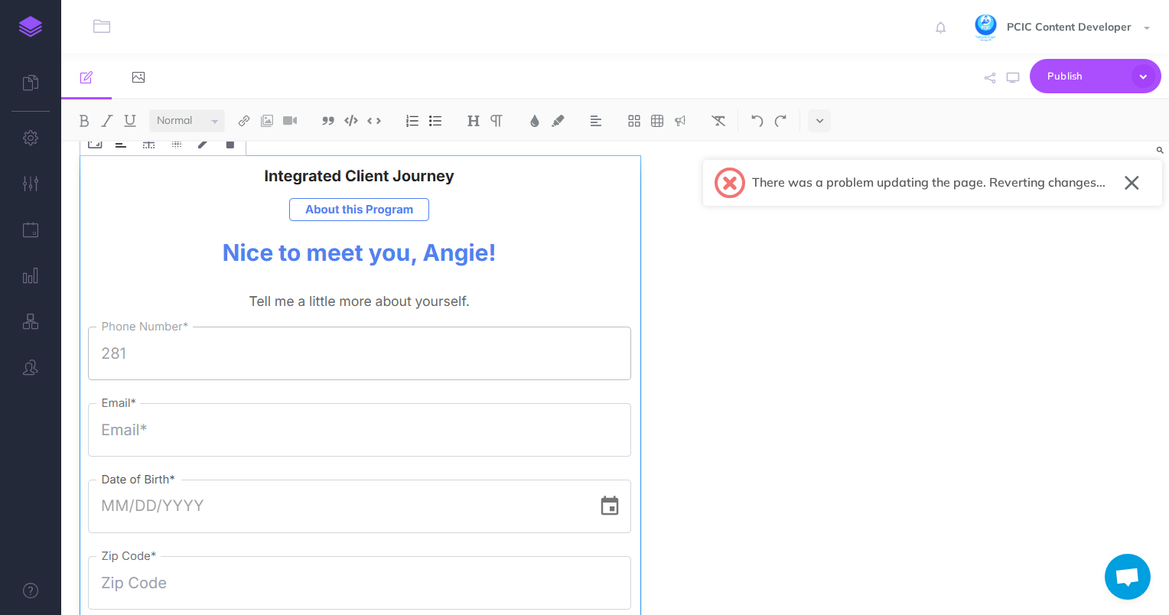
click at [120, 150] on button at bounding box center [121, 142] width 26 height 28
click at [123, 187] on img at bounding box center [122, 190] width 28 height 12
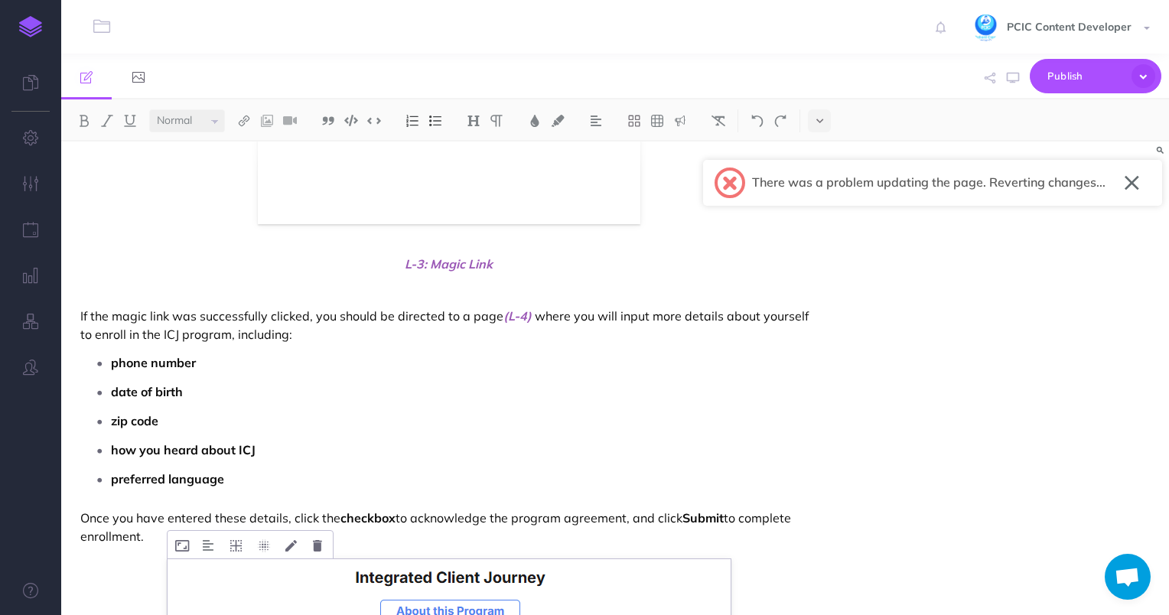
scroll to position [1807, 0]
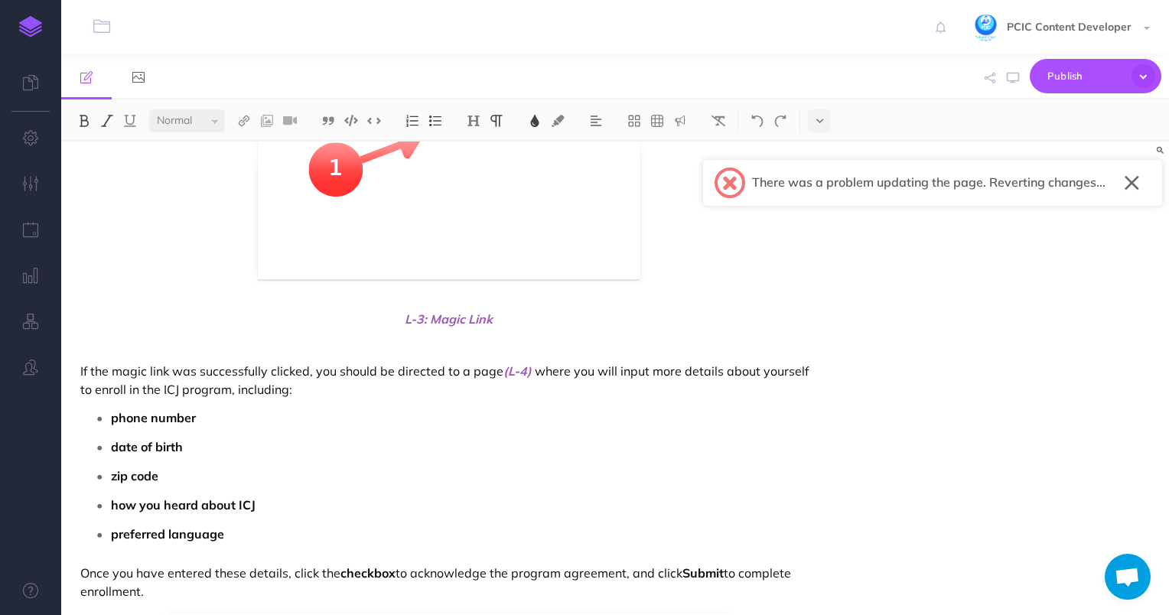
drag, startPoint x: 80, startPoint y: 370, endPoint x: 199, endPoint y: 587, distance: 247.2
click at [199, 587] on div "Logging in to the ICJ Client Portal Whether this is your first time signing up …" at bounding box center [449, 622] width 776 height 4576
copy div "If the magic link was successfully clicked, you should be directed to a page (L…"
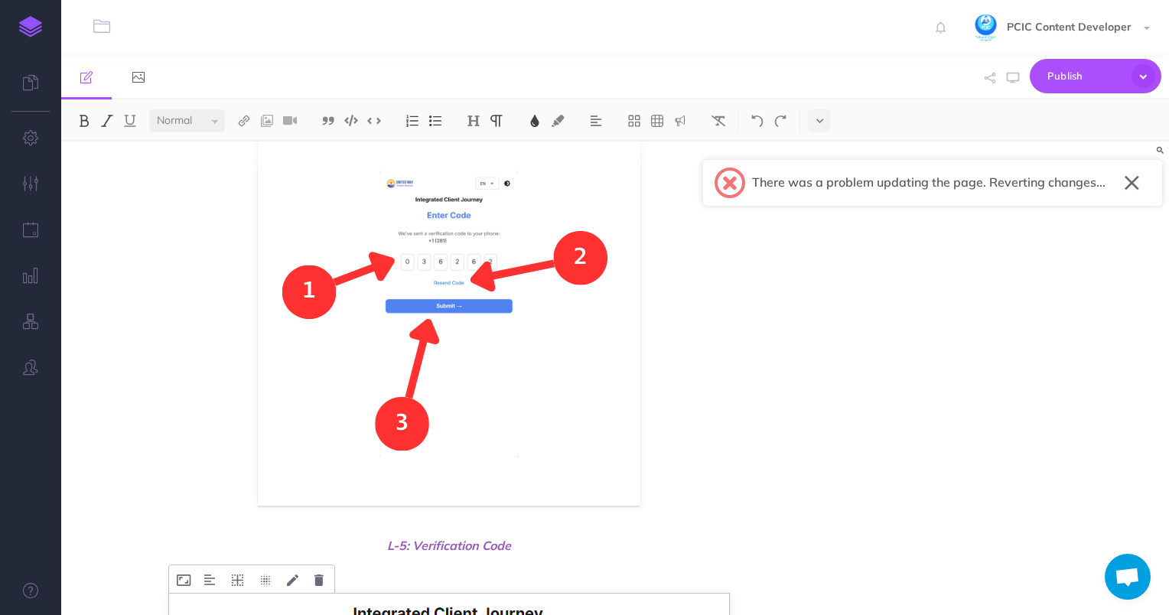
scroll to position [3490, 0]
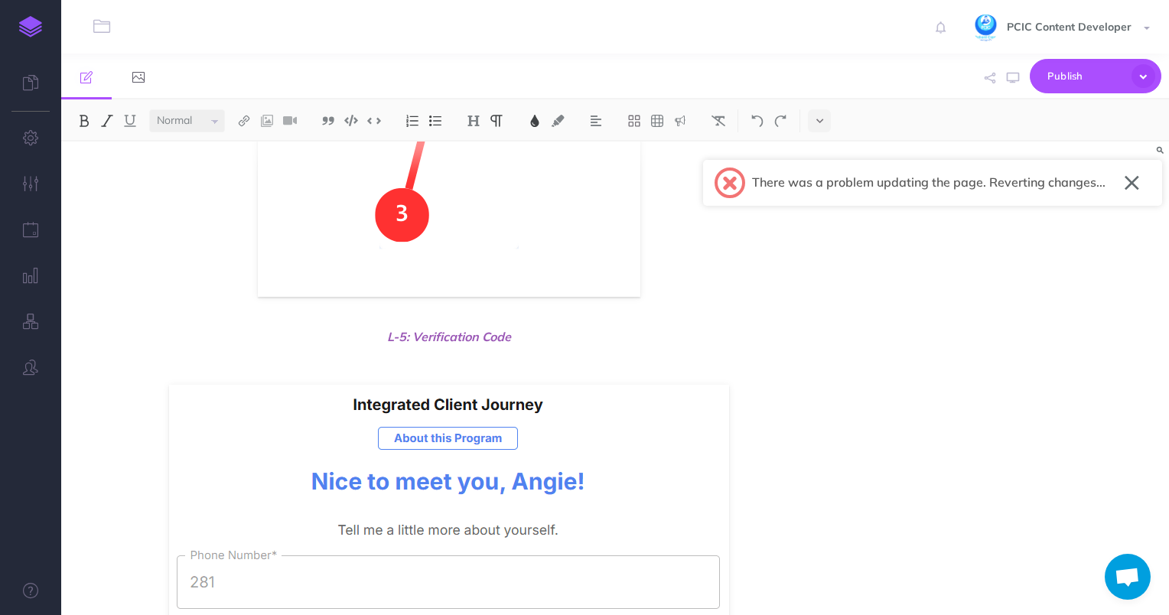
click at [154, 364] on p at bounding box center [449, 362] width 738 height 18
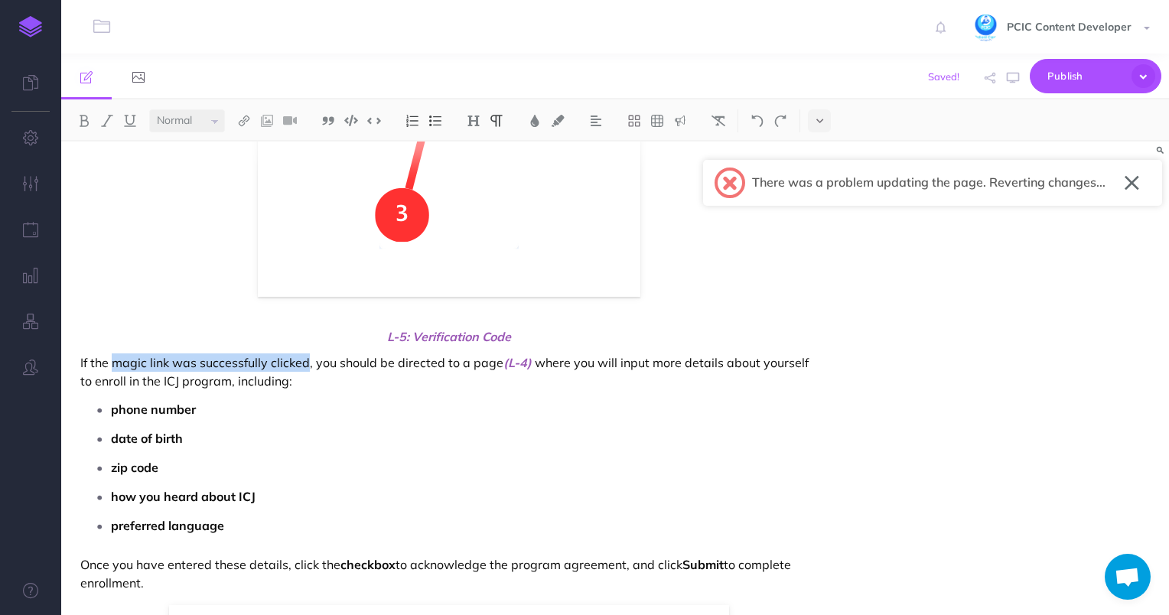
drag, startPoint x: 113, startPoint y: 360, endPoint x: 306, endPoint y: 353, distance: 192.9
click at [306, 353] on p "If the magic link was successfully clicked, you should be directed to a page (L…" at bounding box center [449, 371] width 738 height 37
click at [425, 358] on span "(L-4)" at bounding box center [417, 362] width 28 height 15
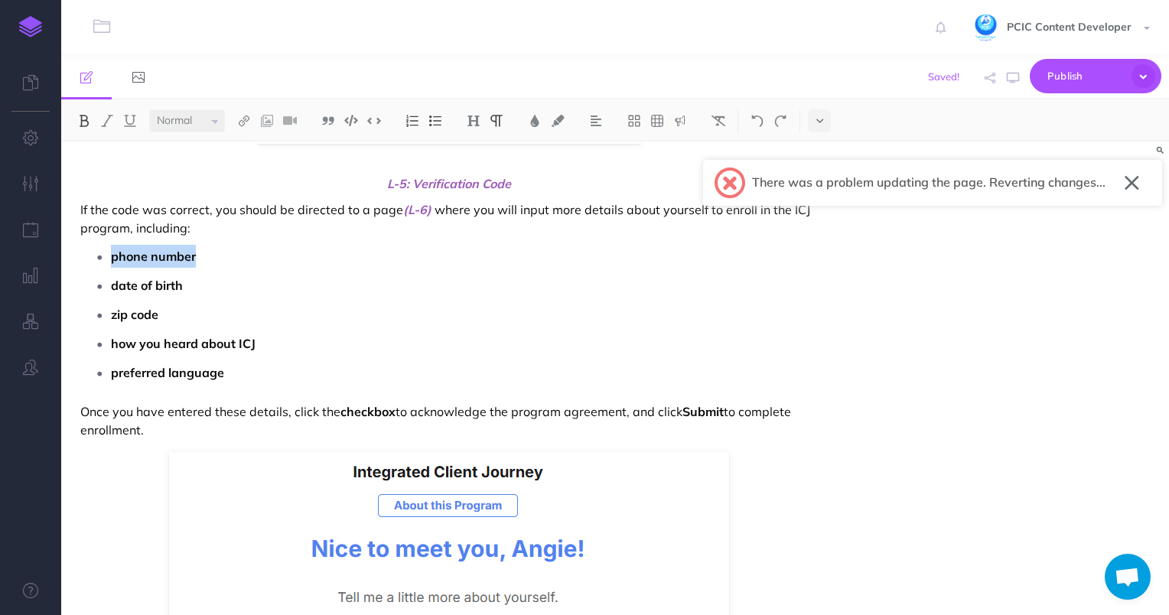
drag, startPoint x: 196, startPoint y: 251, endPoint x: 112, endPoint y: 251, distance: 83.4
click at [112, 251] on p "phone number" at bounding box center [464, 256] width 707 height 23
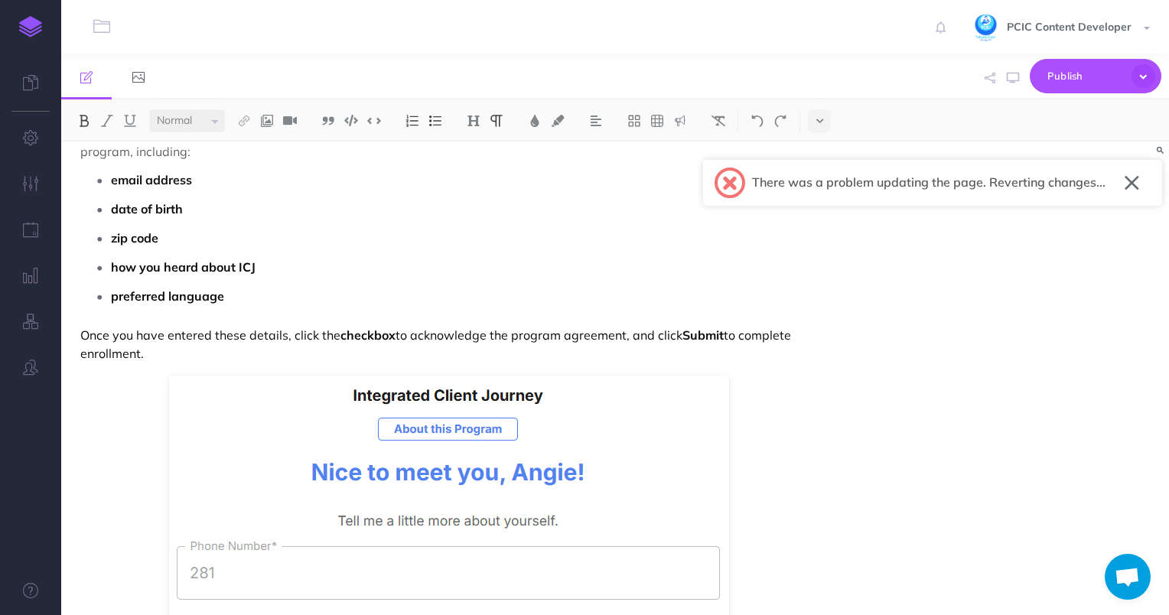
click at [319, 330] on p "Once you have entered these details, click the checkbox to acknowledge the prog…" at bounding box center [449, 344] width 738 height 37
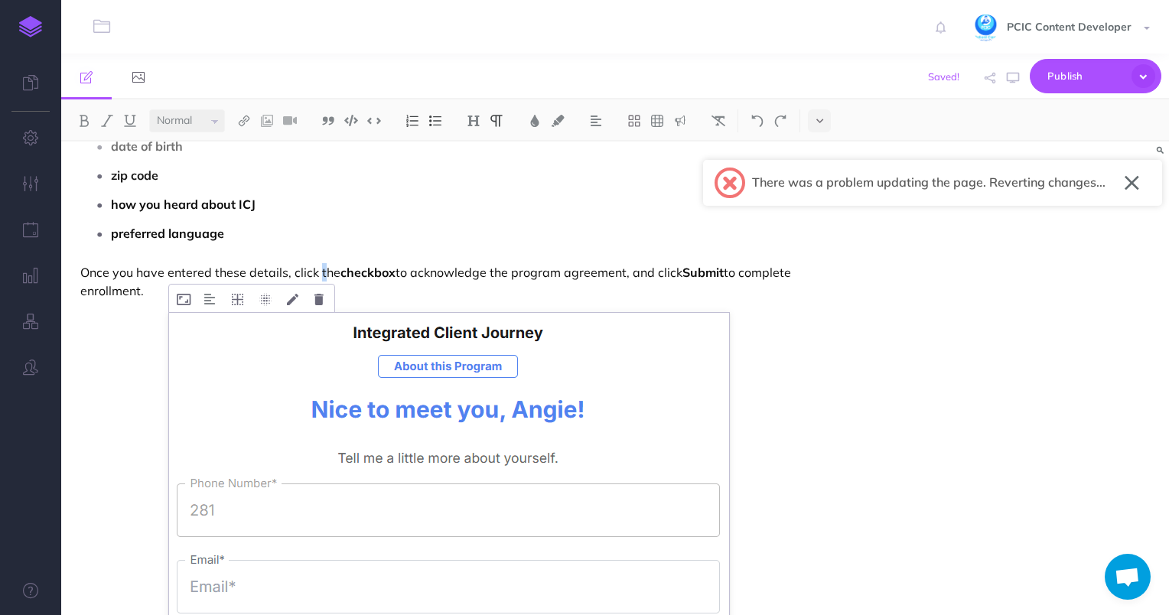
scroll to position [3873, 0]
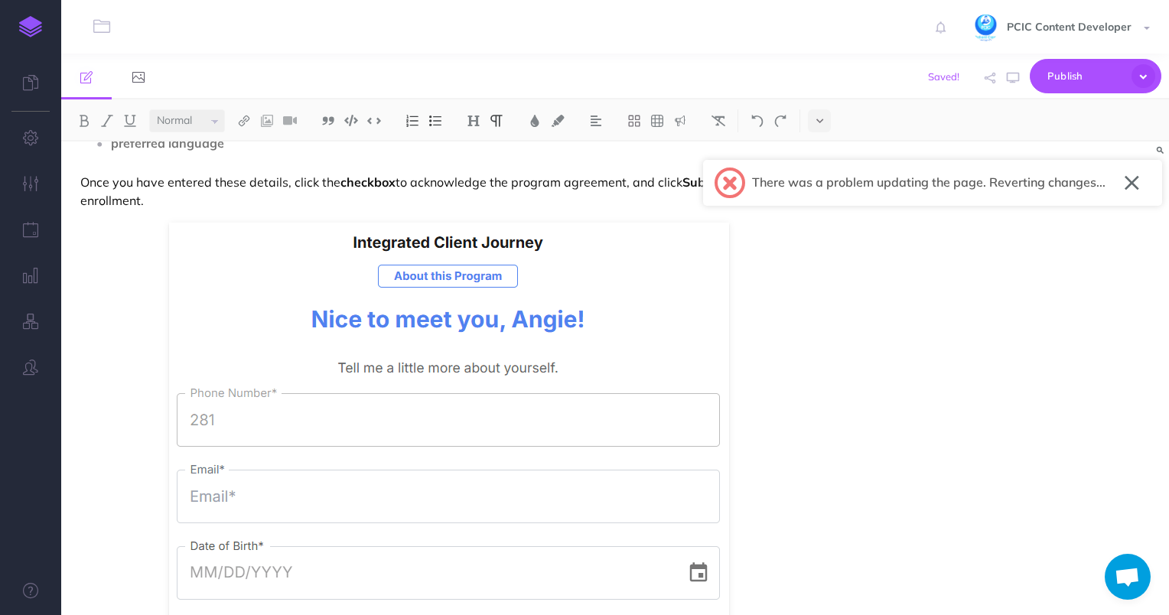
click at [514, 187] on p "Once you have entered these details, click the checkbox to acknowledge the prog…" at bounding box center [449, 191] width 738 height 37
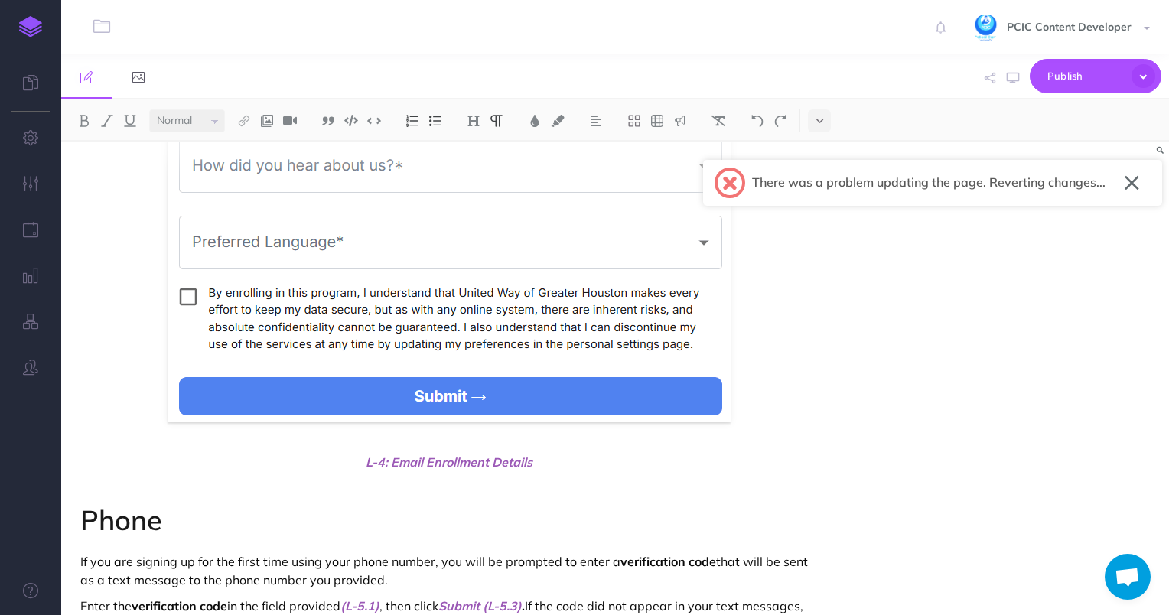
scroll to position [2793, 0]
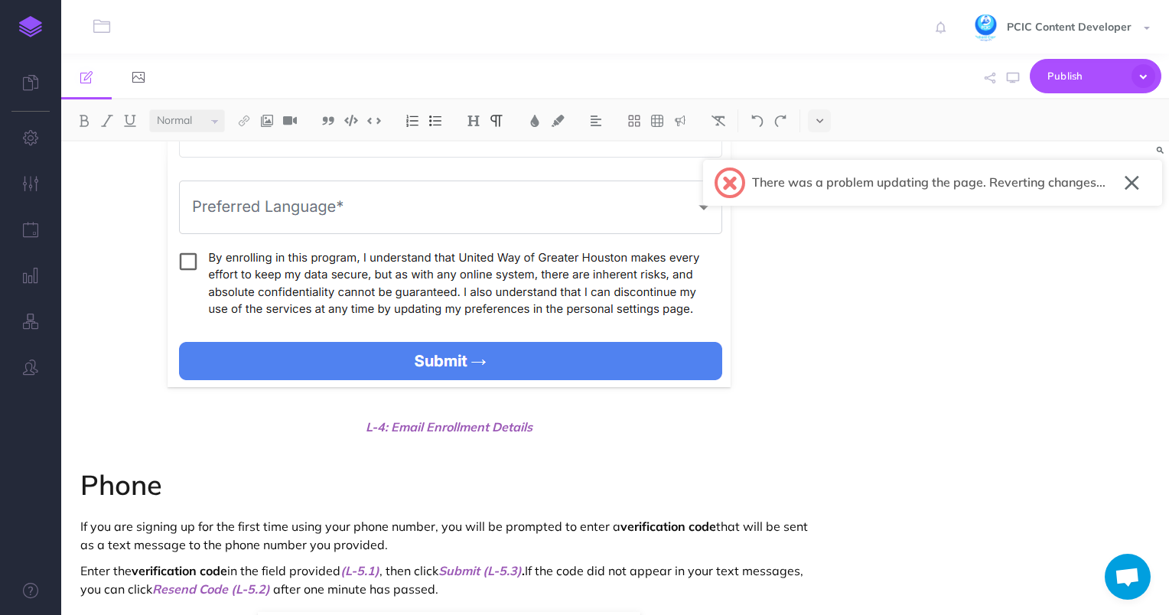
click at [117, 482] on h1 "Phone" at bounding box center [449, 485] width 738 height 31
click at [473, 124] on img at bounding box center [474, 121] width 14 height 12
click at [479, 166] on button "H2" at bounding box center [473, 170] width 23 height 23
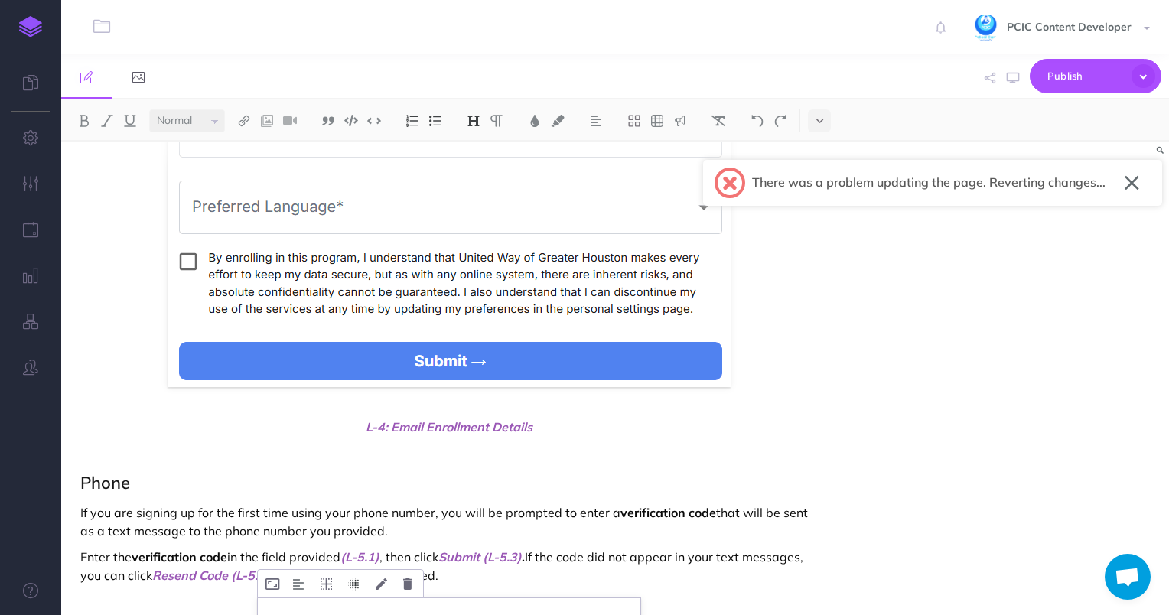
click at [340, 570] on button at bounding box center [354, 584] width 28 height 28
click at [438, 523] on p "If you are signing up for the first time using your phone number, you will be p…" at bounding box center [449, 521] width 738 height 37
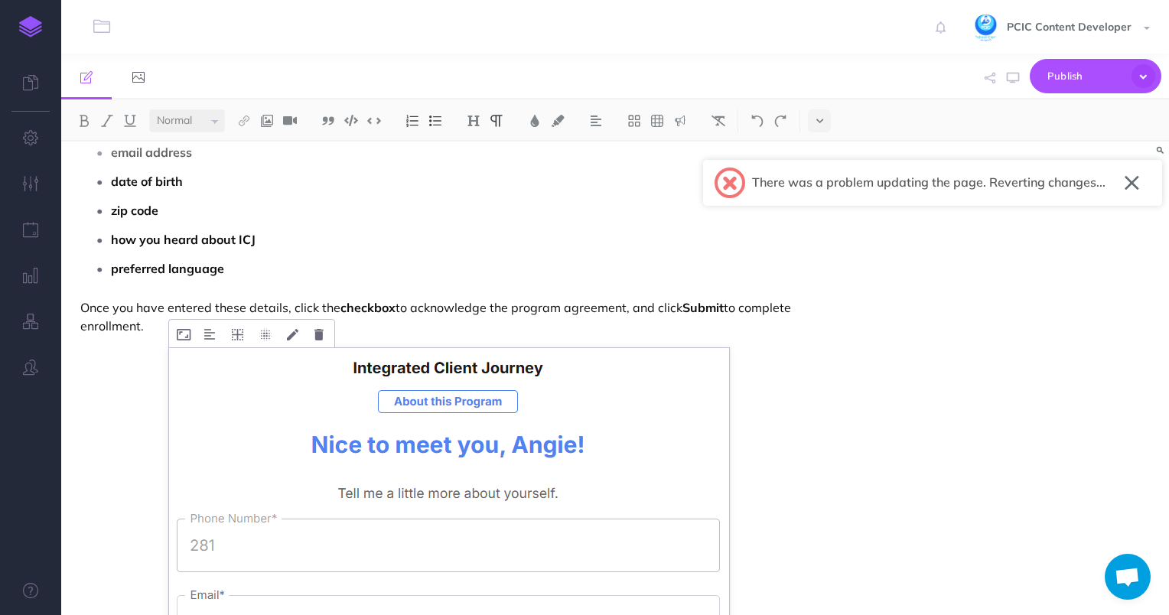
scroll to position [3544, 0]
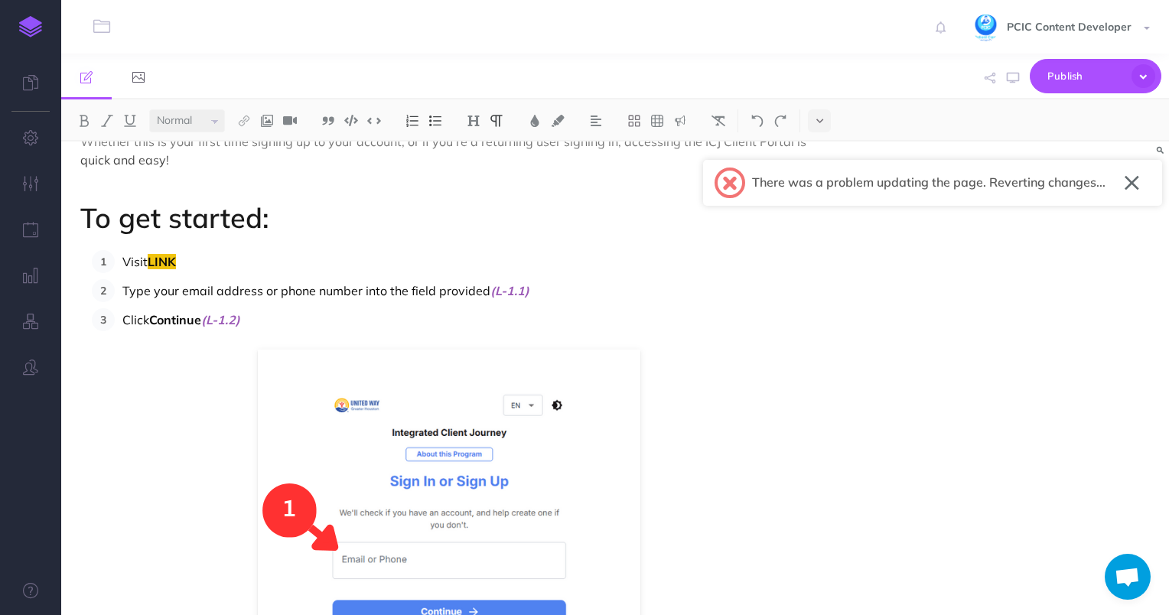
scroll to position [0, 0]
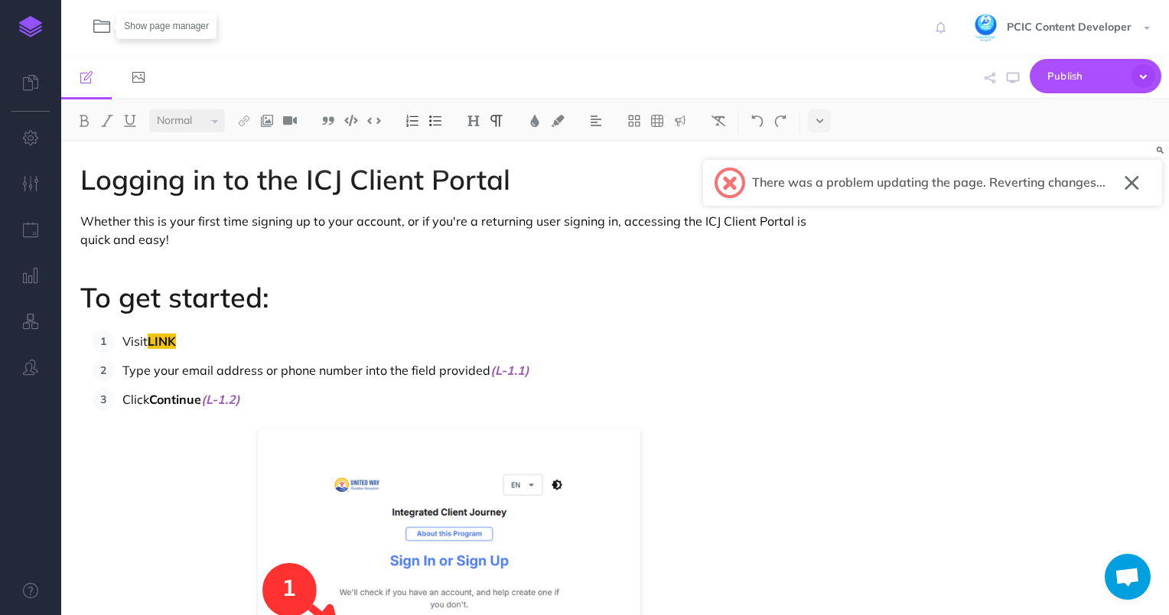
click at [97, 31] on icon "button" at bounding box center [101, 27] width 17 height 18
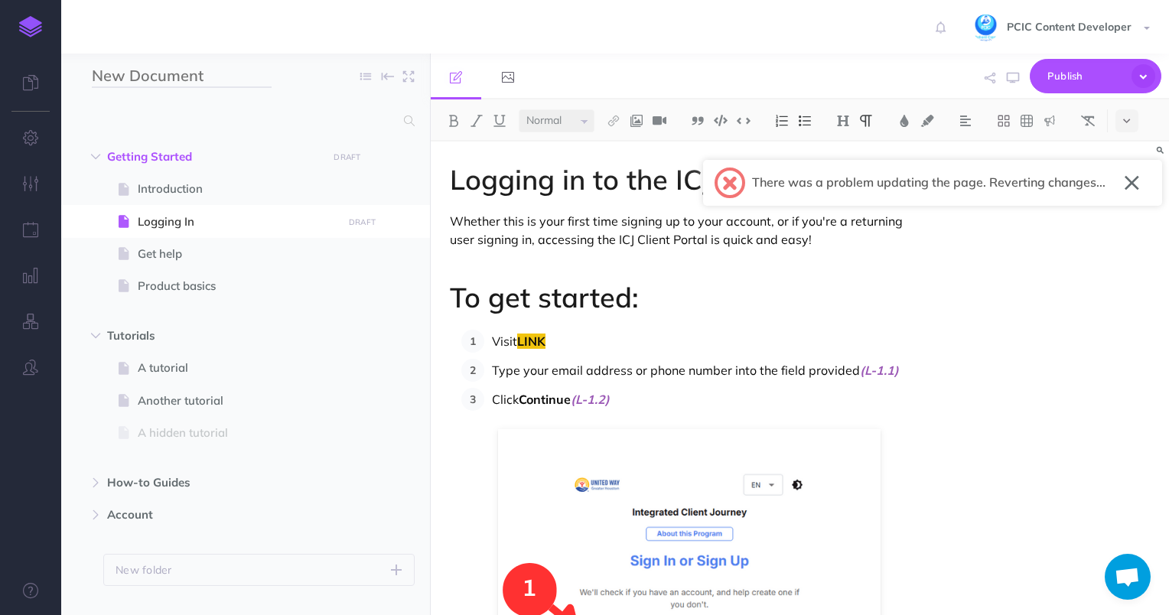
click at [194, 74] on input "New Document" at bounding box center [182, 76] width 180 height 23
type input "ICJ Client Portal"
click at [591, 239] on p "Whether this is your first time signing up to your account, or if you're a retu…" at bounding box center [689, 230] width 479 height 37
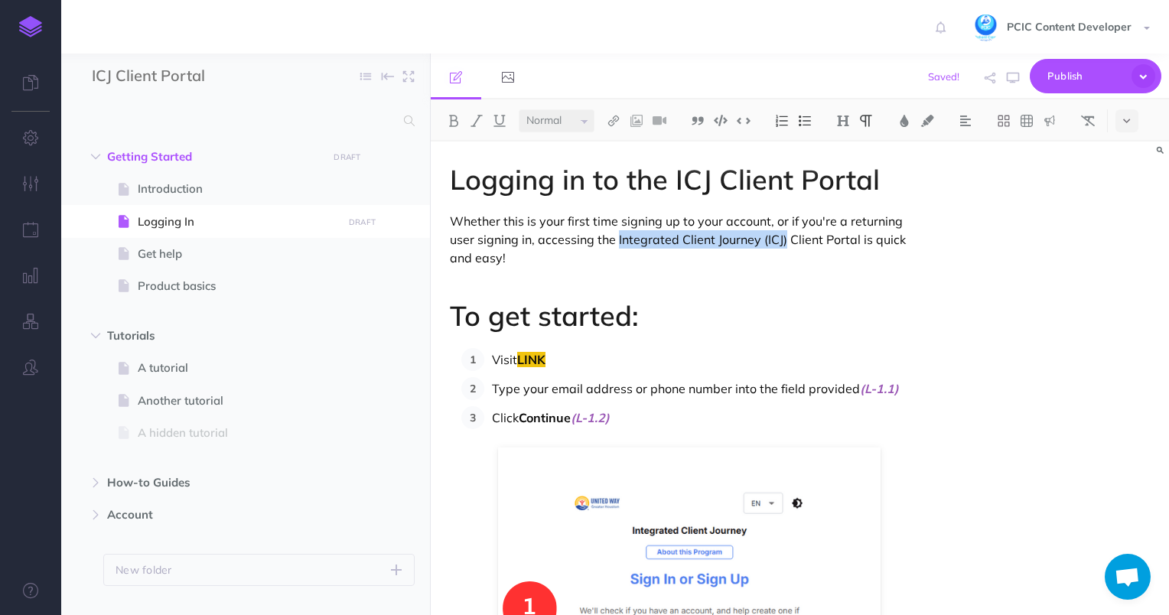
click at [588, 240] on p "Whether this is your first time signing up to your account, or if you're a retu…" at bounding box center [689, 239] width 479 height 55
drag, startPoint x: 828, startPoint y: 239, endPoint x: 591, endPoint y: 243, distance: 237.2
click at [591, 243] on p "Whether this is your first time signing up to your account, or if you're a retu…" at bounding box center [689, 239] width 479 height 55
click at [747, 291] on p at bounding box center [689, 284] width 479 height 18
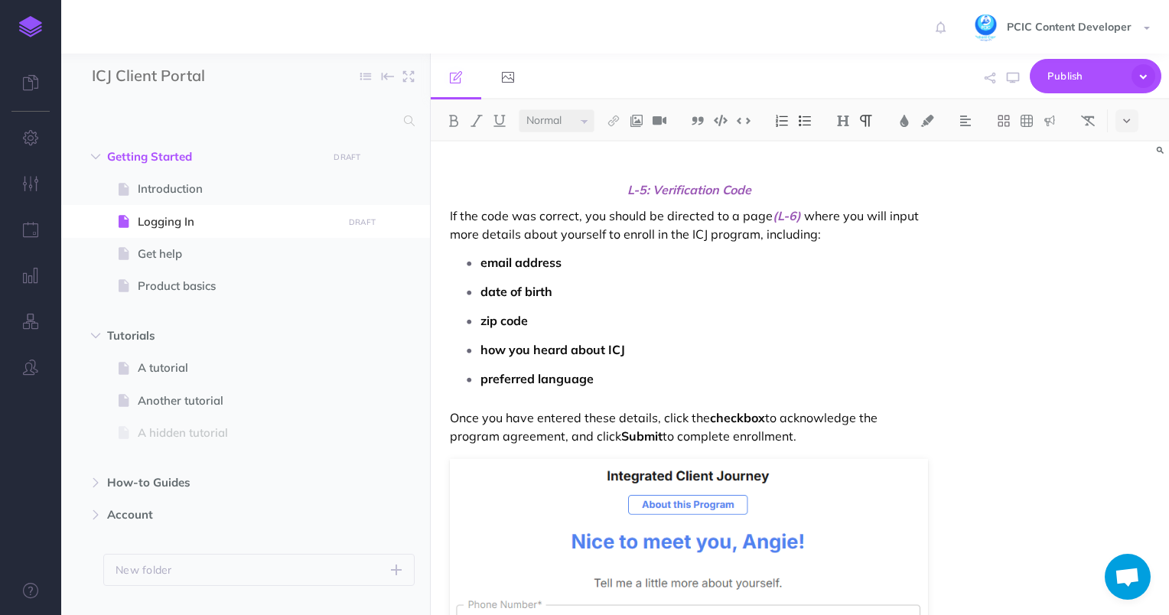
scroll to position [4248, 0]
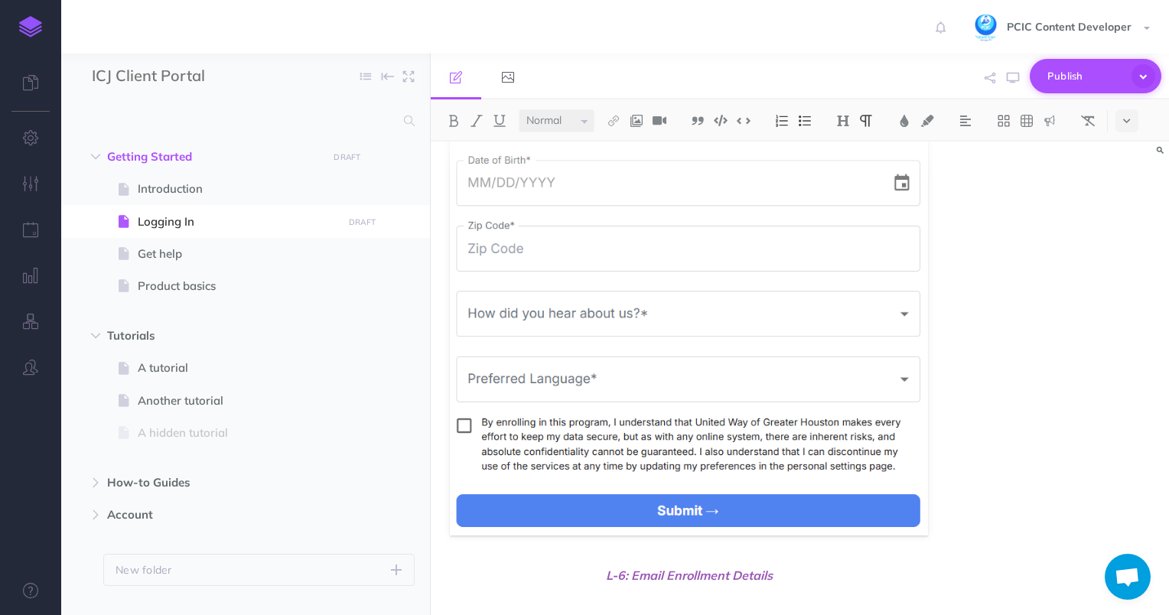
click at [1060, 71] on span "Publish" at bounding box center [1085, 76] width 77 height 24
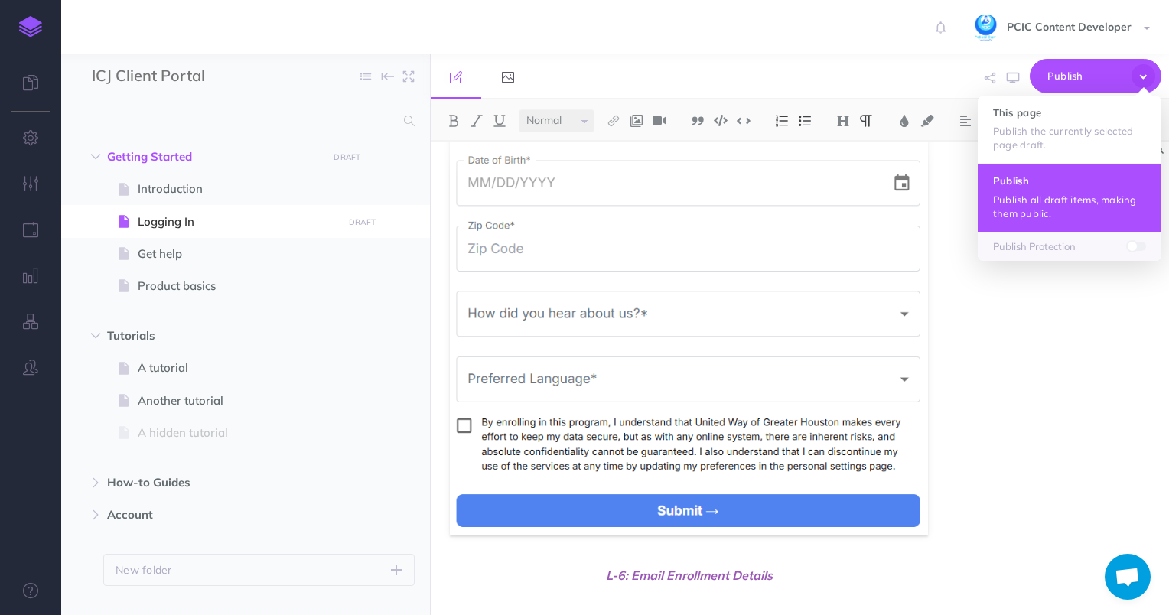
click at [1067, 211] on p "Publish all draft items, making them public." at bounding box center [1069, 207] width 153 height 28
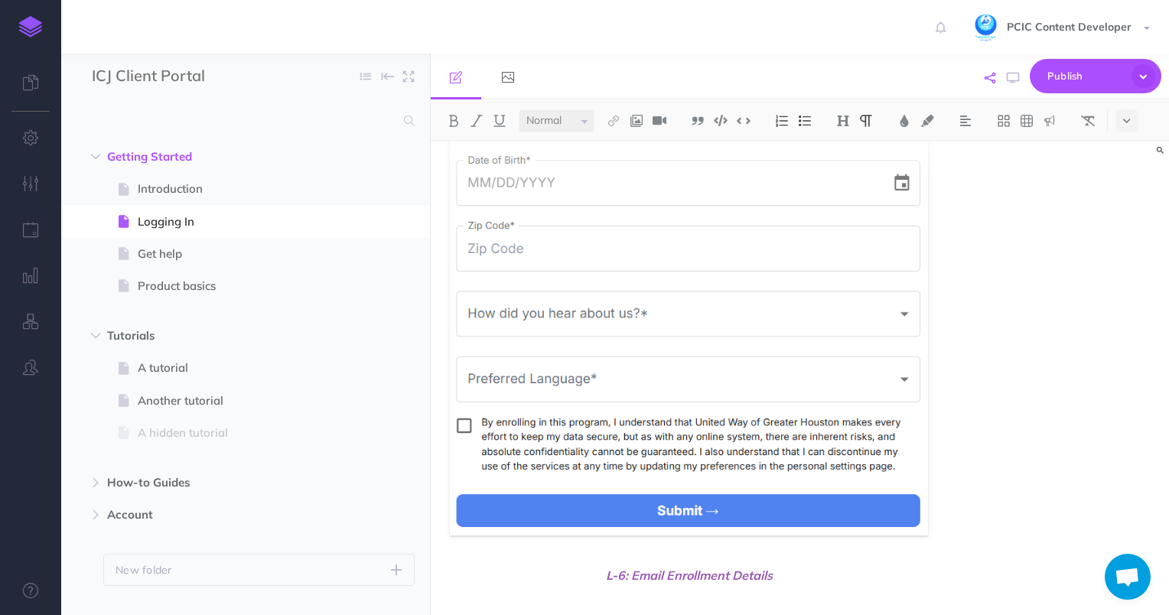
click at [985, 80] on button "button" at bounding box center [990, 78] width 18 height 44
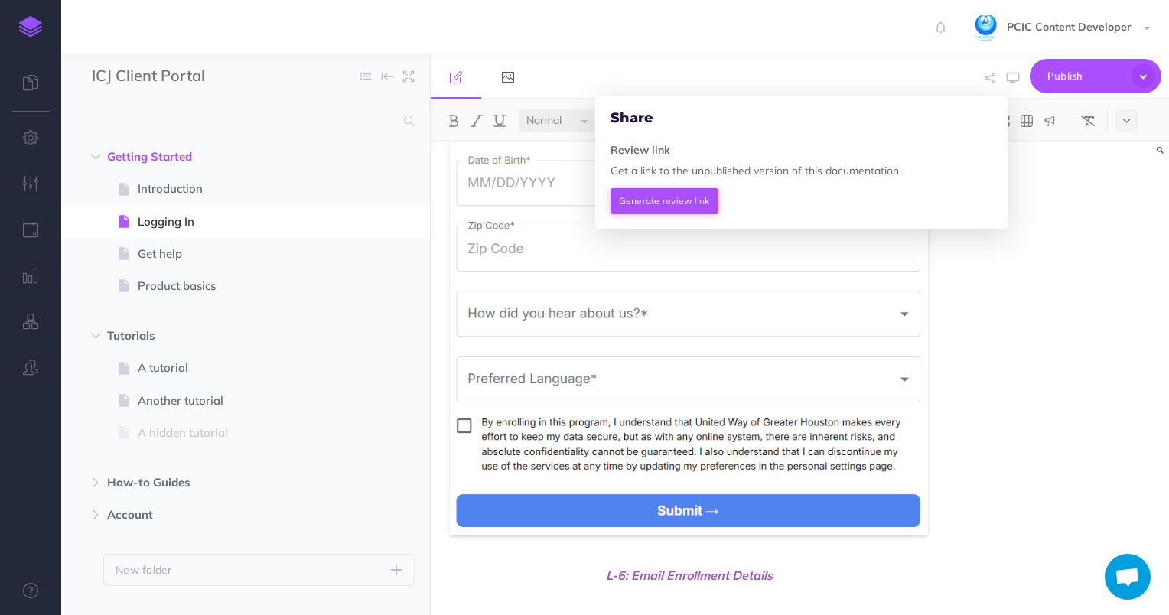
click at [692, 199] on button "Generate review link" at bounding box center [665, 201] width 108 height 26
click at [989, 200] on span at bounding box center [980, 199] width 26 height 23
click at [34, 20] on img at bounding box center [30, 26] width 23 height 21
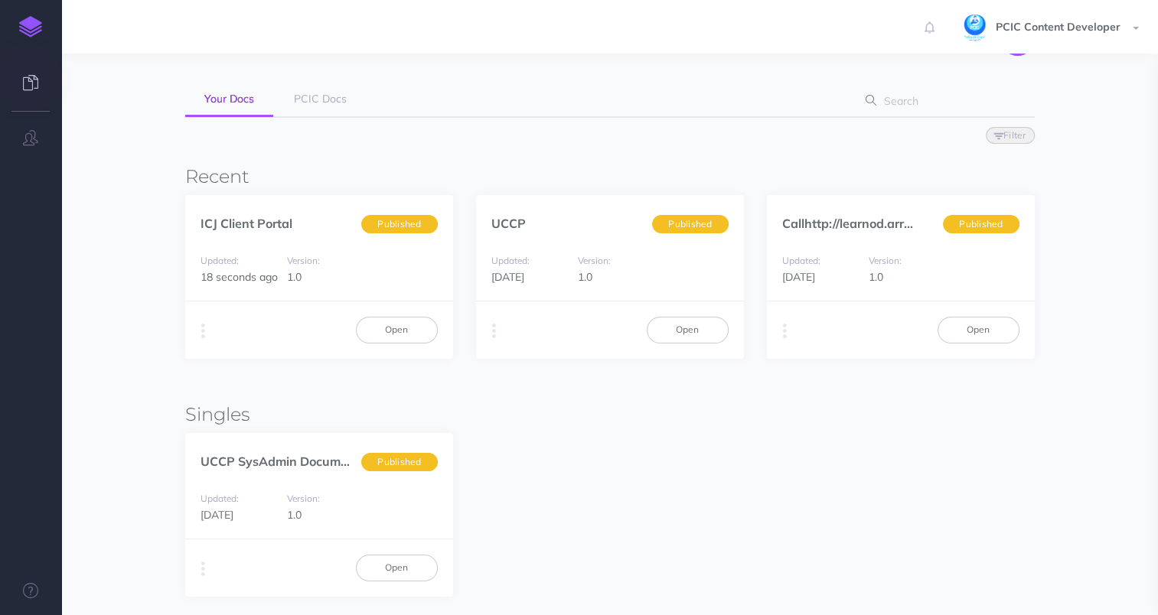
scroll to position [153, 0]
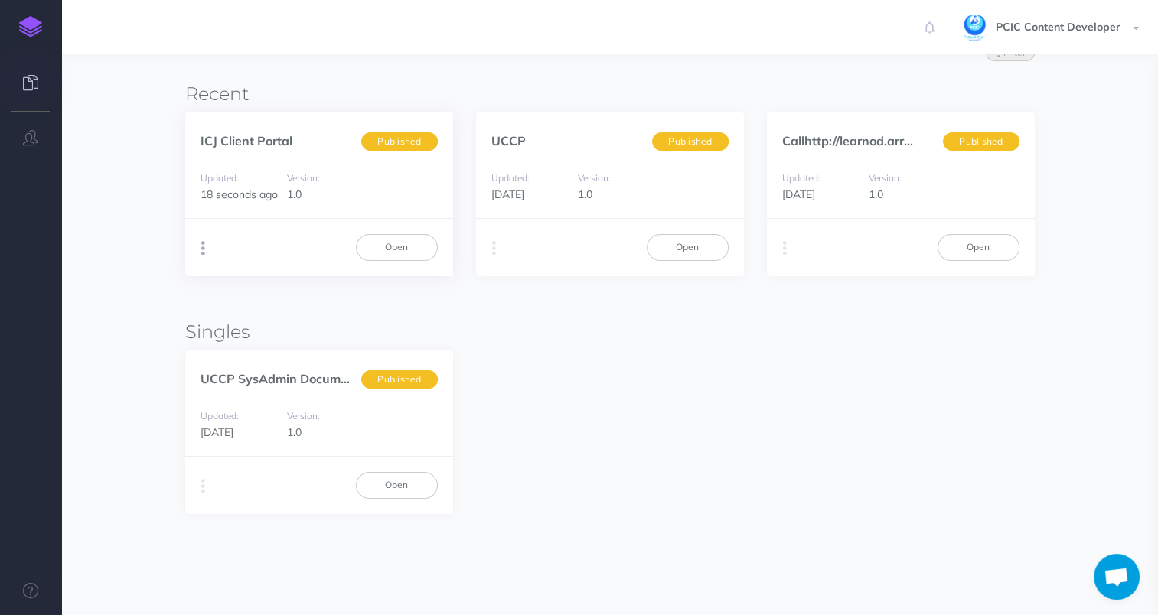
click at [203, 247] on icon "button" at bounding box center [203, 248] width 4 height 21
click at [245, 321] on button "Advanced" at bounding box center [280, 334] width 191 height 27
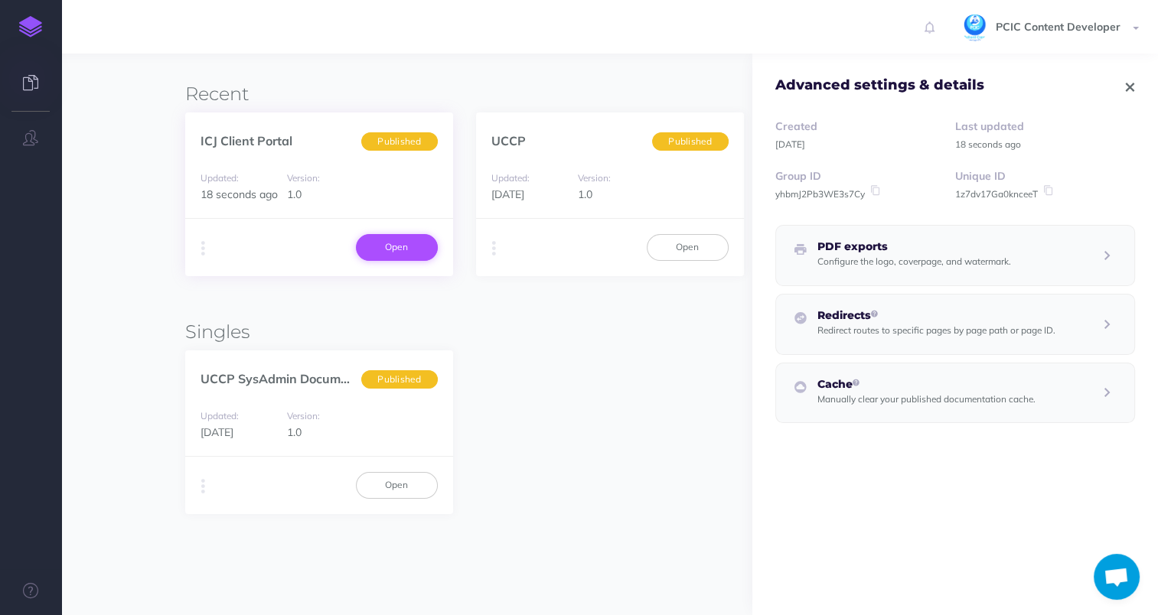
click at [399, 247] on link "Open" at bounding box center [397, 247] width 82 height 26
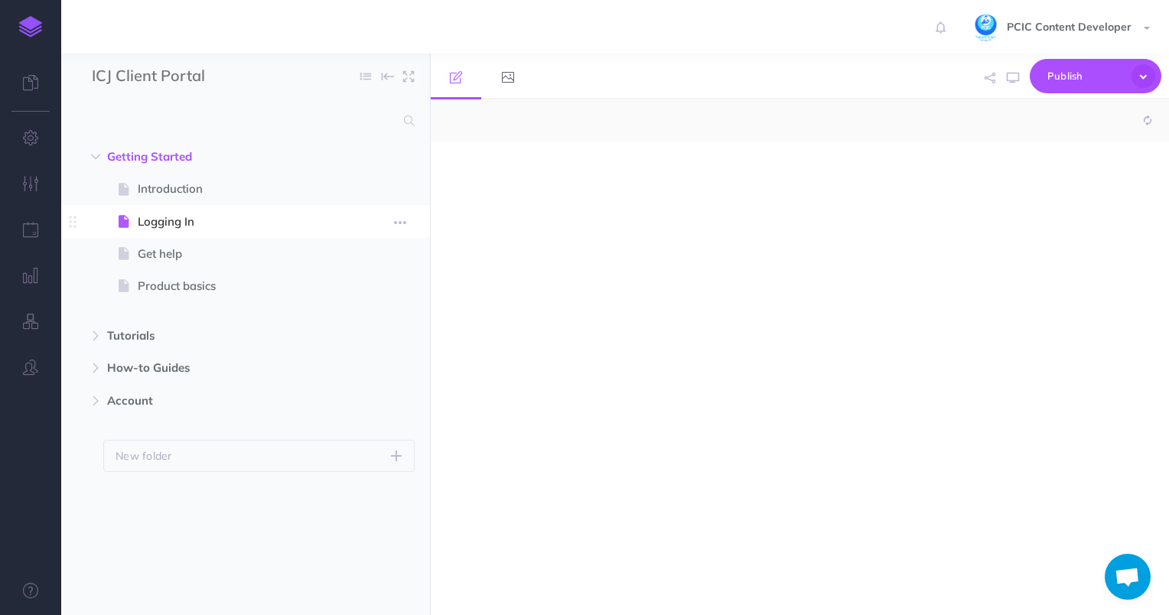
select select "null"
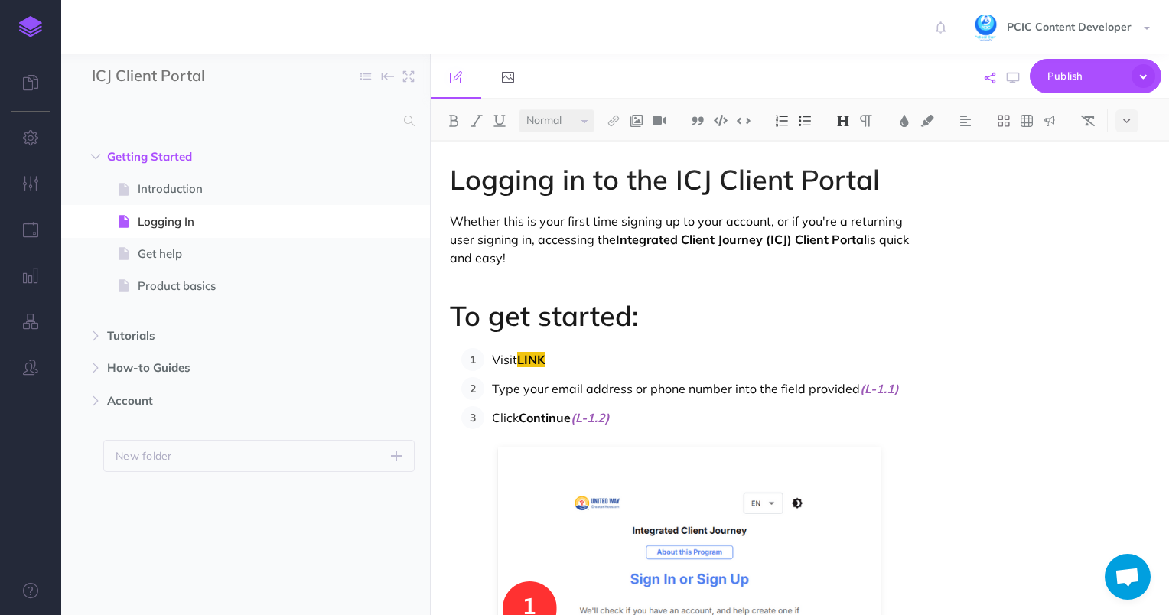
click at [995, 83] on icon "button" at bounding box center [990, 78] width 11 height 11
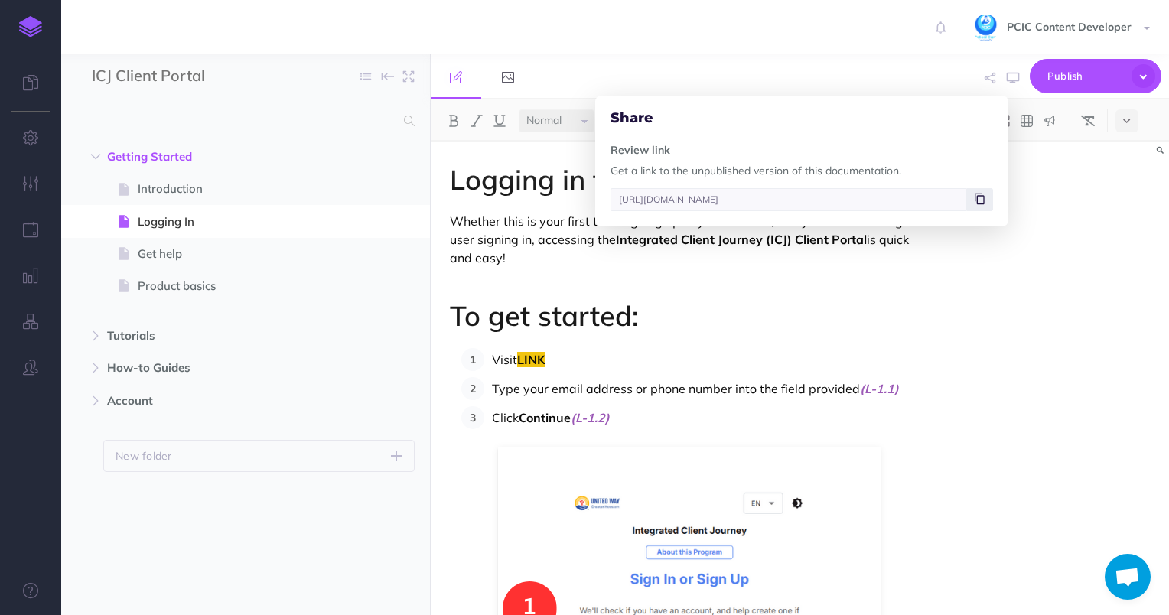
click at [988, 196] on span at bounding box center [980, 199] width 26 height 23
click at [1016, 288] on div "Logging in to the ICJ Client Portal Whether this is your first time signing up …" at bounding box center [800, 379] width 738 height 474
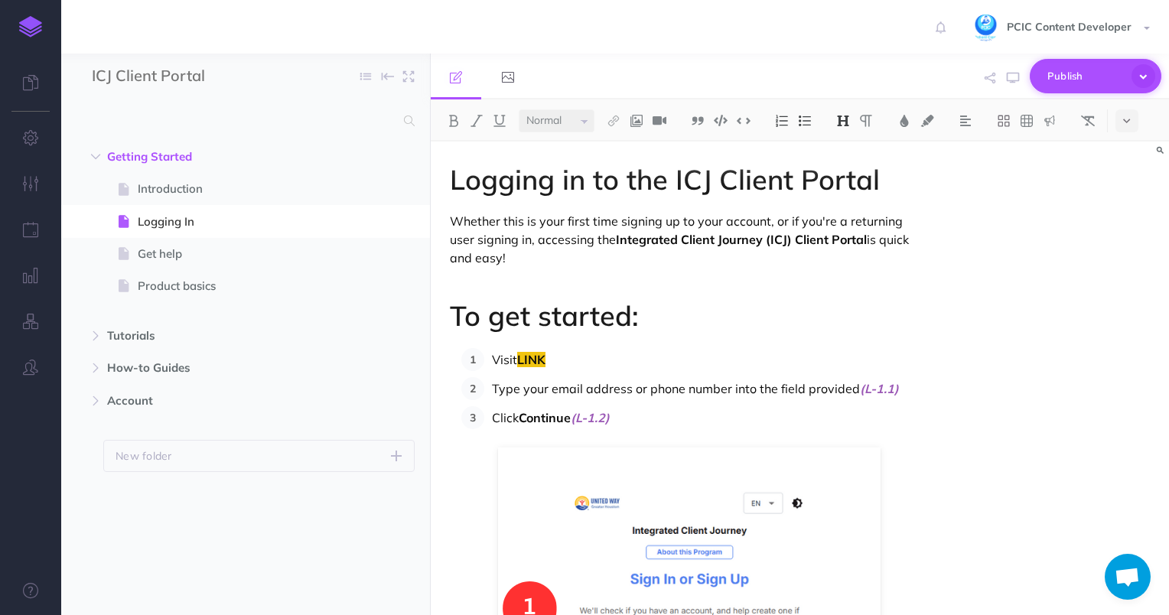
click at [1145, 76] on icon "button" at bounding box center [1144, 76] width 24 height 24
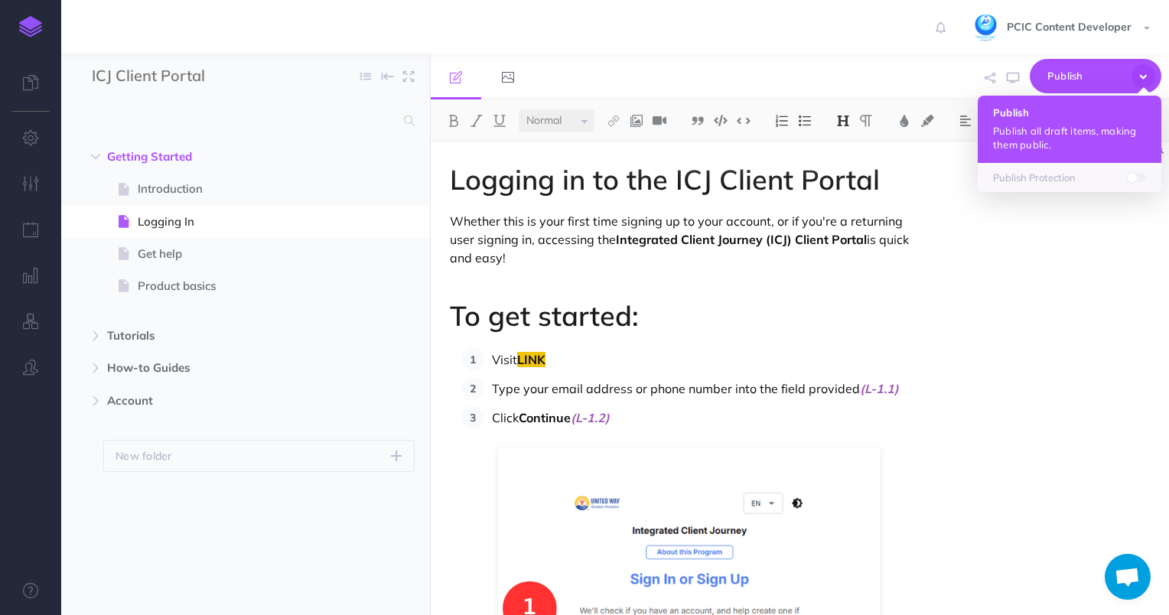
click at [1080, 136] on p "Publish all draft items, making them public." at bounding box center [1069, 138] width 153 height 28
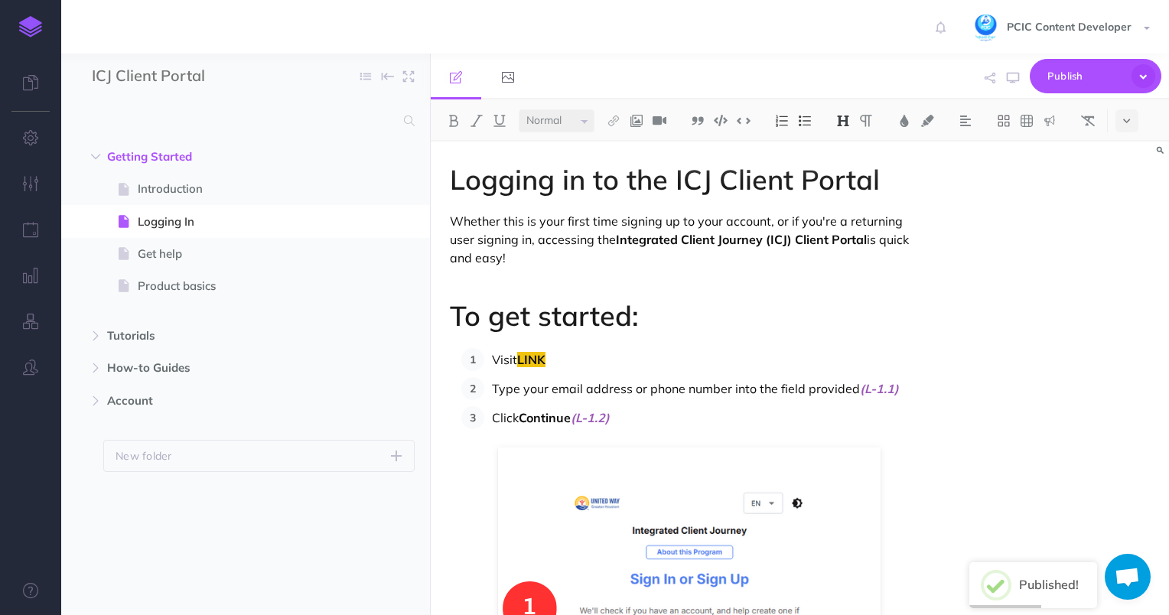
click at [1018, 588] on div "Published! ×" at bounding box center [1033, 585] width 105 height 31
click at [395, 220] on icon "button" at bounding box center [400, 222] width 12 height 18
click at [376, 320] on link "Settings" at bounding box center [357, 324] width 115 height 25
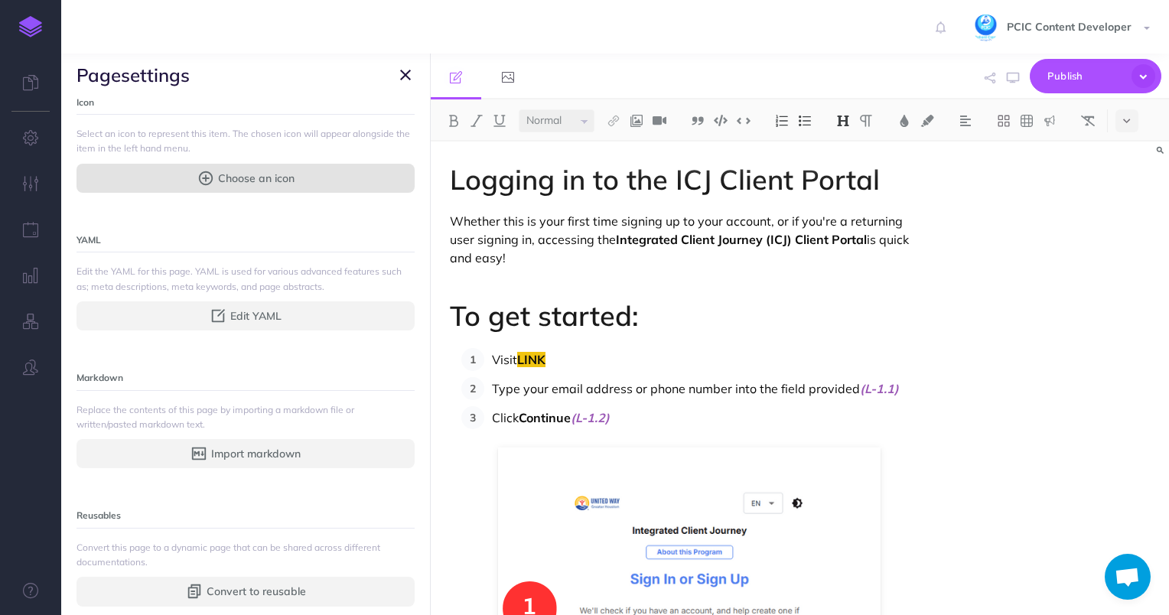
scroll to position [373, 0]
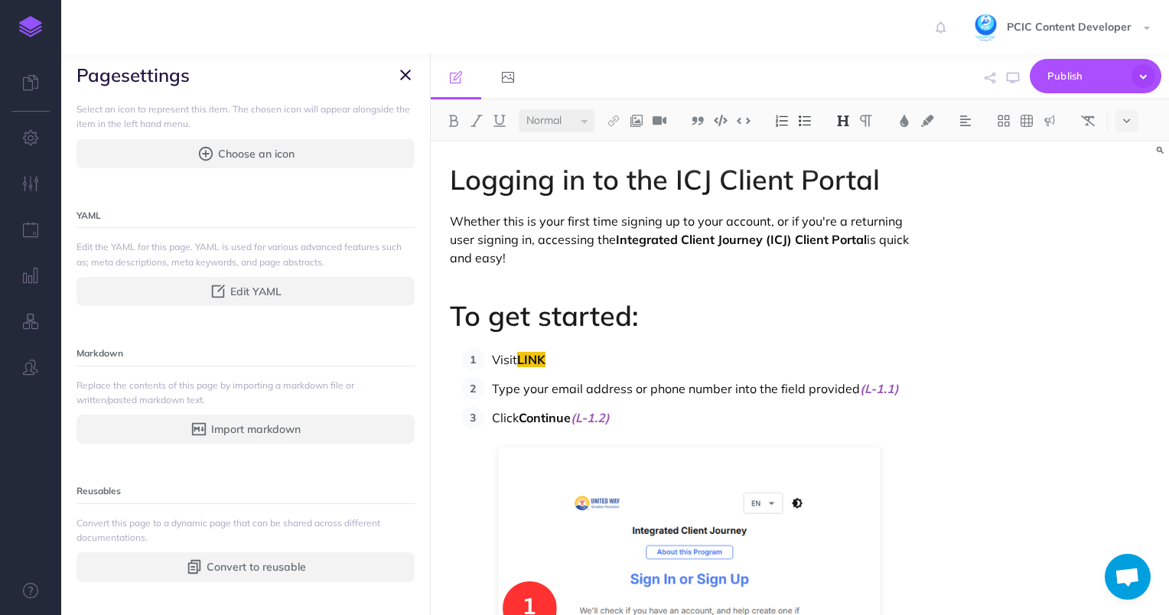
click at [401, 73] on icon "button" at bounding box center [405, 75] width 11 height 18
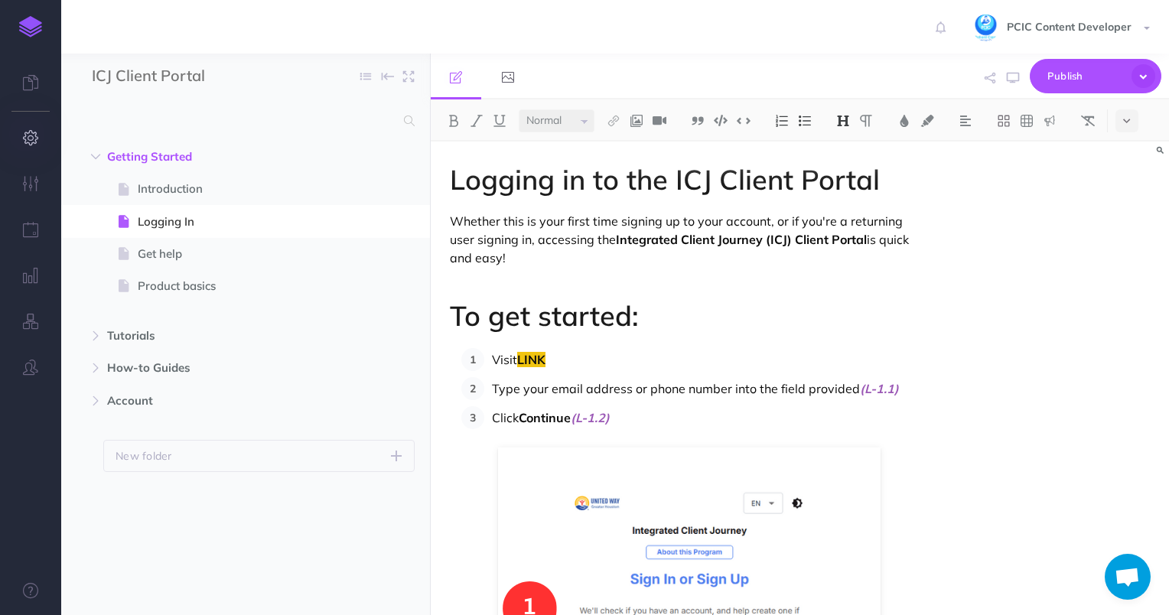
click at [35, 131] on icon "button" at bounding box center [31, 137] width 16 height 15
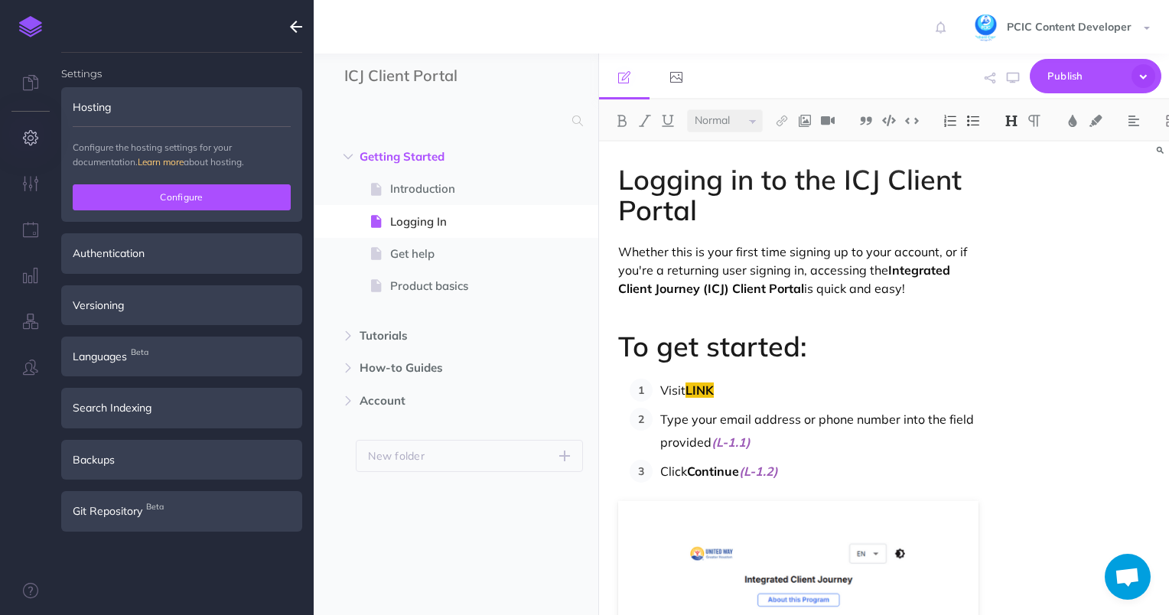
click at [181, 199] on button "Configure" at bounding box center [182, 197] width 218 height 26
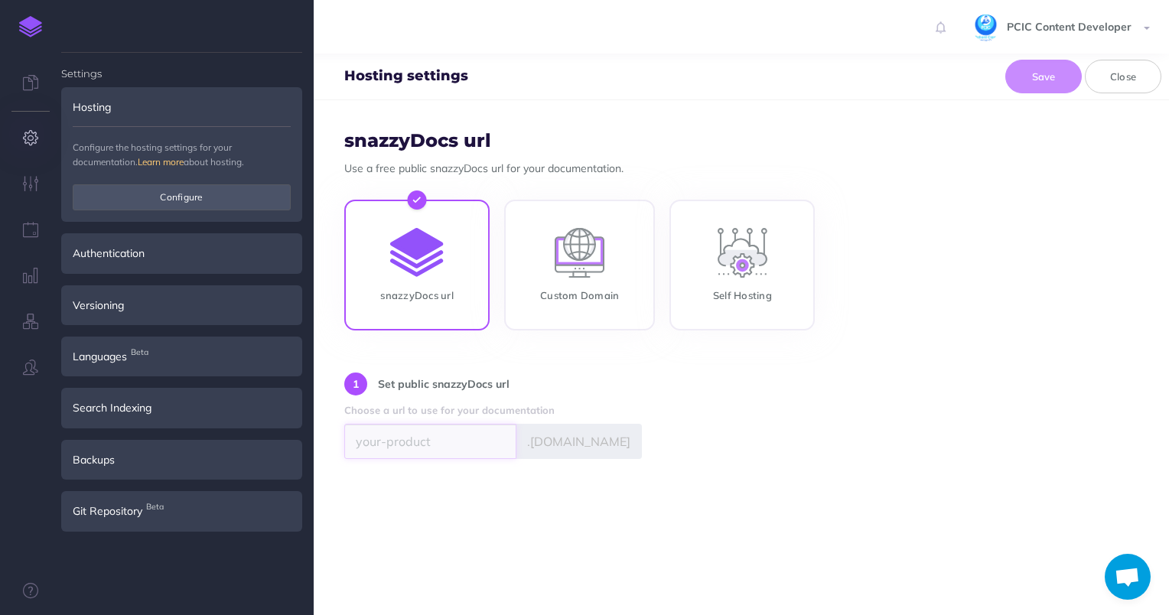
click at [435, 442] on input "text" at bounding box center [430, 441] width 172 height 35
click at [603, 306] on input "Custom Domain" at bounding box center [579, 268] width 151 height 131
radio input "true"
radio input "false"
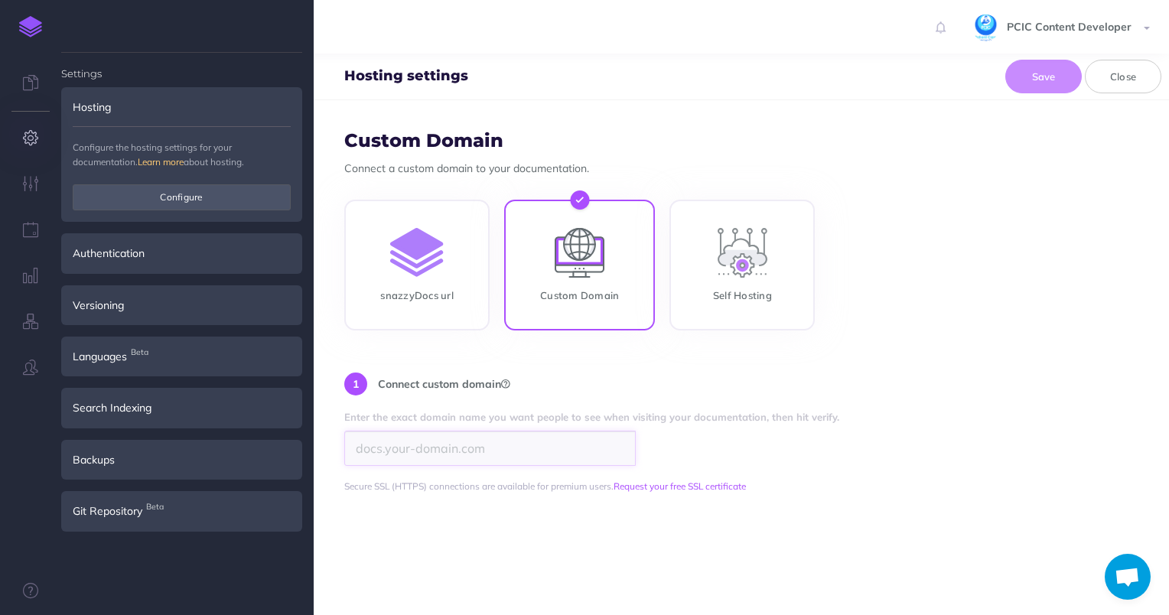
click at [591, 447] on input "search" at bounding box center [489, 448] width 291 height 35
click at [803, 433] on div "1 Connect custom domain Enter the exact domain name you want people to see when…" at bounding box center [741, 419] width 794 height 93
click at [1146, 81] on button "Close" at bounding box center [1123, 77] width 77 height 34
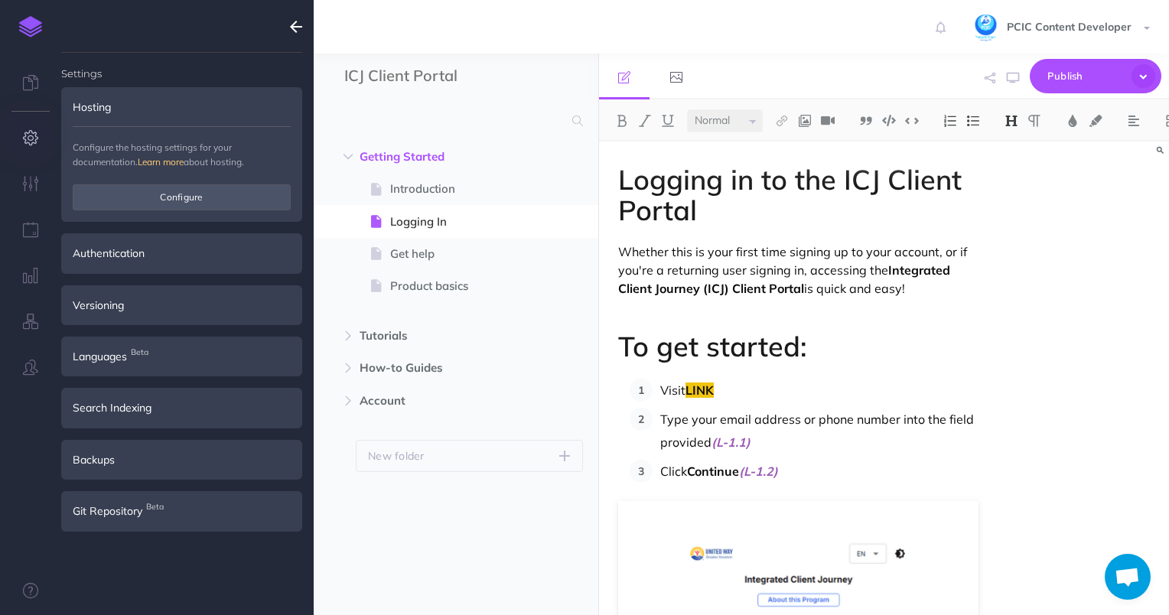
click at [799, 316] on p at bounding box center [798, 314] width 361 height 18
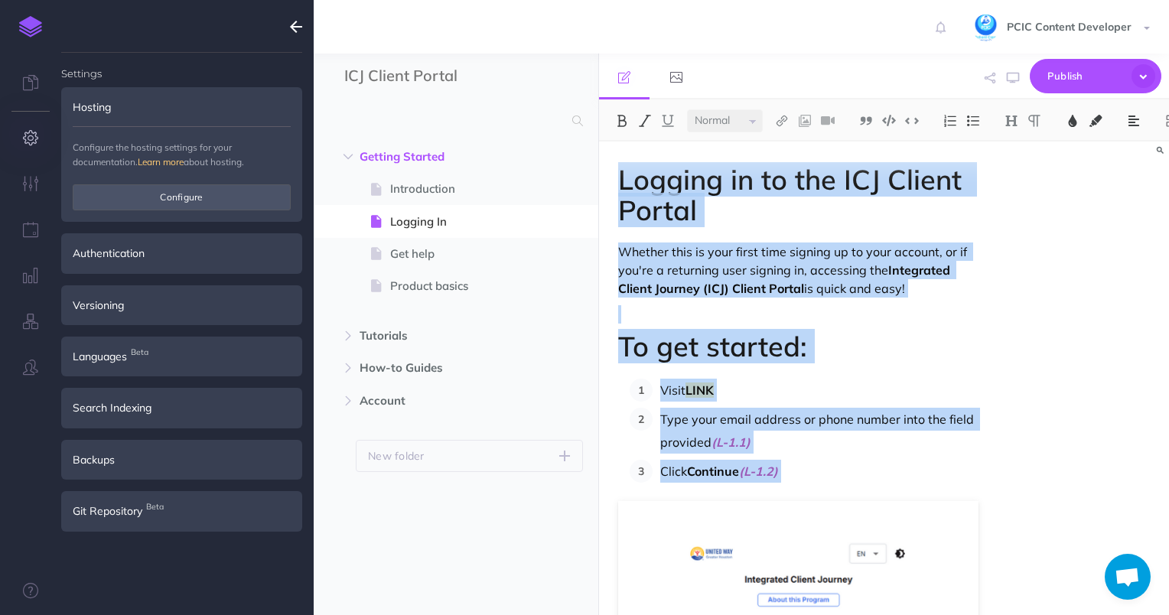
copy div "Logging in to the ICJ Client Portal Whether this is your first time signing up …"
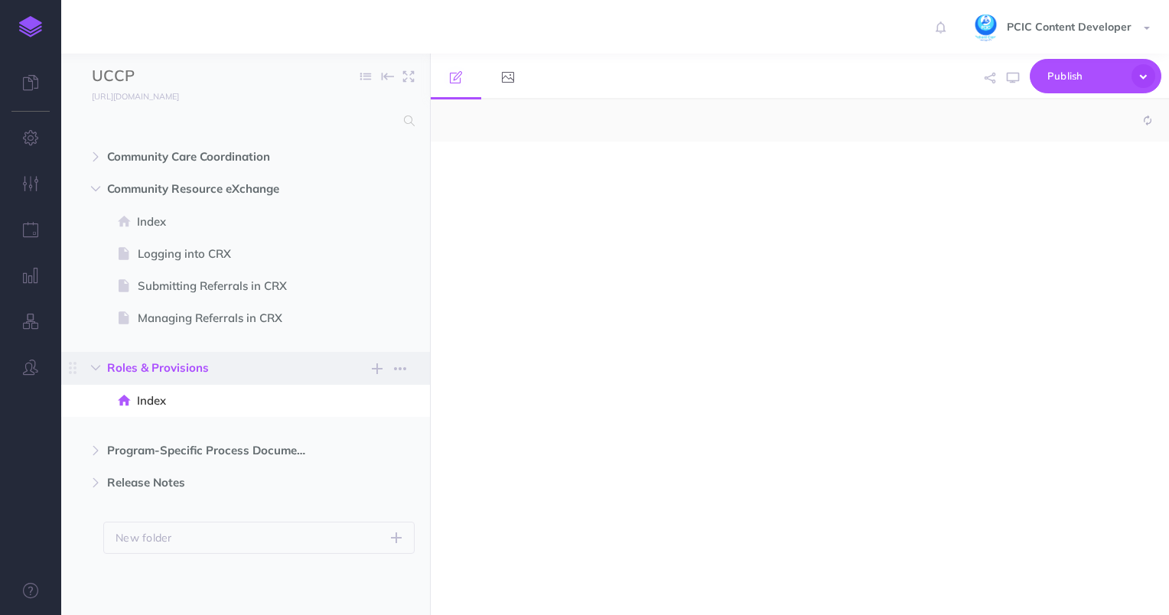
select select "null"
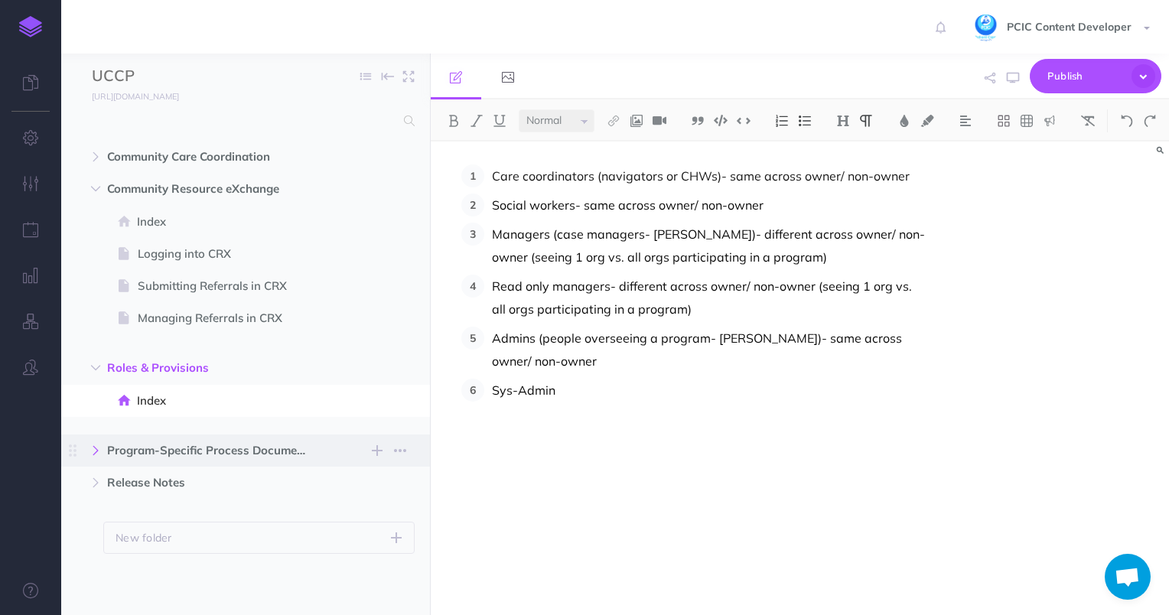
click at [99, 446] on icon "button" at bounding box center [95, 450] width 9 height 9
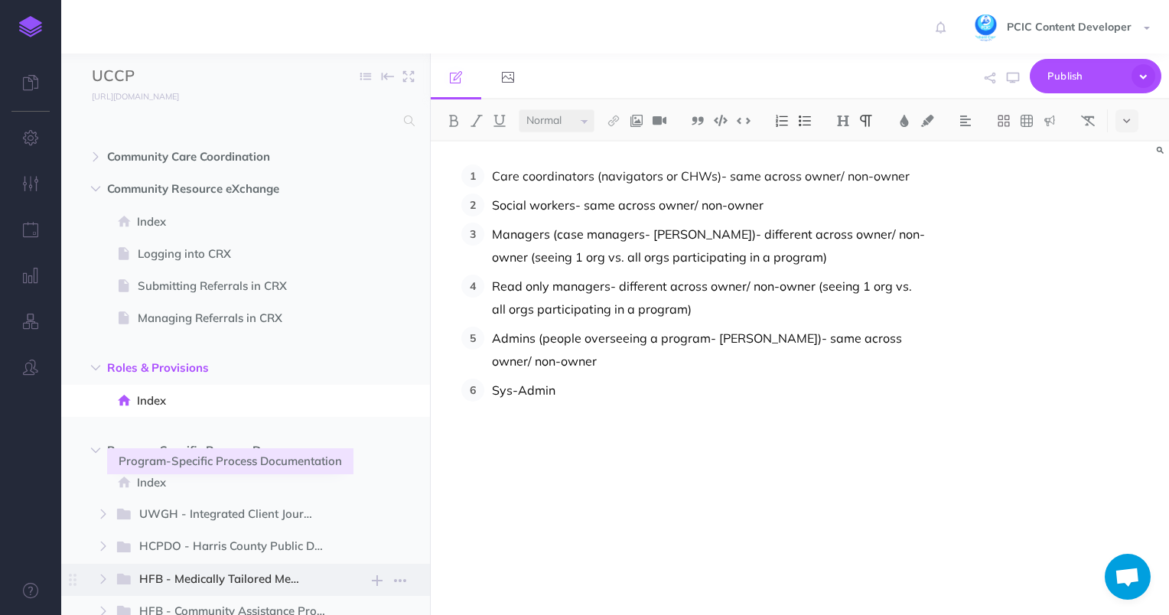
scroll to position [153, 0]
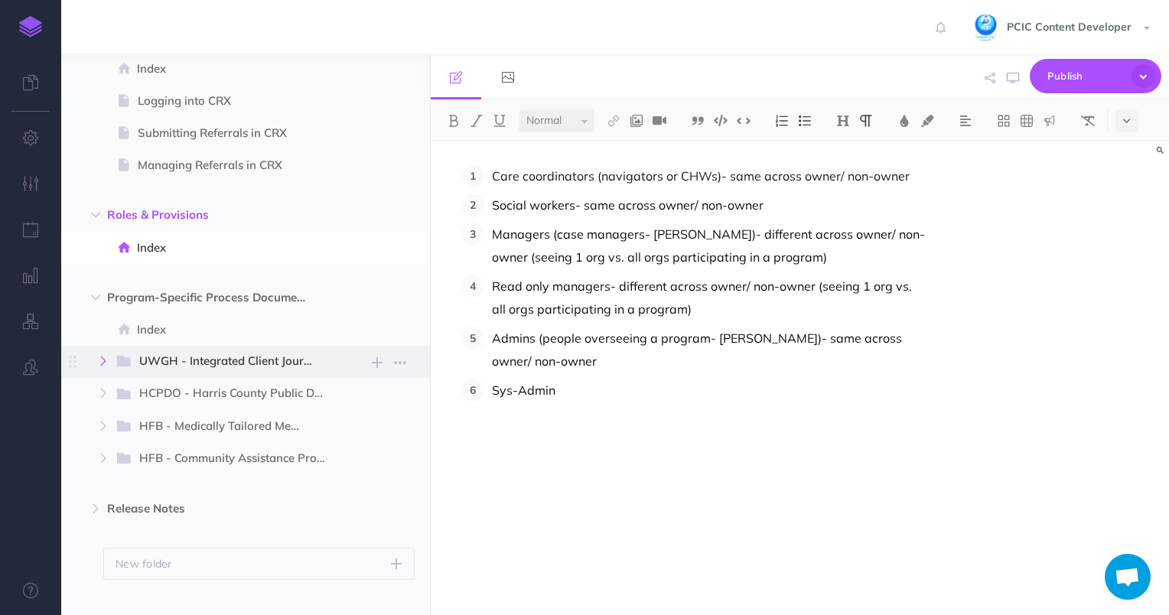
click at [103, 358] on icon "button" at bounding box center [103, 361] width 9 height 9
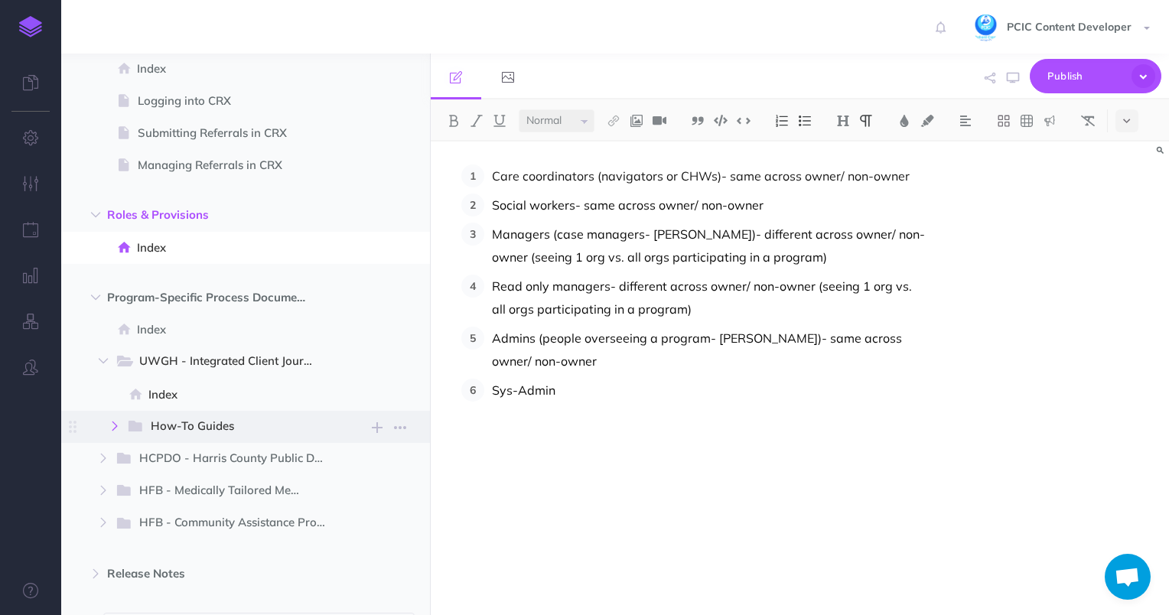
click at [111, 427] on icon "button" at bounding box center [114, 426] width 9 height 9
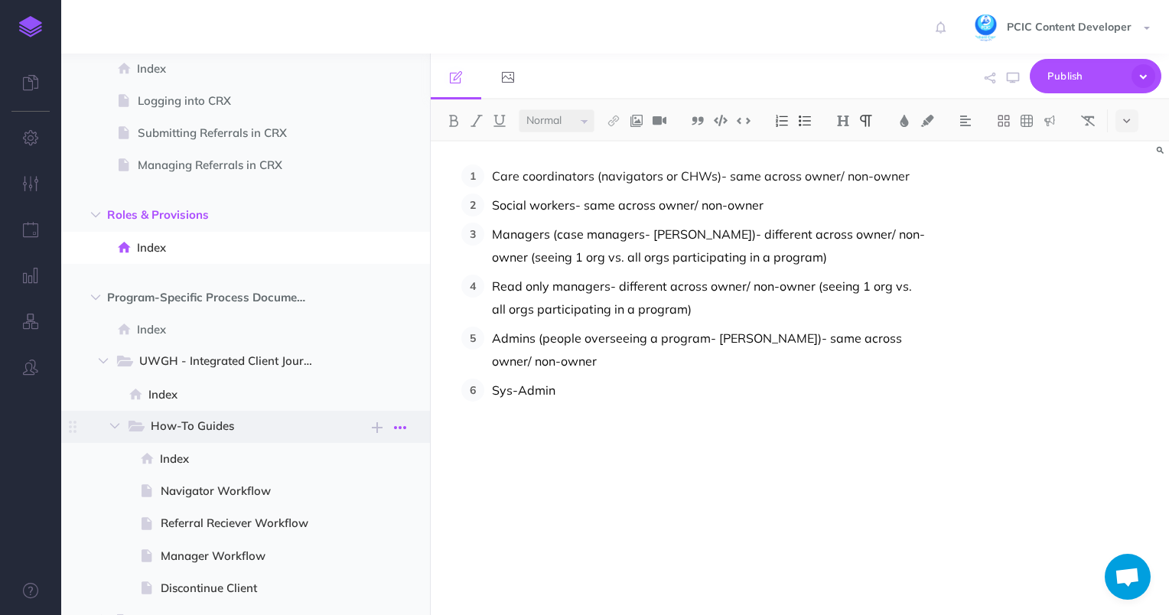
click at [403, 428] on icon "button" at bounding box center [400, 427] width 12 height 18
click at [372, 499] on link "Settings" at bounding box center [357, 505] width 115 height 25
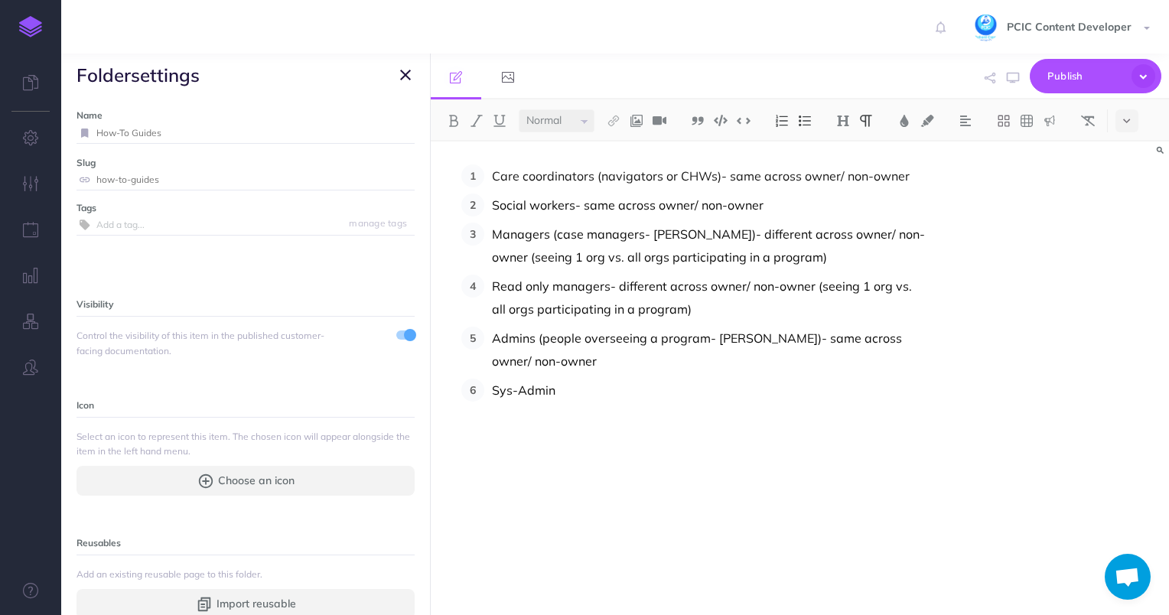
click at [98, 132] on input "How-To Guides" at bounding box center [255, 133] width 318 height 20
type input "1.0 How-To Guides"
click at [386, 136] on small "Save" at bounding box center [396, 132] width 20 height 11
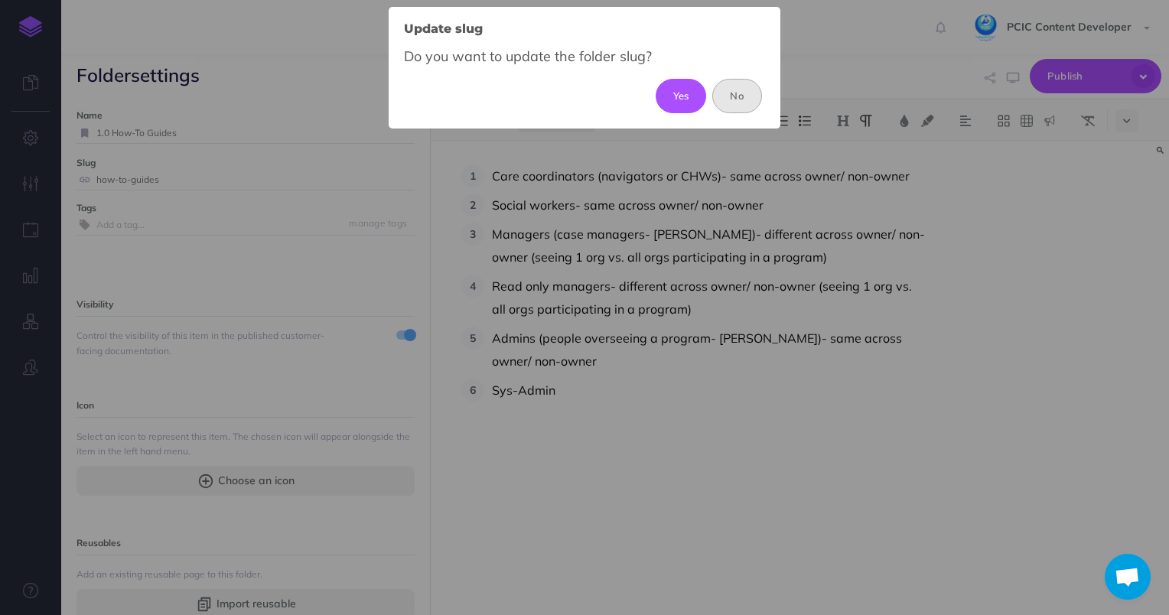
click at [744, 98] on button "No" at bounding box center [737, 96] width 50 height 34
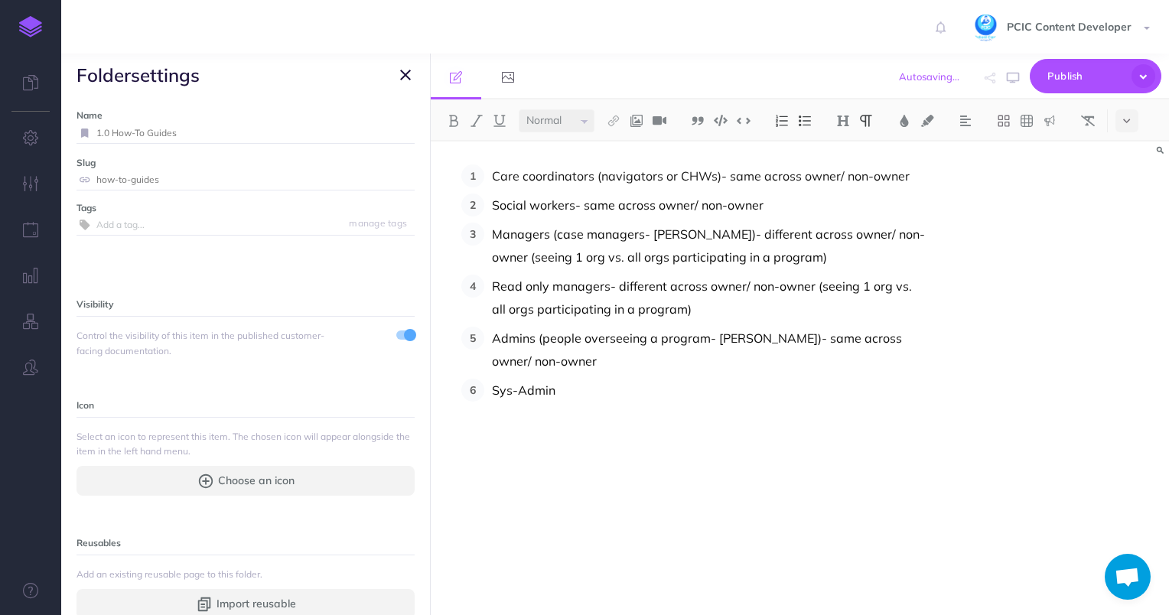
click at [399, 73] on button "button" at bounding box center [405, 75] width 18 height 18
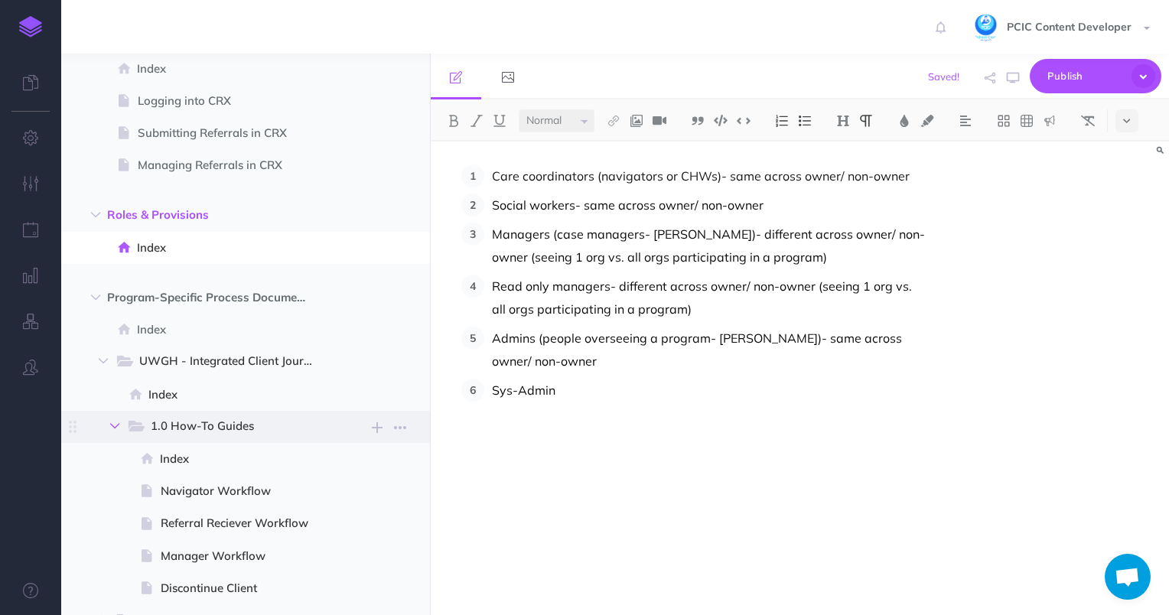
click at [107, 422] on button "button" at bounding box center [115, 426] width 28 height 18
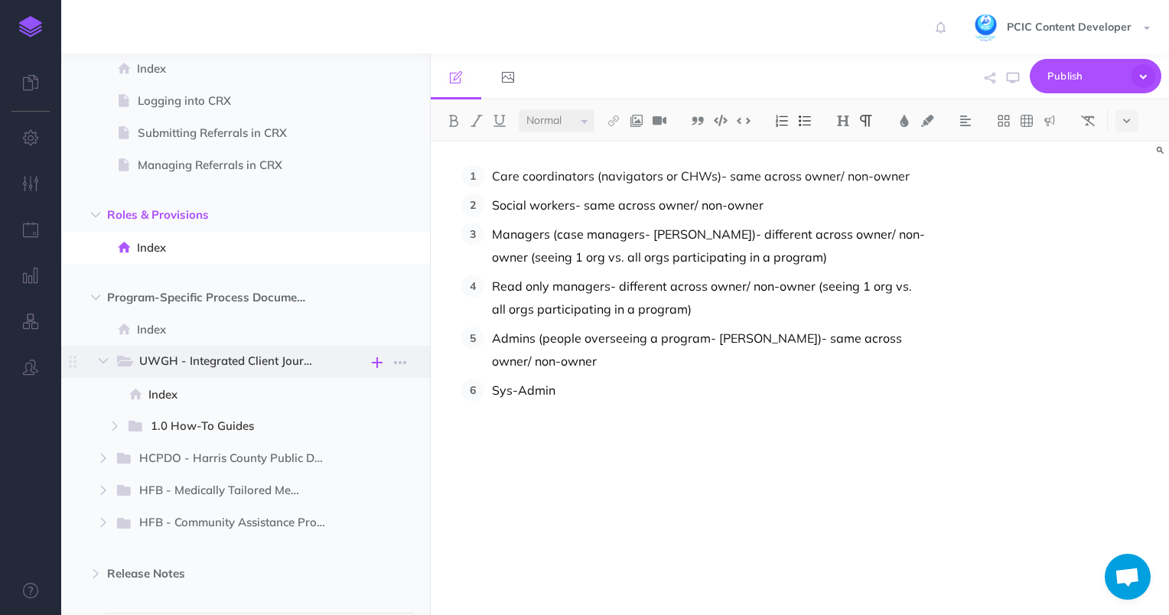
click at [379, 360] on icon "button" at bounding box center [377, 362] width 11 height 18
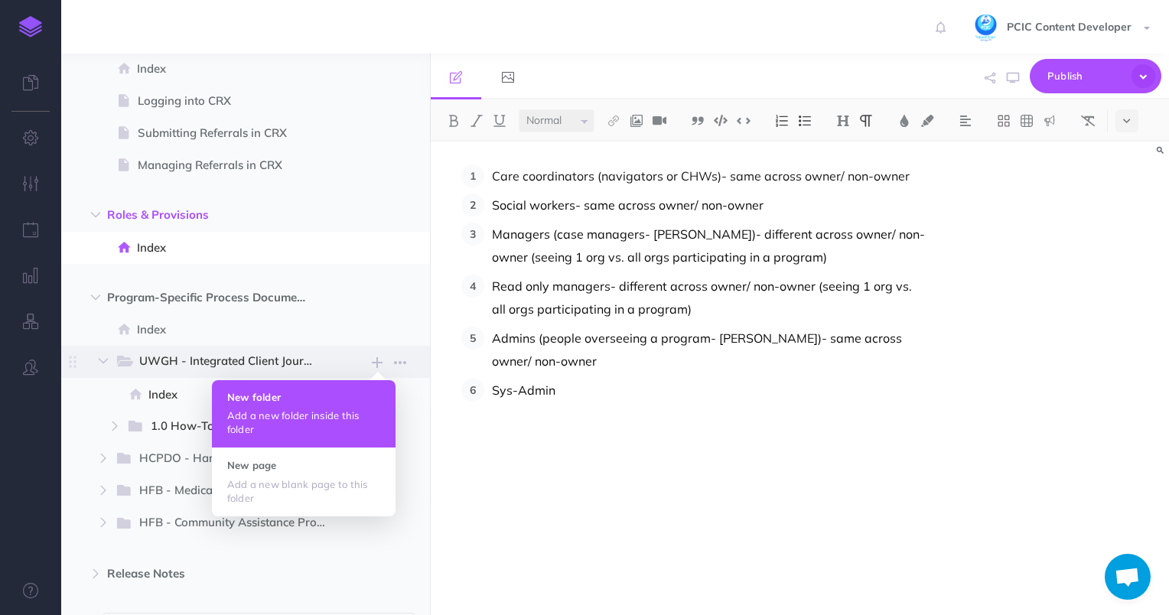
click at [324, 397] on h4 "New folder" at bounding box center [303, 397] width 153 height 11
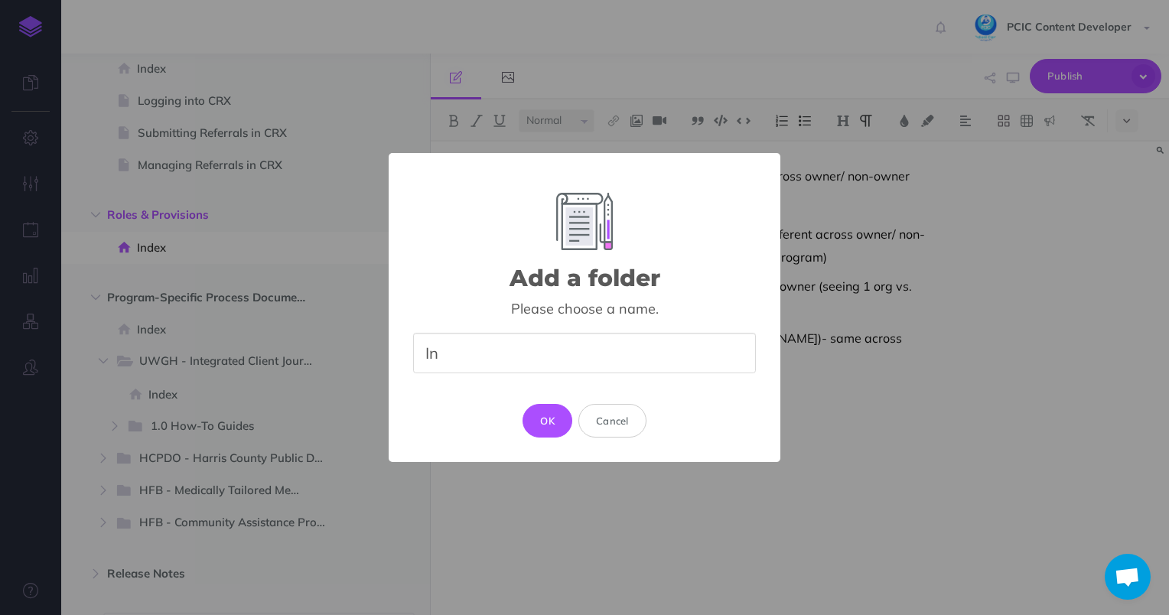
type input "I"
type input "2.0 How-To Guides"
click at [536, 415] on button "OK" at bounding box center [548, 421] width 50 height 34
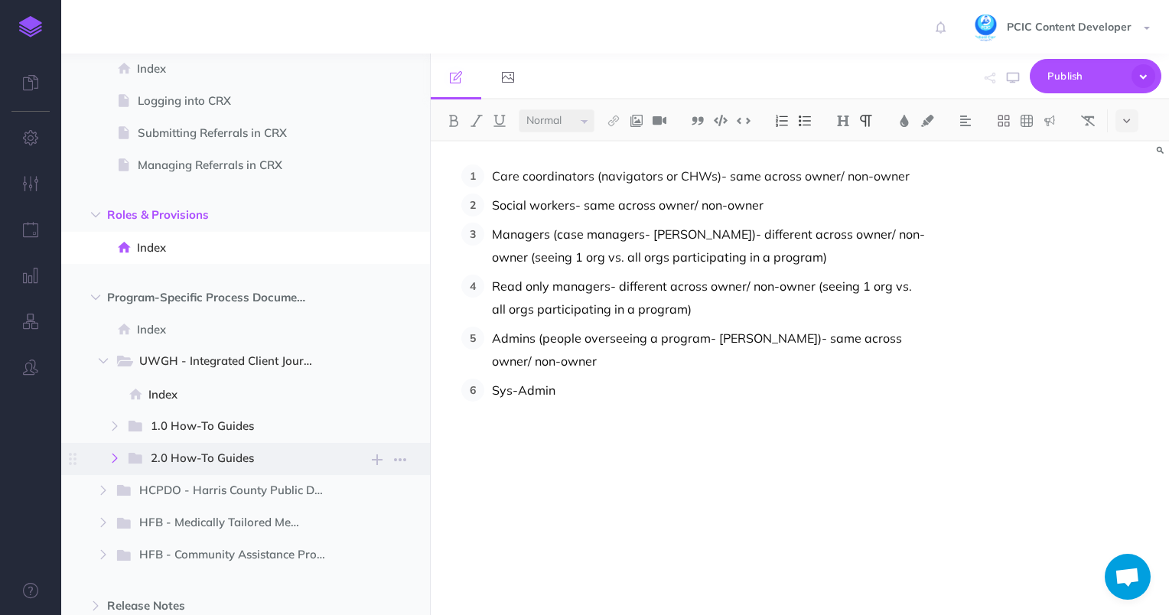
click at [113, 458] on icon "button" at bounding box center [114, 458] width 9 height 9
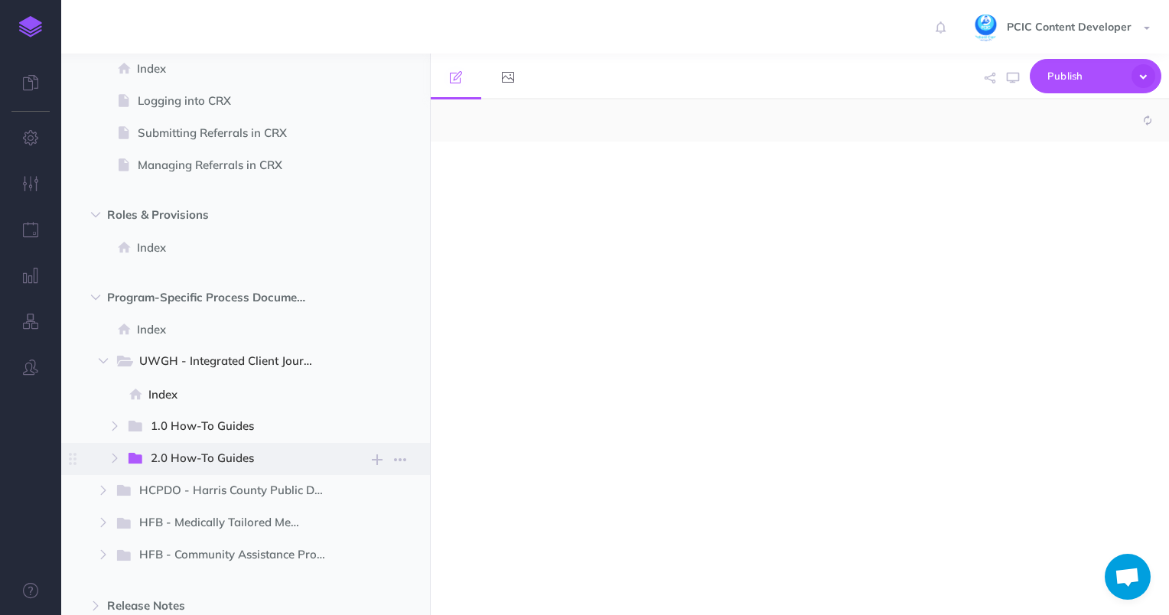
select select "null"
click at [379, 461] on icon "button" at bounding box center [377, 460] width 11 height 18
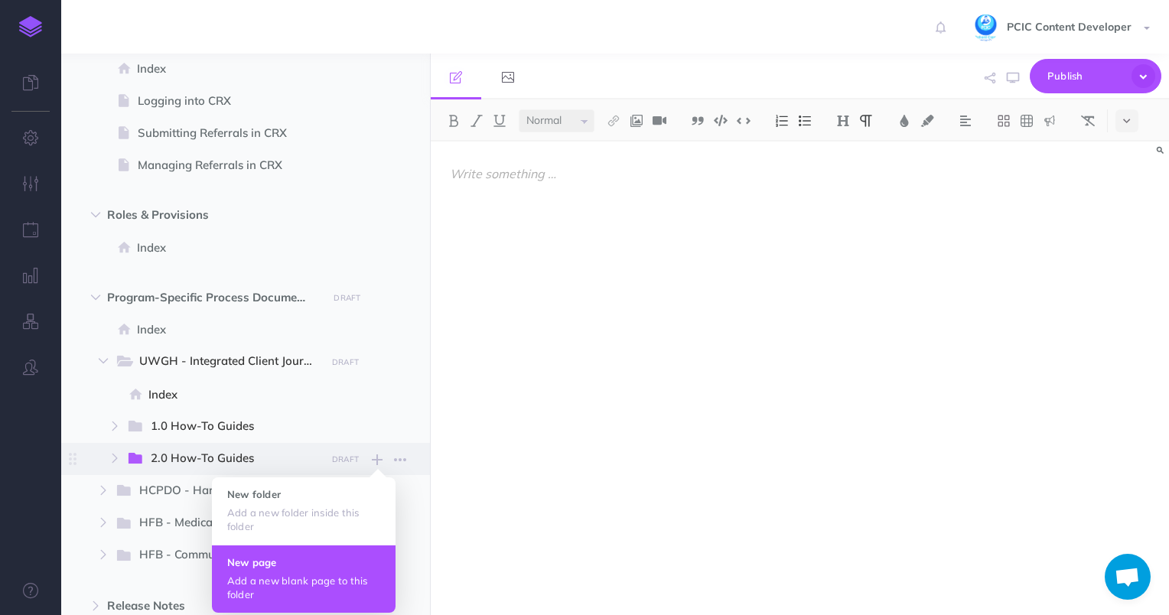
click at [233, 565] on h4 "New page" at bounding box center [303, 562] width 153 height 11
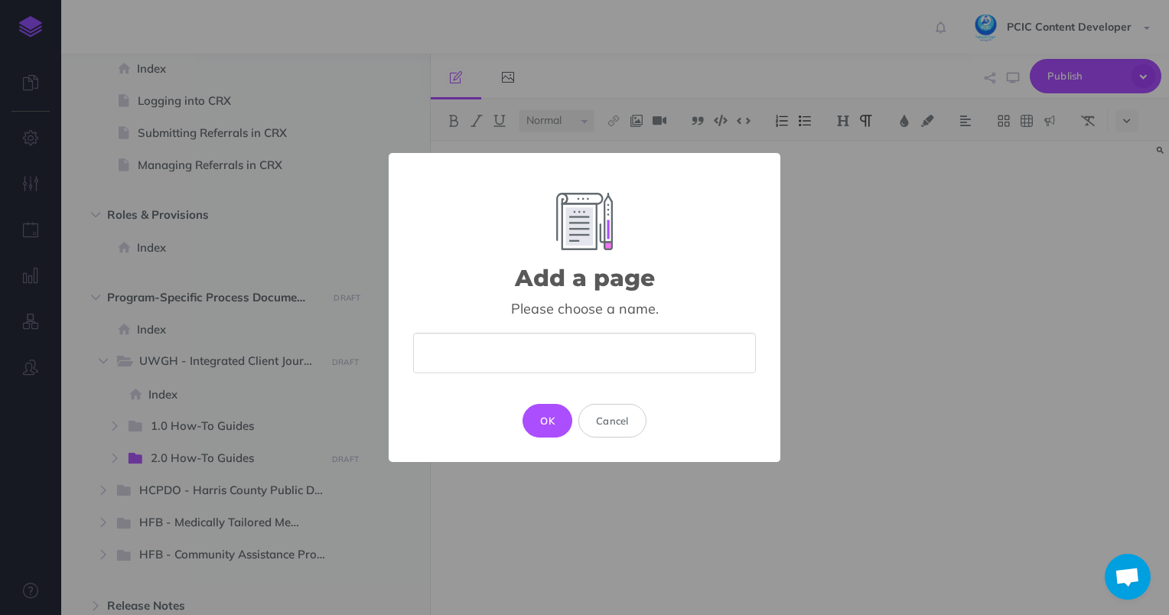
click at [574, 359] on input "text" at bounding box center [584, 353] width 343 height 41
type input "Logging In"
click at [548, 417] on button "OK" at bounding box center [548, 421] width 50 height 34
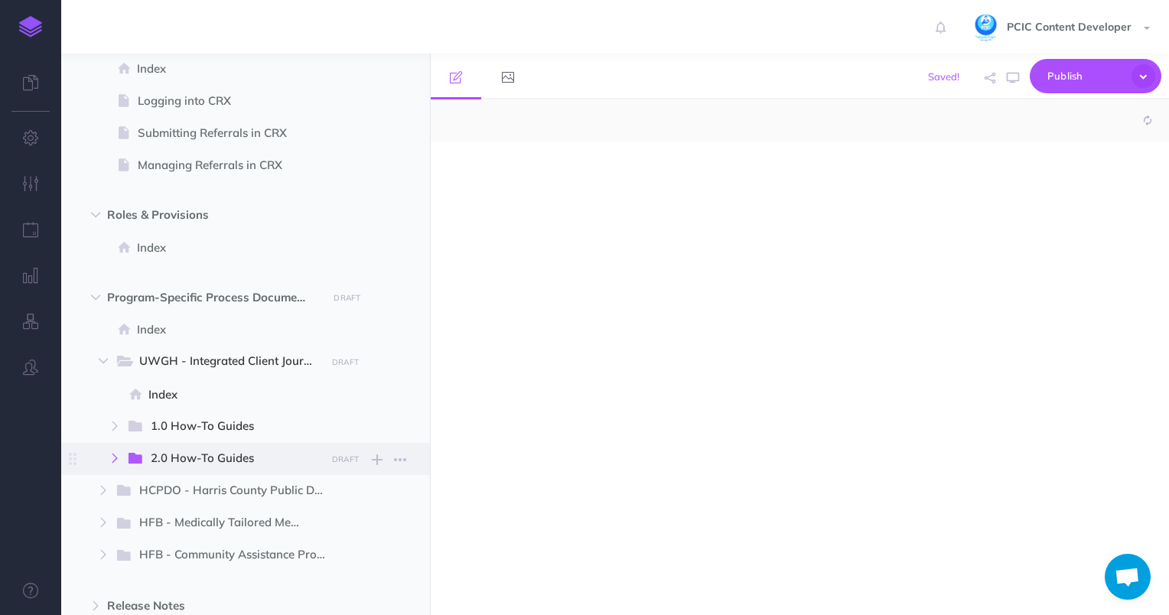
click at [115, 459] on icon "button" at bounding box center [114, 458] width 9 height 9
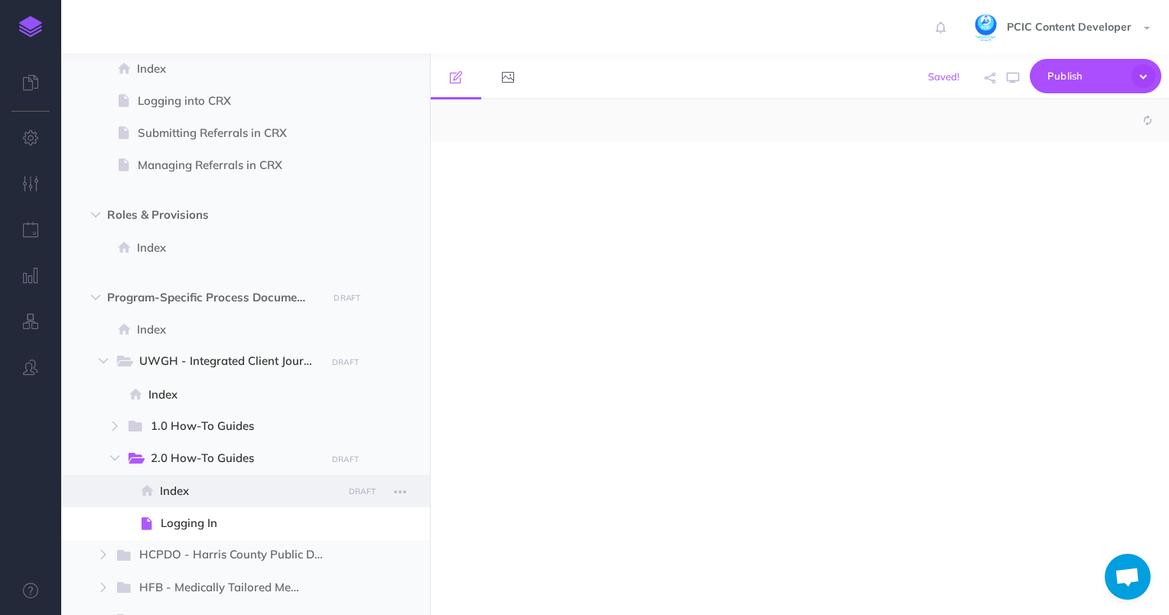
select select "null"
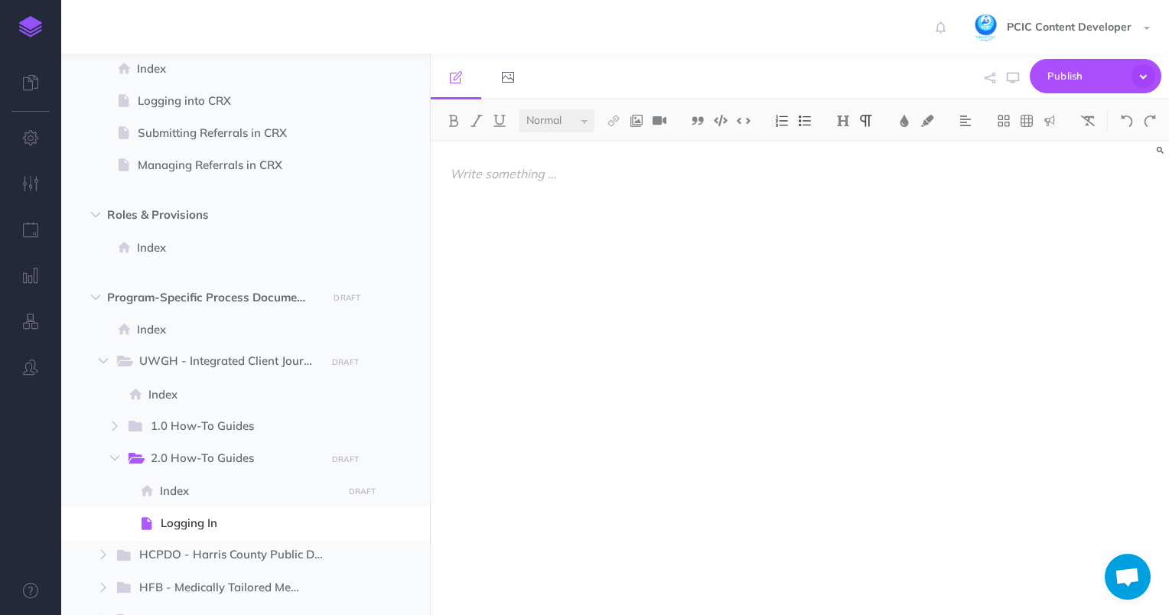
click at [626, 340] on div at bounding box center [689, 371] width 517 height 458
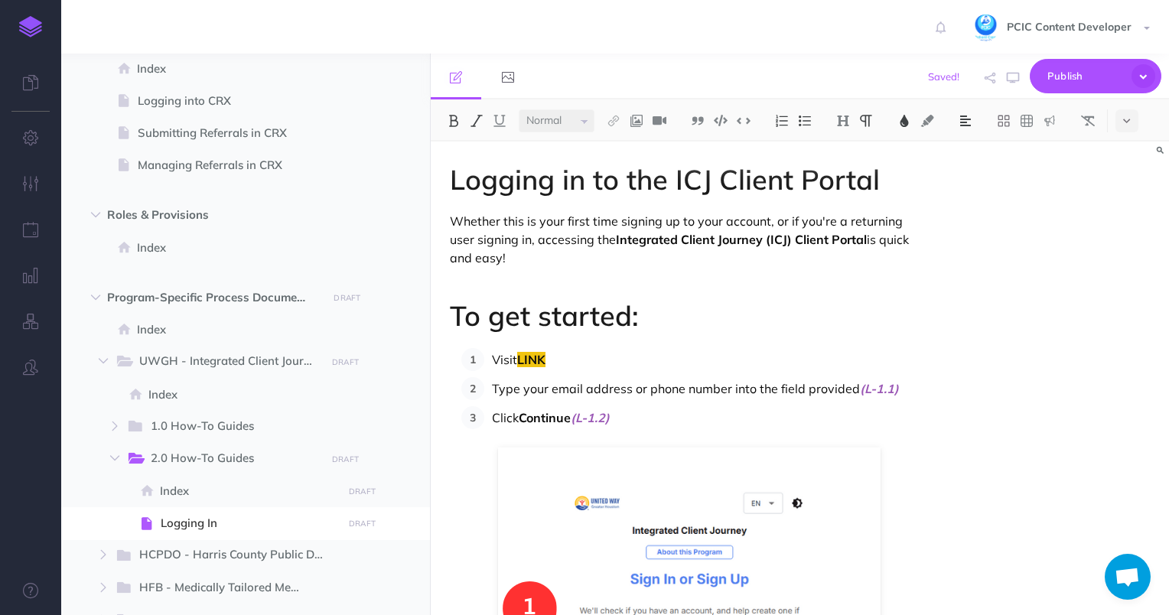
click at [917, 227] on p "Whether this is your first time signing up to your account, or if you're a retu…" at bounding box center [689, 239] width 479 height 55
click at [1145, 80] on icon "button" at bounding box center [1144, 76] width 24 height 24
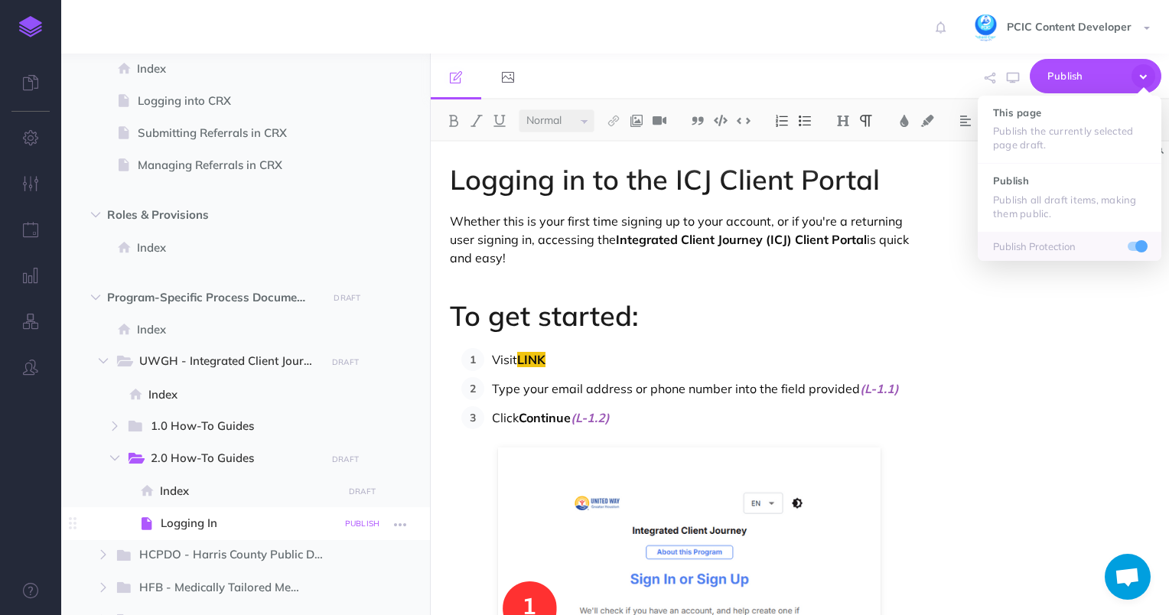
click at [352, 524] on small "PUBLISH" at bounding box center [362, 524] width 35 height 10
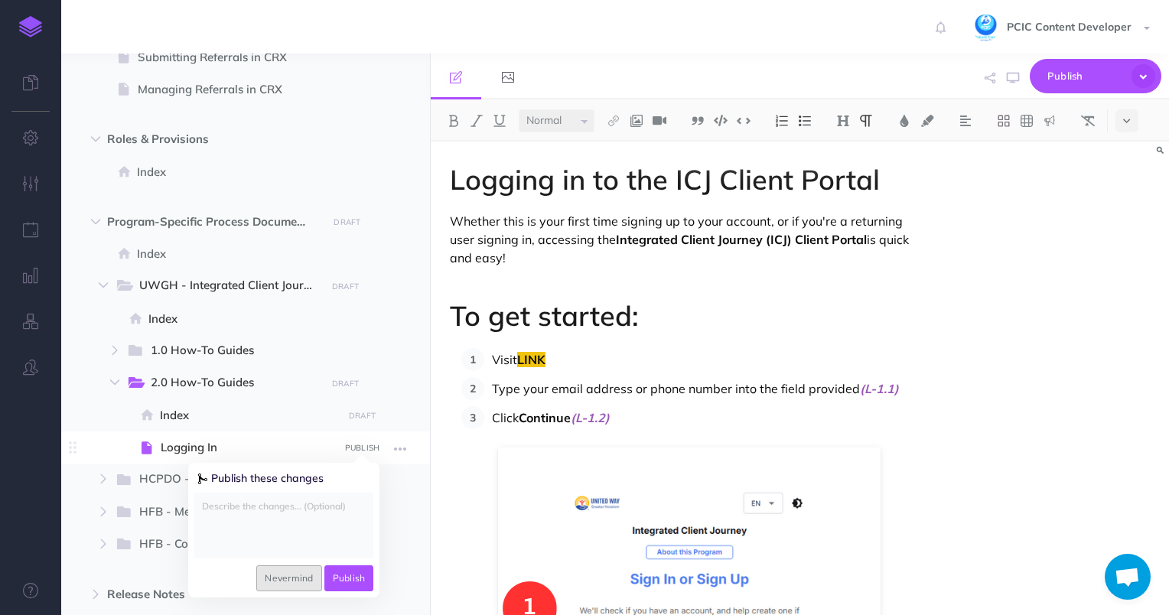
scroll to position [306, 0]
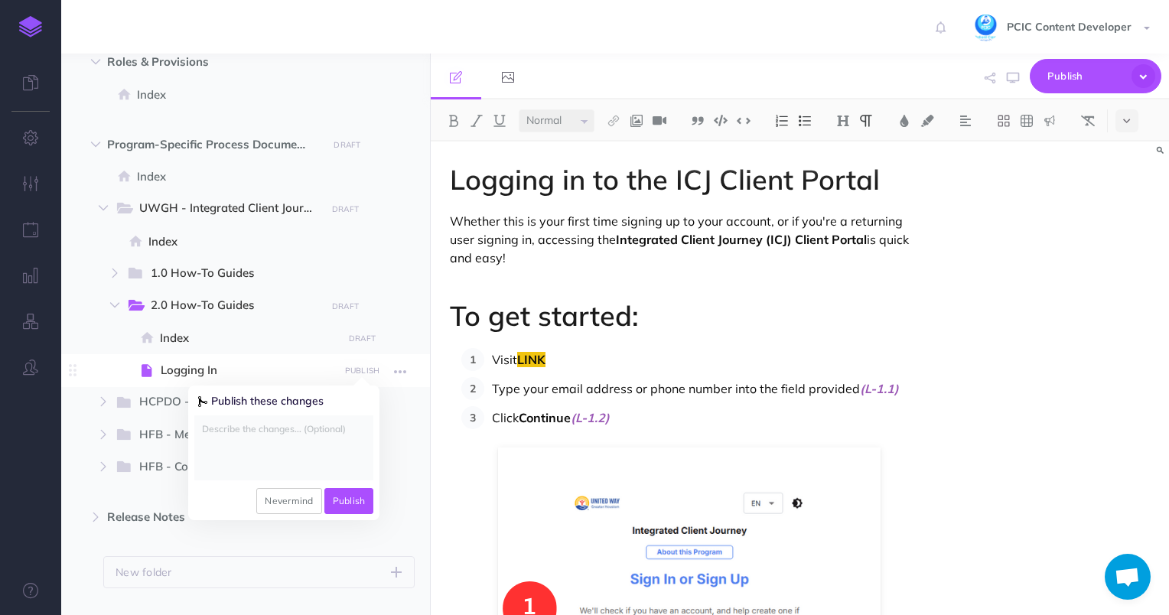
click at [305, 450] on textarea at bounding box center [283, 447] width 179 height 65
click at [350, 303] on small "PUBLISH" at bounding box center [345, 306] width 35 height 10
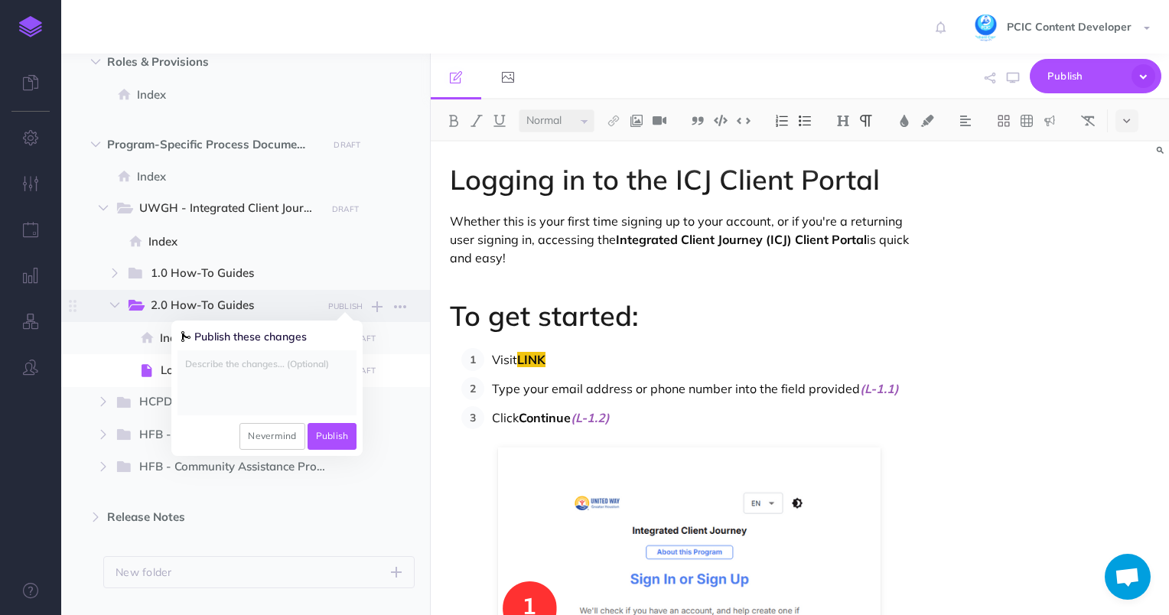
click at [272, 382] on textarea at bounding box center [266, 382] width 179 height 65
type textarea "first time publishe"
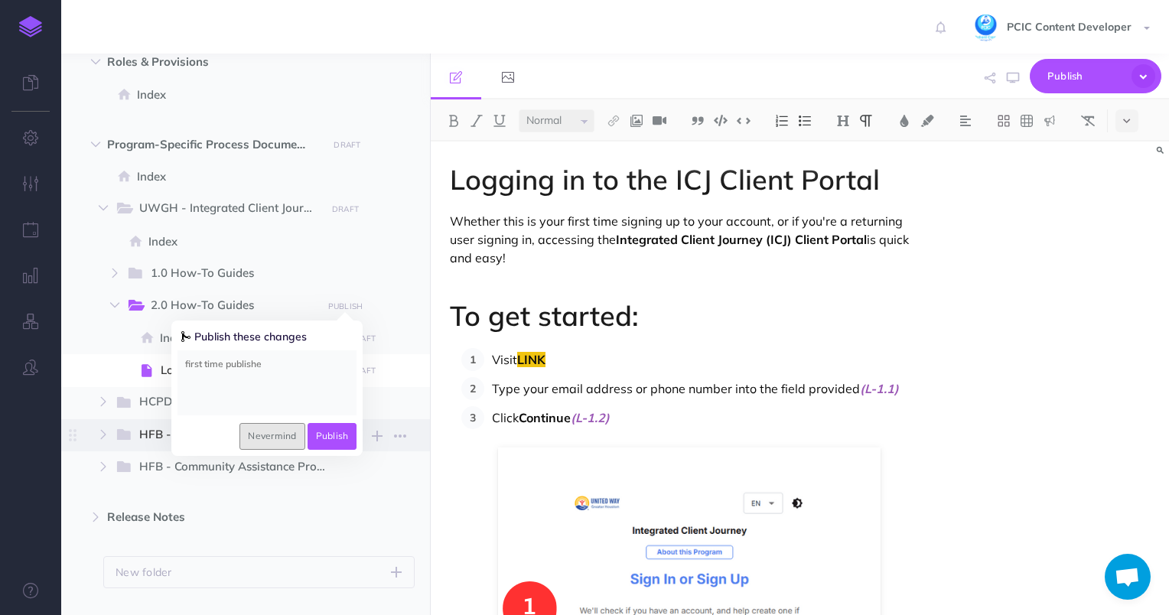
click at [269, 438] on button "Nevermind" at bounding box center [271, 436] width 65 height 26
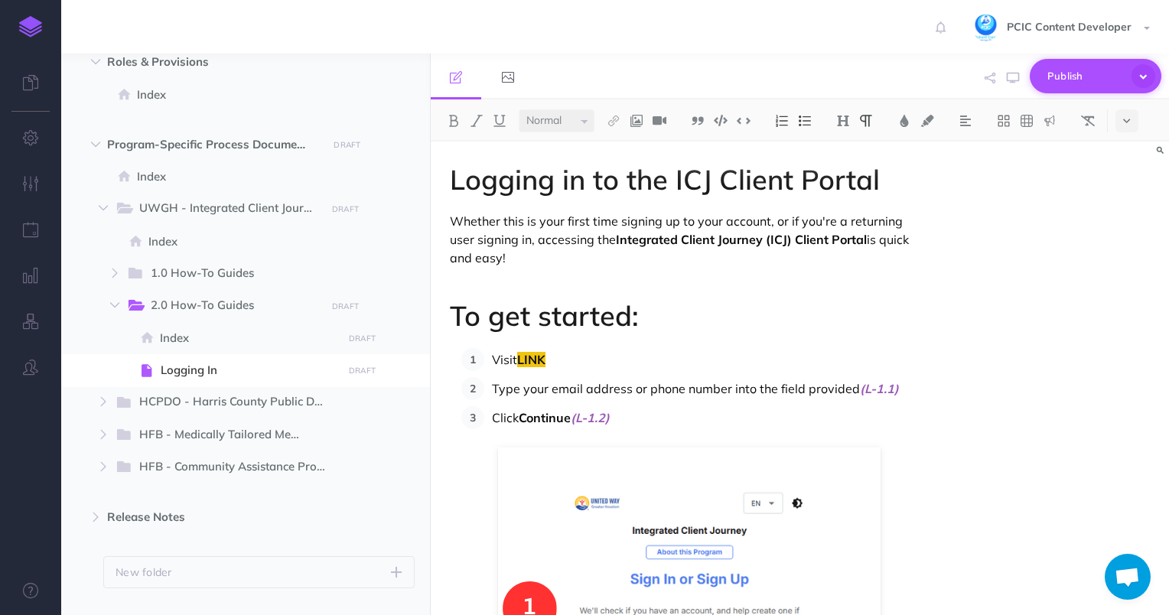
click at [1138, 80] on icon "button" at bounding box center [1144, 76] width 24 height 24
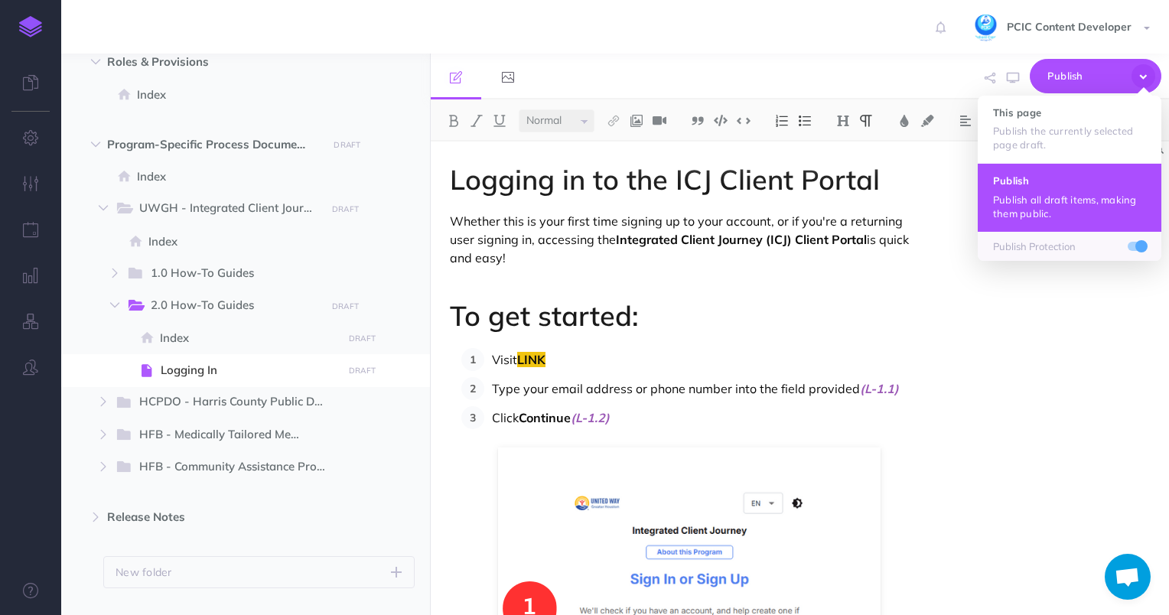
click at [1071, 193] on p "Publish all draft items, making them public." at bounding box center [1069, 207] width 153 height 28
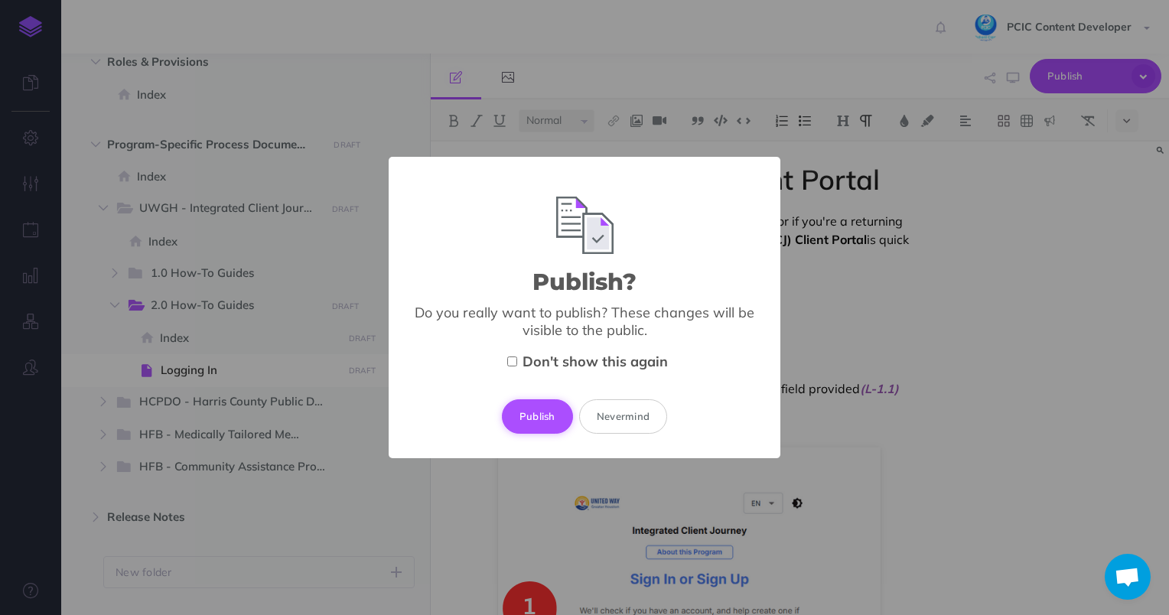
click at [541, 415] on button "Publish" at bounding box center [537, 416] width 71 height 34
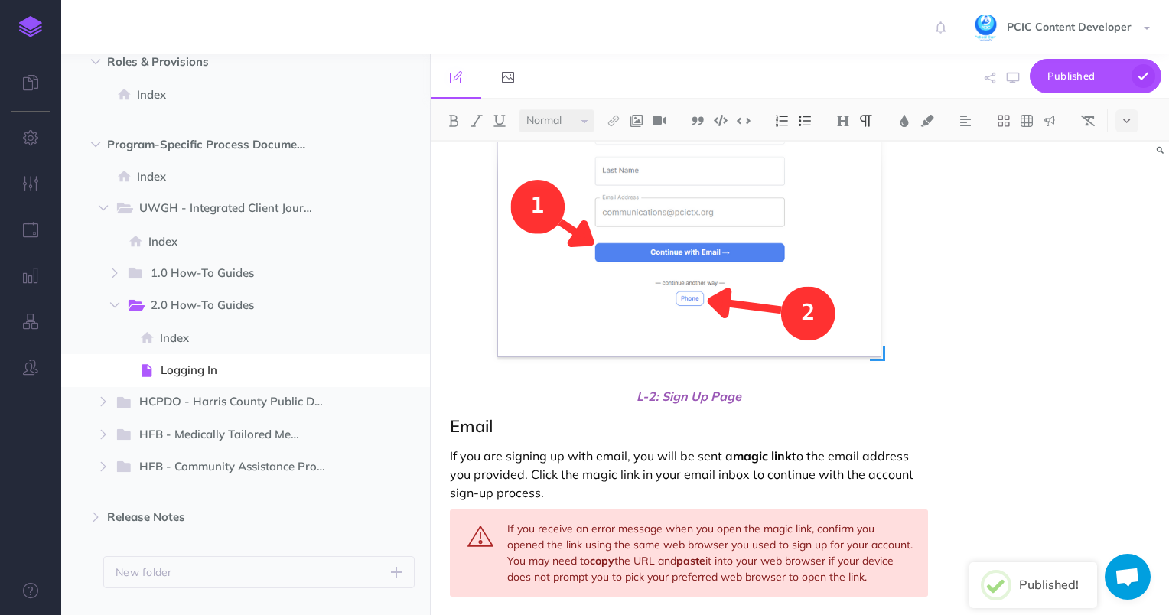
scroll to position [1301, 0]
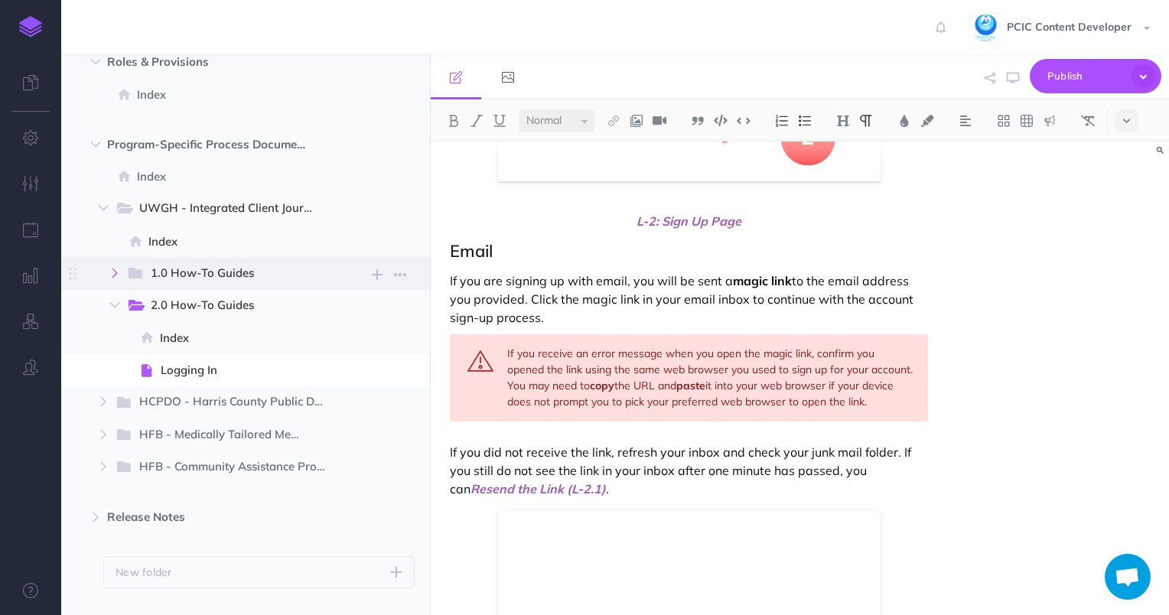
click at [110, 272] on icon "button" at bounding box center [114, 273] width 9 height 9
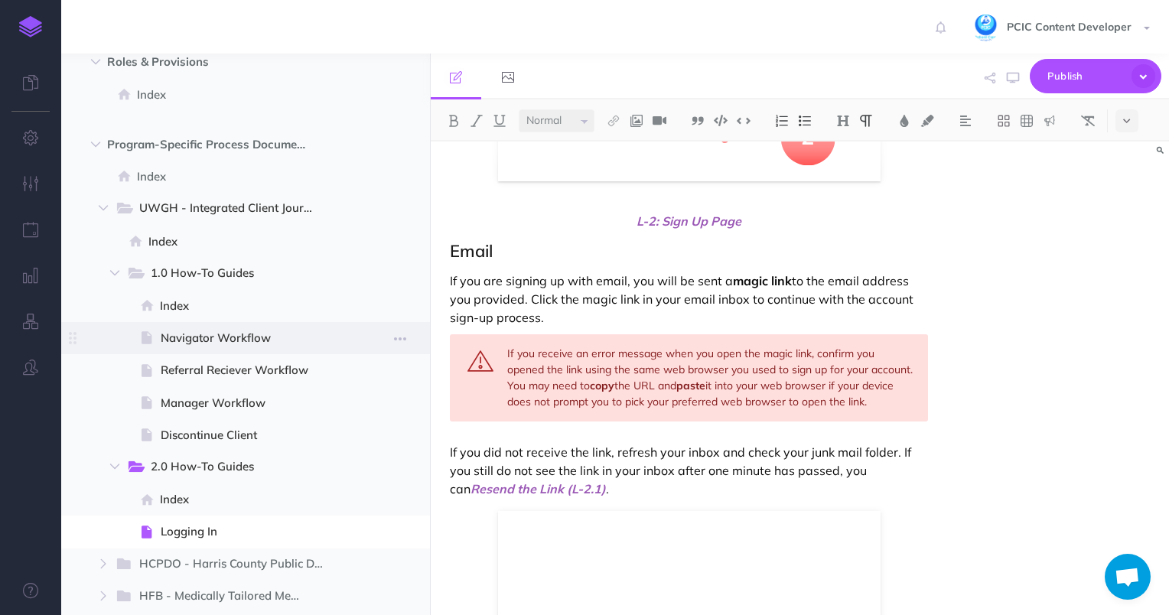
click at [233, 334] on span "Navigator Workflow" at bounding box center [249, 338] width 177 height 18
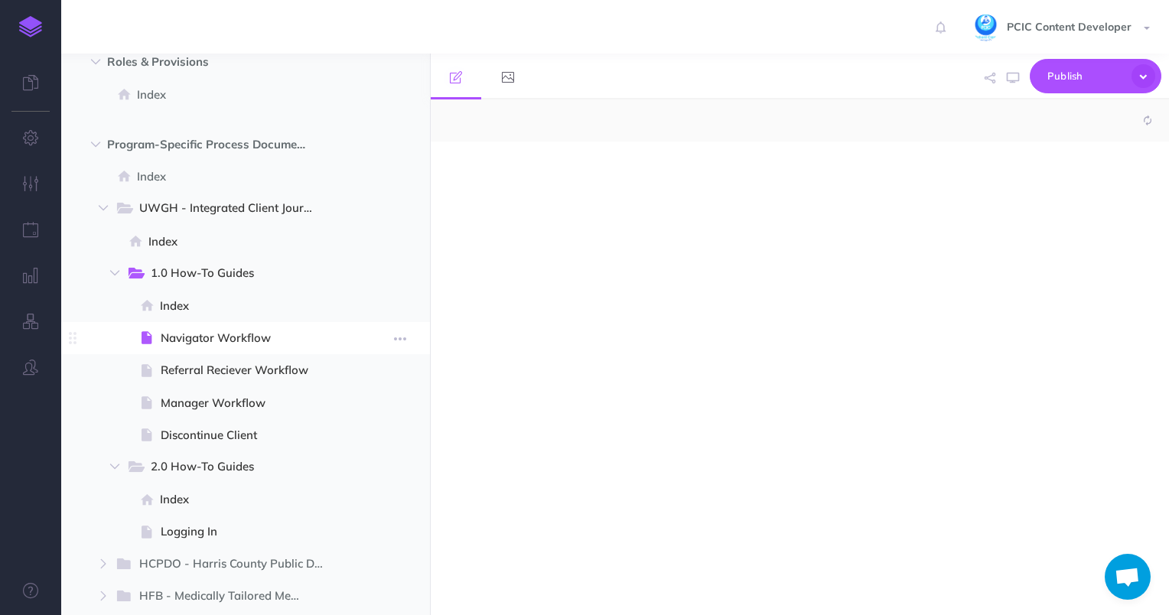
select select "null"
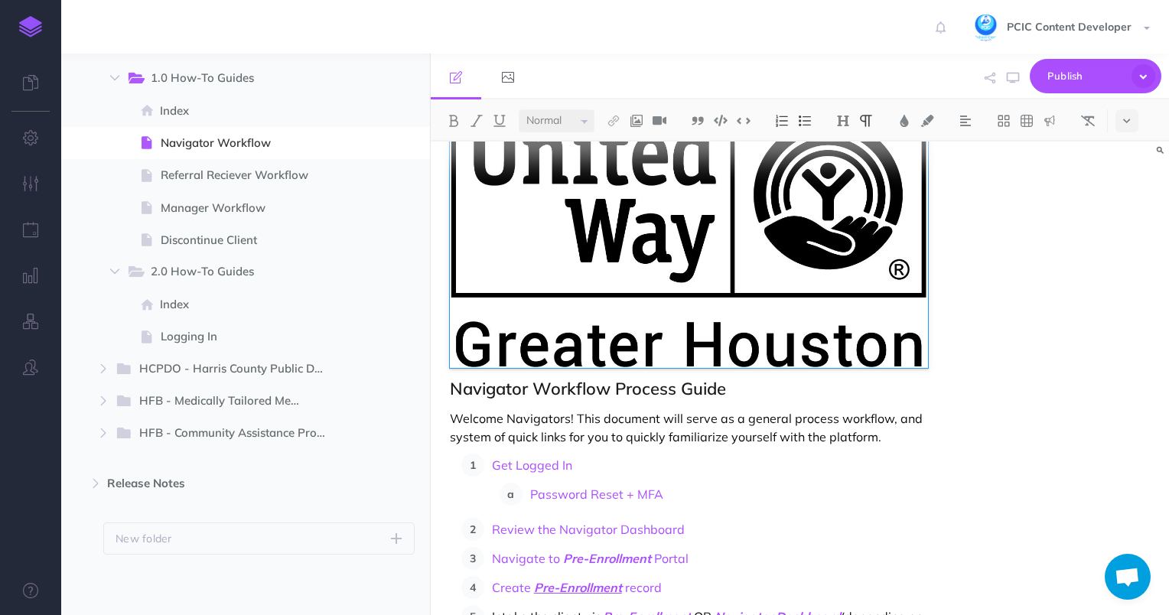
scroll to position [230, 0]
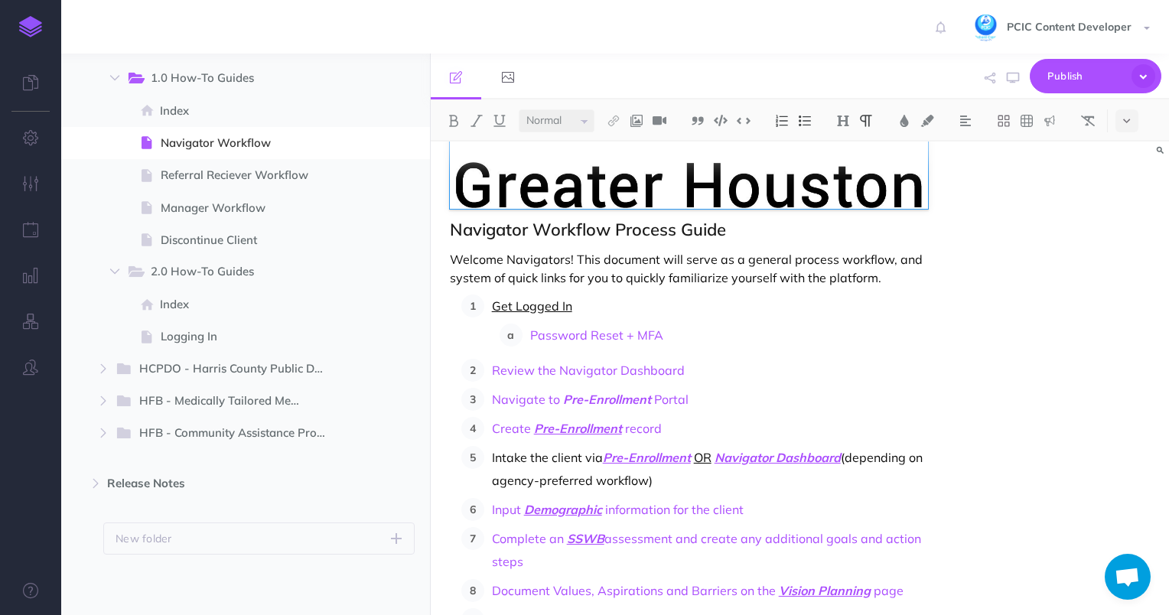
click at [531, 311] on link "Get Logged In" at bounding box center [532, 305] width 80 height 15
click at [561, 283] on link "/core-product-documentation/logging-in/logging-..." at bounding box center [577, 277] width 278 height 19
select select "null"
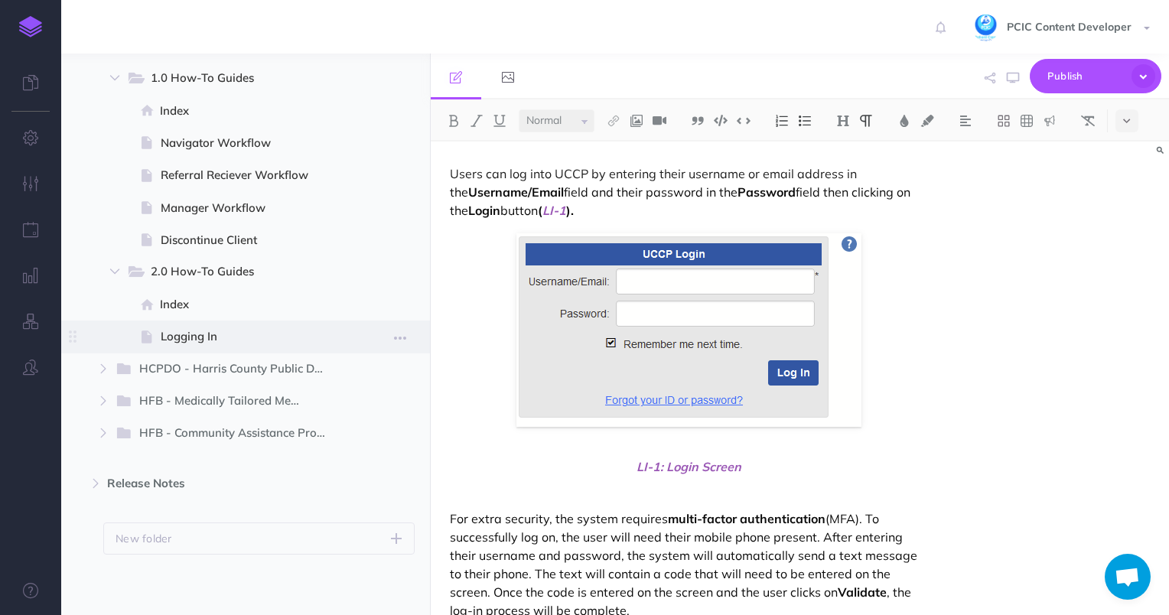
click at [190, 340] on span "Logging In" at bounding box center [249, 336] width 177 height 18
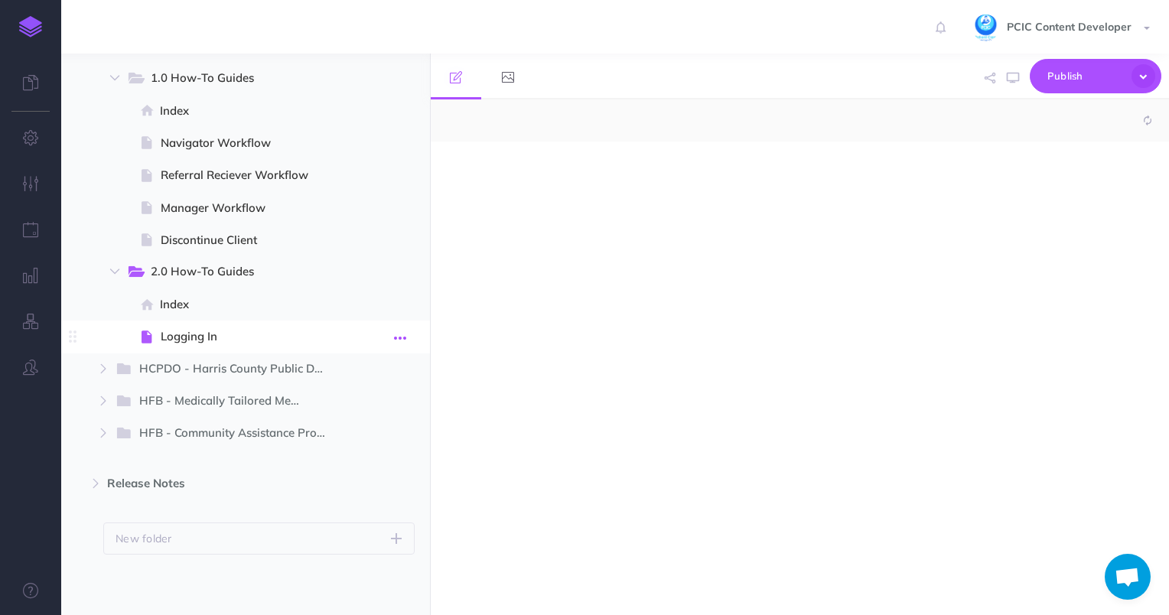
select select "null"
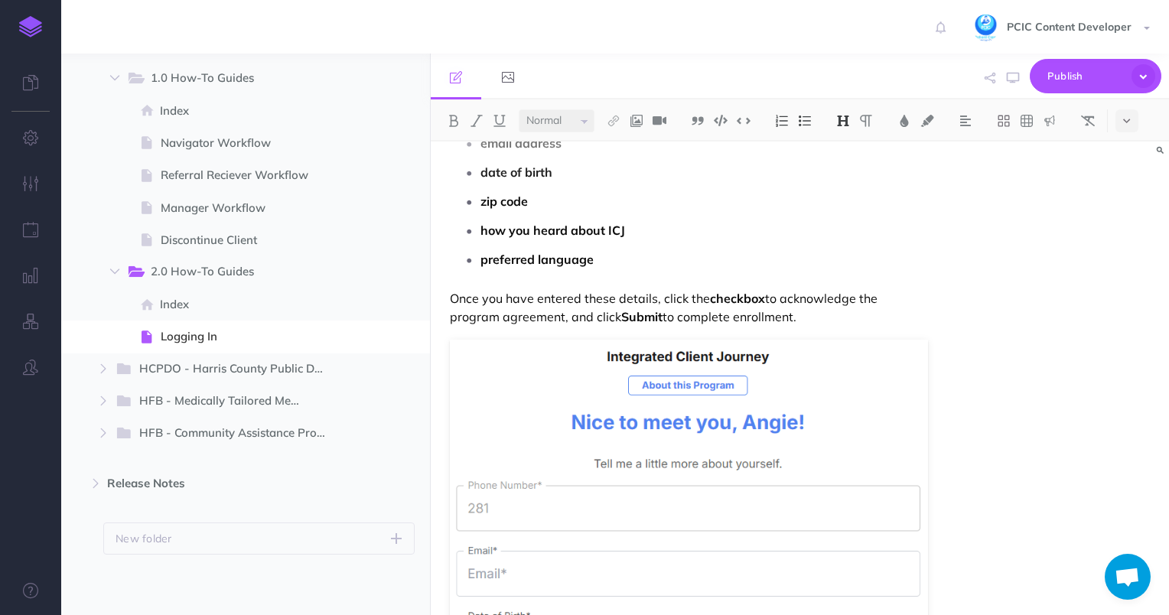
scroll to position [4193, 0]
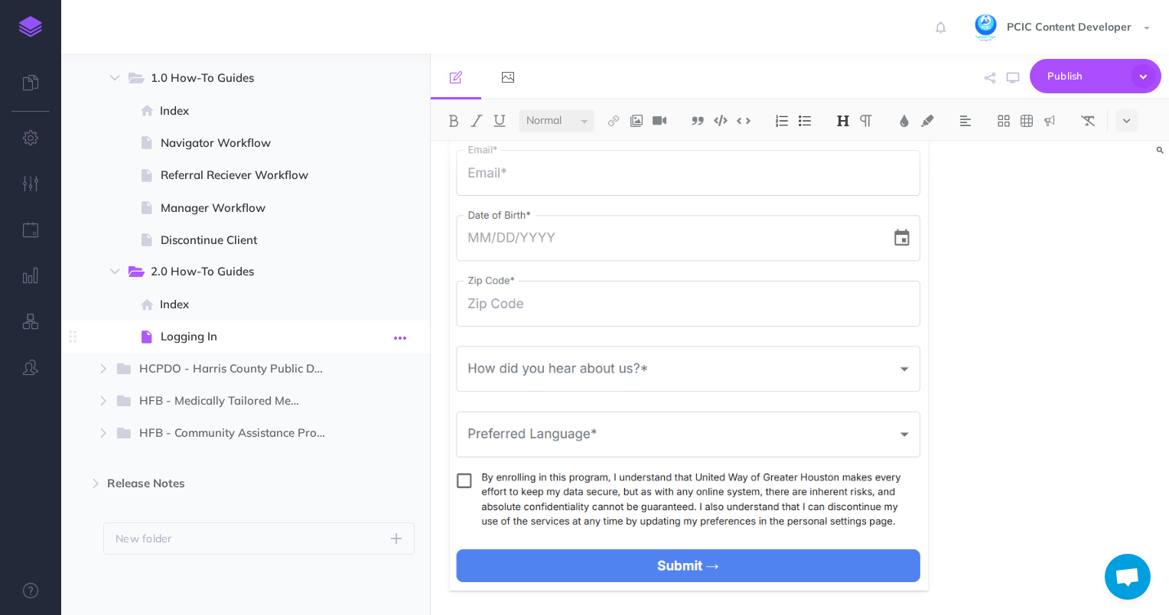
click at [405, 338] on icon "button" at bounding box center [400, 338] width 12 height 18
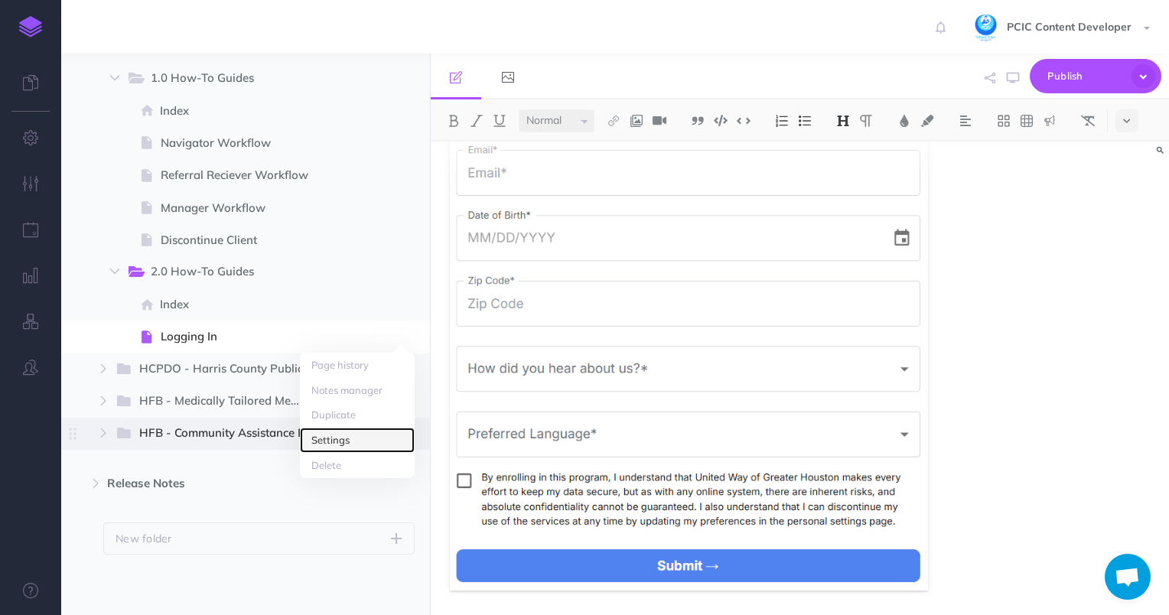
click at [383, 441] on link "Settings" at bounding box center [357, 440] width 115 height 25
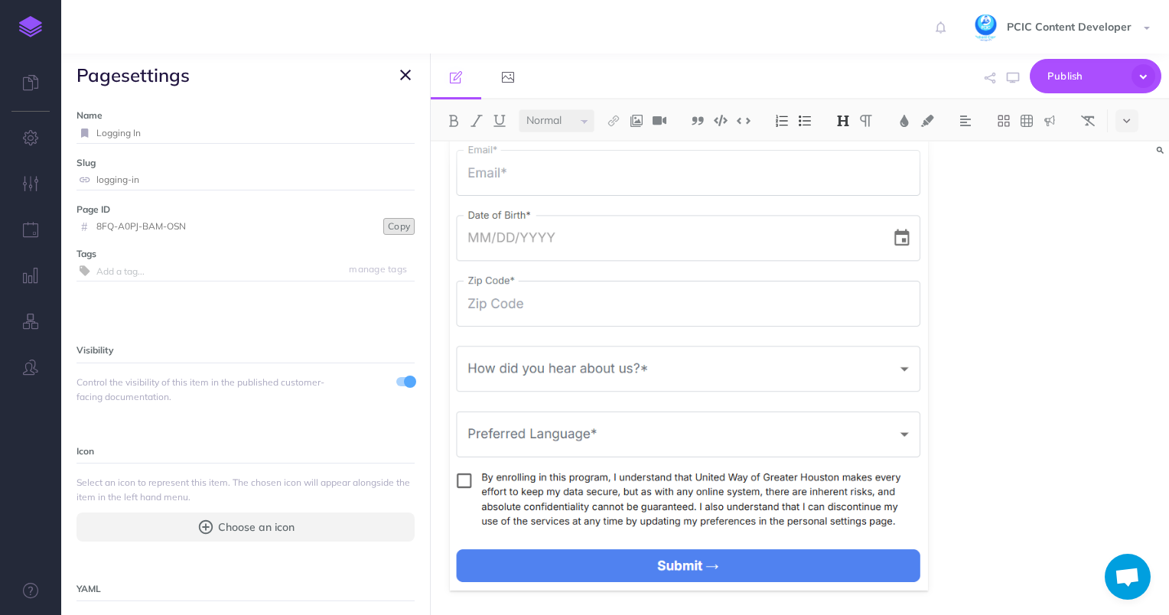
drag, startPoint x: 392, startPoint y: 225, endPoint x: 402, endPoint y: 226, distance: 10.1
click at [393, 225] on button "Copy" at bounding box center [398, 226] width 31 height 17
